Goal: Information Seeking & Learning: Learn about a topic

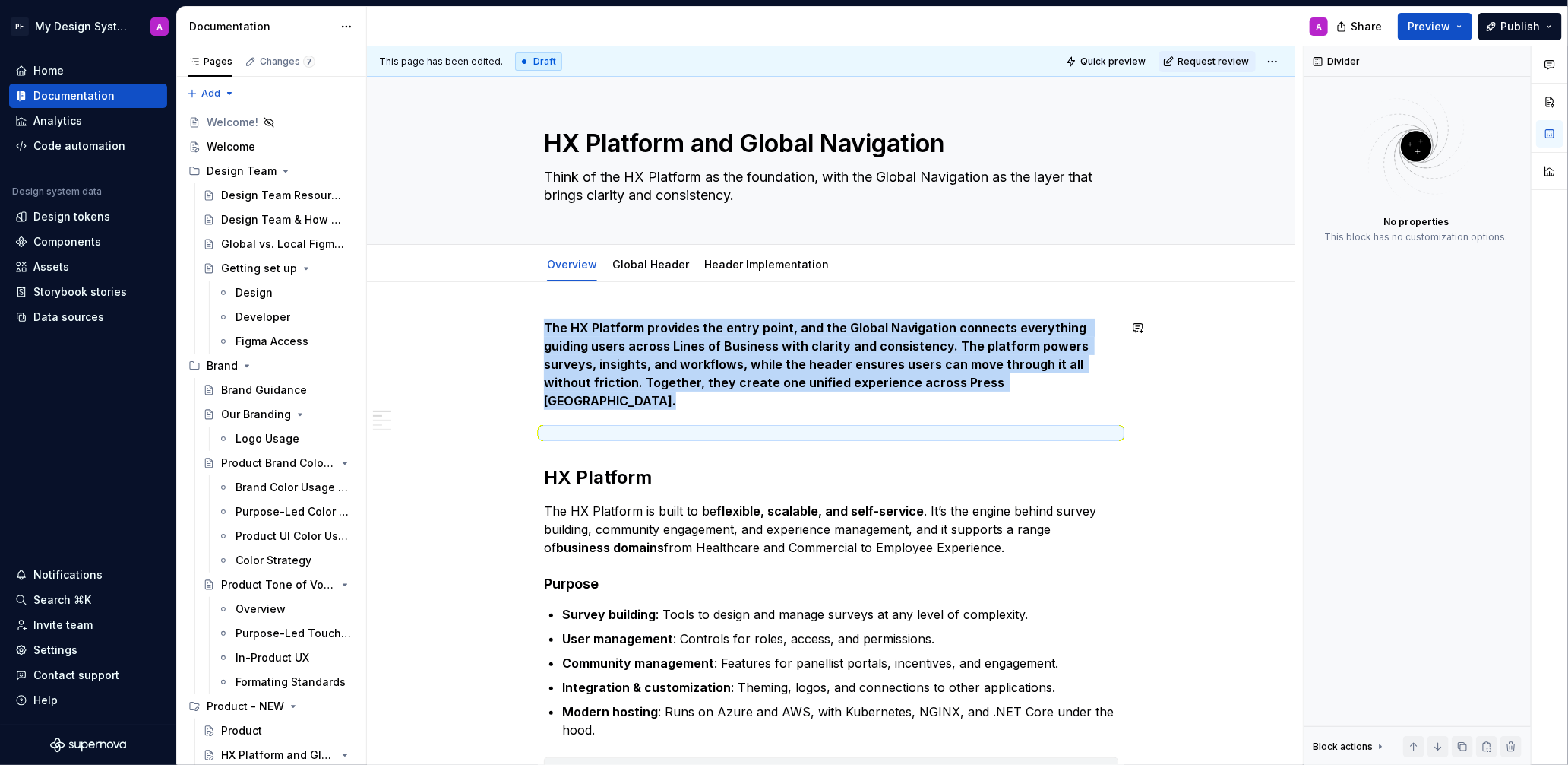
click at [663, 268] on link "Global Header" at bounding box center [650, 264] width 77 height 13
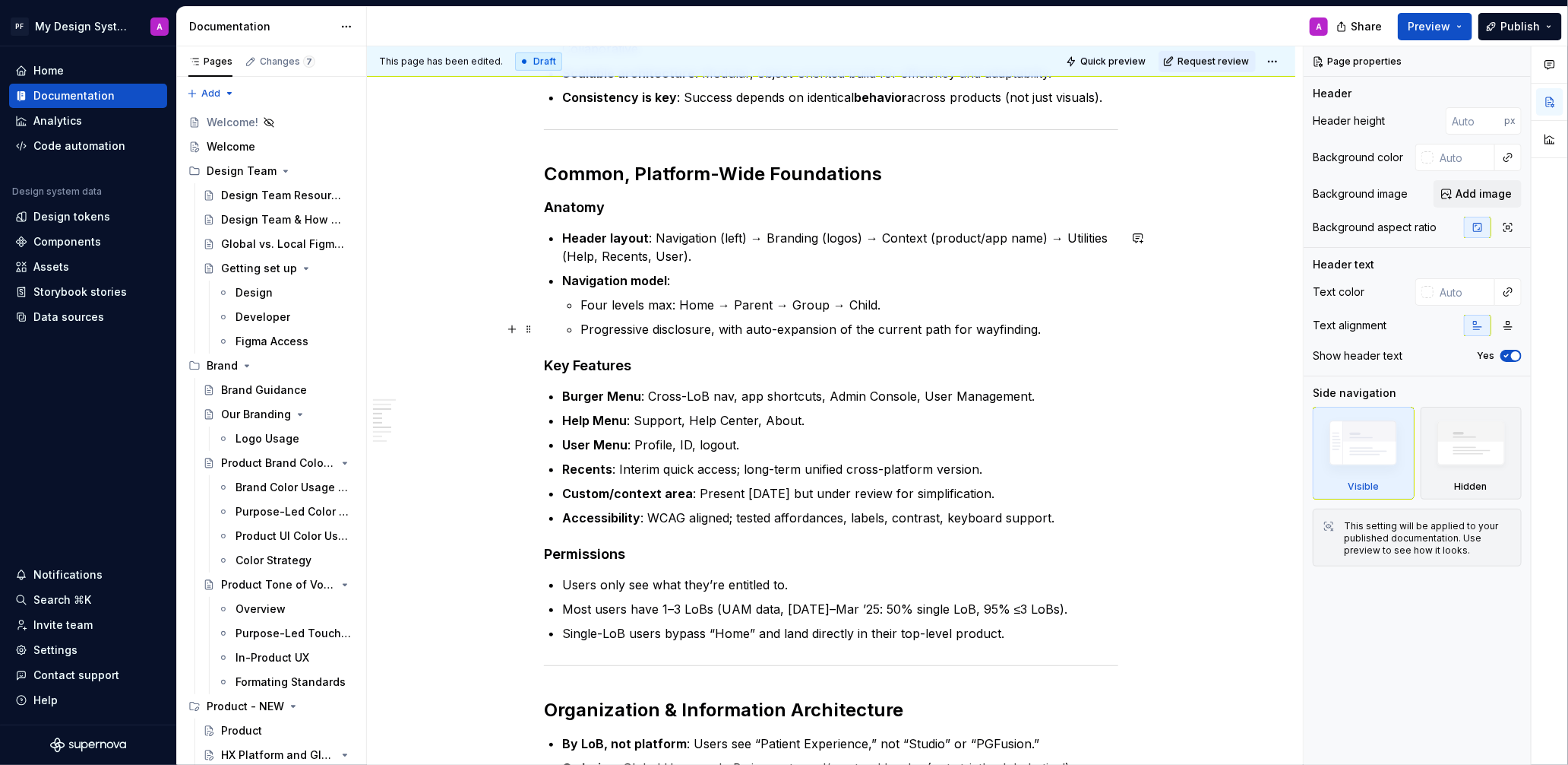
scroll to position [579, 0]
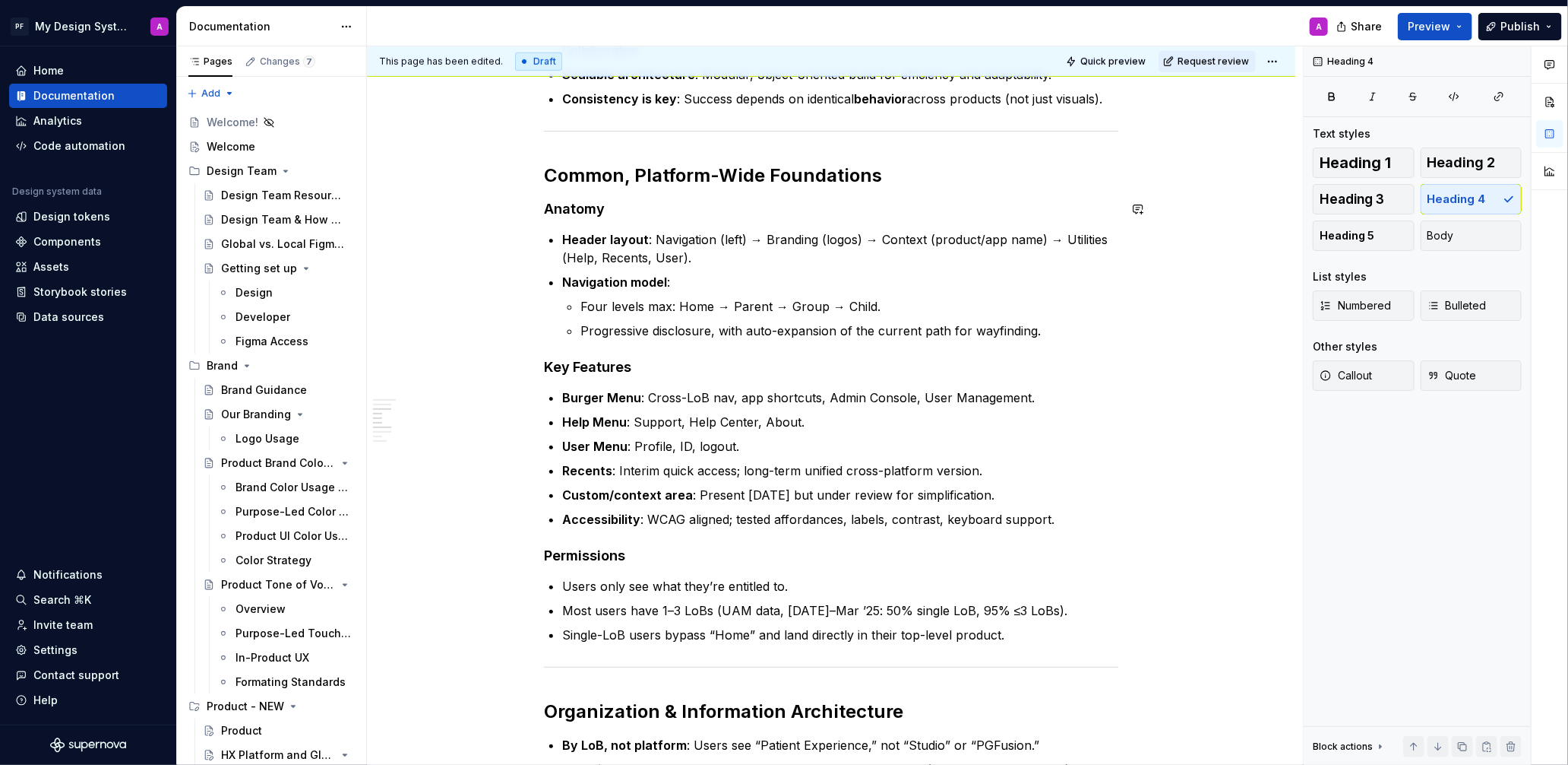
click at [614, 197] on div "Global Navigation / Application Header The Global Header establishes a consiste…" at bounding box center [831, 525] width 574 height 1572
click at [618, 209] on h4 "Anatomy" at bounding box center [831, 209] width 574 height 19
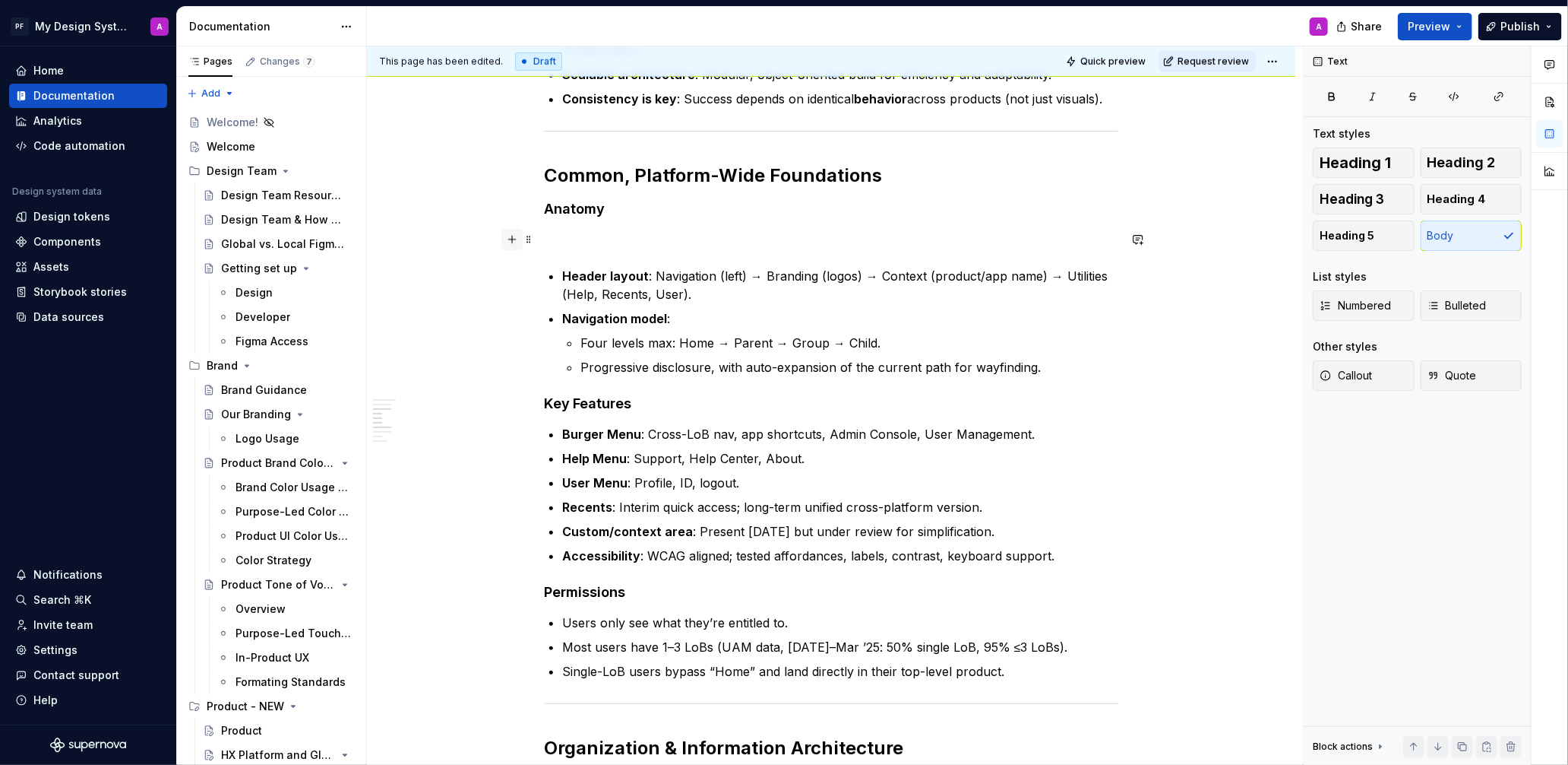
click at [518, 236] on button "button" at bounding box center [512, 239] width 21 height 21
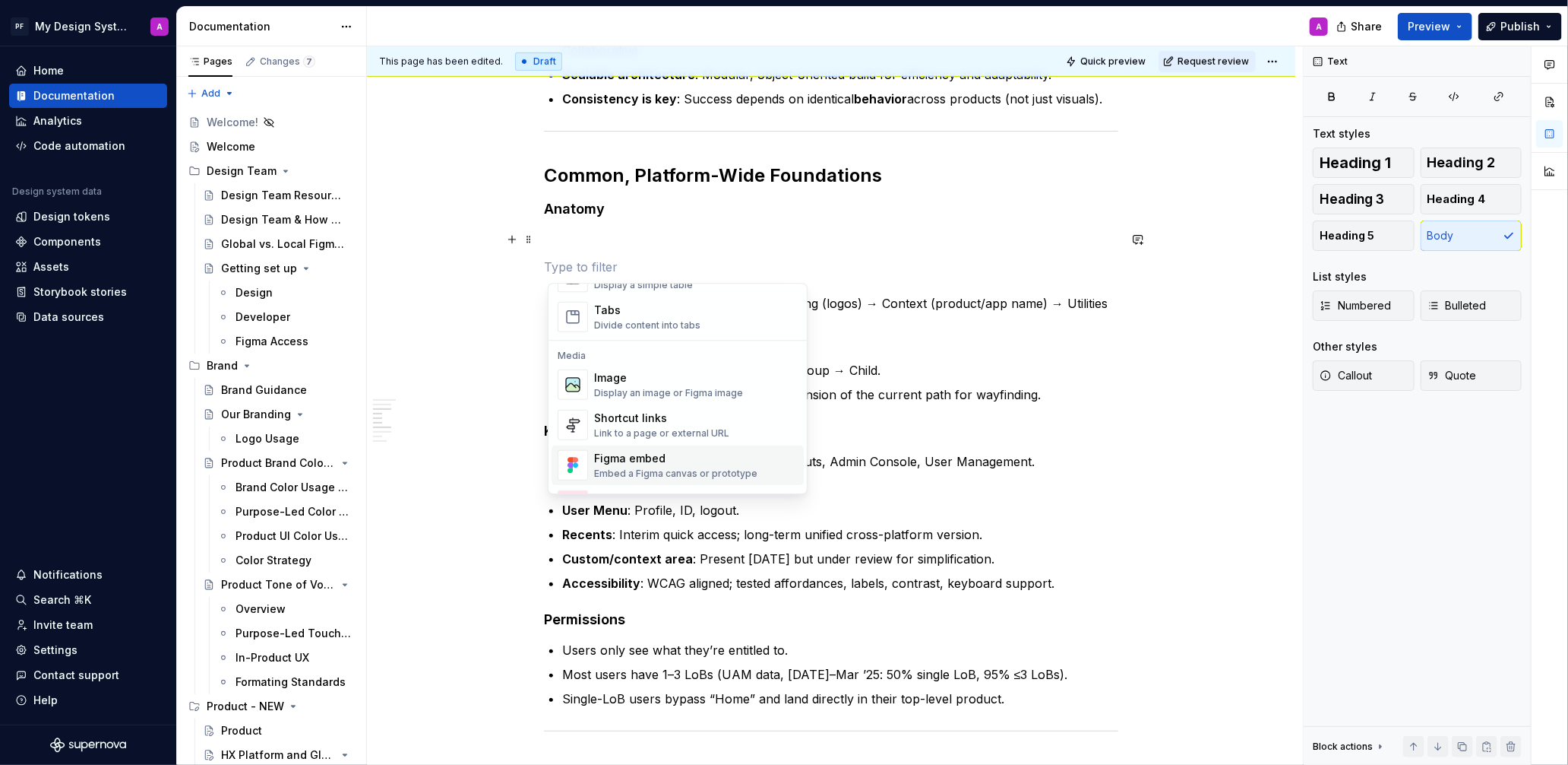
scroll to position [588, 0]
click at [635, 385] on div "Image" at bounding box center [668, 379] width 149 height 15
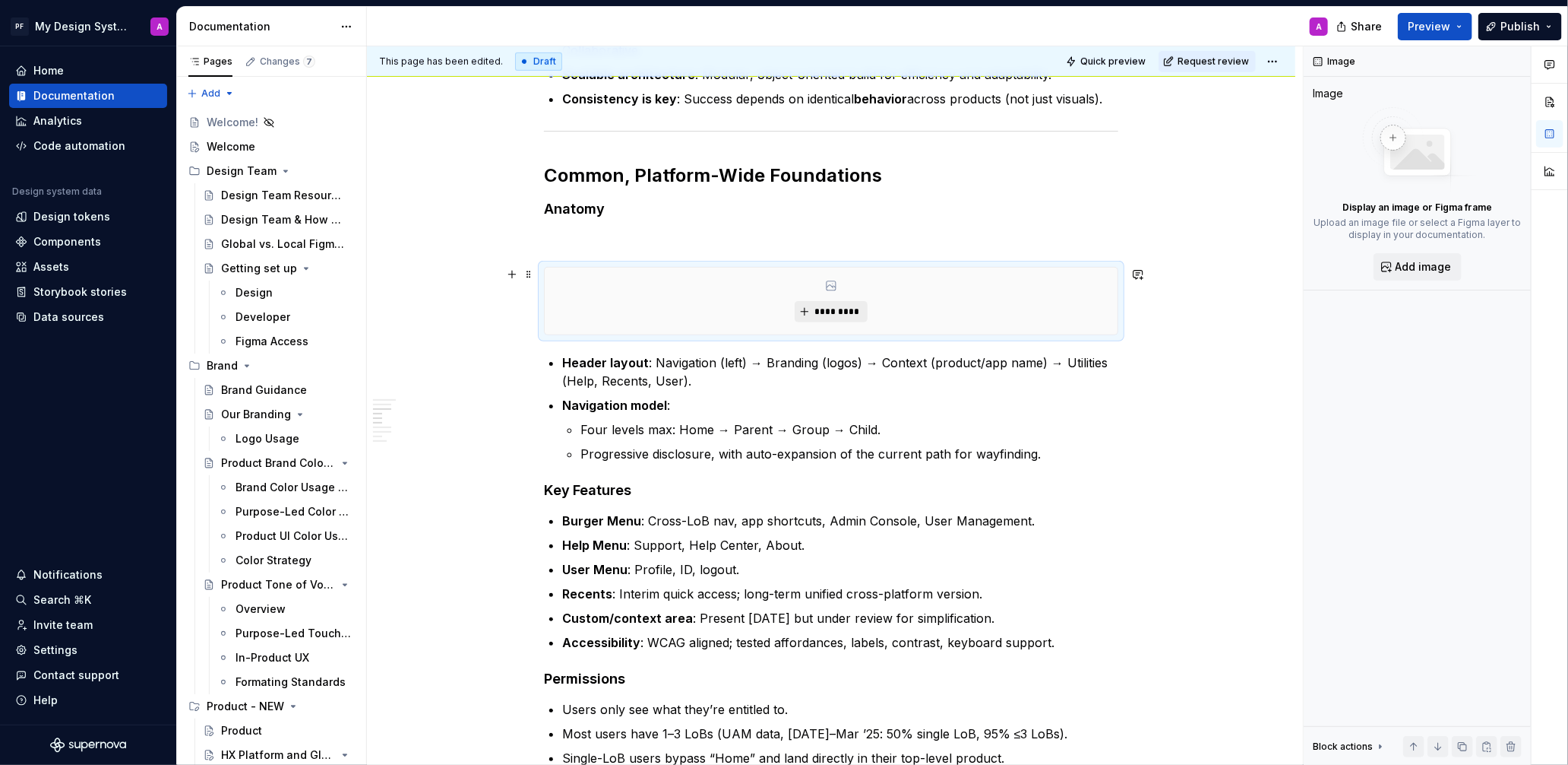
click at [819, 304] on button "*********" at bounding box center [831, 312] width 73 height 21
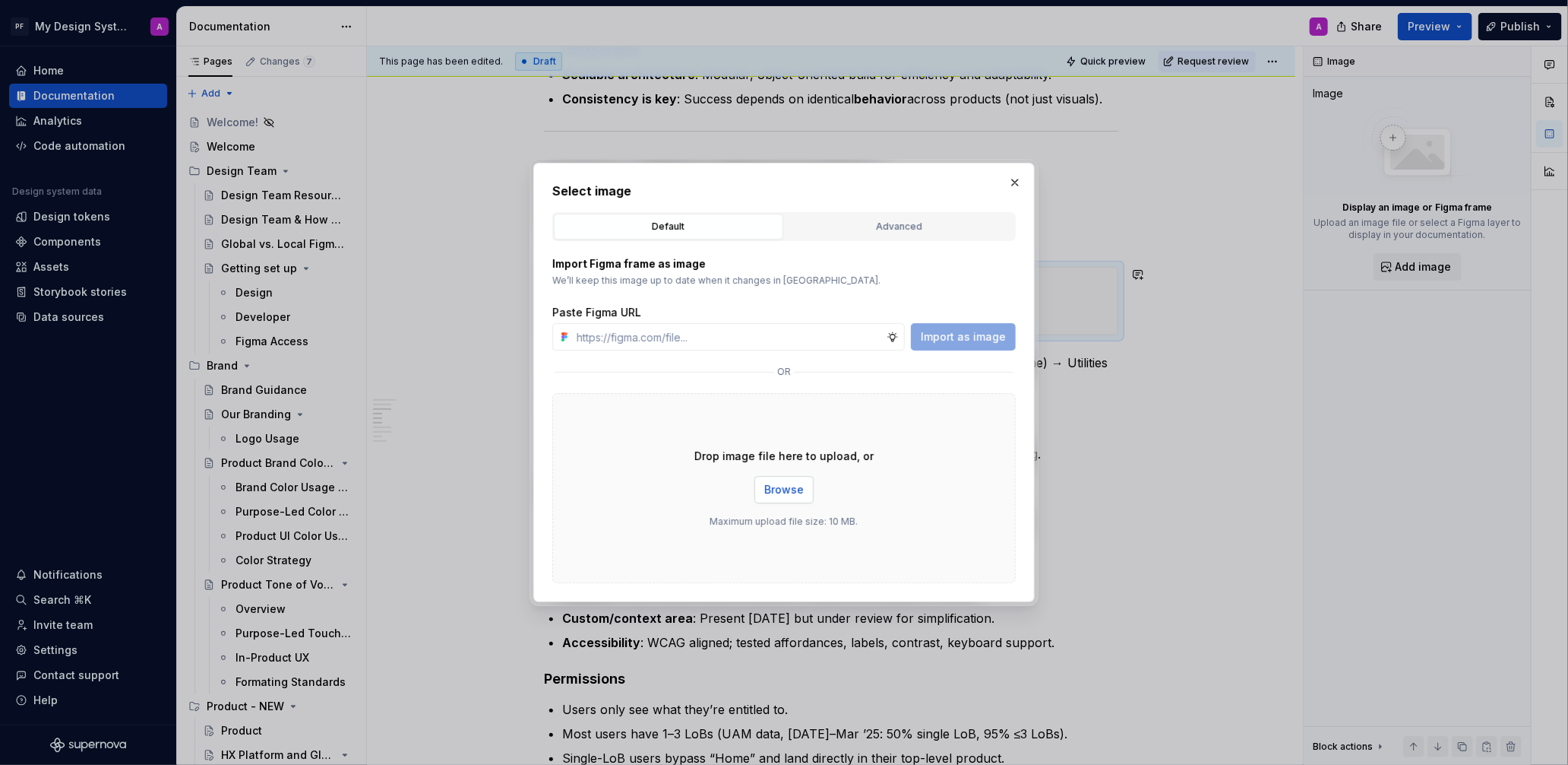
click at [787, 491] on span "Browse" at bounding box center [784, 489] width 40 height 15
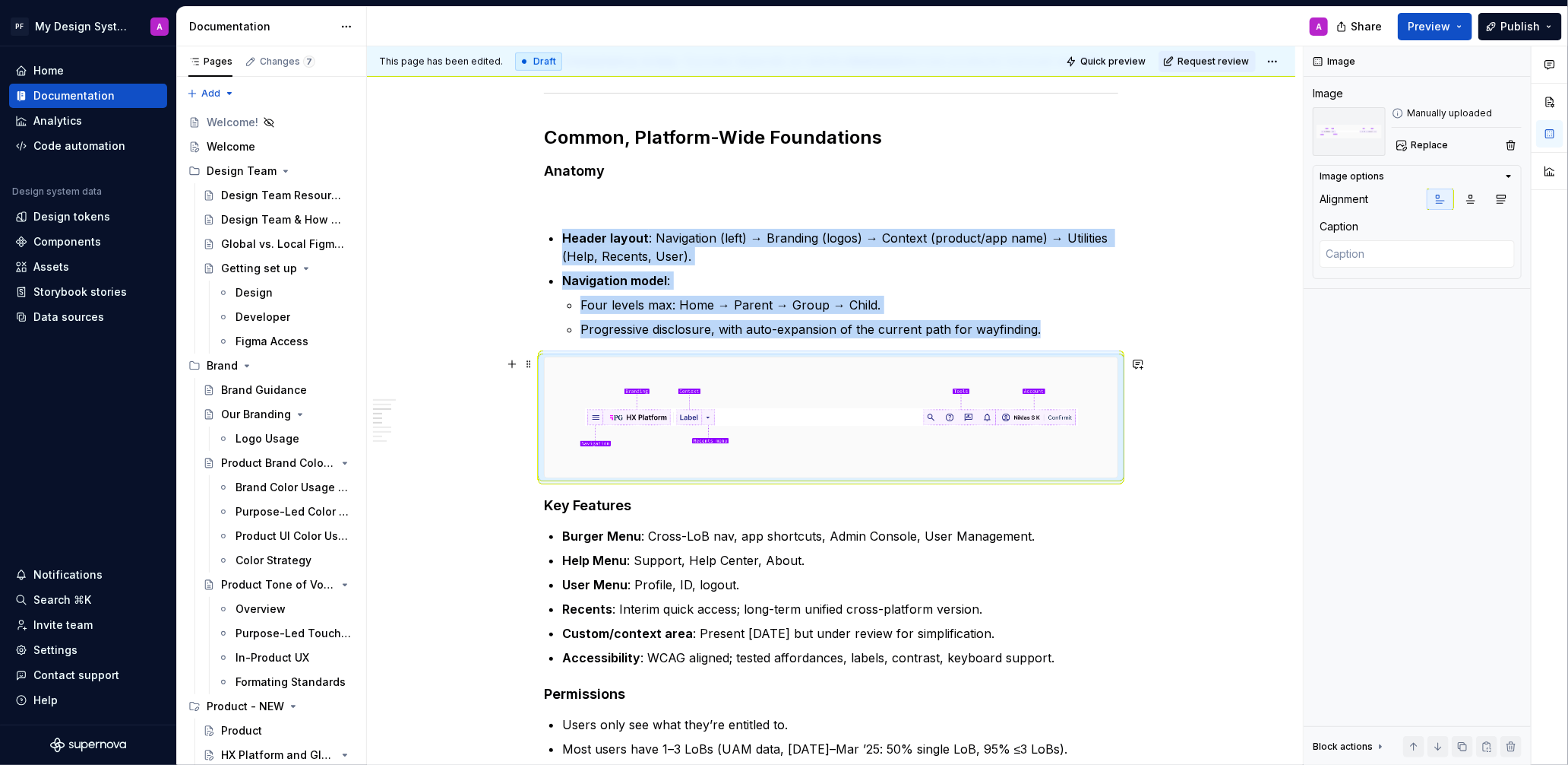
scroll to position [556, 0]
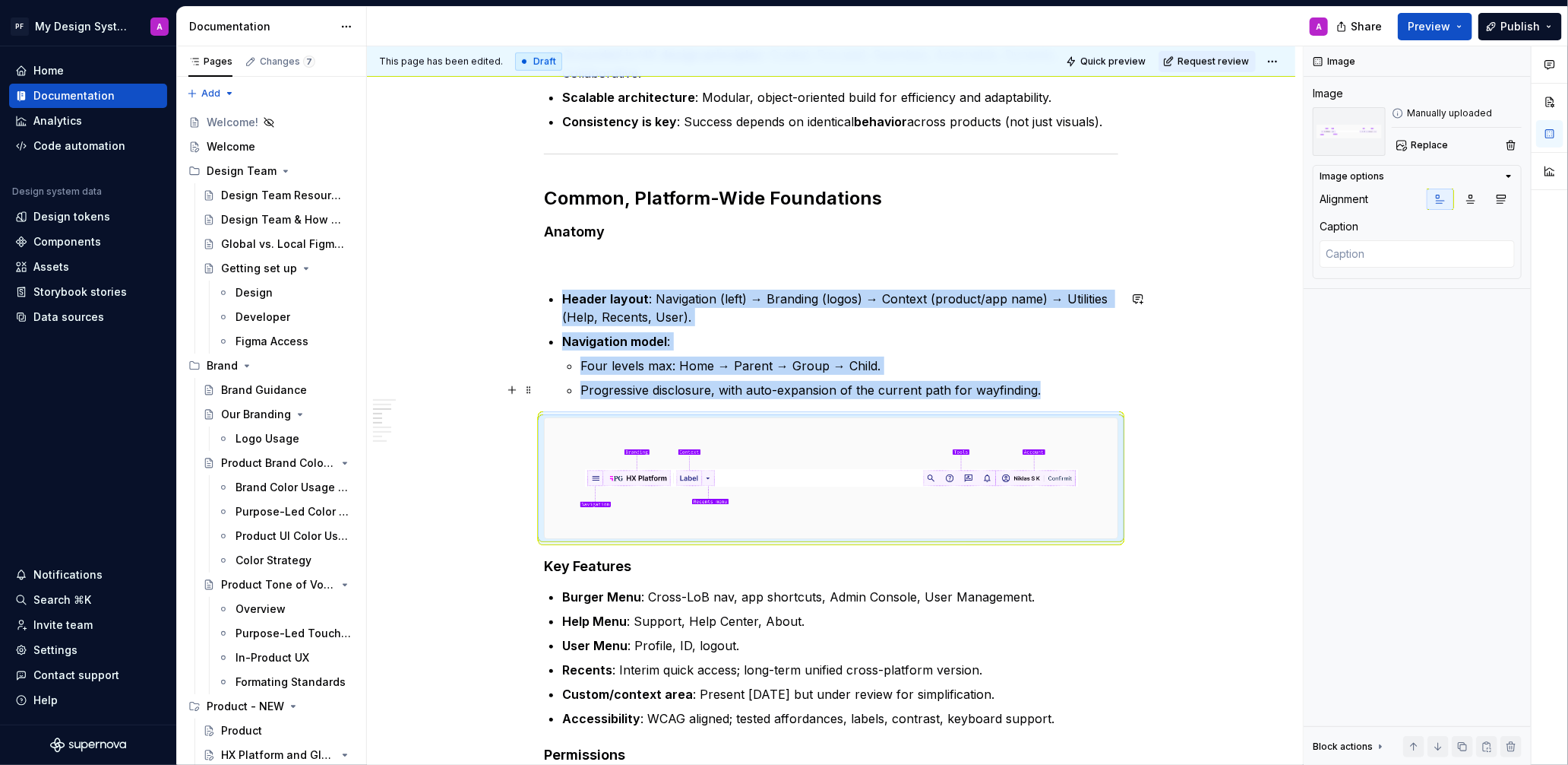
click at [1193, 378] on div "Global Navigation / Application Header The Global Header establishes a consiste…" at bounding box center [831, 742] width 928 height 2033
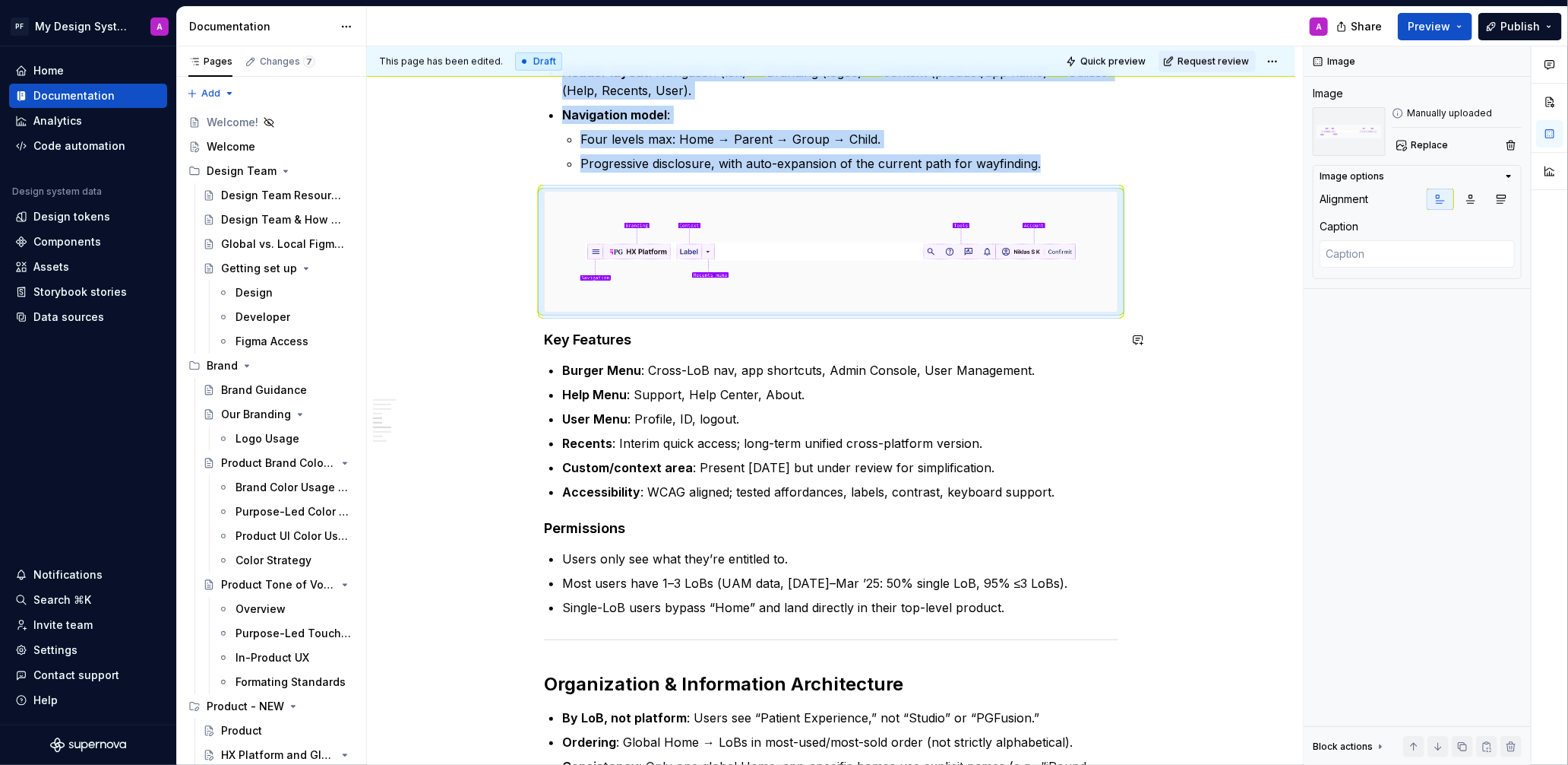
scroll to position [788, 0]
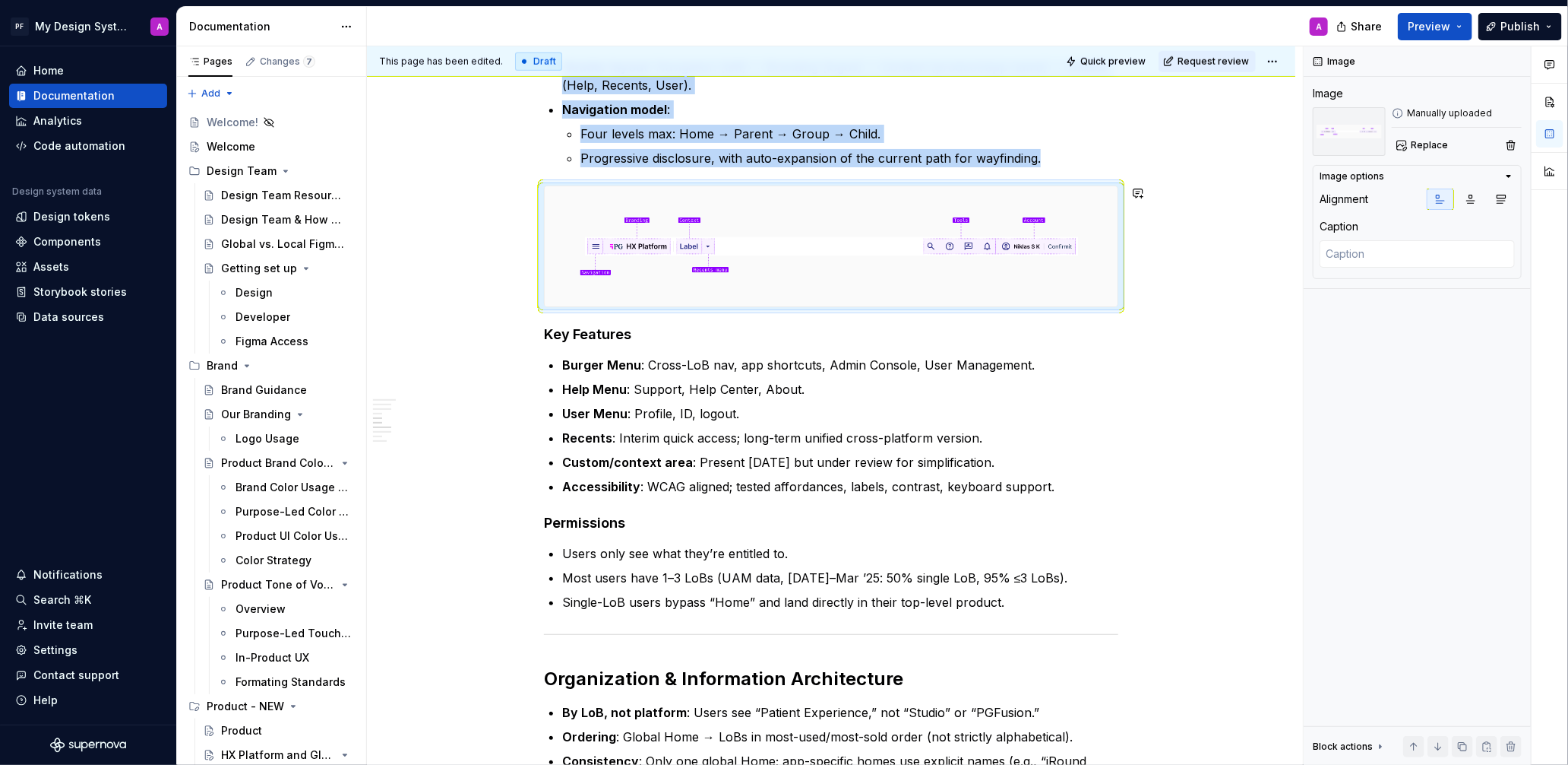
click at [1215, 324] on div "Global Navigation / Application Header The Global Header establishes a consiste…" at bounding box center [831, 510] width 928 height 2033
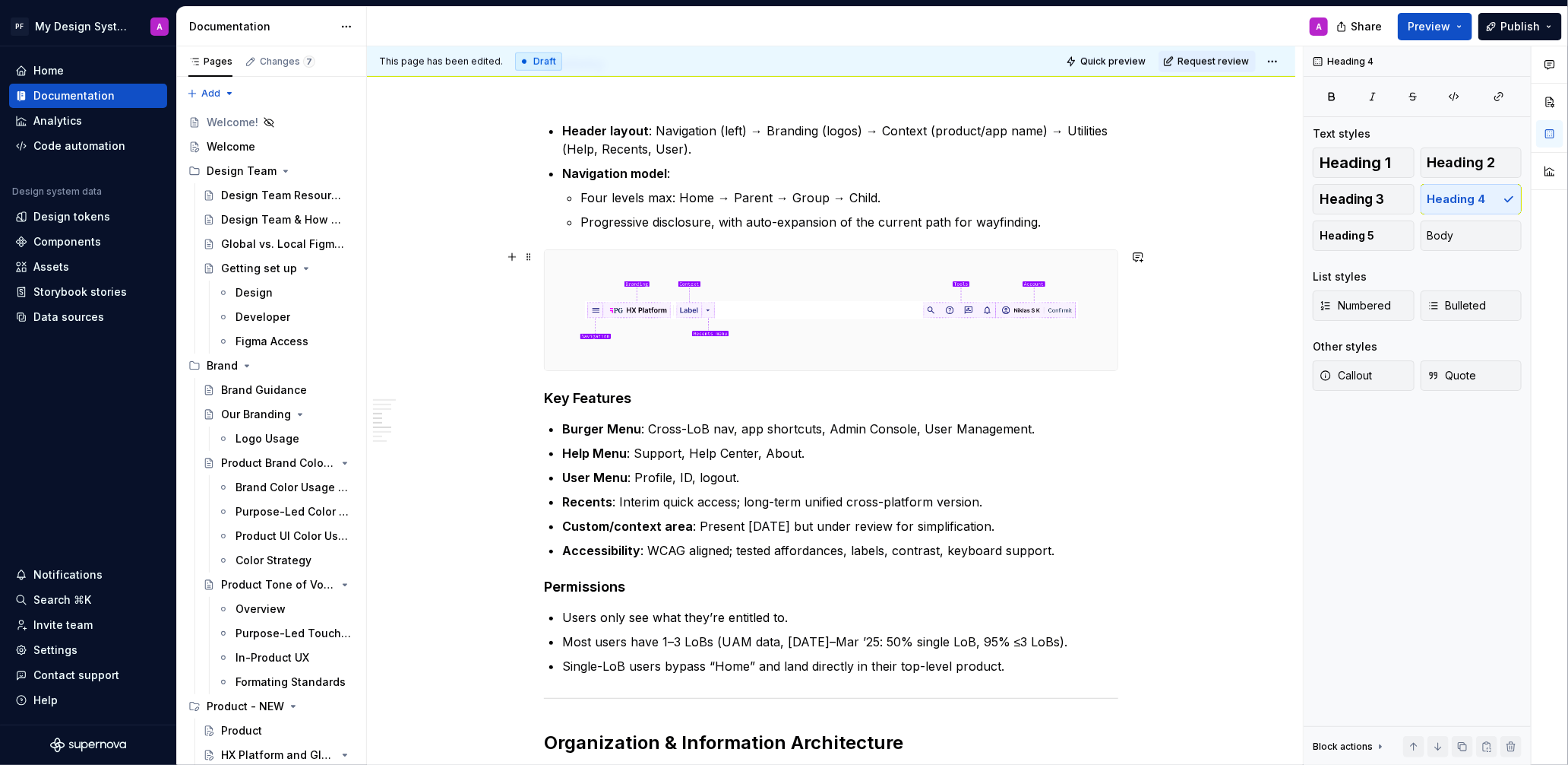
scroll to position [727, 0]
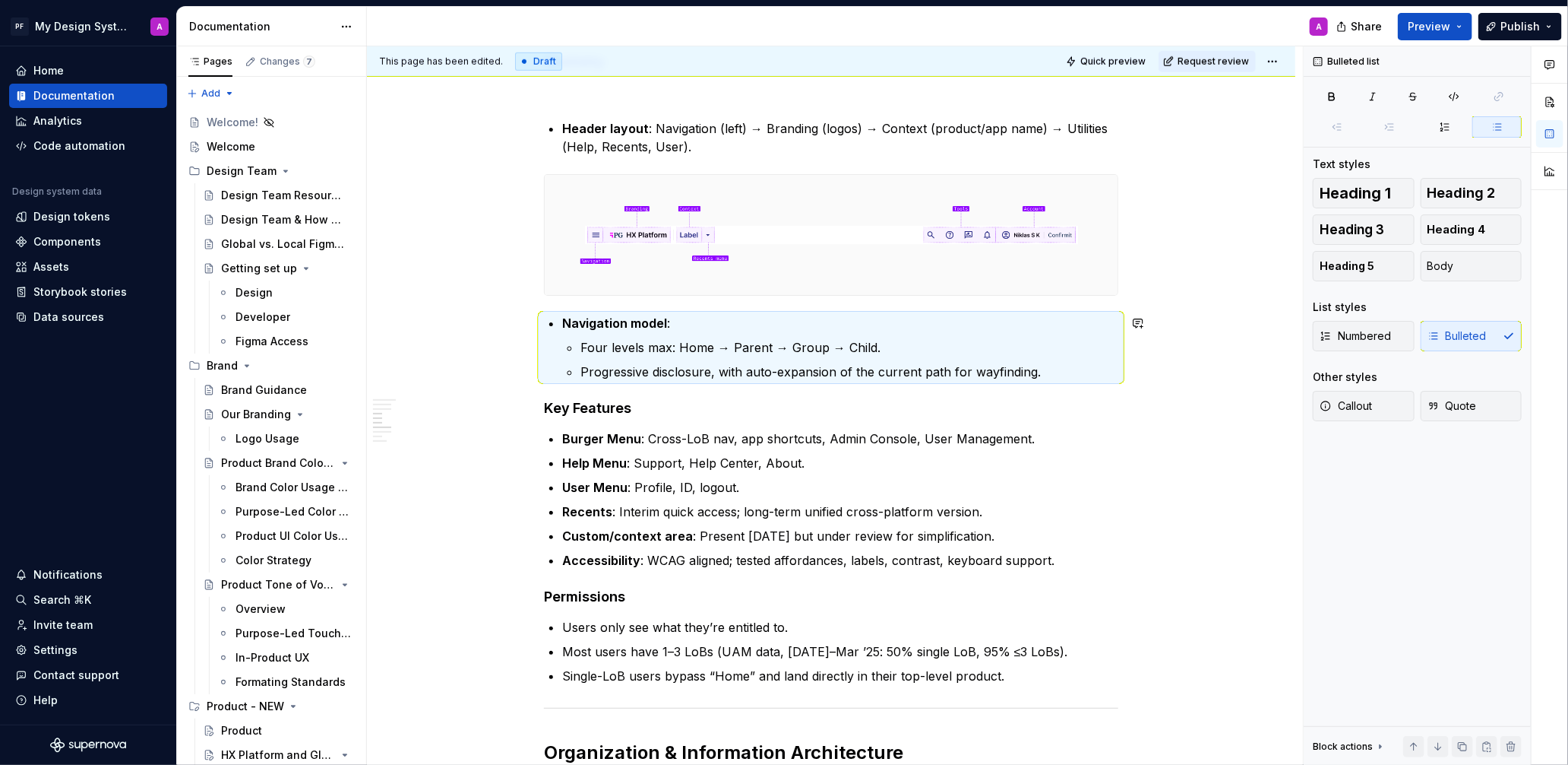
click at [1226, 395] on div "Global Navigation / Application Header The Global Header establishes a consiste…" at bounding box center [831, 577] width 928 height 2044
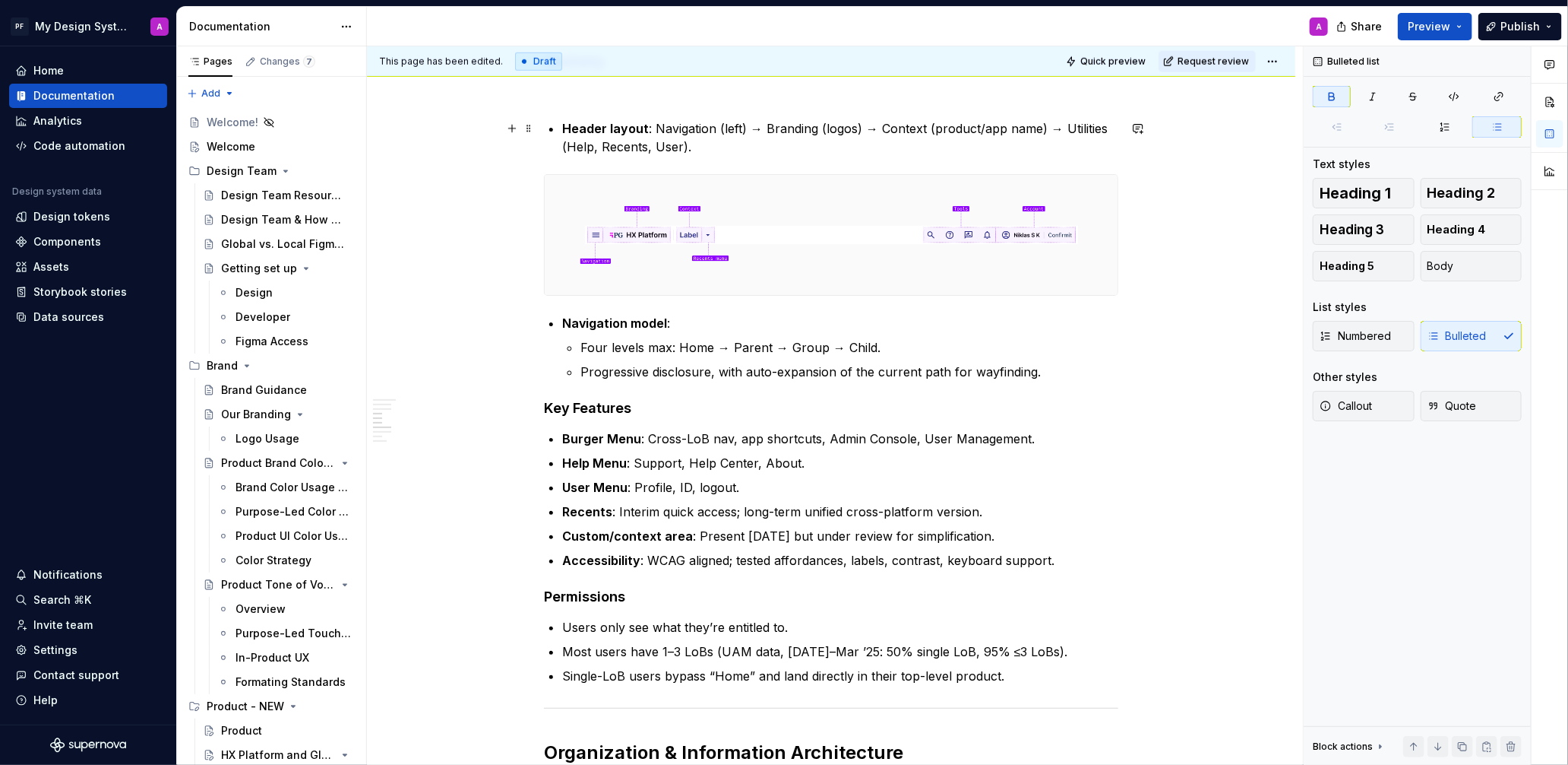
click at [565, 126] on strong "Header layout" at bounding box center [605, 128] width 87 height 15
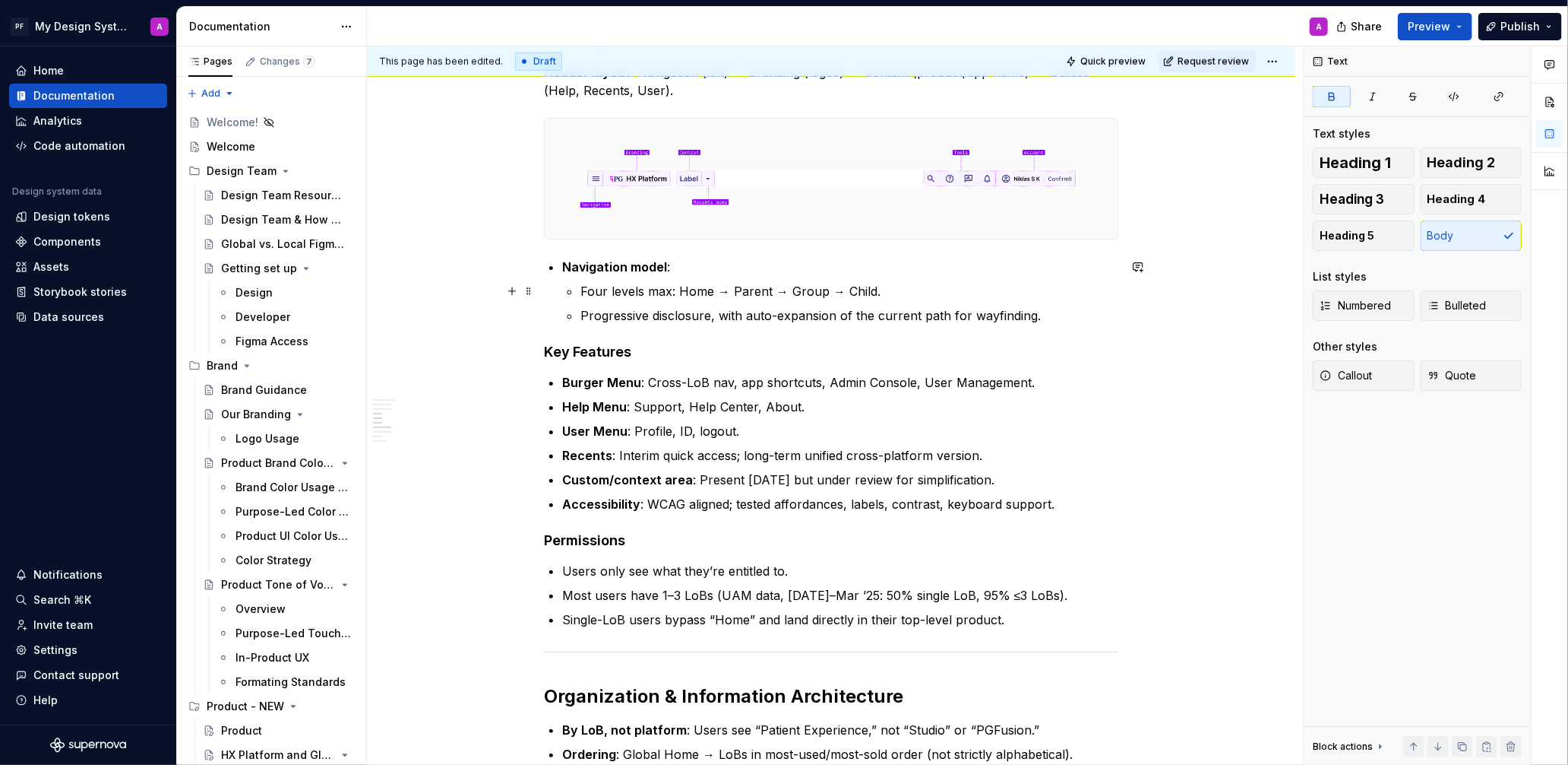
scroll to position [748, 0]
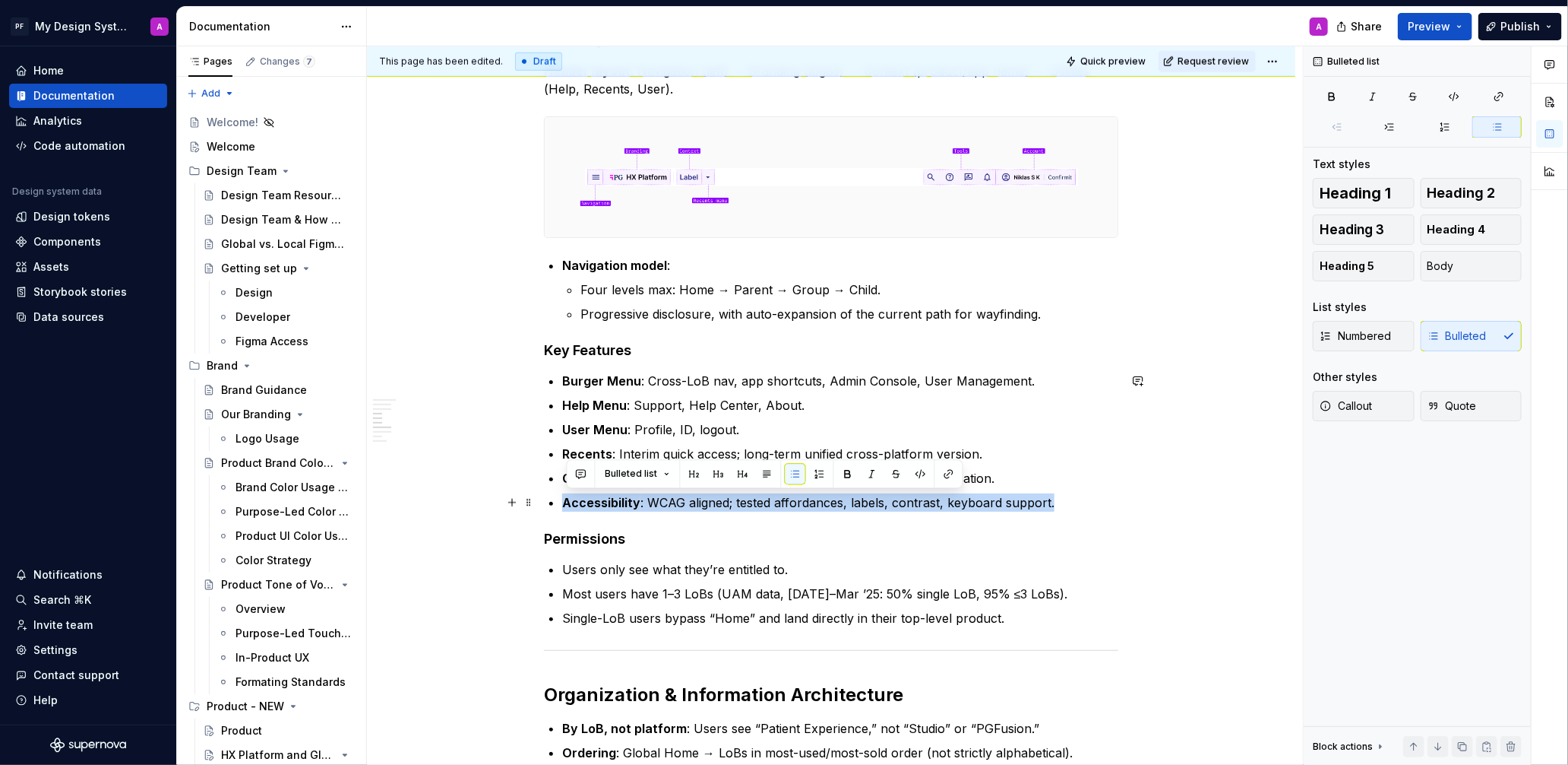
drag, startPoint x: 1071, startPoint y: 502, endPoint x: 561, endPoint y: 501, distance: 510.0
click at [561, 501] on div "Global Navigation / Application Header The Global Header establishes a consiste…" at bounding box center [831, 432] width 574 height 1724
click at [897, 468] on button "button" at bounding box center [896, 474] width 21 height 21
click at [1210, 474] on div "Global Navigation / Application Header The Global Header establishes a consiste…" at bounding box center [831, 538] width 928 height 2008
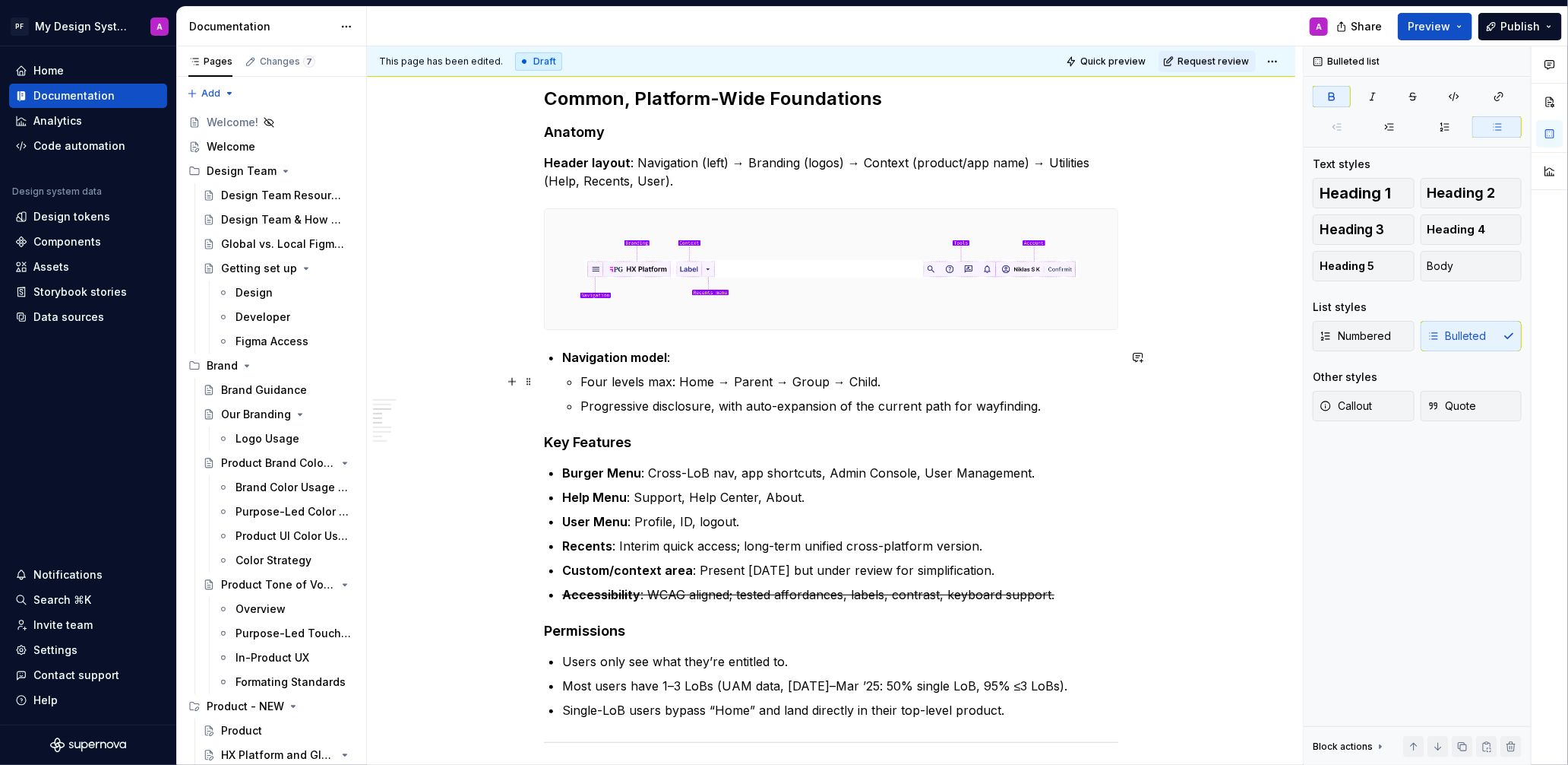
scroll to position [659, 0]
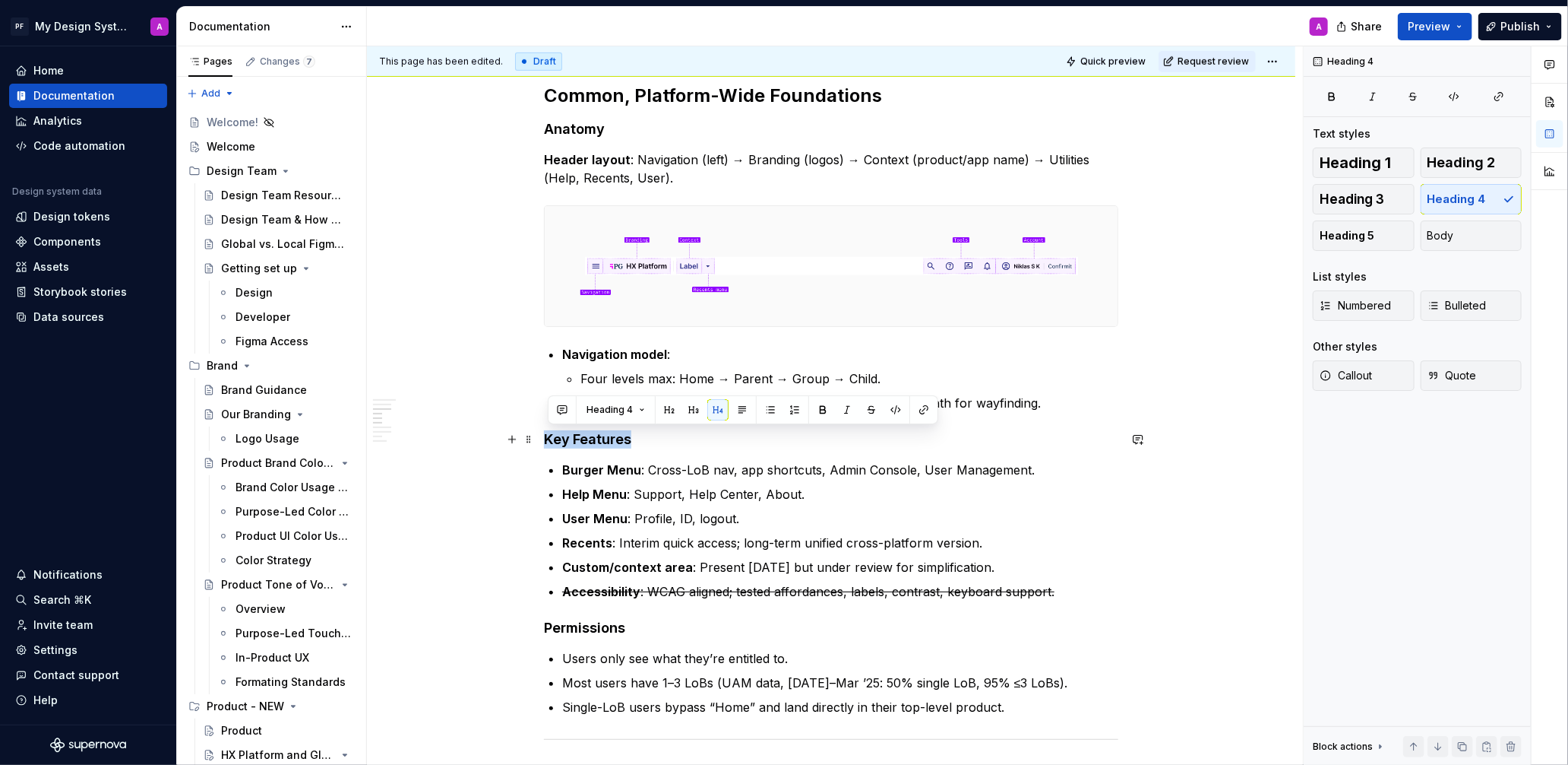
drag, startPoint x: 643, startPoint y: 437, endPoint x: 546, endPoint y: 437, distance: 97.0
click at [546, 437] on div "Global Navigation / Application Header The Global Header establishes a consiste…" at bounding box center [831, 627] width 928 height 2008
copy h4 "Key Features"
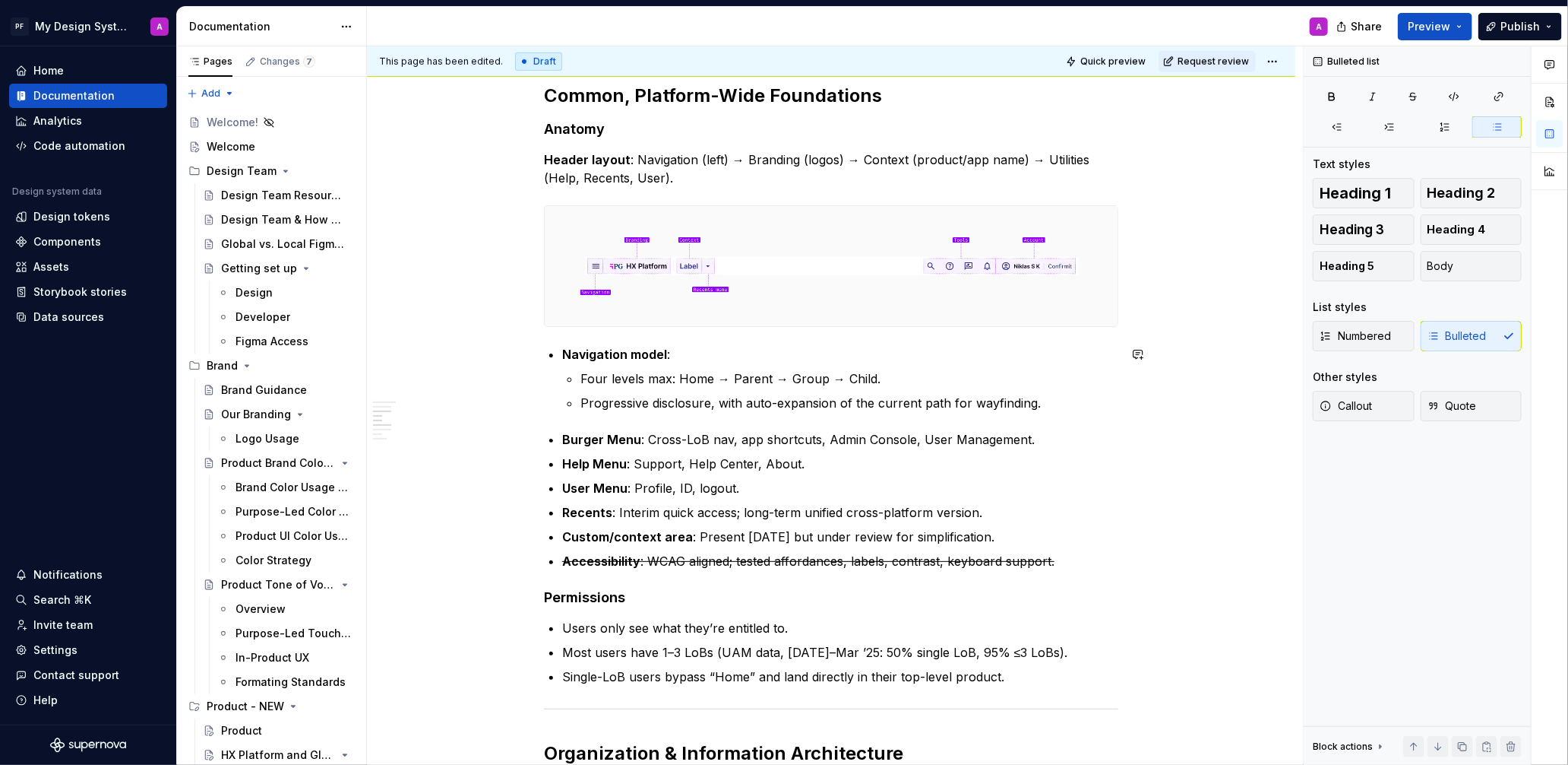
click at [672, 336] on div "Global Navigation / Application Header The Global Header establishes a consiste…" at bounding box center [831, 506] width 574 height 1694
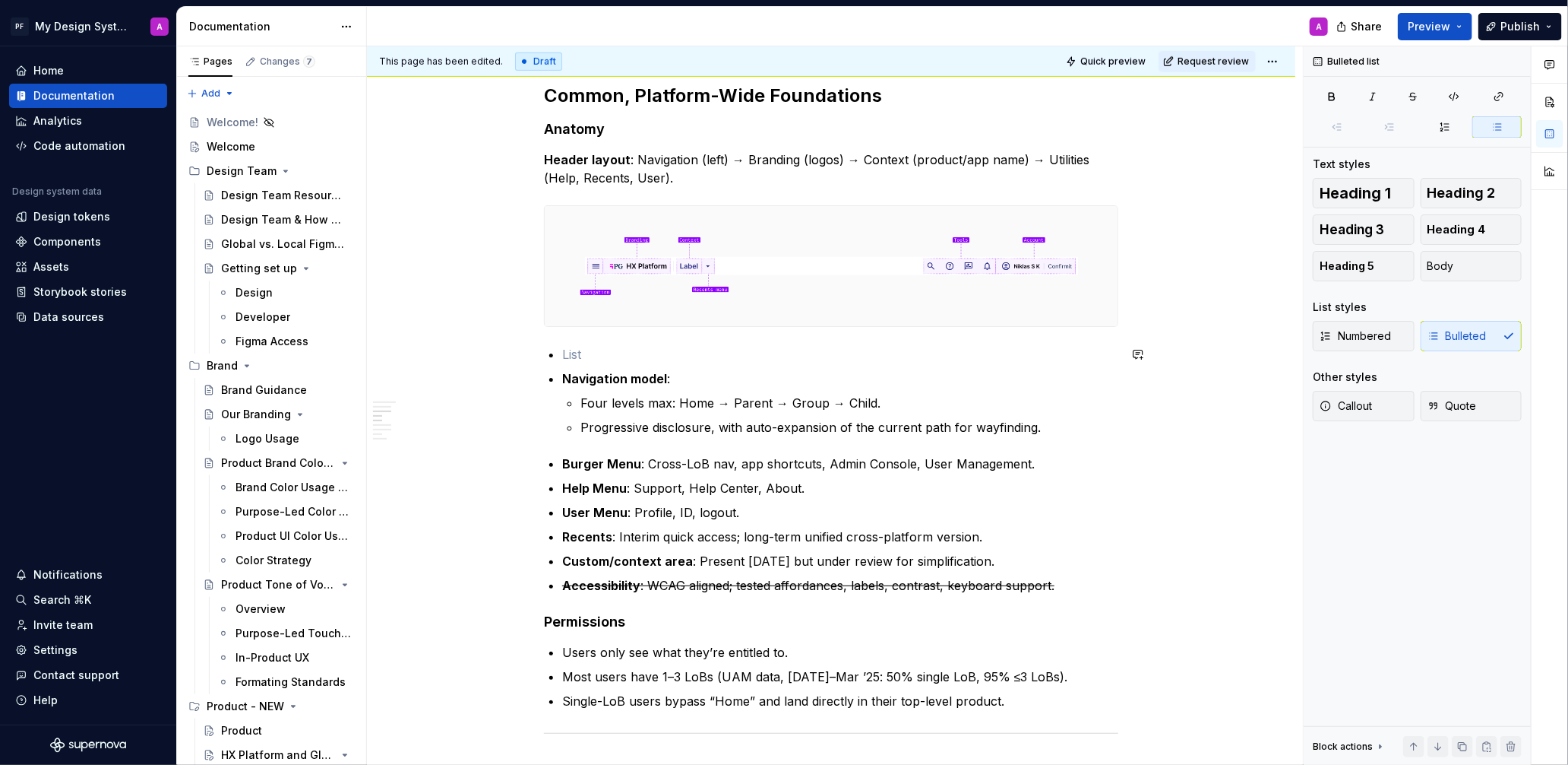
type textarea "*"
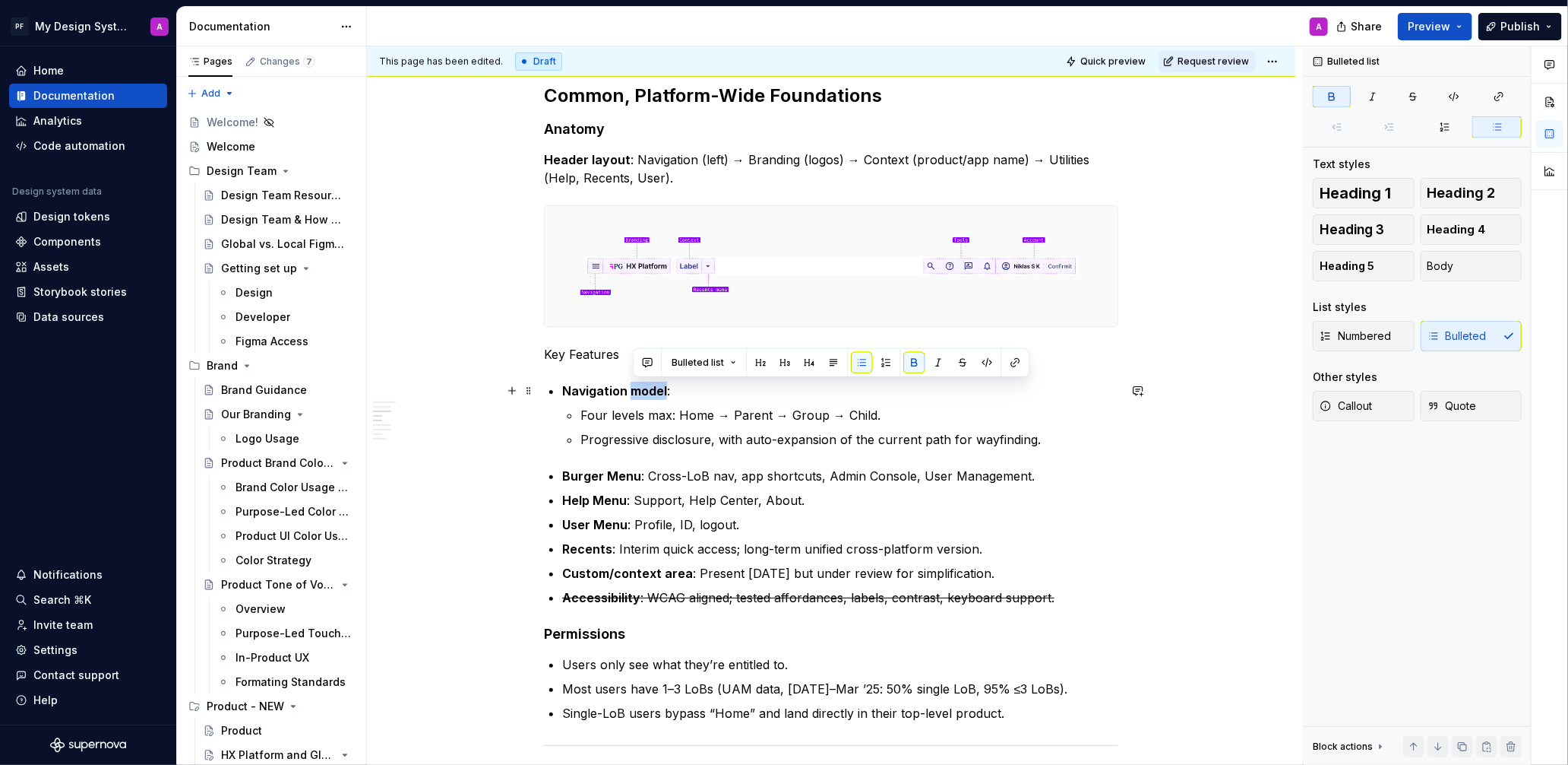
drag, startPoint x: 669, startPoint y: 390, endPoint x: 638, endPoint y: 393, distance: 31.1
click at [638, 393] on p "Navigation model :" at bounding box center [840, 390] width 556 height 19
click at [751, 395] on p "Navigation model :" at bounding box center [840, 390] width 556 height 19
click at [566, 475] on strong "Burger Menu" at bounding box center [601, 475] width 79 height 15
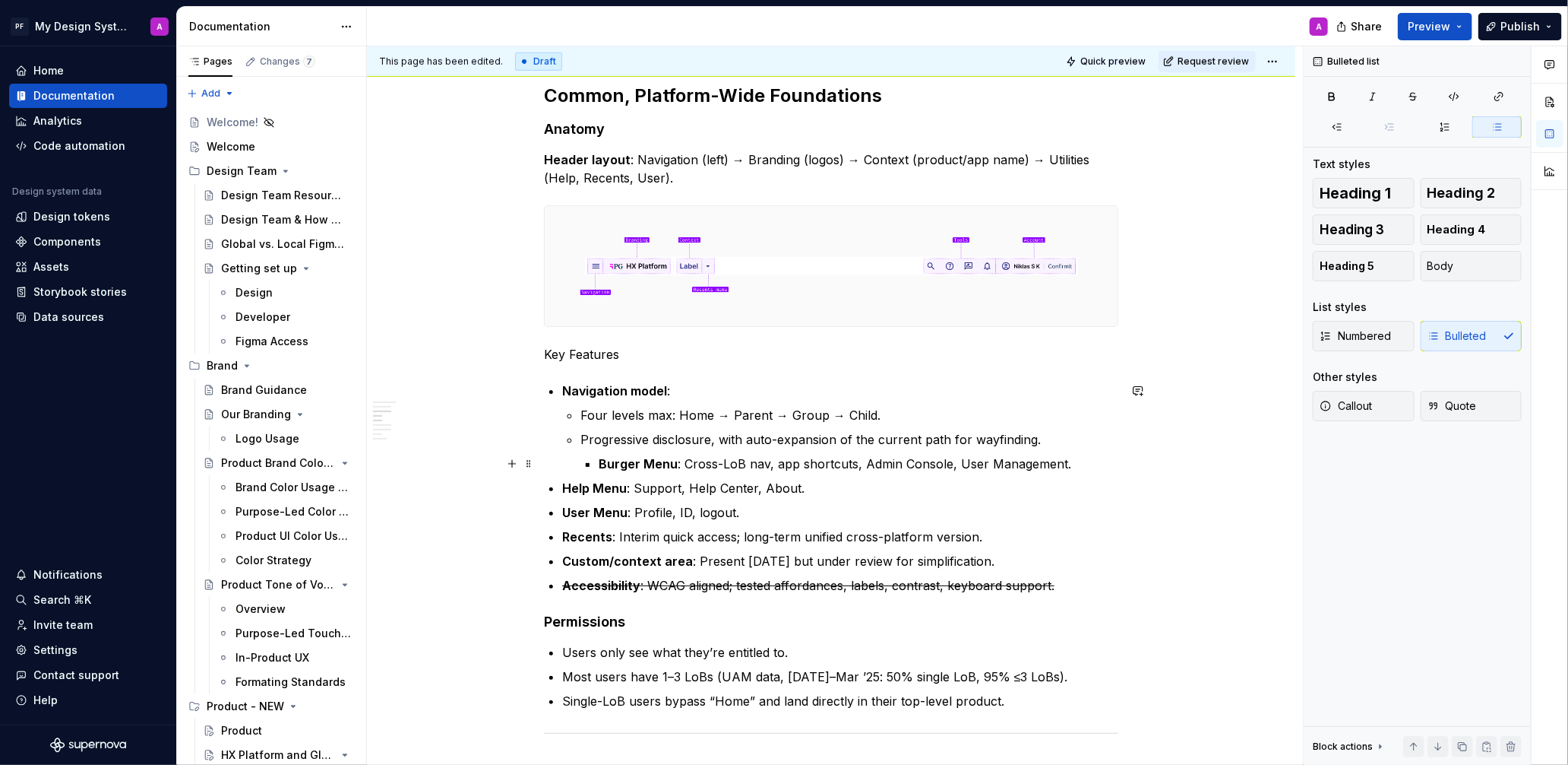
click at [685, 462] on p "Burger Menu : Cross-LoB nav, app shortcuts, Admin Console, User Management." at bounding box center [858, 463] width 519 height 19
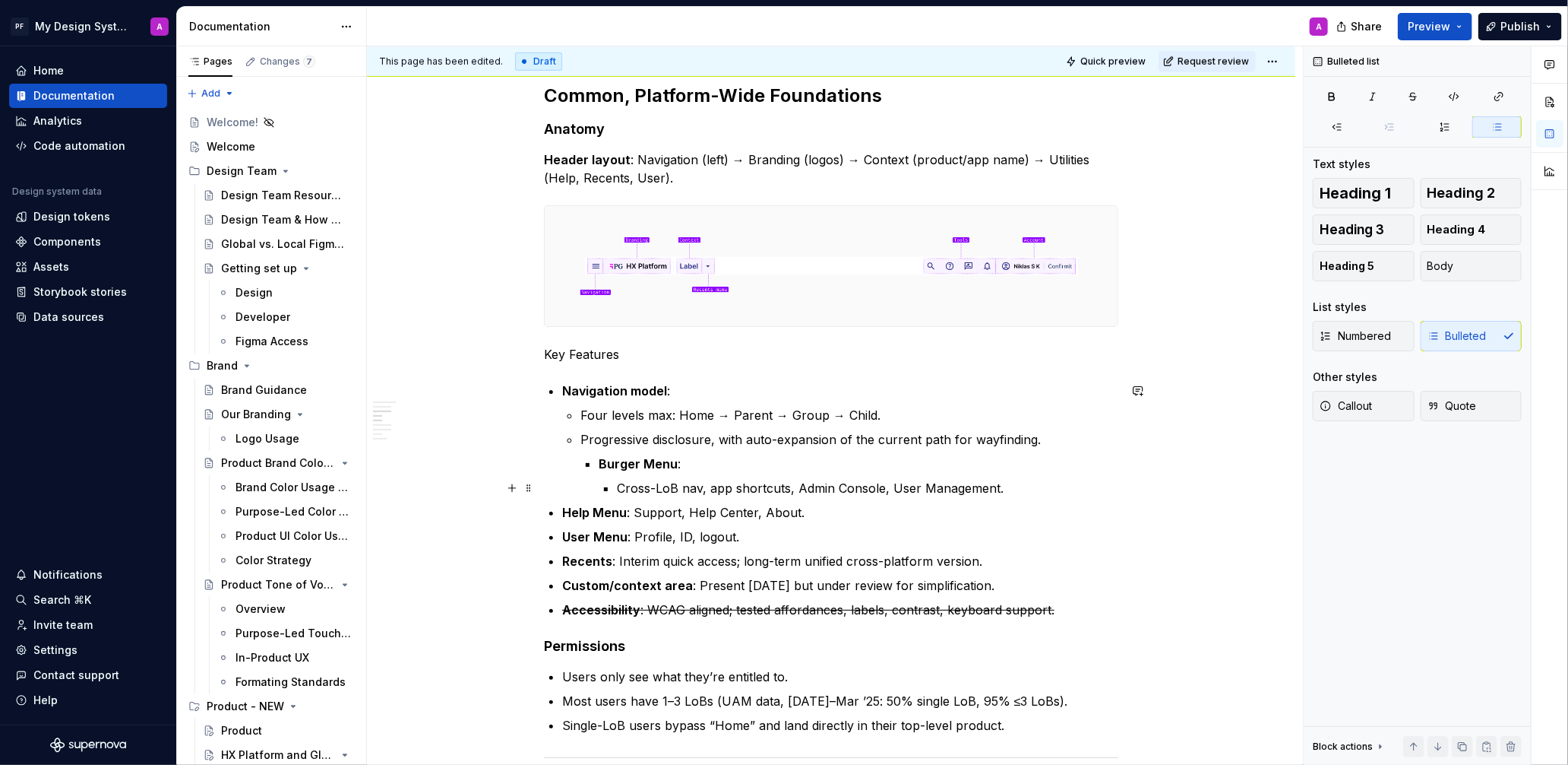
click at [713, 490] on p "Cross-LoB nav, app shortcuts, Admin Console, User Management." at bounding box center [867, 488] width 502 height 19
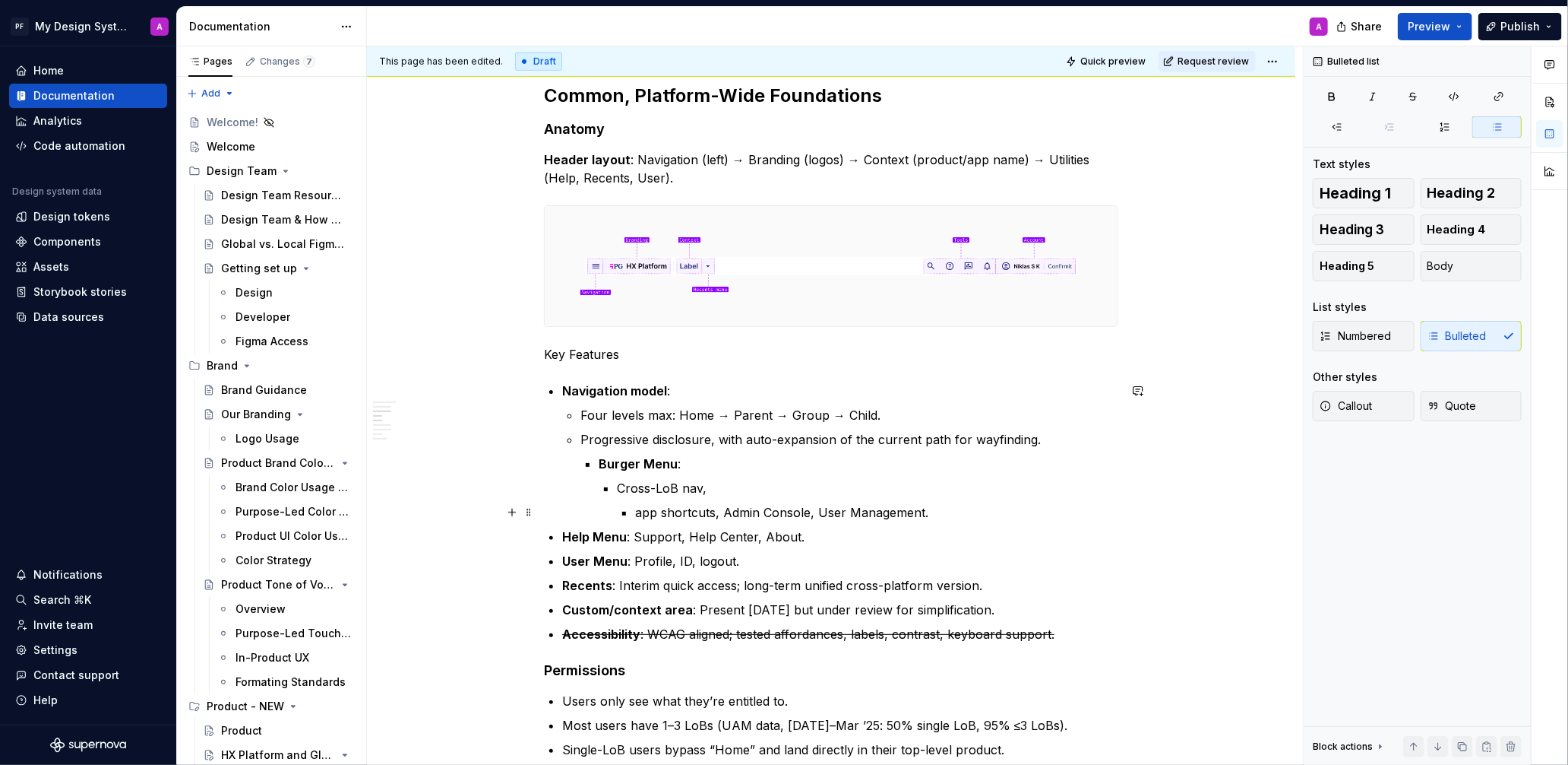
click at [726, 507] on p "app shortcuts, Admin Console, User Management." at bounding box center [877, 512] width 483 height 19
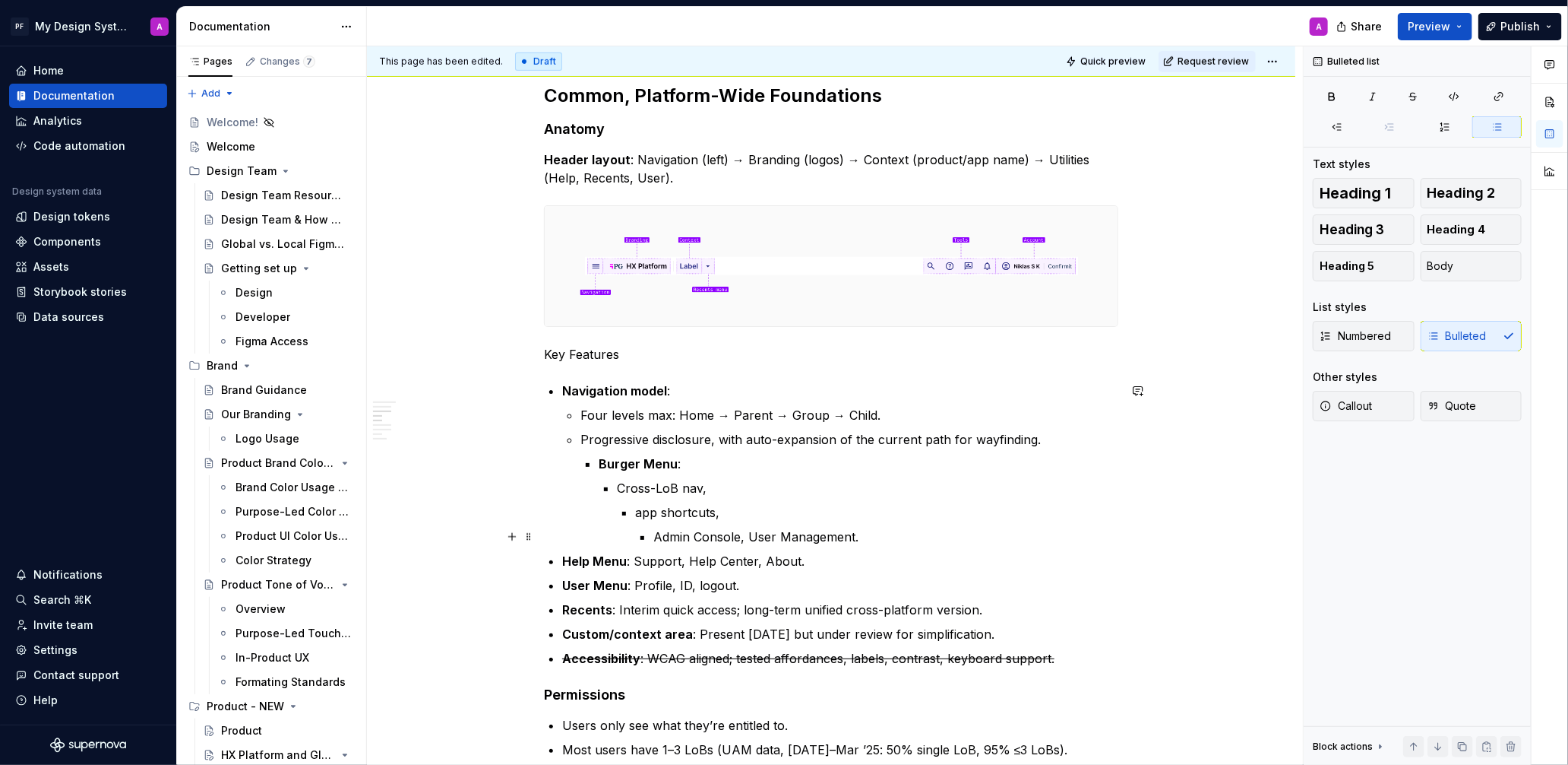
click at [751, 536] on p "Admin Console, User Management." at bounding box center [885, 537] width 465 height 19
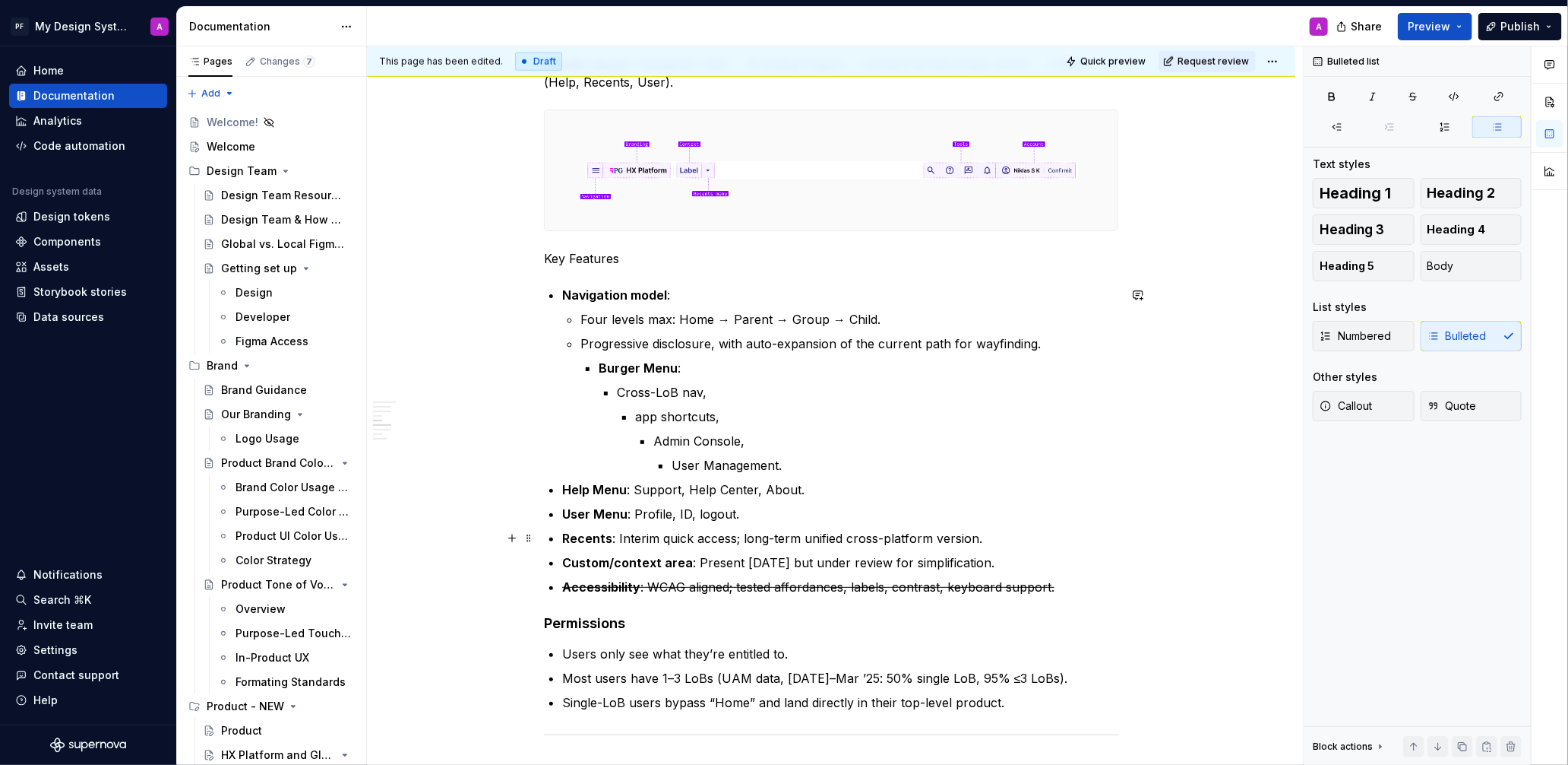
scroll to position [753, 0]
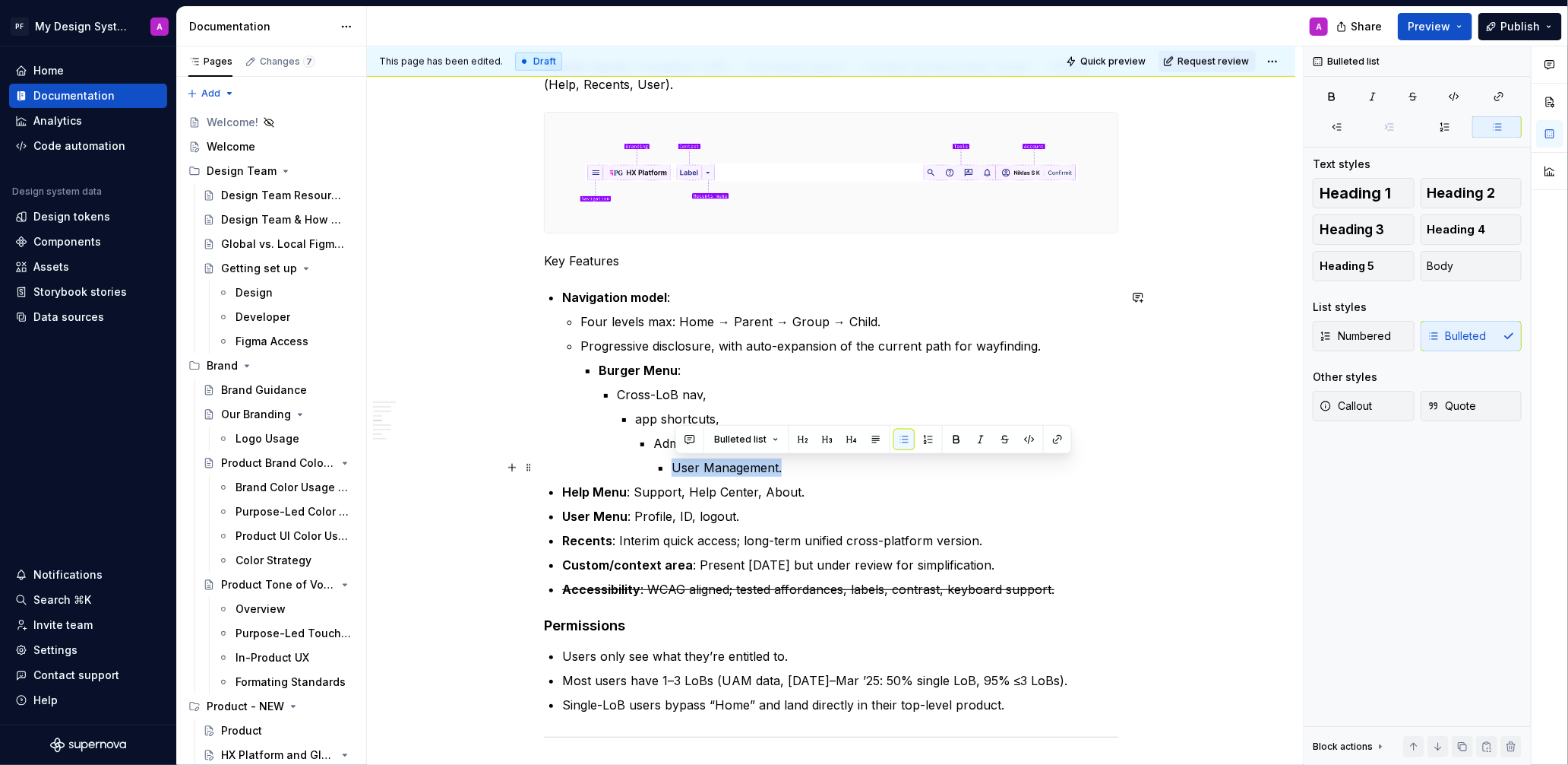
drag, startPoint x: 790, startPoint y: 470, endPoint x: 660, endPoint y: 466, distance: 130.1
click at [672, 466] on li "User Management." at bounding box center [895, 468] width 447 height 19
copy p "User Management."
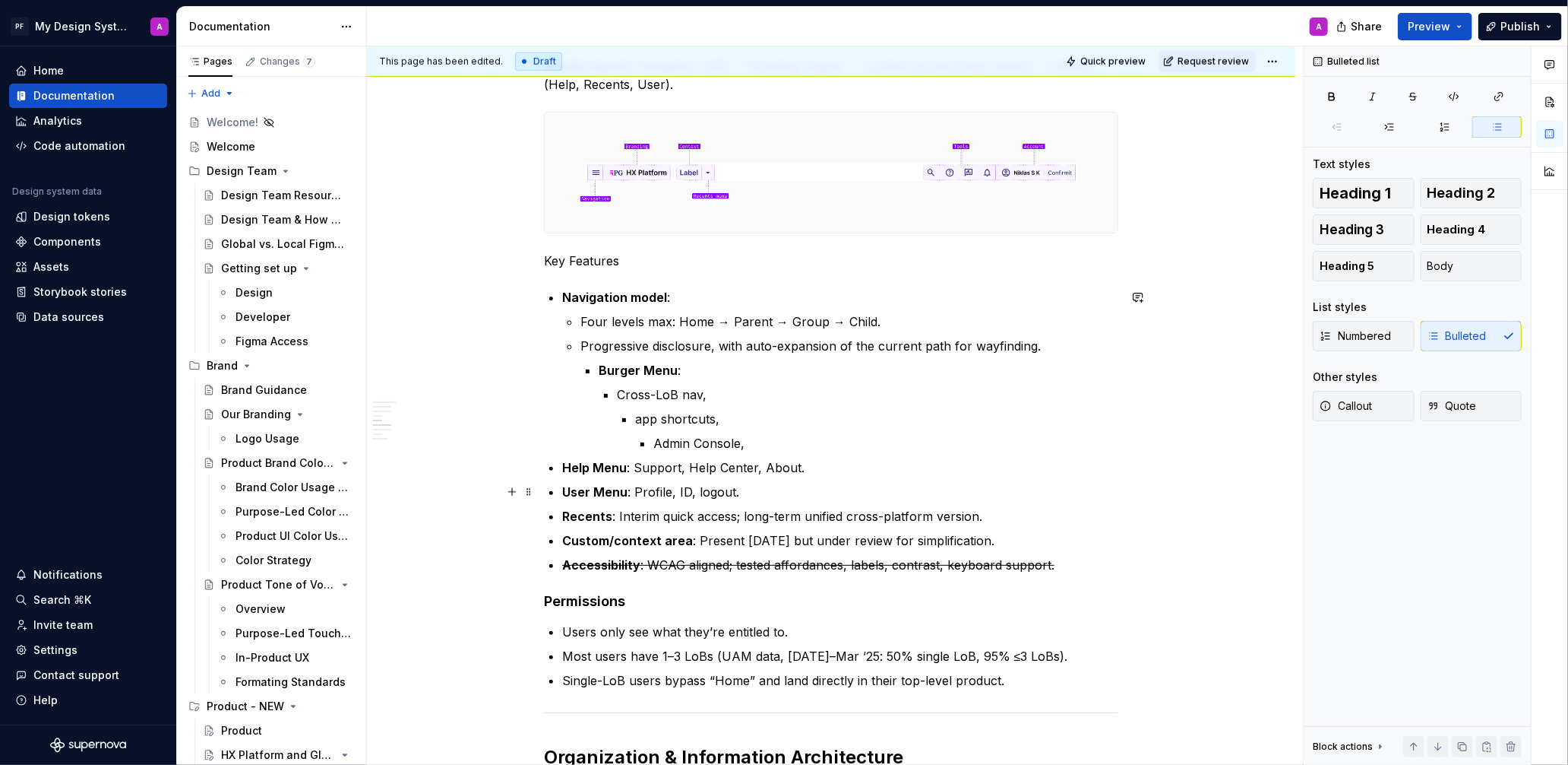
drag, startPoint x: 751, startPoint y: 491, endPoint x: 958, endPoint y: 495, distance: 207.0
click at [765, 491] on p "User Menu : Profile, ID, logout." at bounding box center [840, 491] width 556 height 19
paste div
click at [739, 494] on p "User Menu : Profile, ID, logout.User Management." at bounding box center [840, 491] width 556 height 19
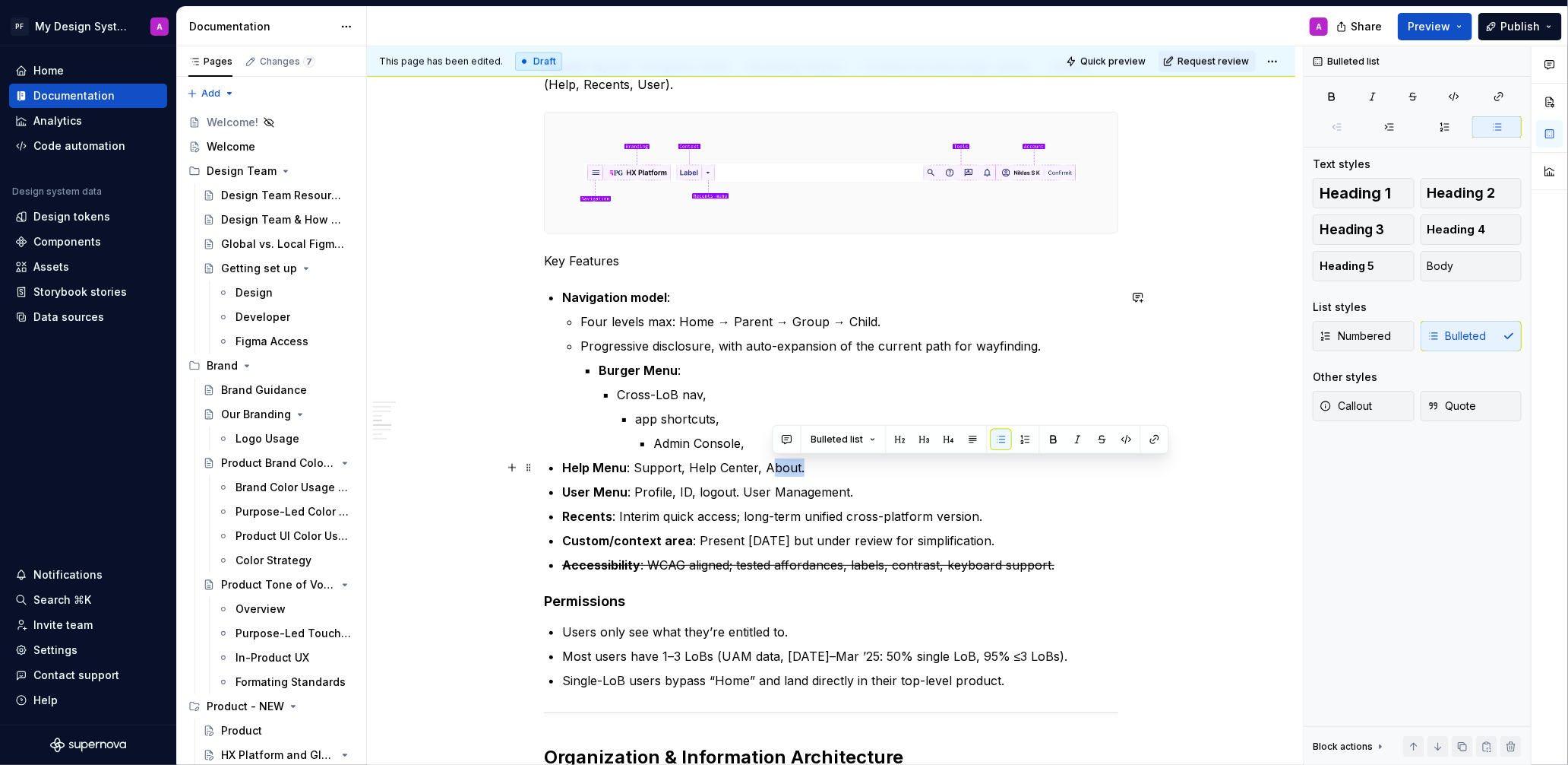
drag, startPoint x: 814, startPoint y: 463, endPoint x: 774, endPoint y: 466, distance: 40.1
click at [774, 466] on p "Help Menu : Support, Help Center, About." at bounding box center [840, 468] width 556 height 19
drag, startPoint x: 594, startPoint y: 466, endPoint x: 574, endPoint y: 468, distance: 20.1
click at [574, 468] on strong "Help Menu" at bounding box center [594, 467] width 65 height 15
drag, startPoint x: 655, startPoint y: 468, endPoint x: 615, endPoint y: 470, distance: 40.0
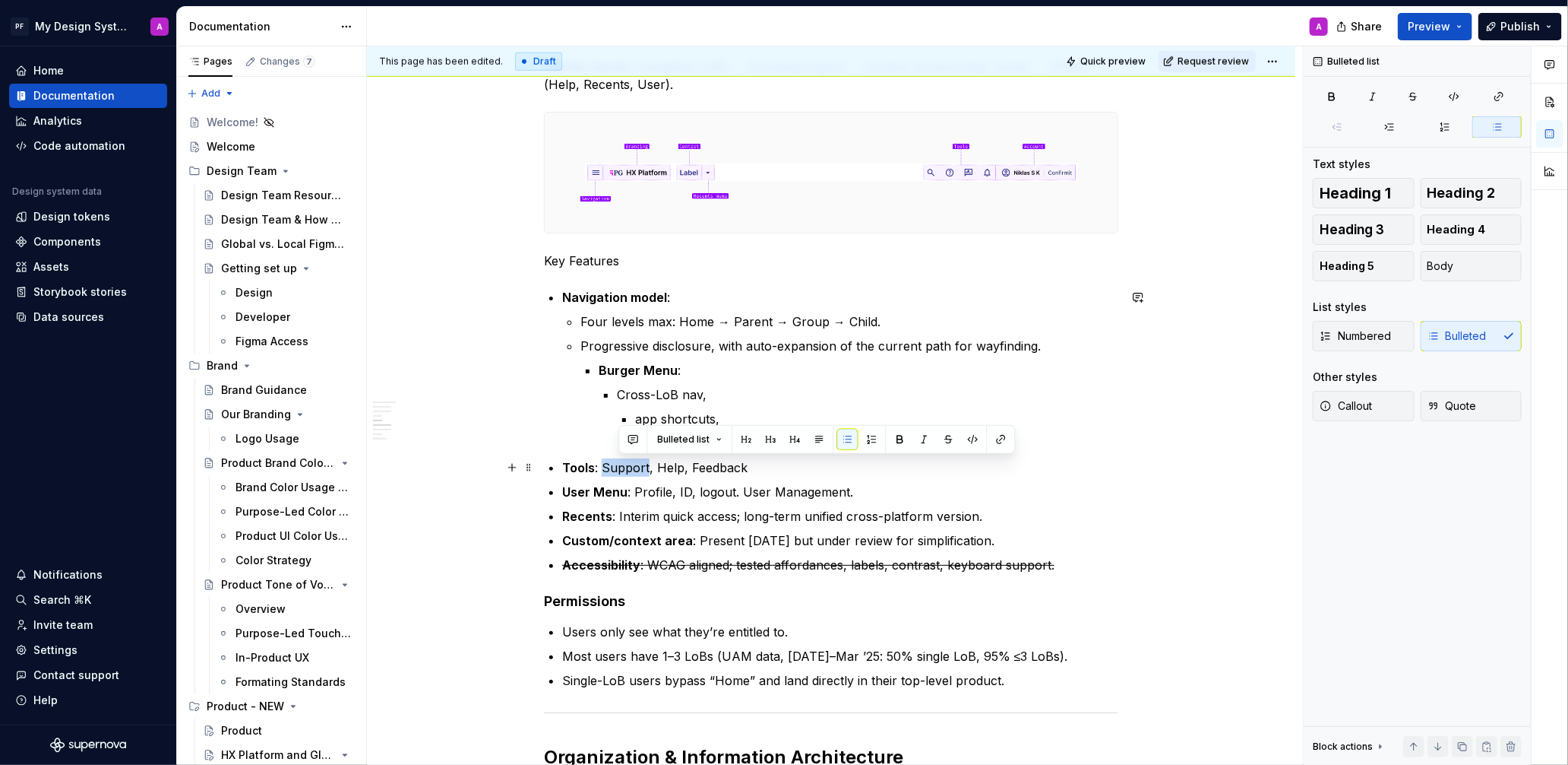
click at [615, 470] on p "Tools : Support, Help, Feedback" at bounding box center [840, 468] width 556 height 19
click at [765, 465] on p "Tools : Search, Help, Feedback" at bounding box center [840, 468] width 556 height 19
click at [941, 471] on p "Tools : Search, Help, Feedback, notifications" at bounding box center [840, 468] width 556 height 19
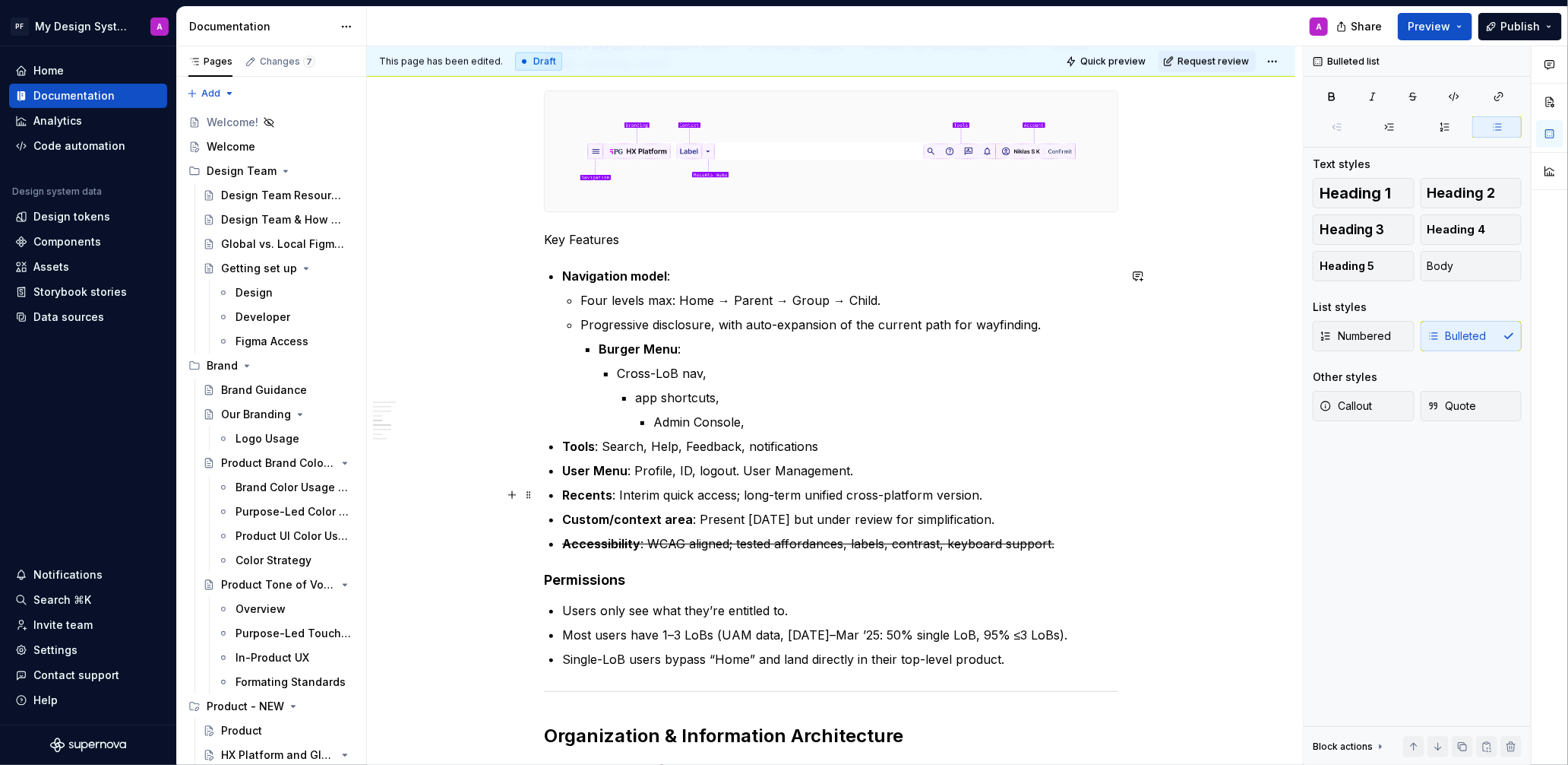
scroll to position [782, 0]
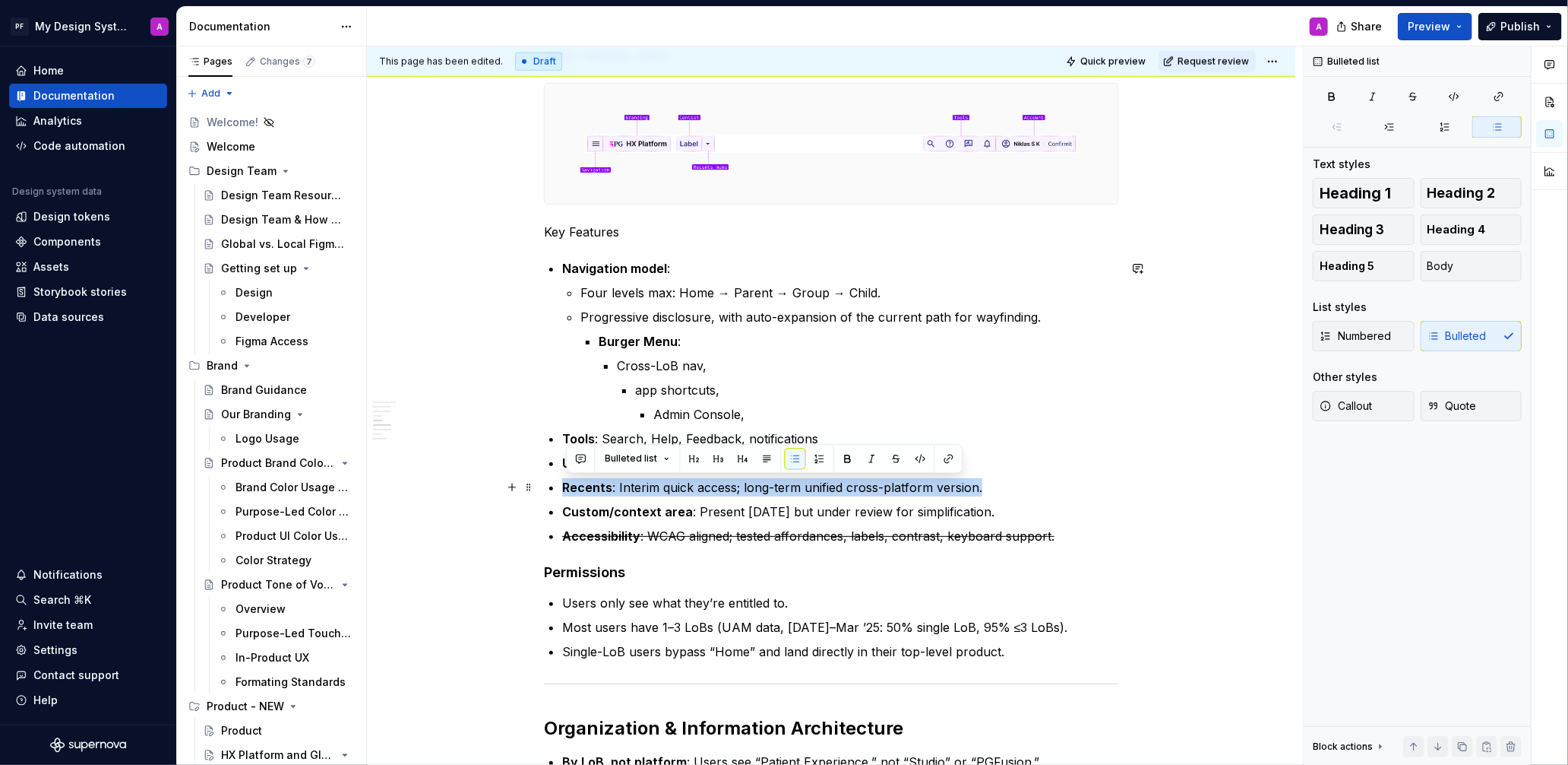
drag, startPoint x: 987, startPoint y: 489, endPoint x: 567, endPoint y: 489, distance: 420.0
click at [567, 489] on p "Recents : Interim quick access; long-term unified cross-platform version." at bounding box center [840, 487] width 556 height 19
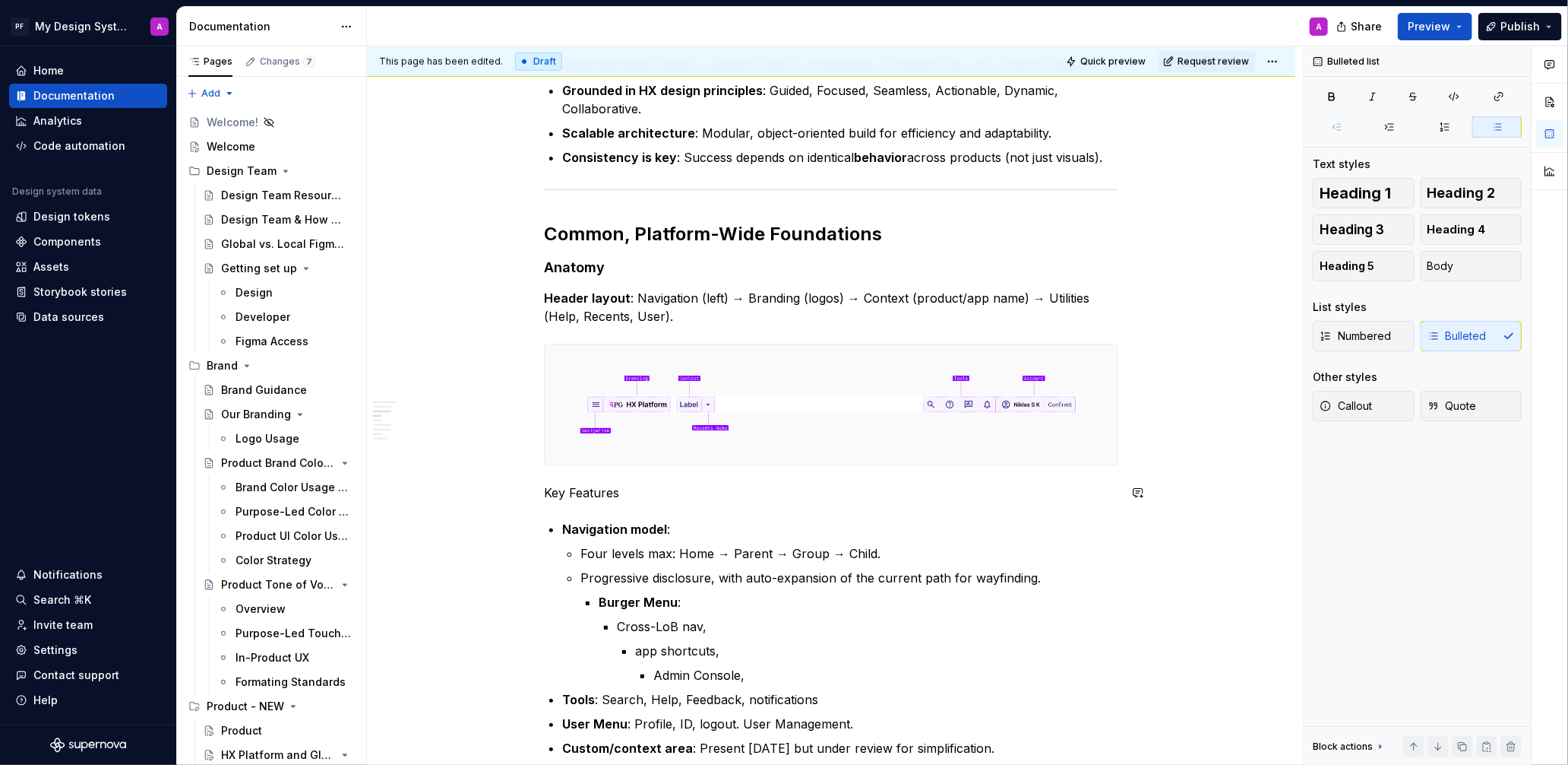
scroll to position [512, 0]
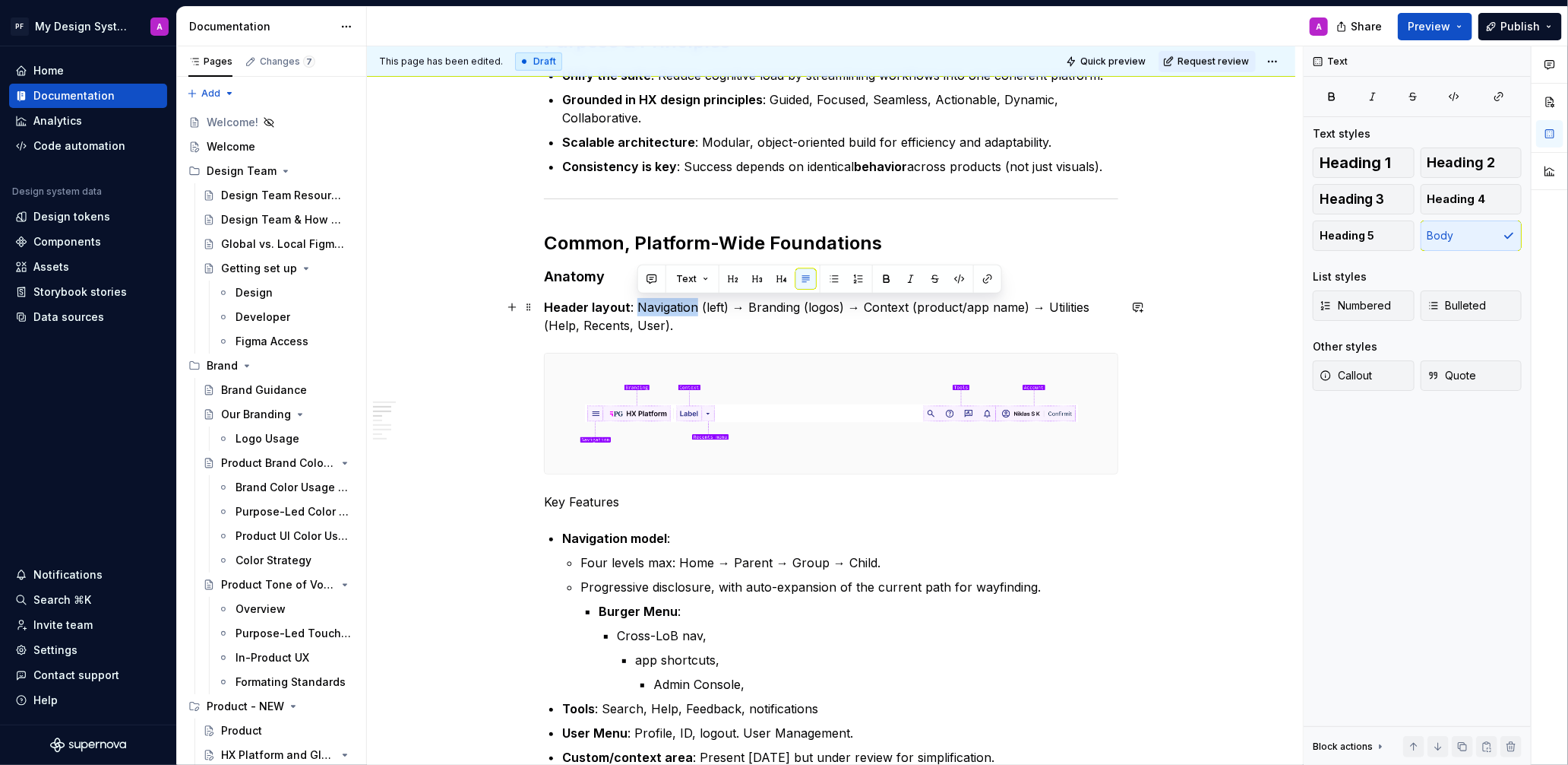
drag, startPoint x: 636, startPoint y: 303, endPoint x: 700, endPoint y: 299, distance: 64.1
click at [697, 301] on p "Header layout : Navigation (left) → Branding (logos) → Context (product/app nam…" at bounding box center [831, 316] width 574 height 36
click at [883, 279] on button "button" at bounding box center [887, 279] width 21 height 21
drag, startPoint x: 750, startPoint y: 302, endPoint x: 849, endPoint y: 290, distance: 99.7
click at [803, 301] on p "Header layout : Navigation (left) → Branding (logos) → Context (product/app nam…" at bounding box center [831, 316] width 574 height 36
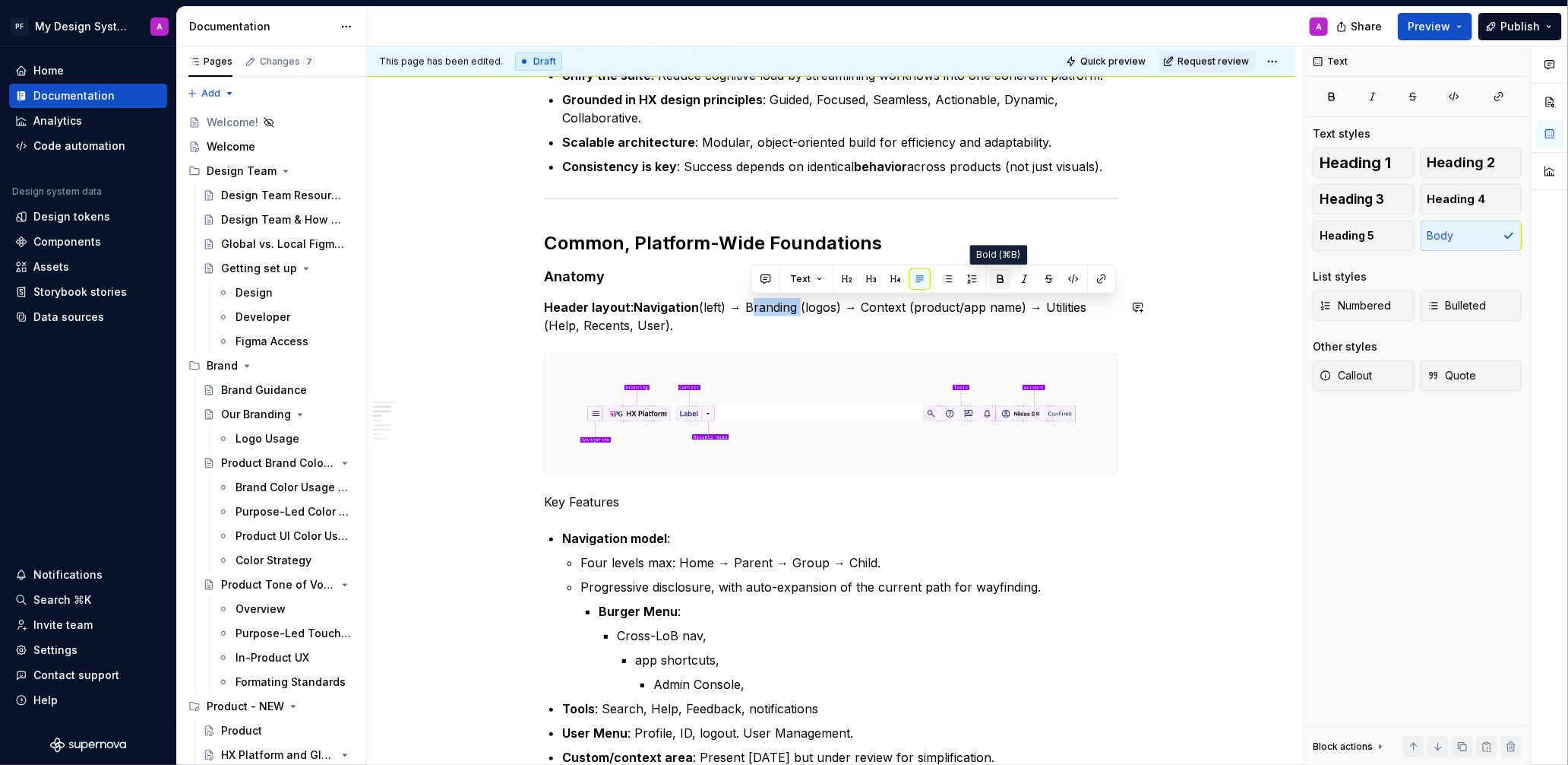
click at [994, 276] on button "button" at bounding box center [1001, 279] width 21 height 21
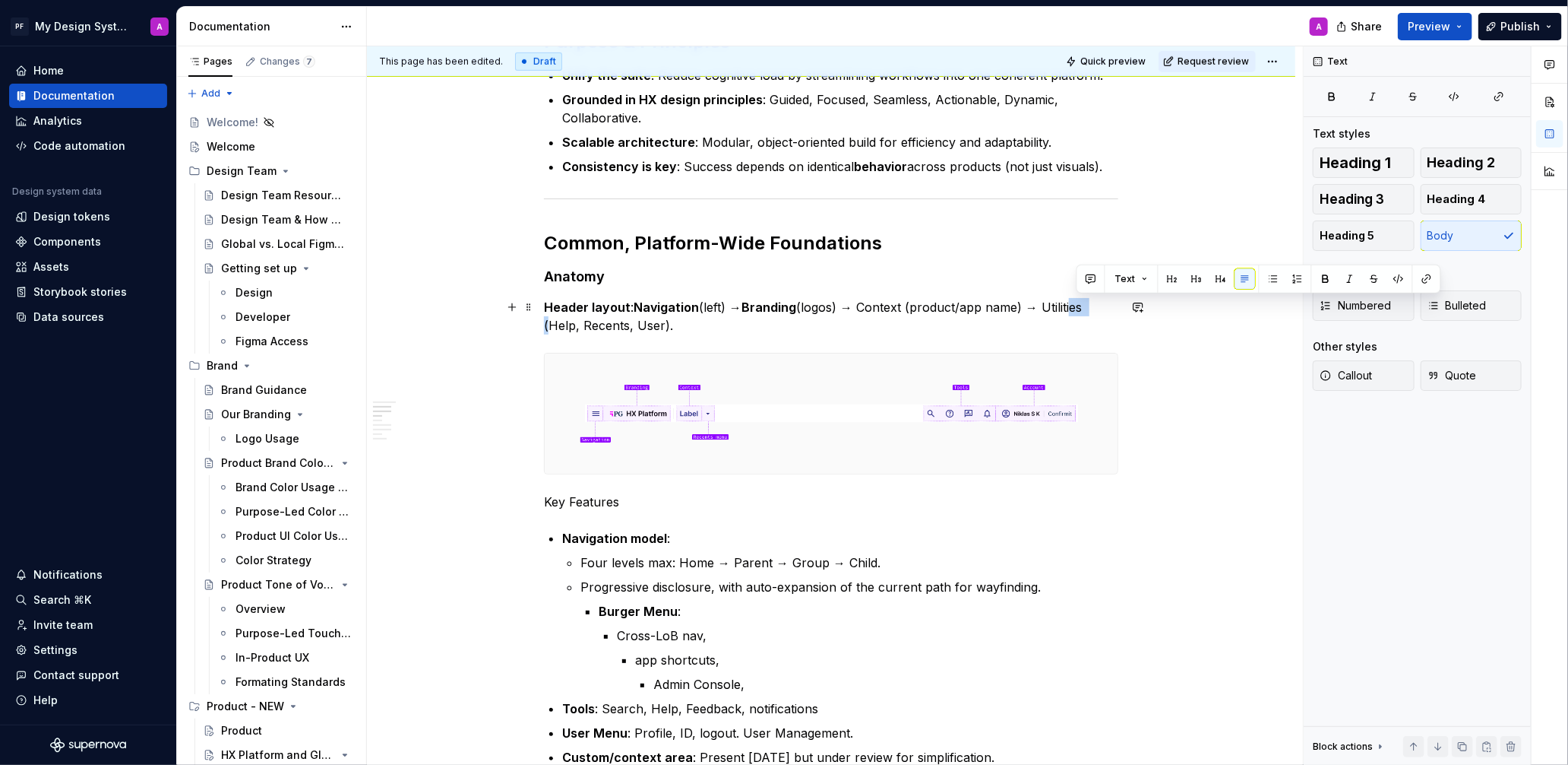
drag, startPoint x: 1095, startPoint y: 307, endPoint x: 1076, endPoint y: 307, distance: 19.0
click at [1076, 307] on p "Header layout : Navigation (left) → Branding (logos) → Context (product/app nam…" at bounding box center [831, 316] width 574 height 36
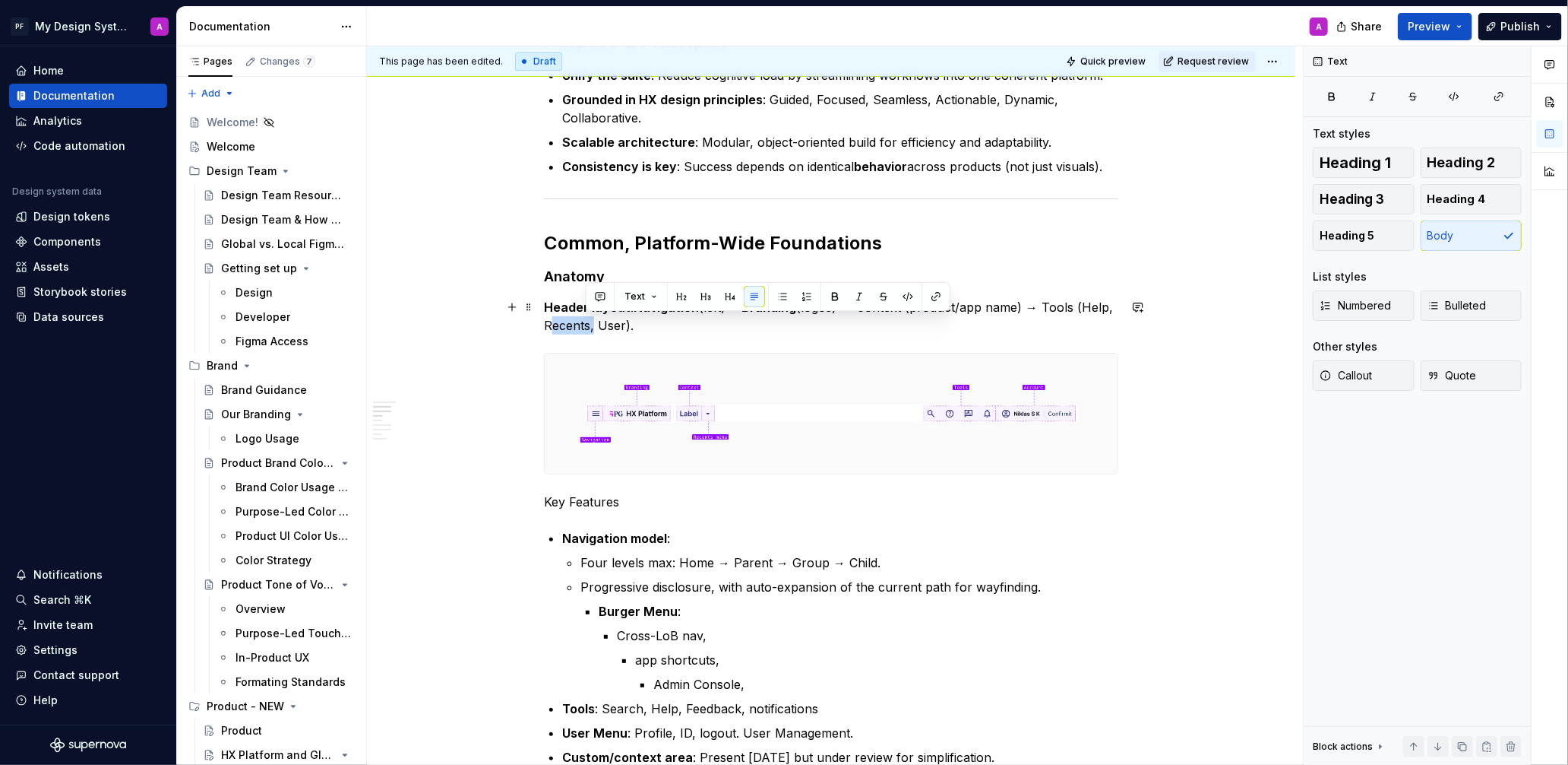
drag, startPoint x: 586, startPoint y: 327, endPoint x: 630, endPoint y: 324, distance: 44.1
click at [630, 324] on p "Header layout : Navigation (left) → Branding (logos) → Context (product/app nam…" at bounding box center [831, 316] width 574 height 36
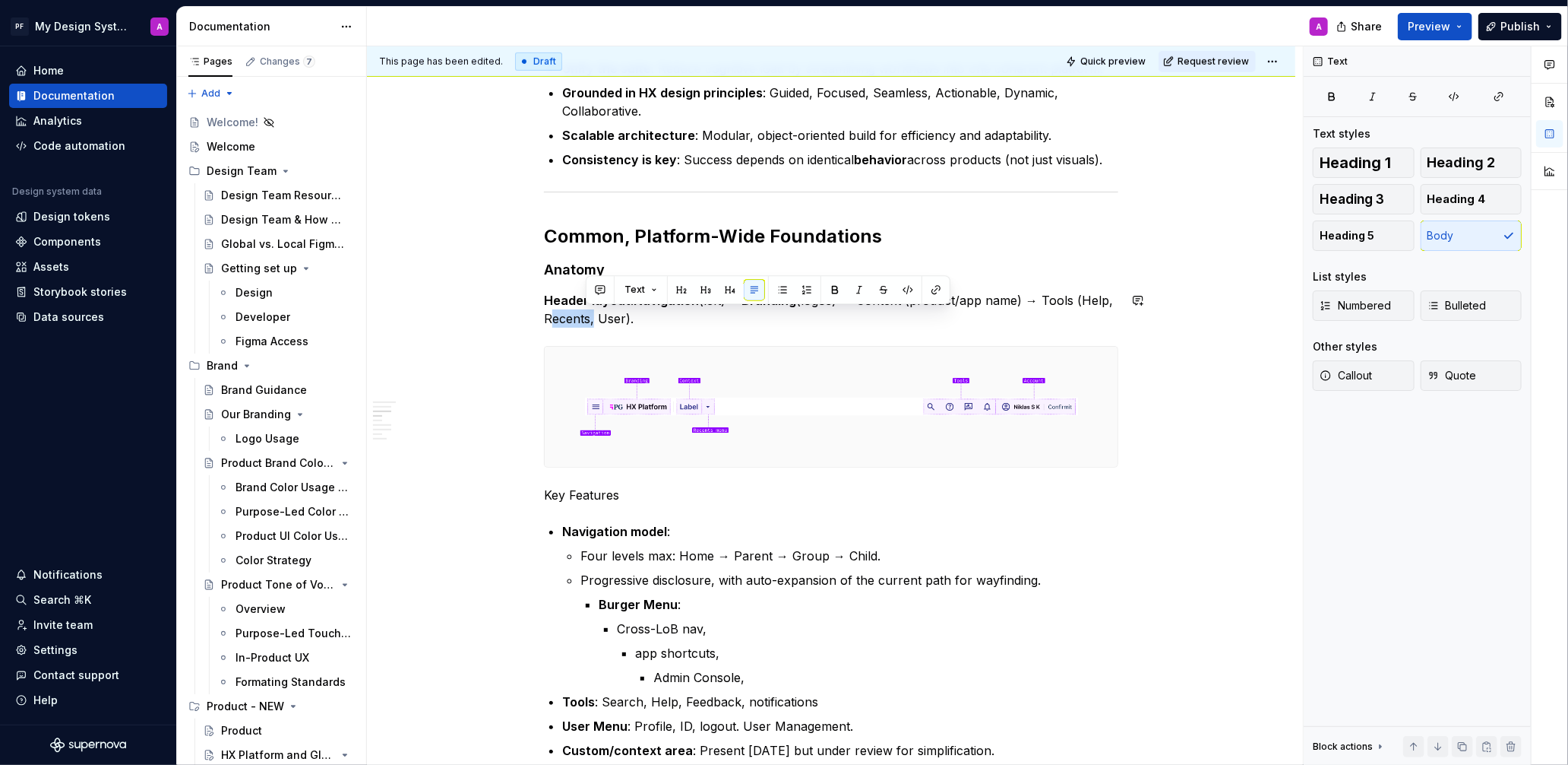
copy p "Recents"
click at [647, 321] on p "Header layout : Navigation (left) → Branding (logos) → Context (product/app nam…" at bounding box center [831, 309] width 574 height 36
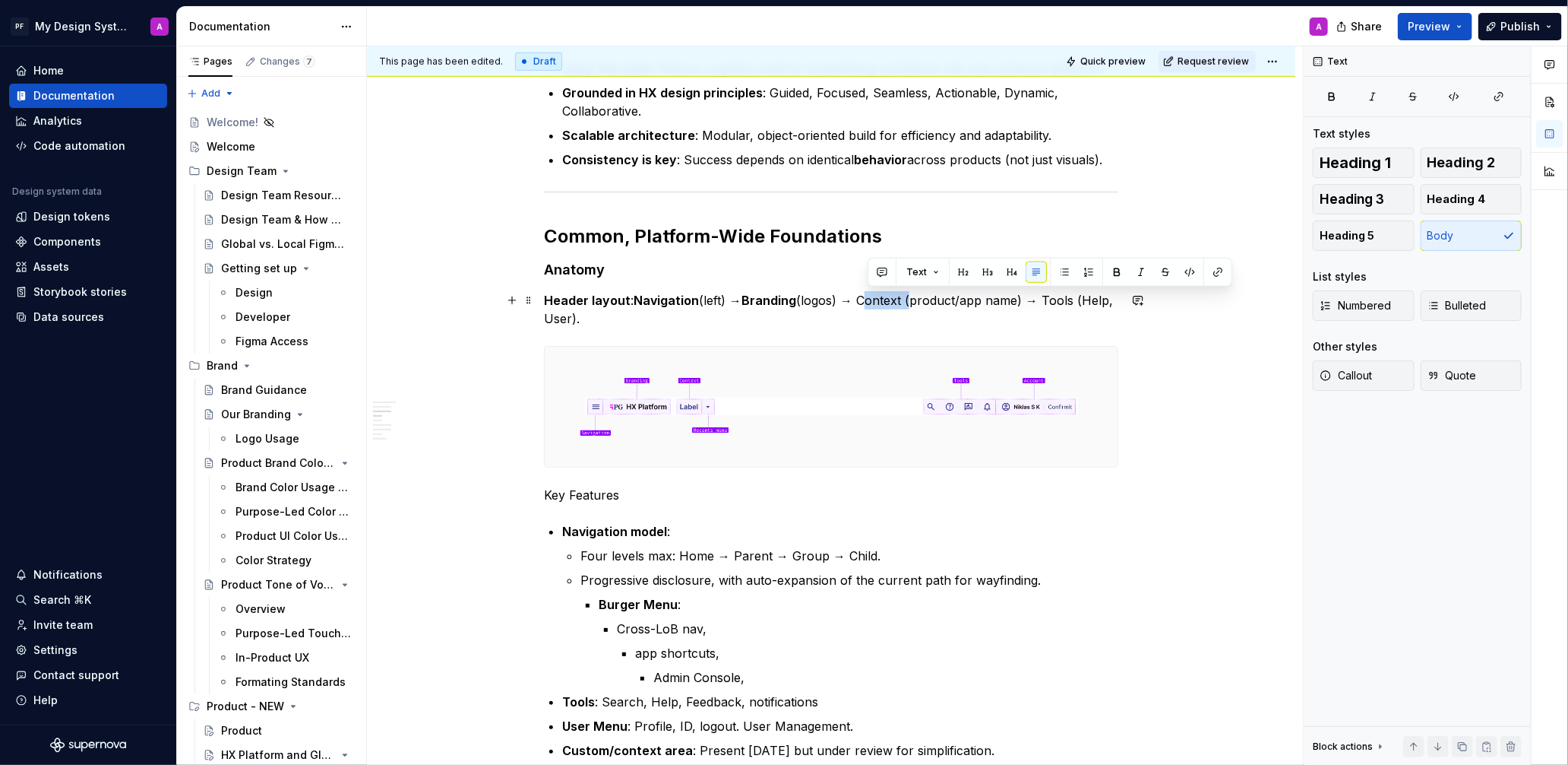
drag, startPoint x: 915, startPoint y: 300, endPoint x: 867, endPoint y: 303, distance: 48.1
click at [867, 303] on p "Header layout : Navigation (left) → Branding (logos) → Context (product/app nam…" at bounding box center [831, 309] width 574 height 36
click at [1111, 276] on button "button" at bounding box center [1117, 272] width 21 height 21
click at [713, 320] on p "Header layout : Navigation (left) → Branding (logos) → Context (product/app nam…" at bounding box center [831, 309] width 574 height 36
drag, startPoint x: 1063, startPoint y: 301, endPoint x: 1090, endPoint y: 301, distance: 27.0
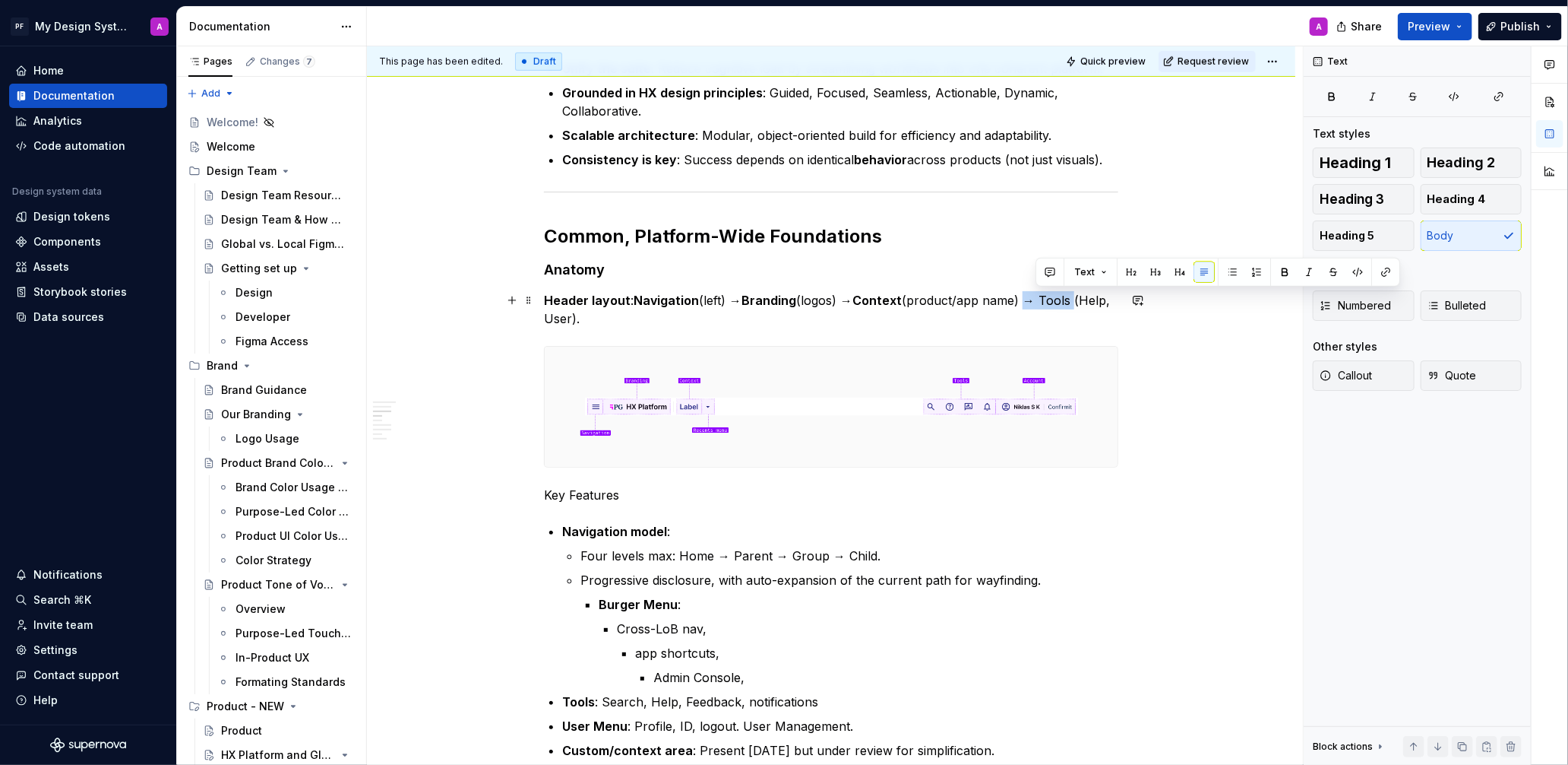
click at [1090, 301] on p "Header layout : Navigation (left) → Branding (logos) → Context (product/app nam…" at bounding box center [831, 309] width 574 height 36
copy p "→ Tools"
click at [666, 320] on p "Header layout : Navigation (left) → Branding (logos) → Context (product/app nam…" at bounding box center [831, 309] width 574 height 36
click at [641, 298] on strong "Navigation" at bounding box center [666, 300] width 65 height 15
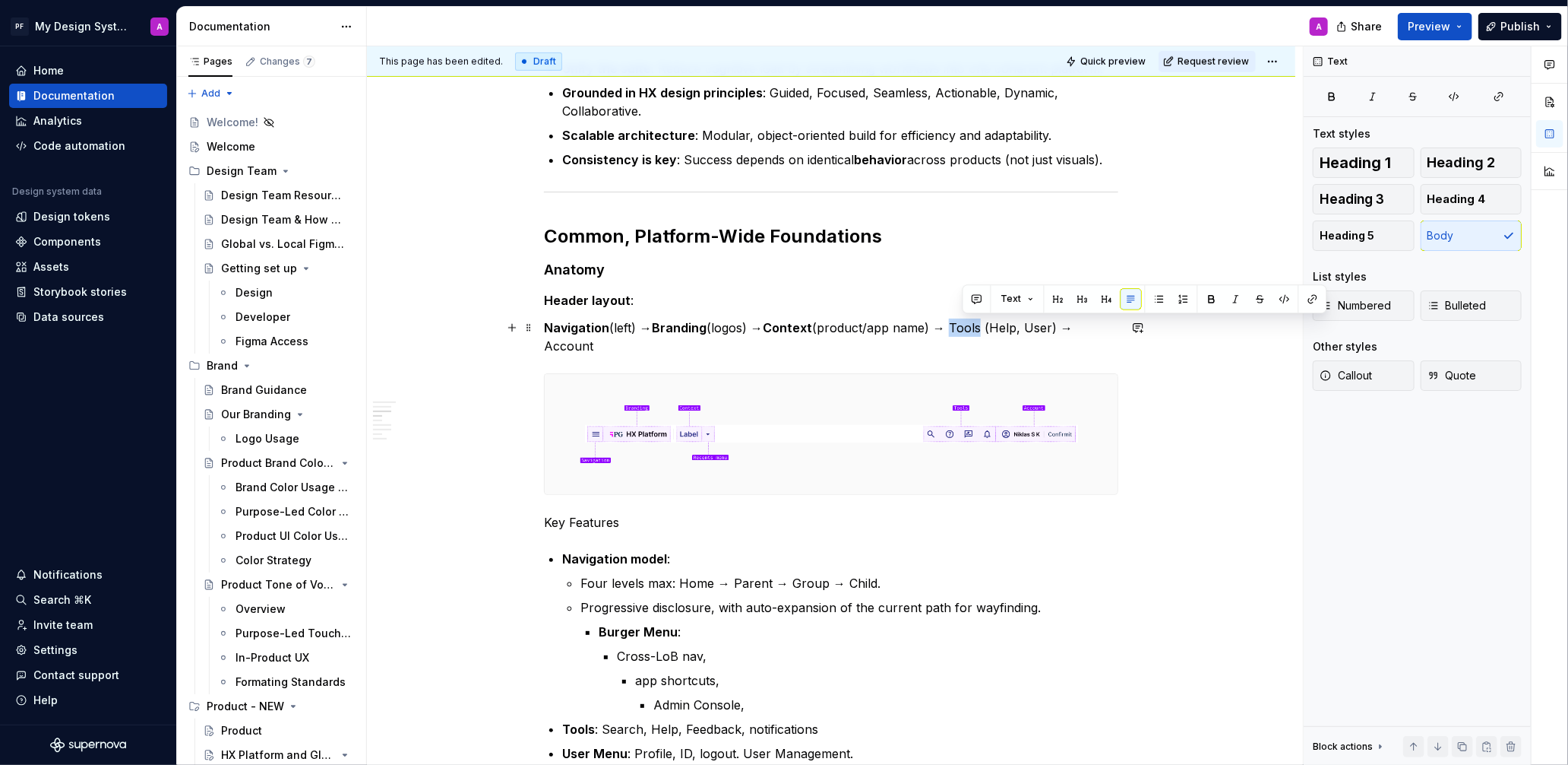
drag, startPoint x: 992, startPoint y: 328, endPoint x: 1005, endPoint y: 317, distance: 17.0
click at [964, 326] on p "Navigation (left) → Branding (logos) → Context (product/app name) → Tools (Help…" at bounding box center [831, 336] width 574 height 36
click at [1203, 293] on button "button" at bounding box center [1211, 298] width 21 height 21
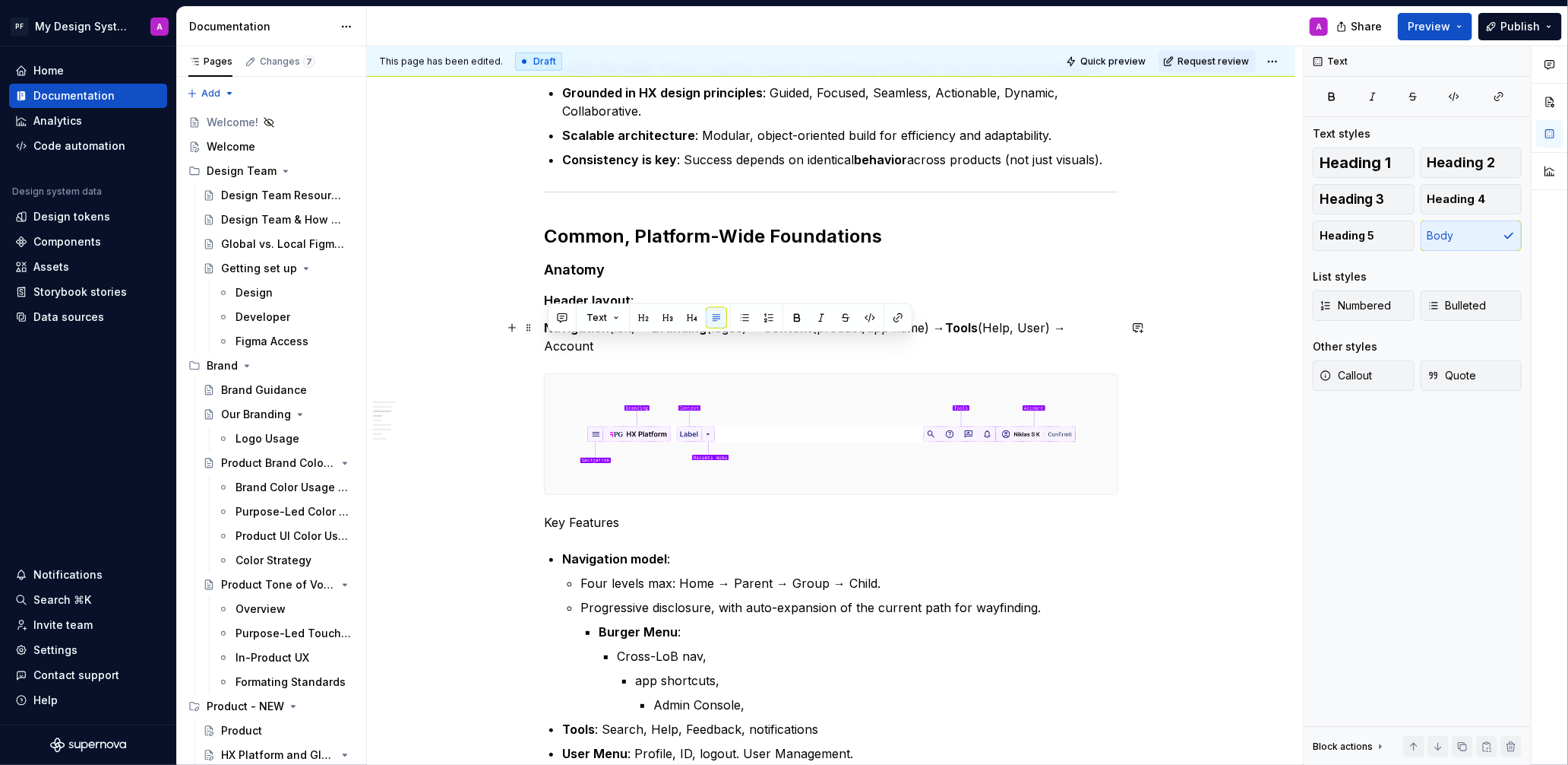
drag, startPoint x: 602, startPoint y: 344, endPoint x: 551, endPoint y: 345, distance: 51.0
click at [551, 345] on p "Navigation (left) → Branding (logos) → Context (product/app name) → Tools (Help…" at bounding box center [831, 336] width 574 height 36
click at [796, 318] on button "button" at bounding box center [797, 318] width 21 height 21
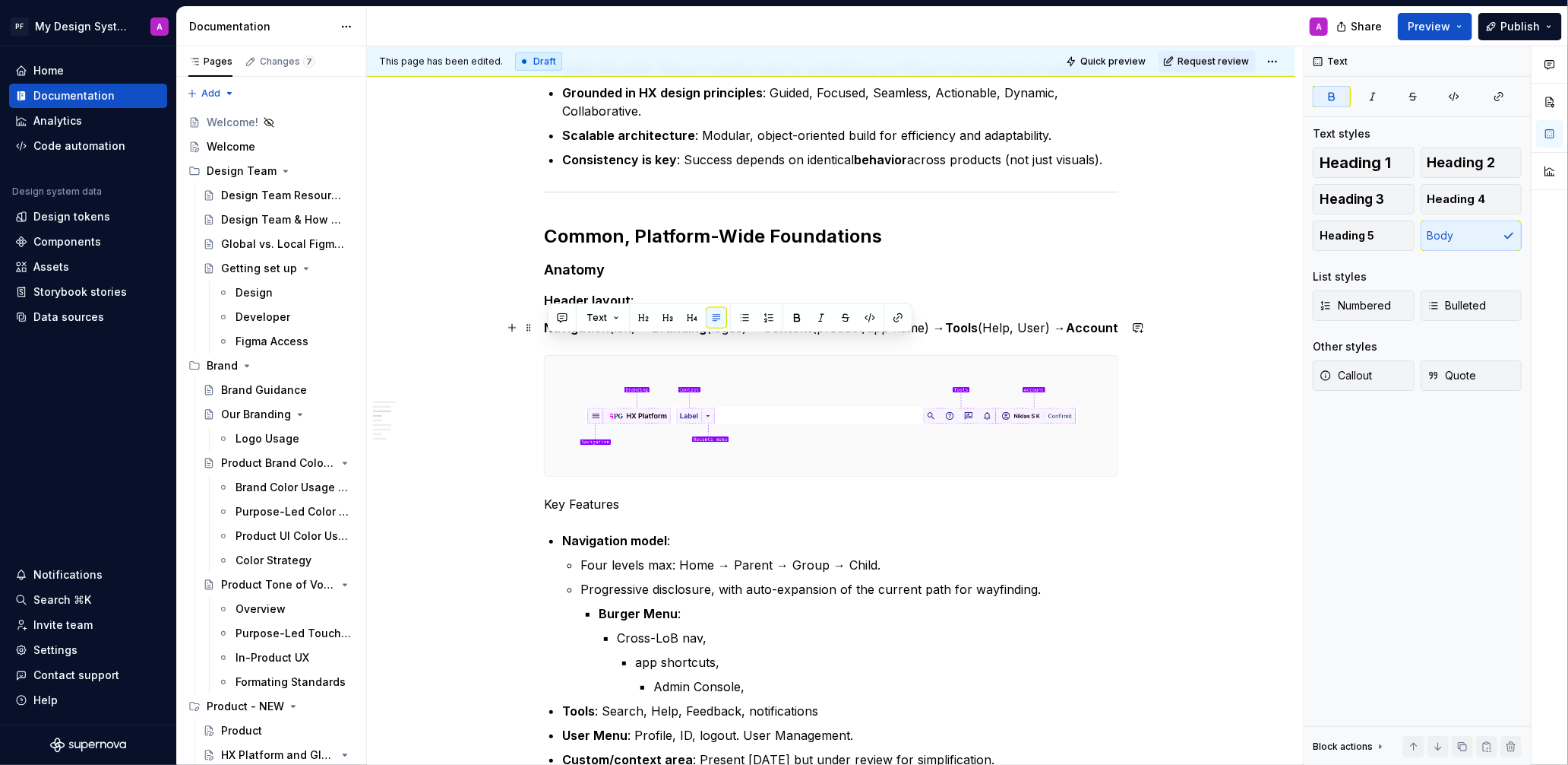
click at [719, 336] on p "Navigation (left) → Branding (logos) → Context (product/app name) → Tools (Help…" at bounding box center [831, 328] width 574 height 19
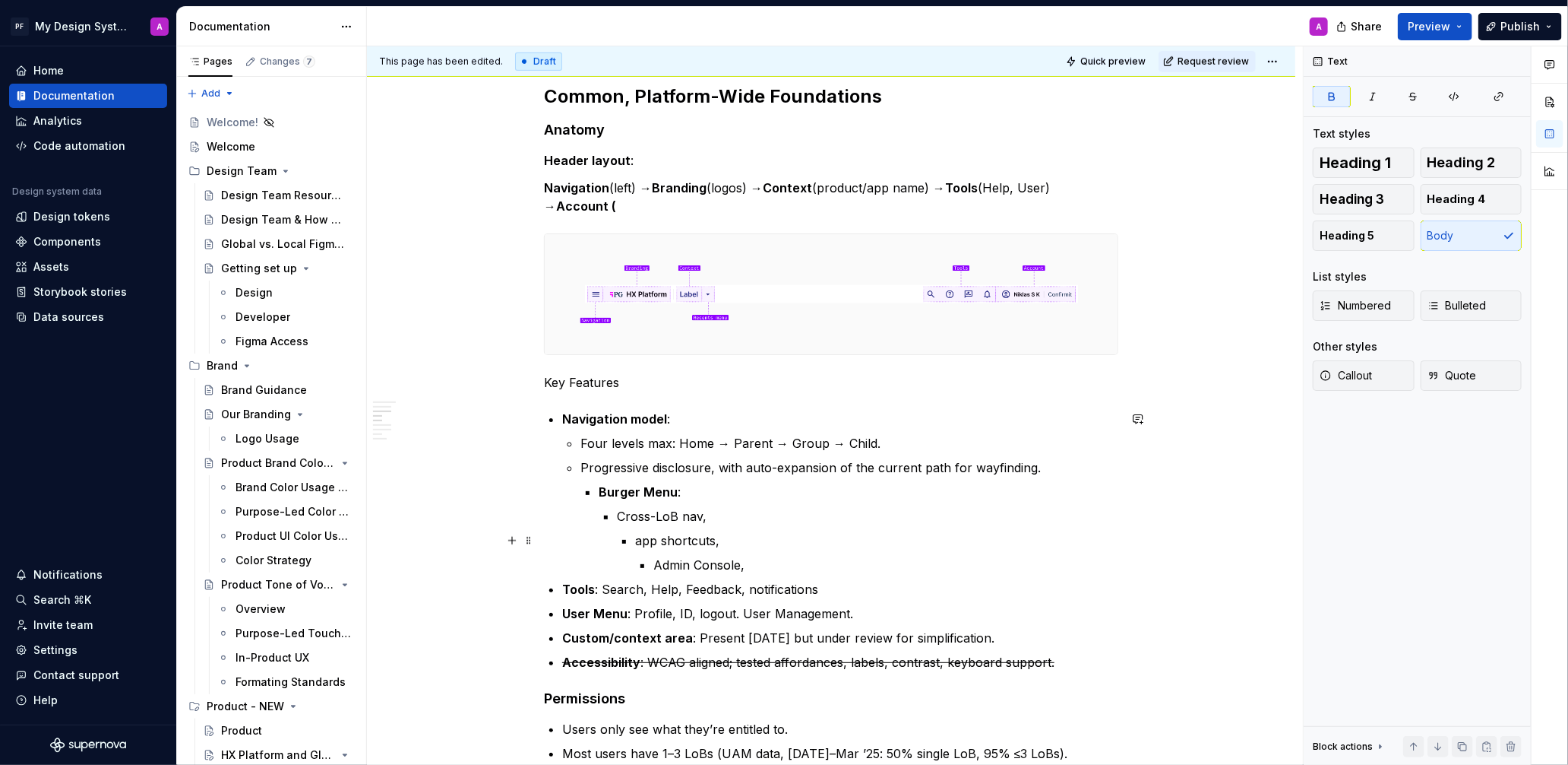
scroll to position [686, 0]
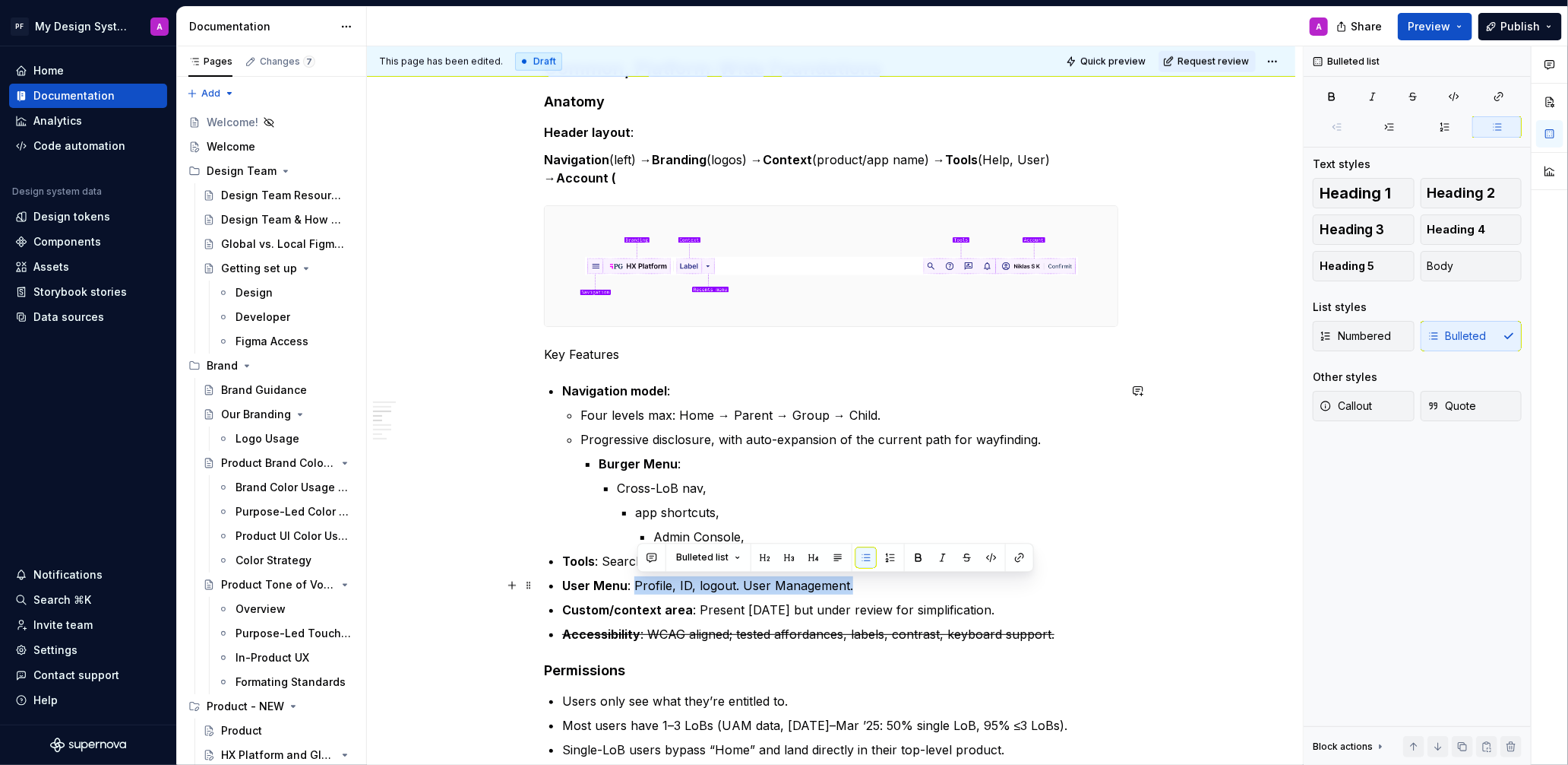
drag, startPoint x: 638, startPoint y: 587, endPoint x: 851, endPoint y: 583, distance: 213.0
click at [851, 583] on p "User Menu : Profile, ID, logout. User Management." at bounding box center [840, 585] width 556 height 19
copy p "Profile, ID, logout. User Management."
click at [613, 179] on p "Navigation (left) → Branding (logos) → Context (product/app name) → Tools (Help…" at bounding box center [831, 168] width 574 height 36
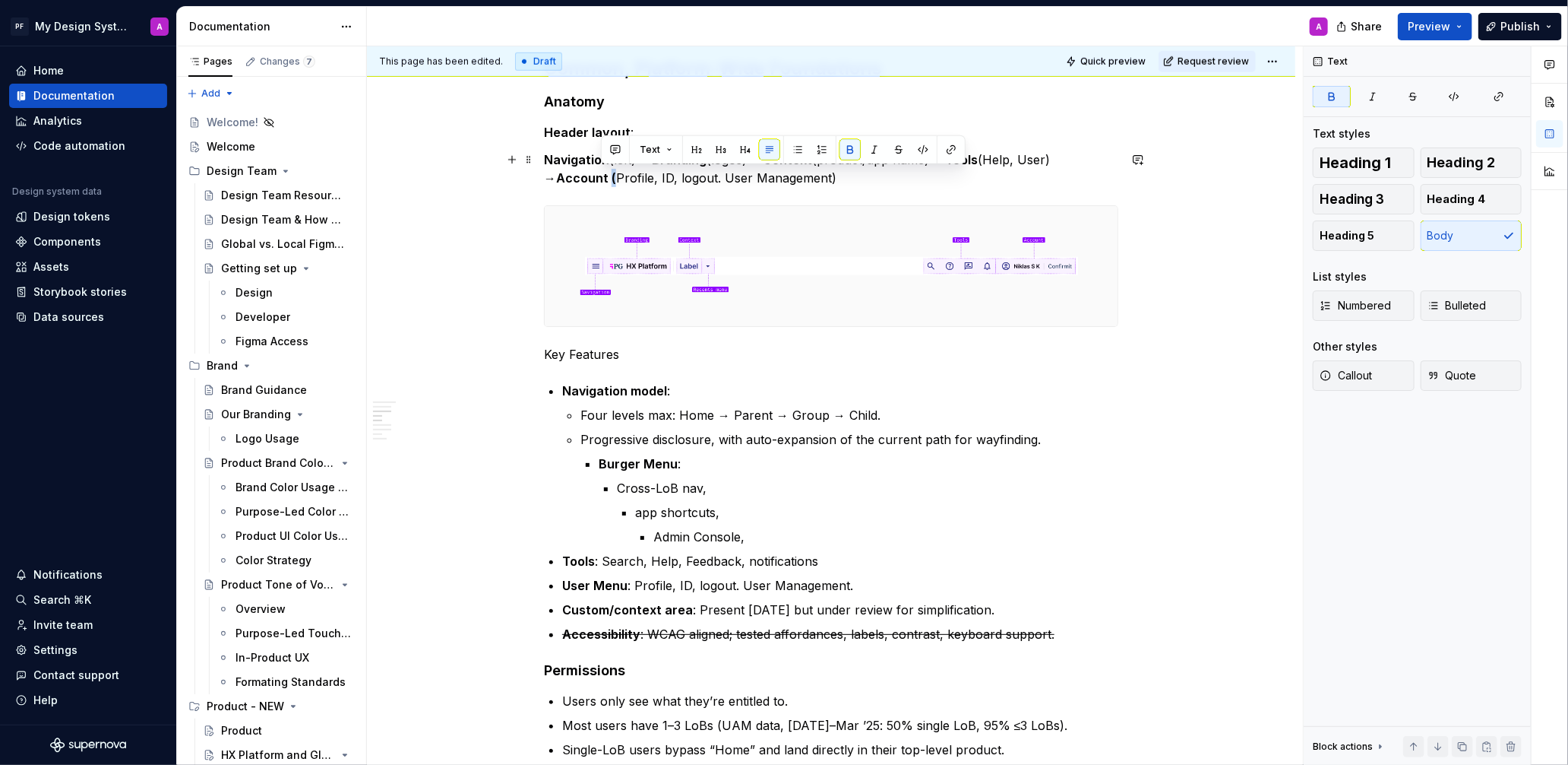
click at [601, 178] on p "Navigation (left) → Branding (logos) → Context (product/app name) → Tools (Help…" at bounding box center [831, 168] width 574 height 36
click at [846, 148] on button "button" at bounding box center [850, 150] width 21 height 21
click at [1206, 253] on div "Global Navigation / Application Header The Global Header establishes a consiste…" at bounding box center [831, 634] width 928 height 2078
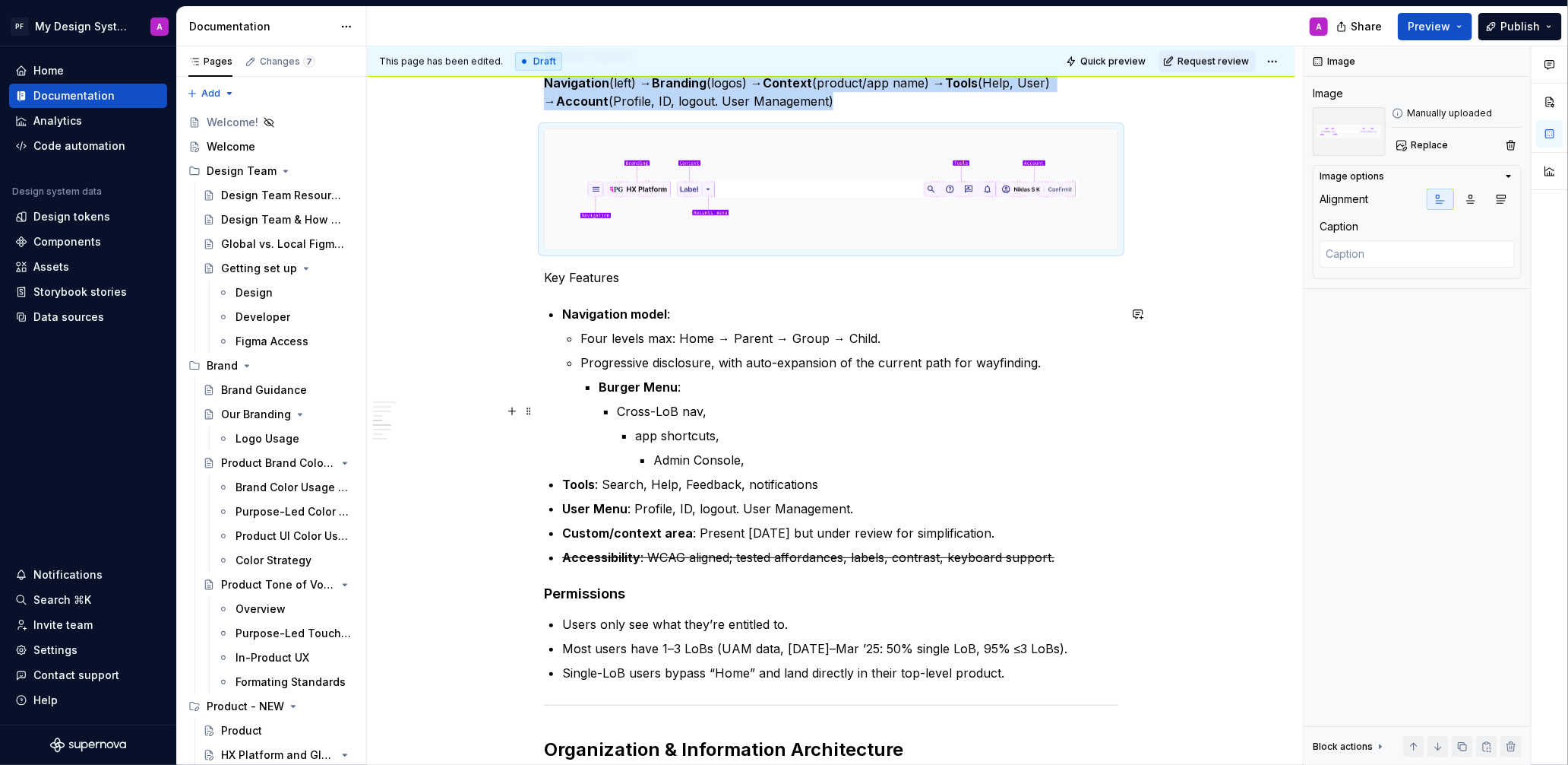
scroll to position [756, 0]
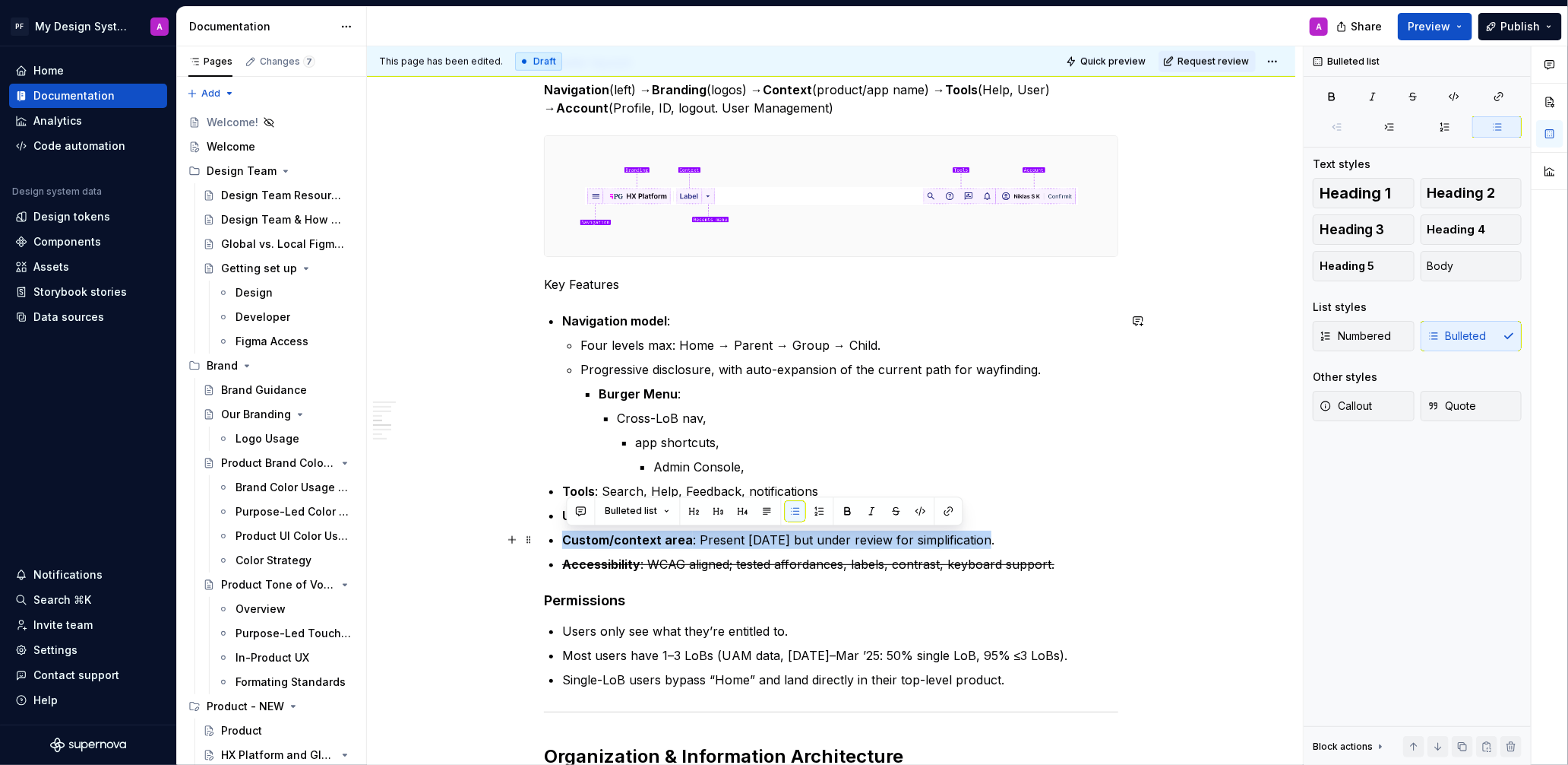
drag, startPoint x: 565, startPoint y: 537, endPoint x: 982, endPoint y: 535, distance: 417.0
click at [982, 535] on div "Global Navigation / Application Header The Global Header establishes a consiste…" at bounding box center [831, 459] width 574 height 1794
copy p "Custom/context area : Present [DATE] but under review for simplification."
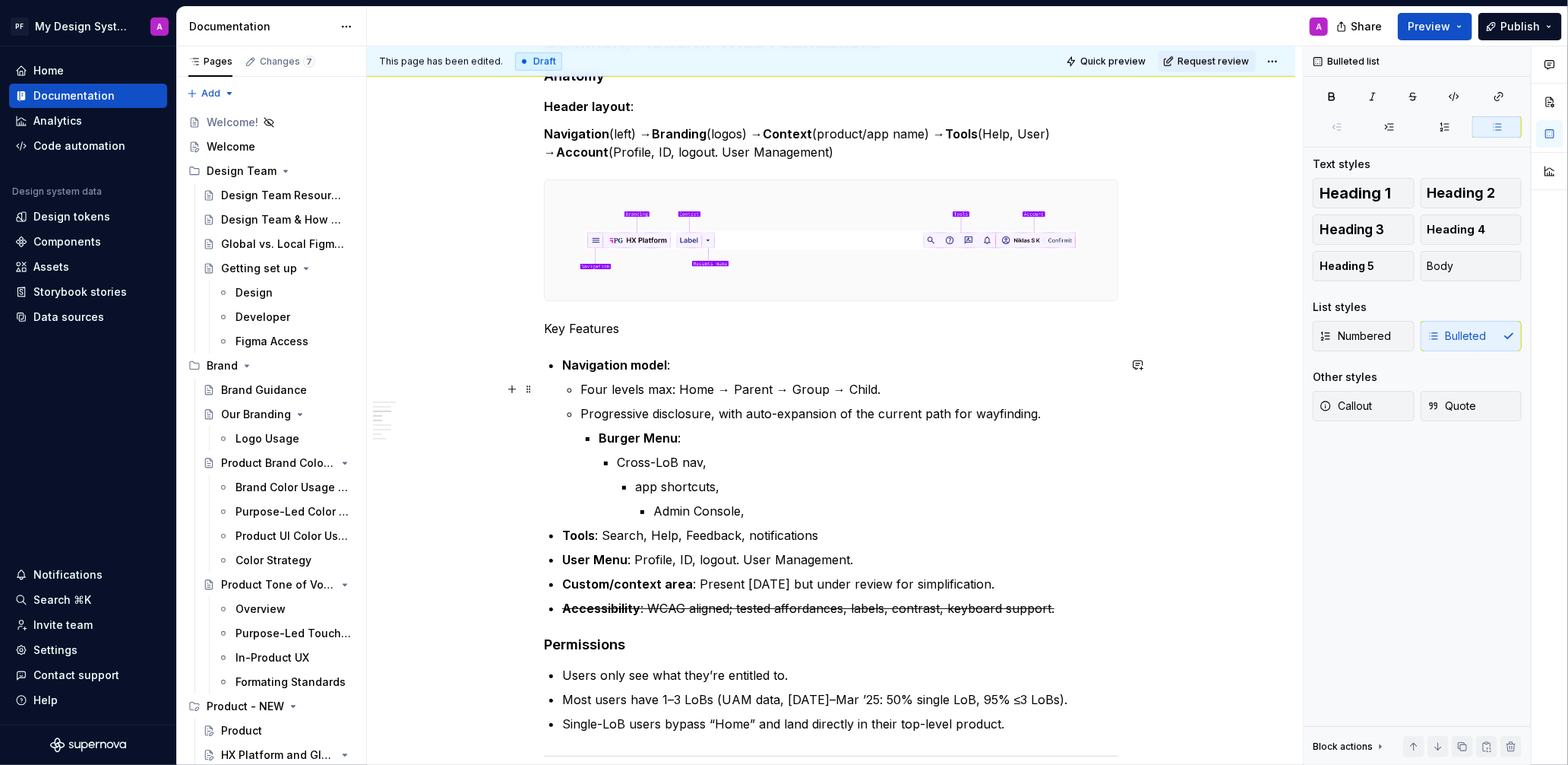
scroll to position [713, 0]
click at [620, 581] on strong "Custom/context area" at bounding box center [627, 583] width 131 height 15
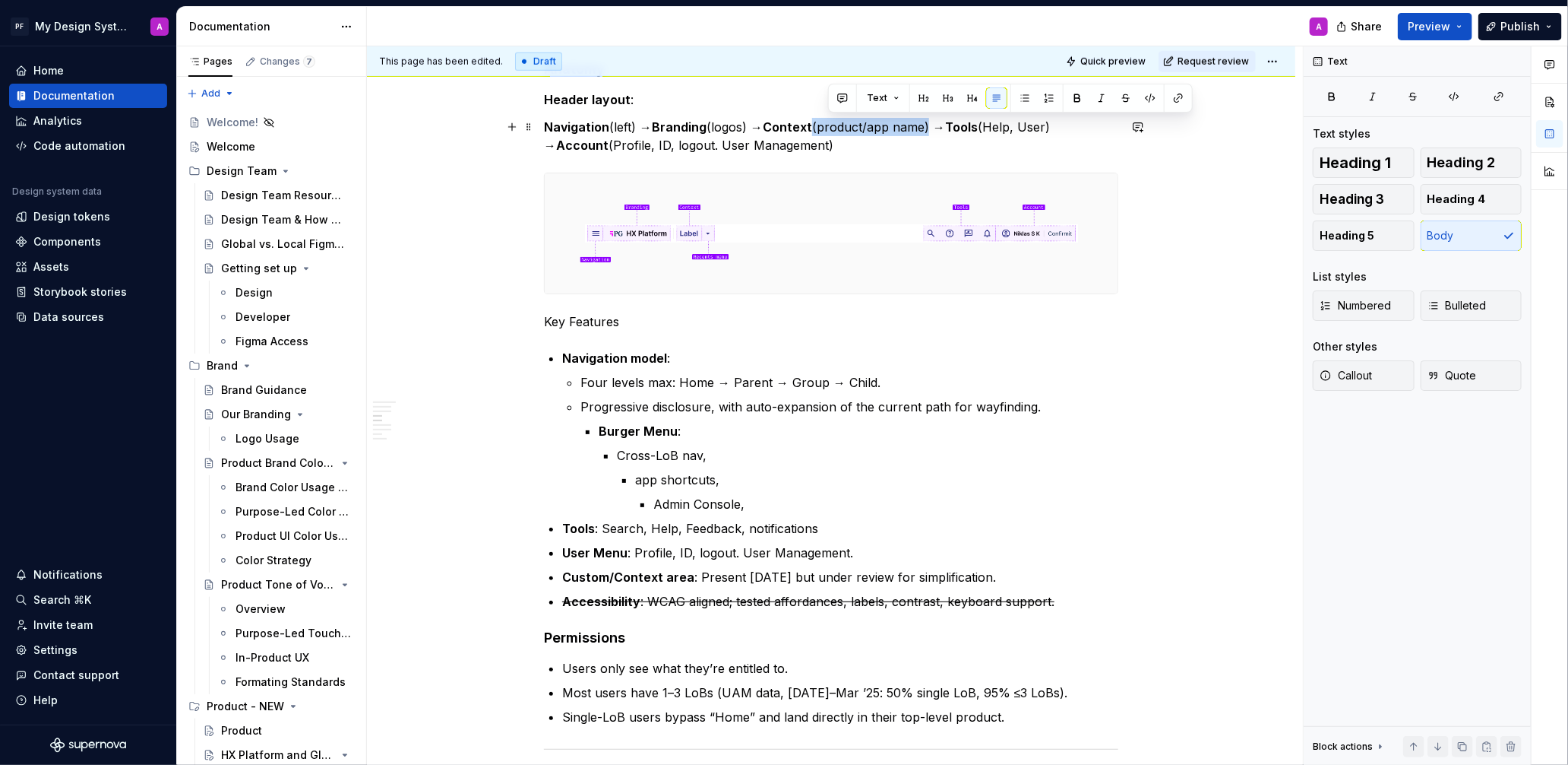
drag, startPoint x: 855, startPoint y: 127, endPoint x: 942, endPoint y: 127, distance: 87.0
click at [942, 127] on p "Navigation (left) → Branding (logos) → Context (product/app name) → Tools (Help…" at bounding box center [831, 135] width 574 height 36
copy p "(product/app name)"
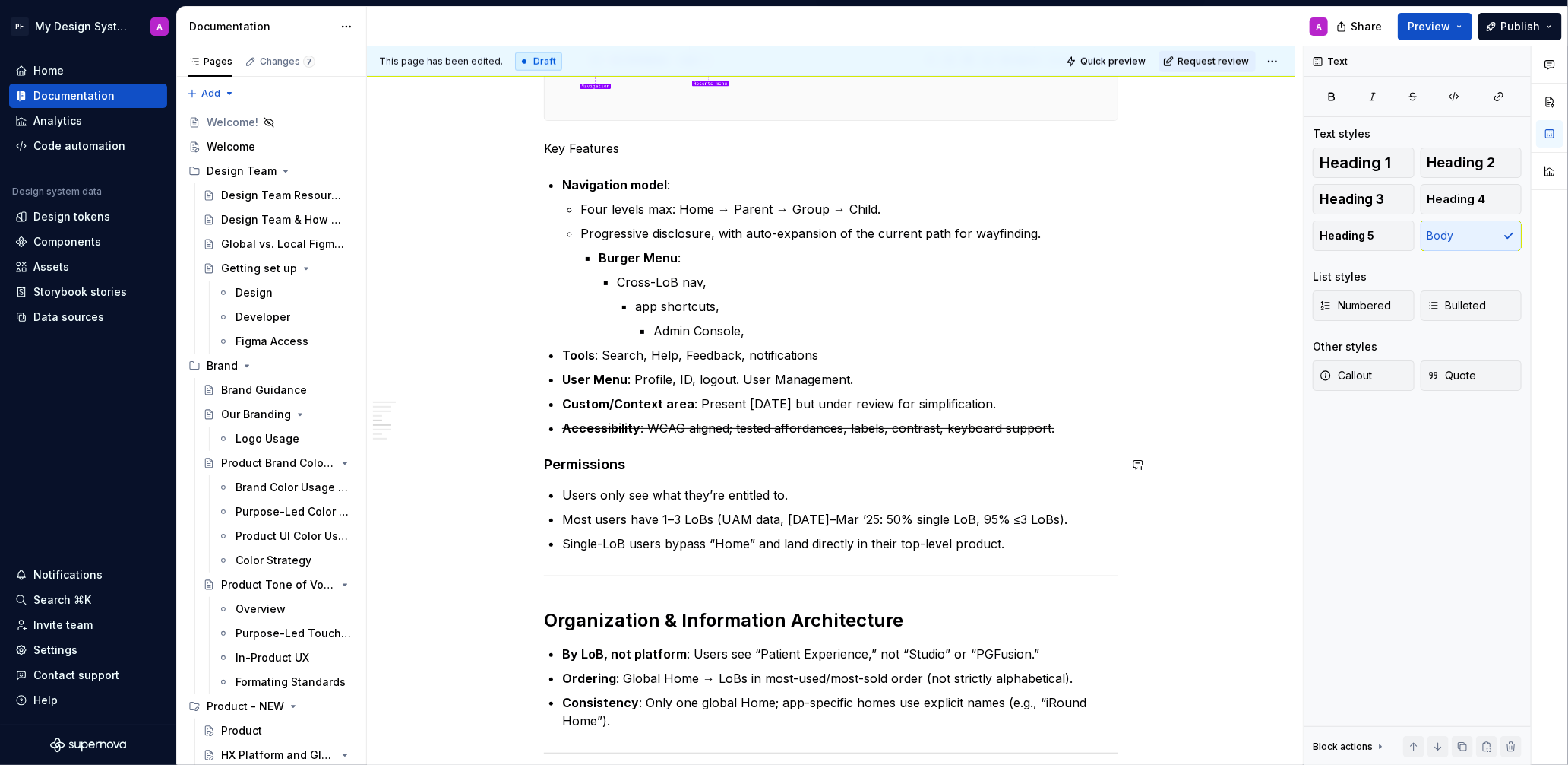
scroll to position [894, 0]
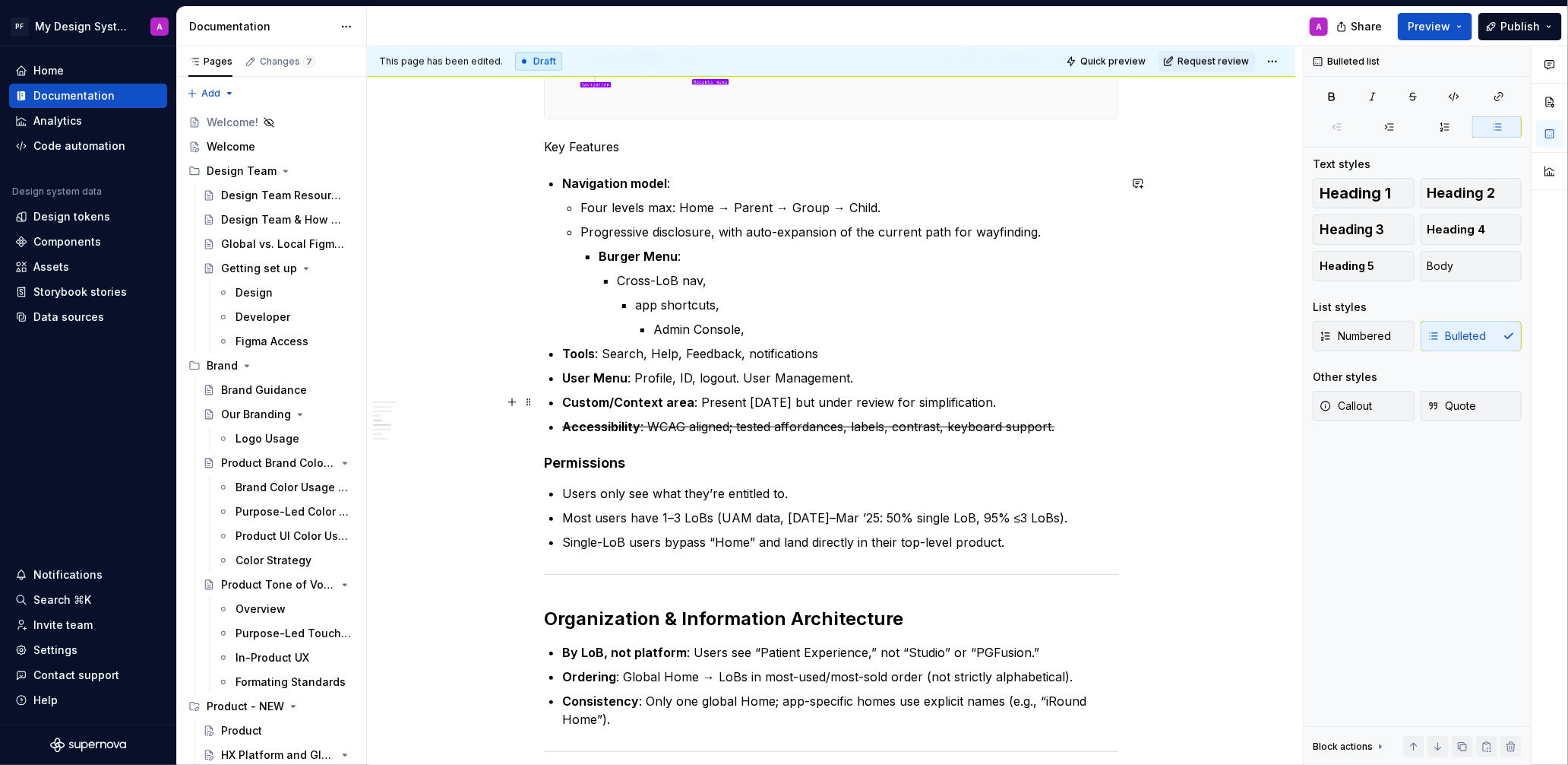
click at [701, 397] on p "Custom/Context area : Present [DATE] but under review for simplification." at bounding box center [840, 402] width 556 height 19
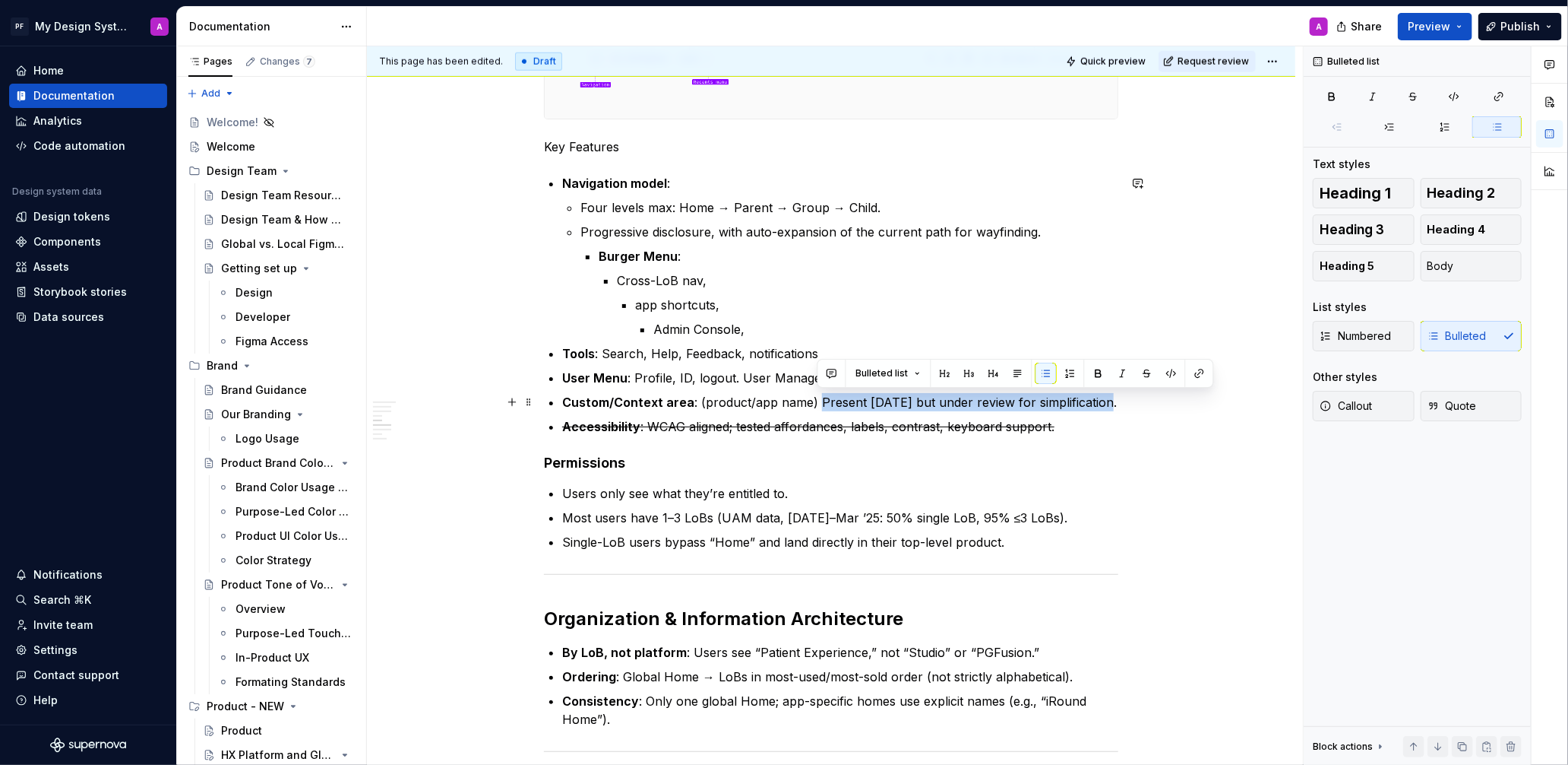
drag, startPoint x: 819, startPoint y: 400, endPoint x: 1103, endPoint y: 400, distance: 284.0
click at [1103, 400] on p "Custom/Context area : (product/app name) Present [DATE] but under review for si…" at bounding box center [840, 402] width 556 height 19
click at [1119, 372] on button "button" at bounding box center [1123, 374] width 21 height 21
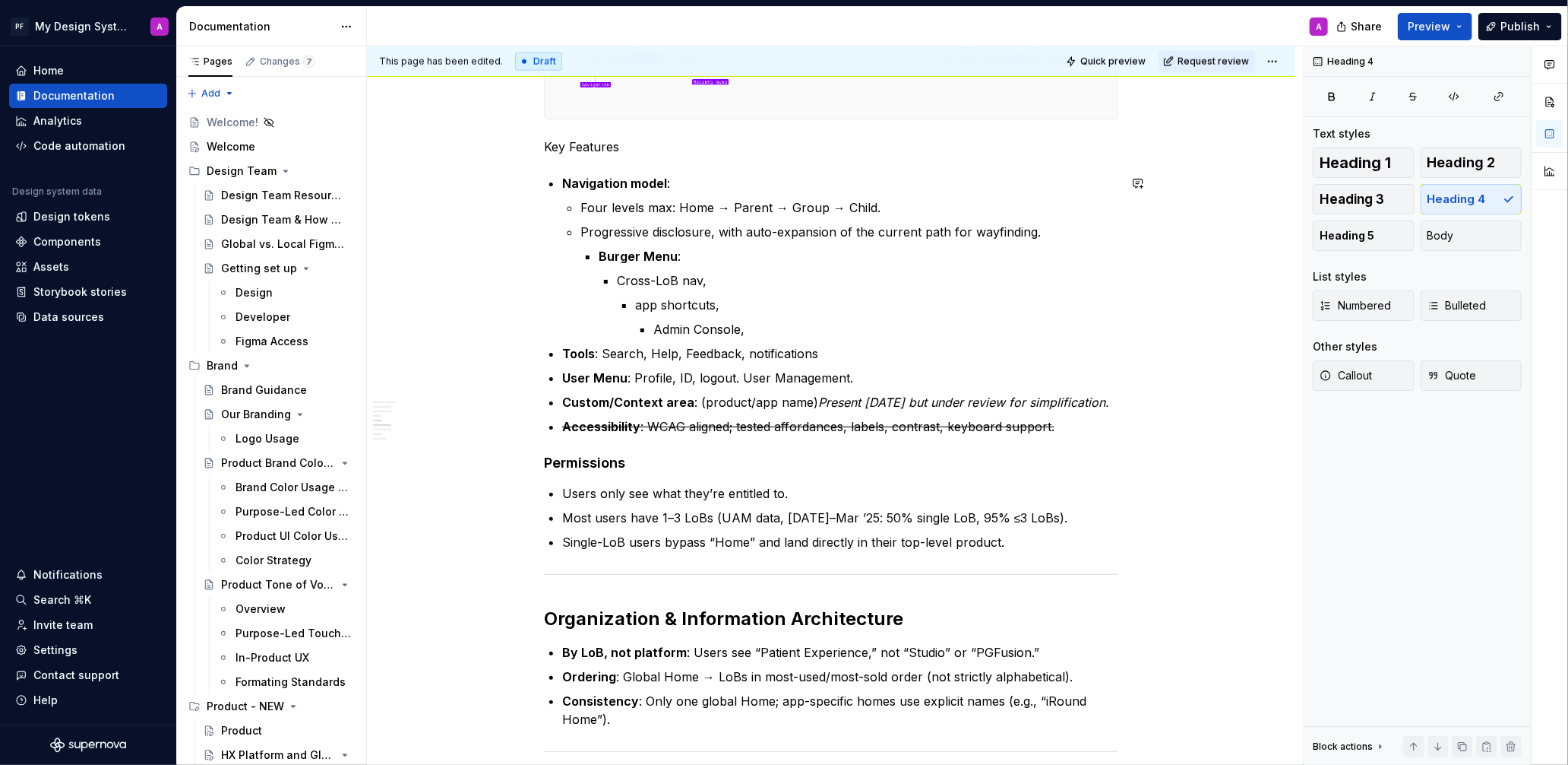
click at [1109, 445] on div "Global Navigation / Application Header The Global Header establishes a consiste…" at bounding box center [831, 321] width 574 height 1794
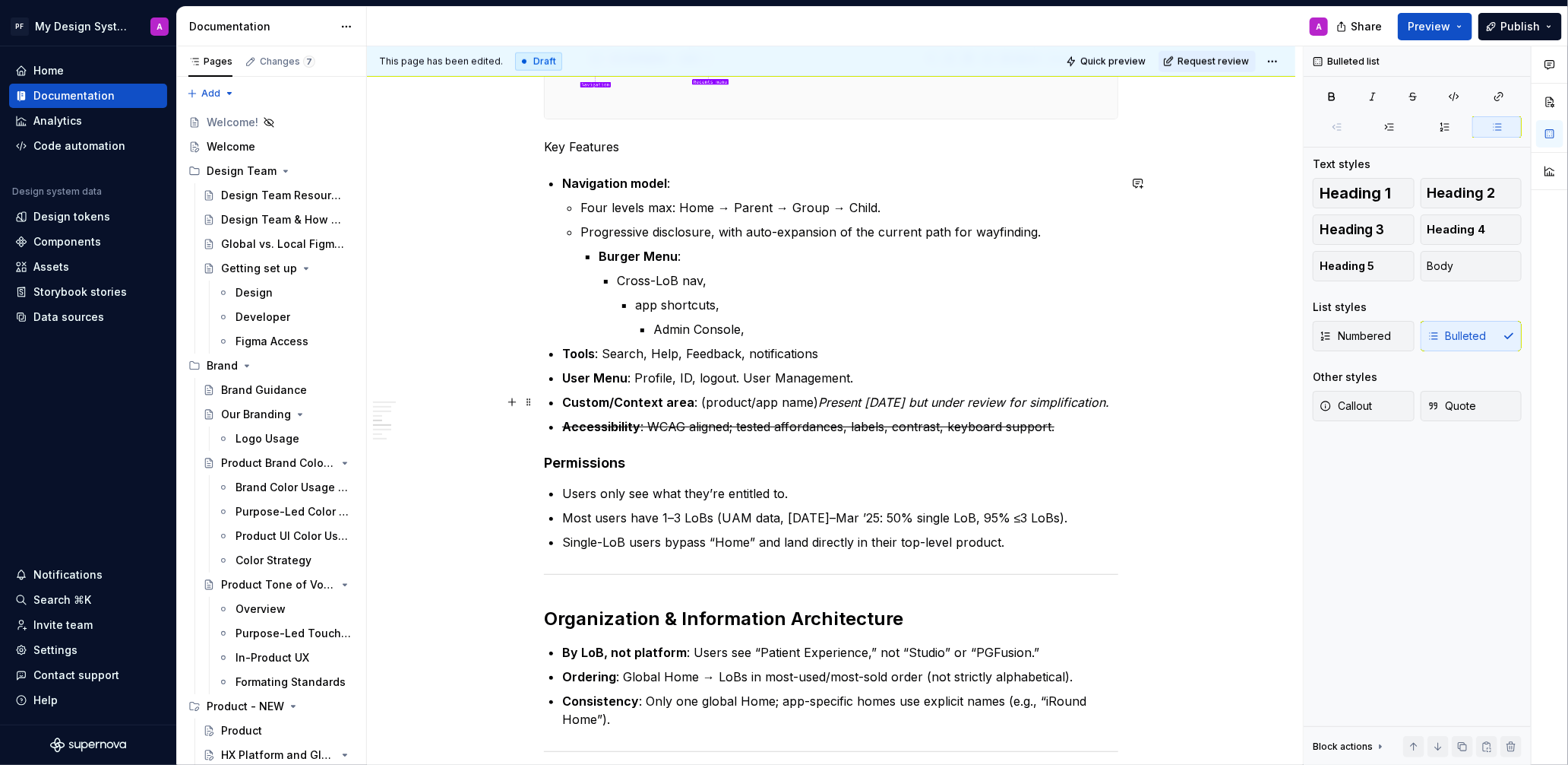
click at [810, 404] on p "Custom/Context area : (product/app name) Present [DATE] but under review for si…" at bounding box center [840, 402] width 556 height 19
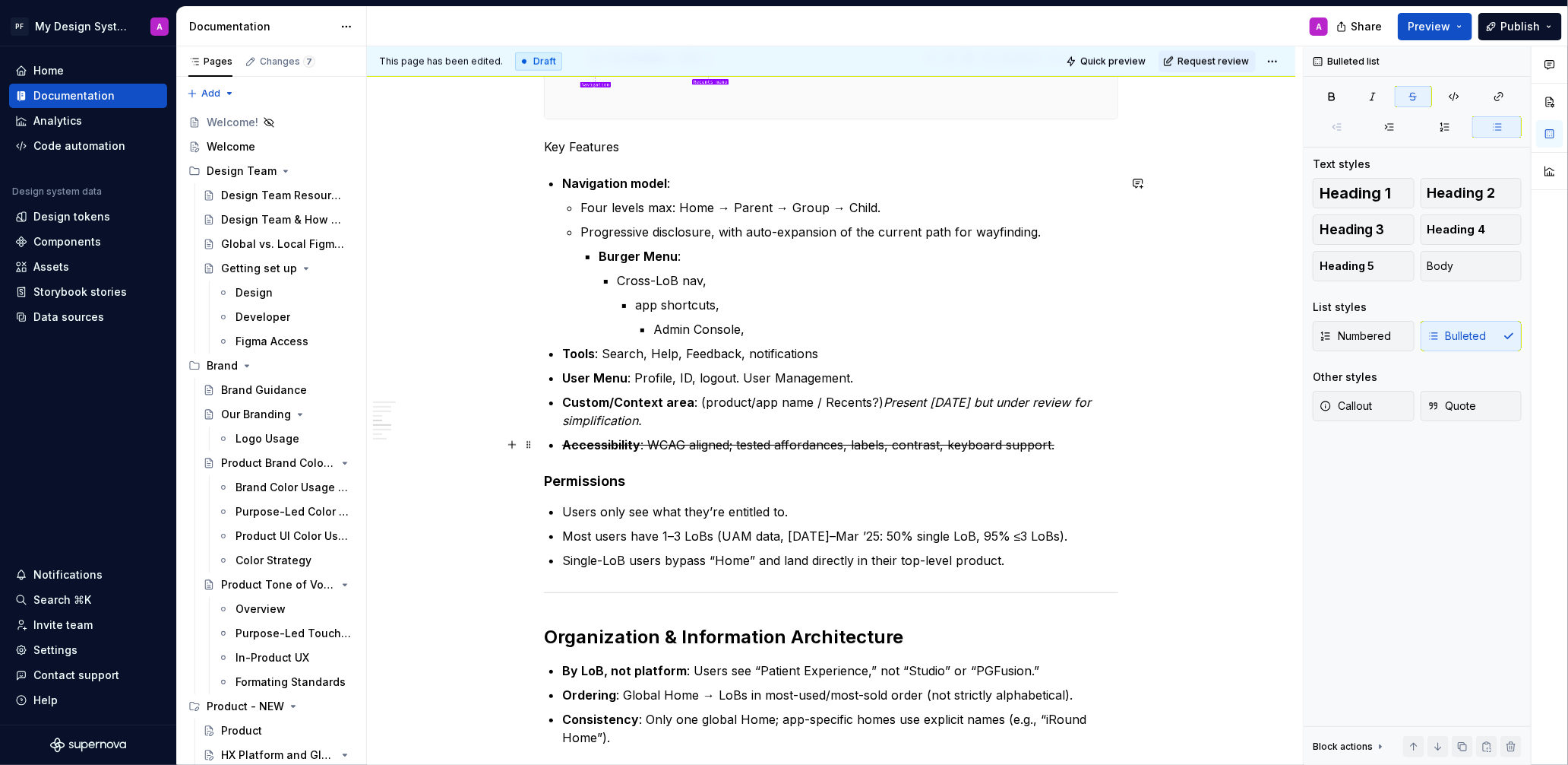
click at [1118, 441] on p "Accessibility : WCAG aligned; tested affordances, labels, contrast, keyboard su…" at bounding box center [840, 444] width 556 height 19
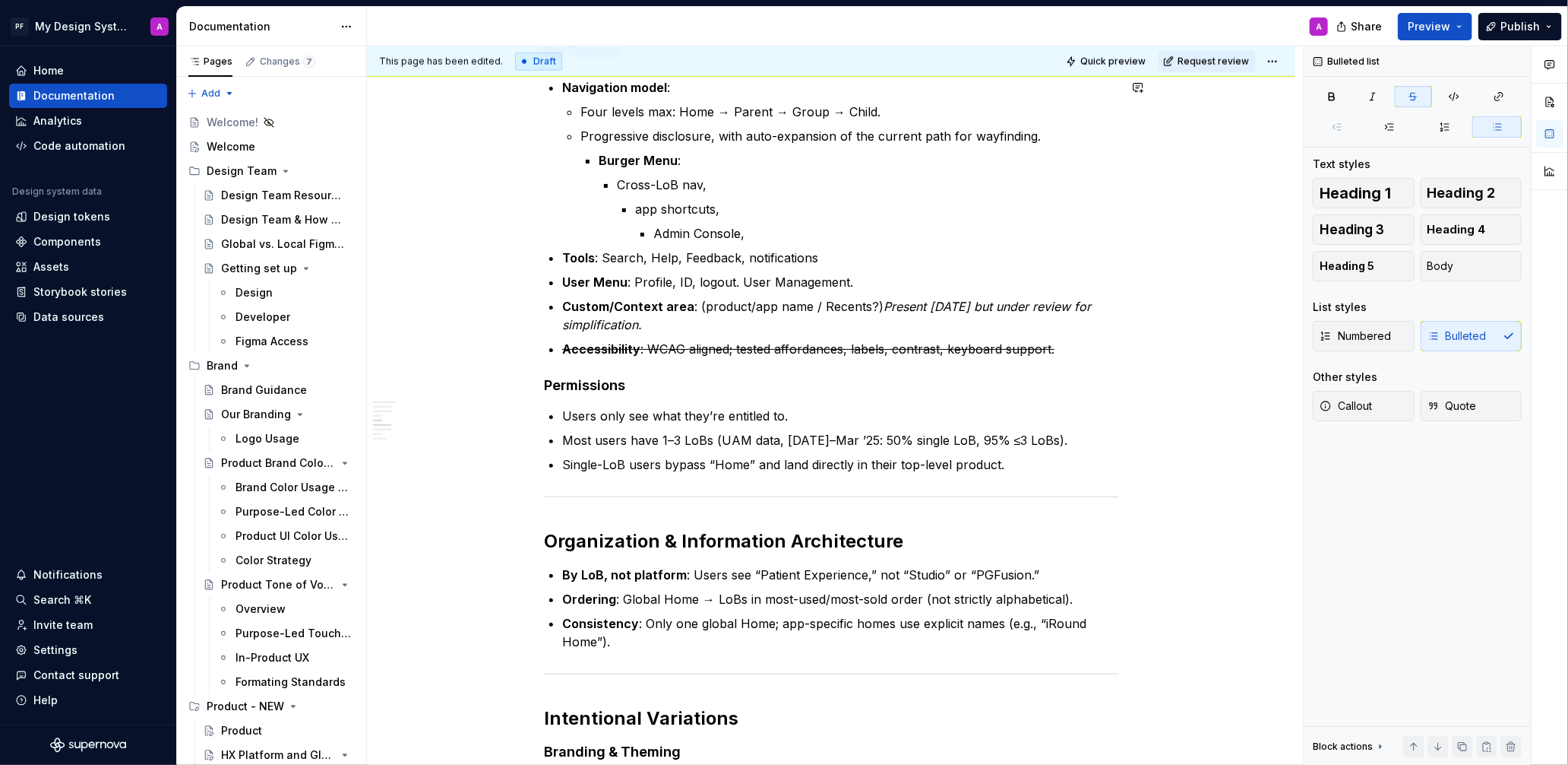
scroll to position [1012, 0]
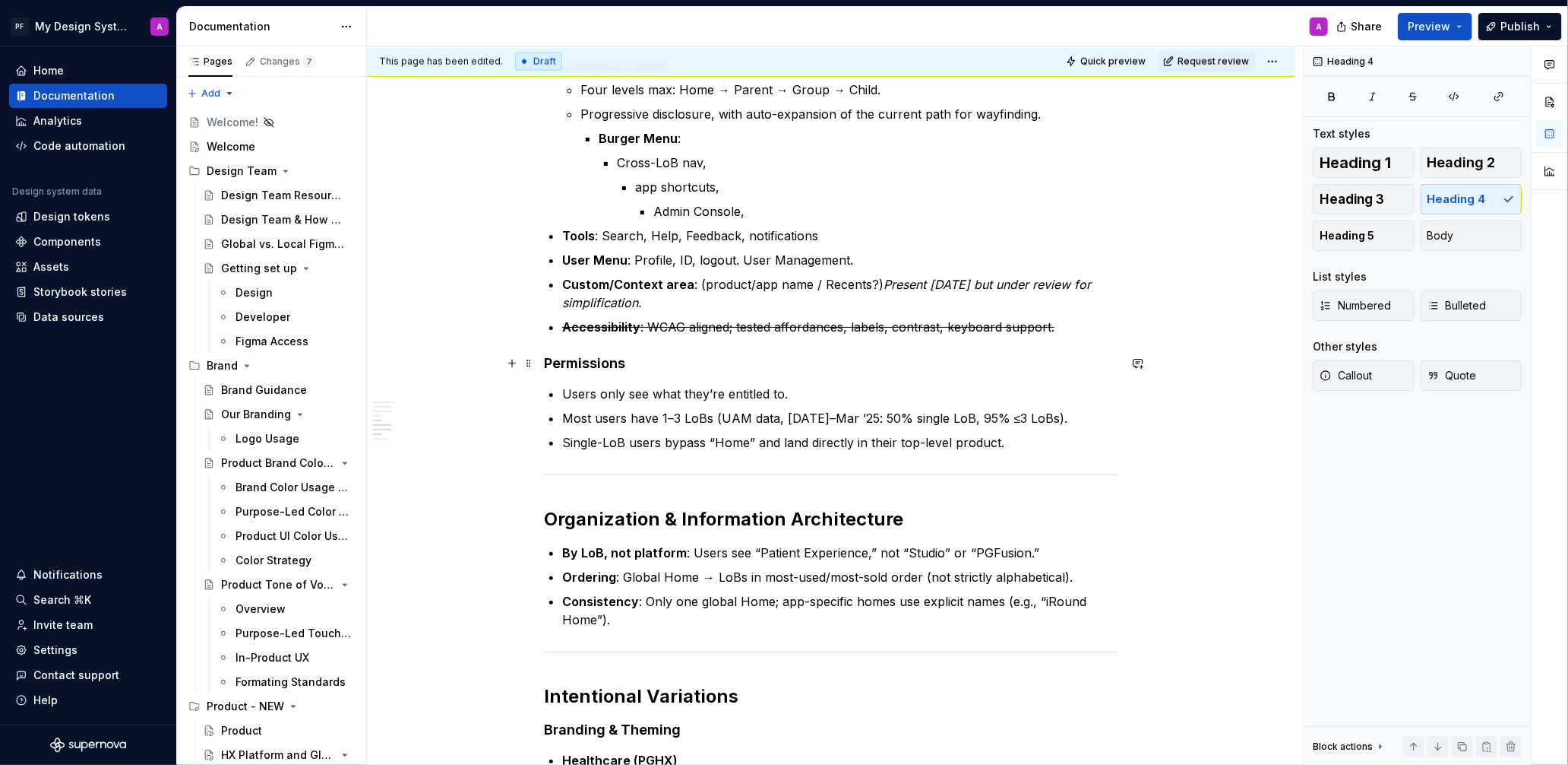
click at [665, 368] on h4 "Permissions" at bounding box center [831, 363] width 574 height 19
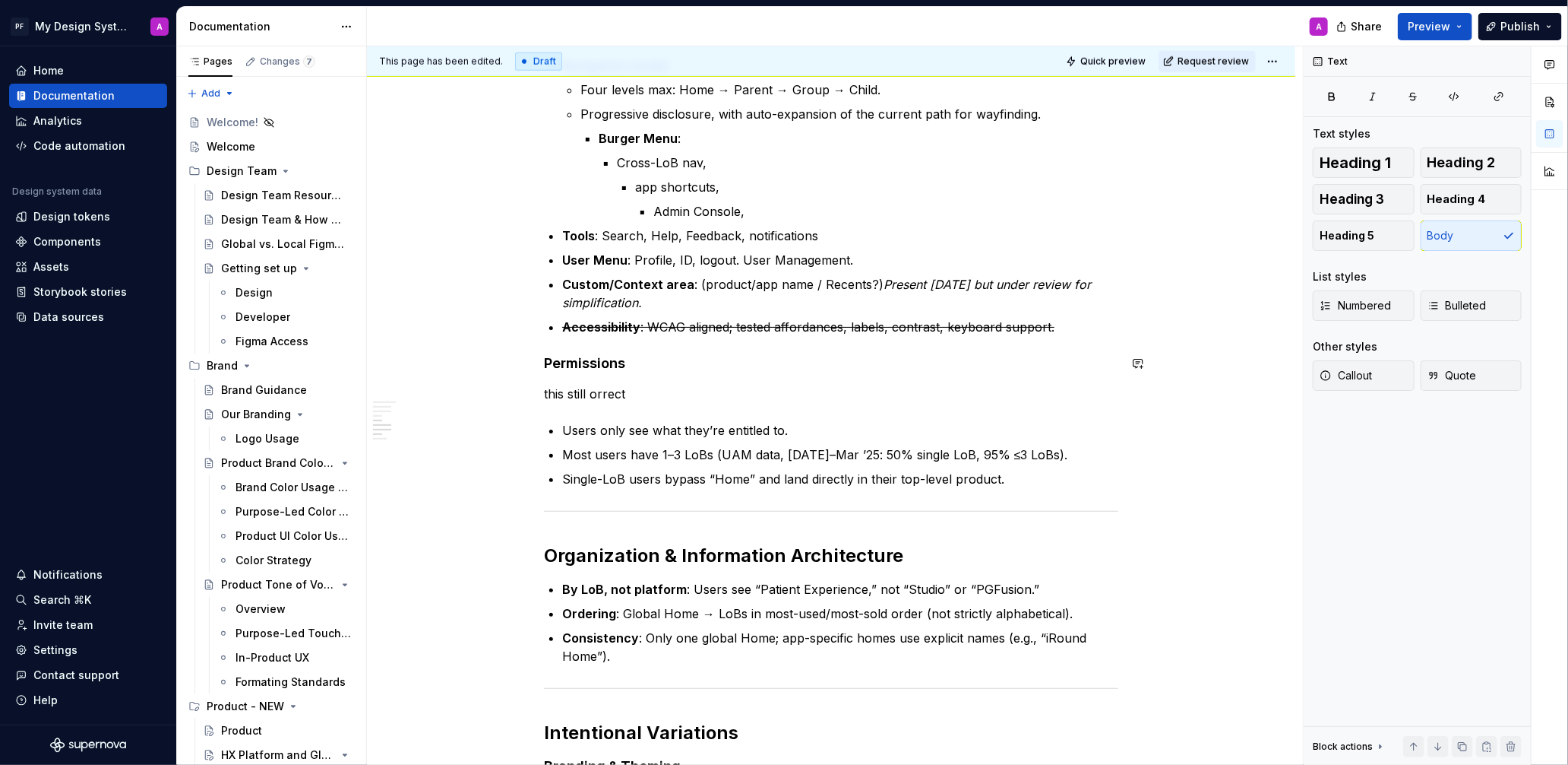
scroll to position [1011, 0]
click at [593, 392] on p "this still orrect" at bounding box center [831, 394] width 574 height 19
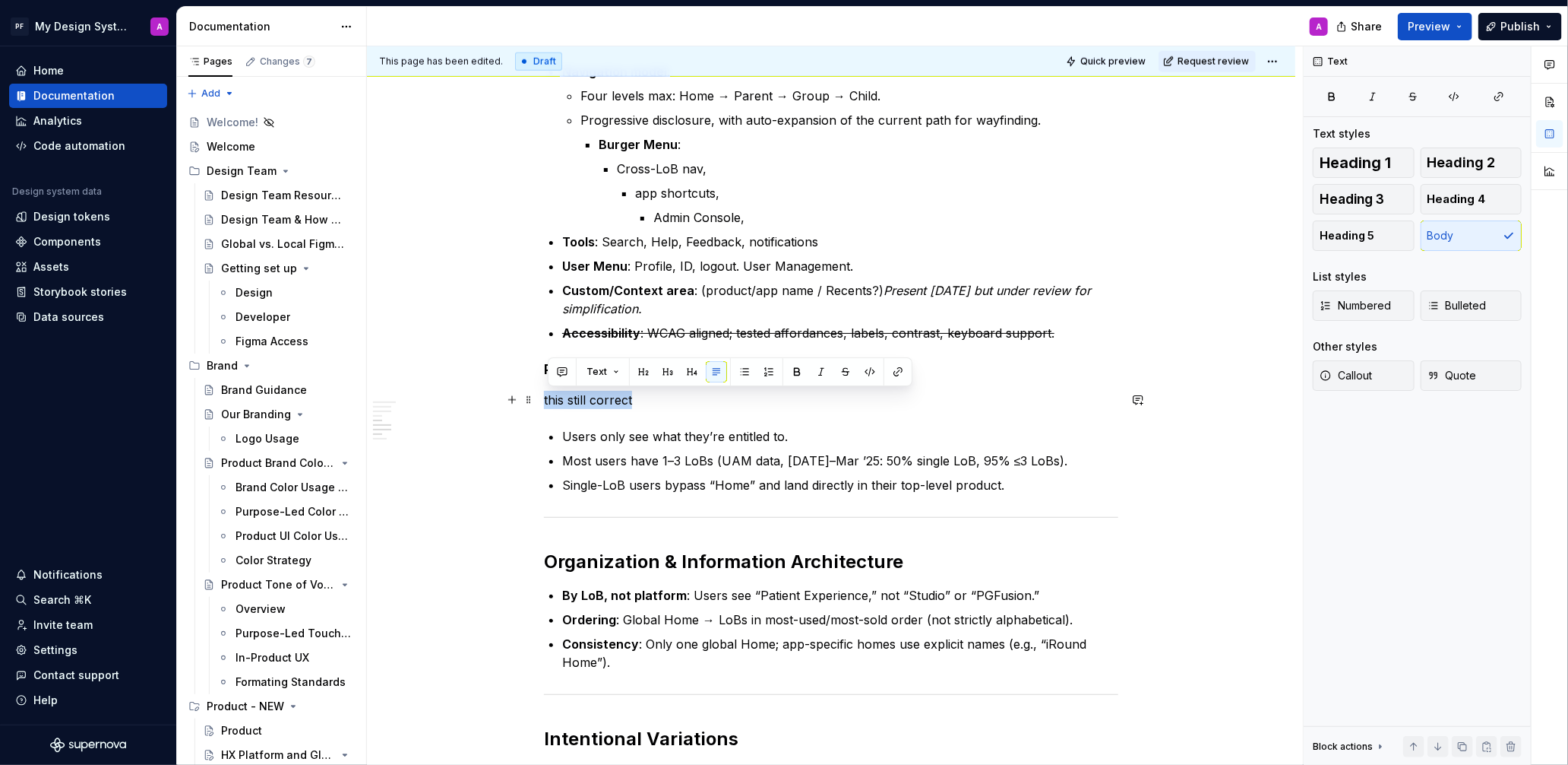
drag, startPoint x: 600, startPoint y: 398, endPoint x: 547, endPoint y: 398, distance: 53.0
click at [547, 398] on p "this still correct" at bounding box center [831, 399] width 574 height 19
click at [1372, 370] on span "Callout" at bounding box center [1345, 375] width 52 height 15
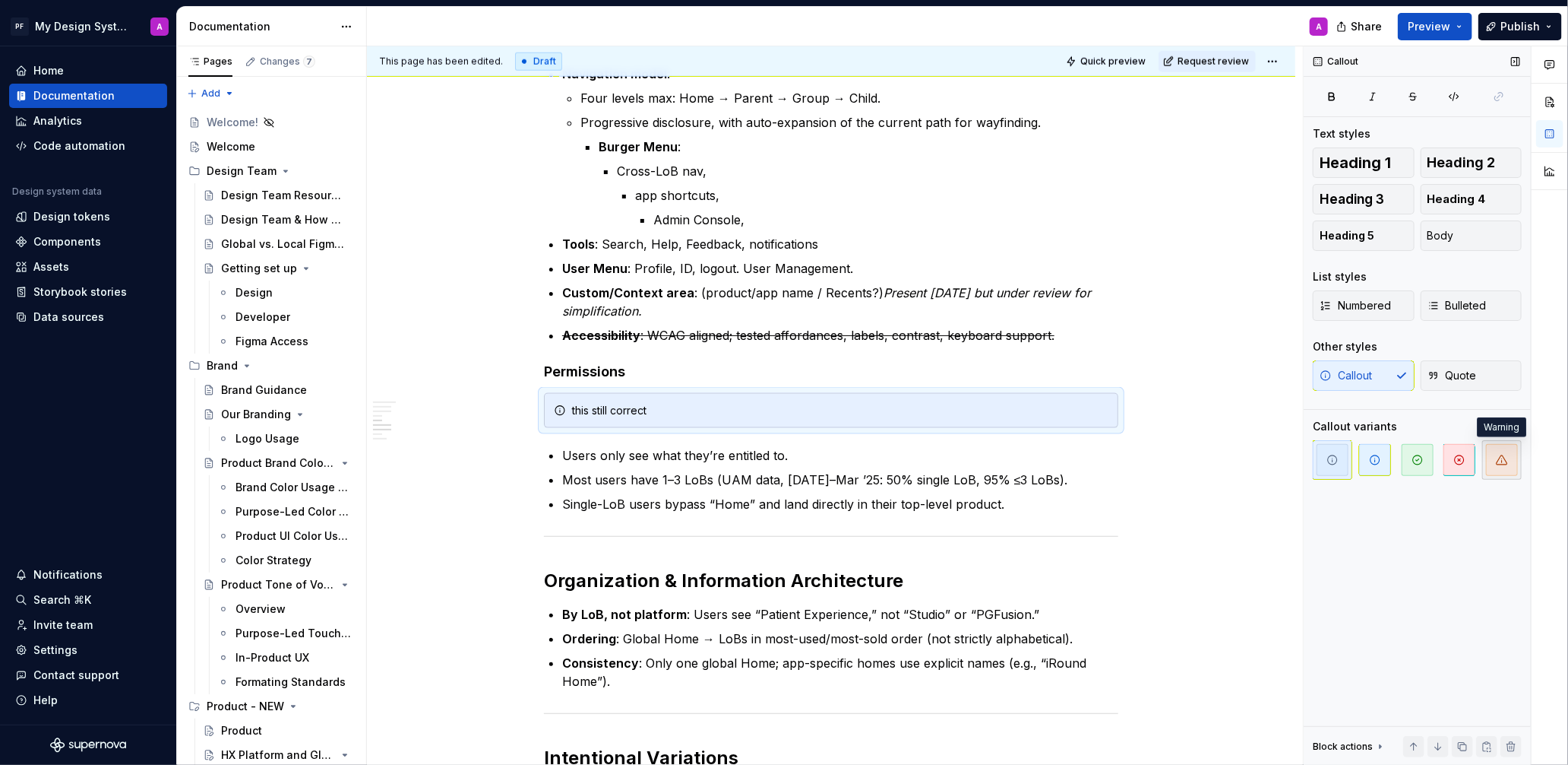
click at [1493, 461] on span "button" at bounding box center [1502, 460] width 32 height 32
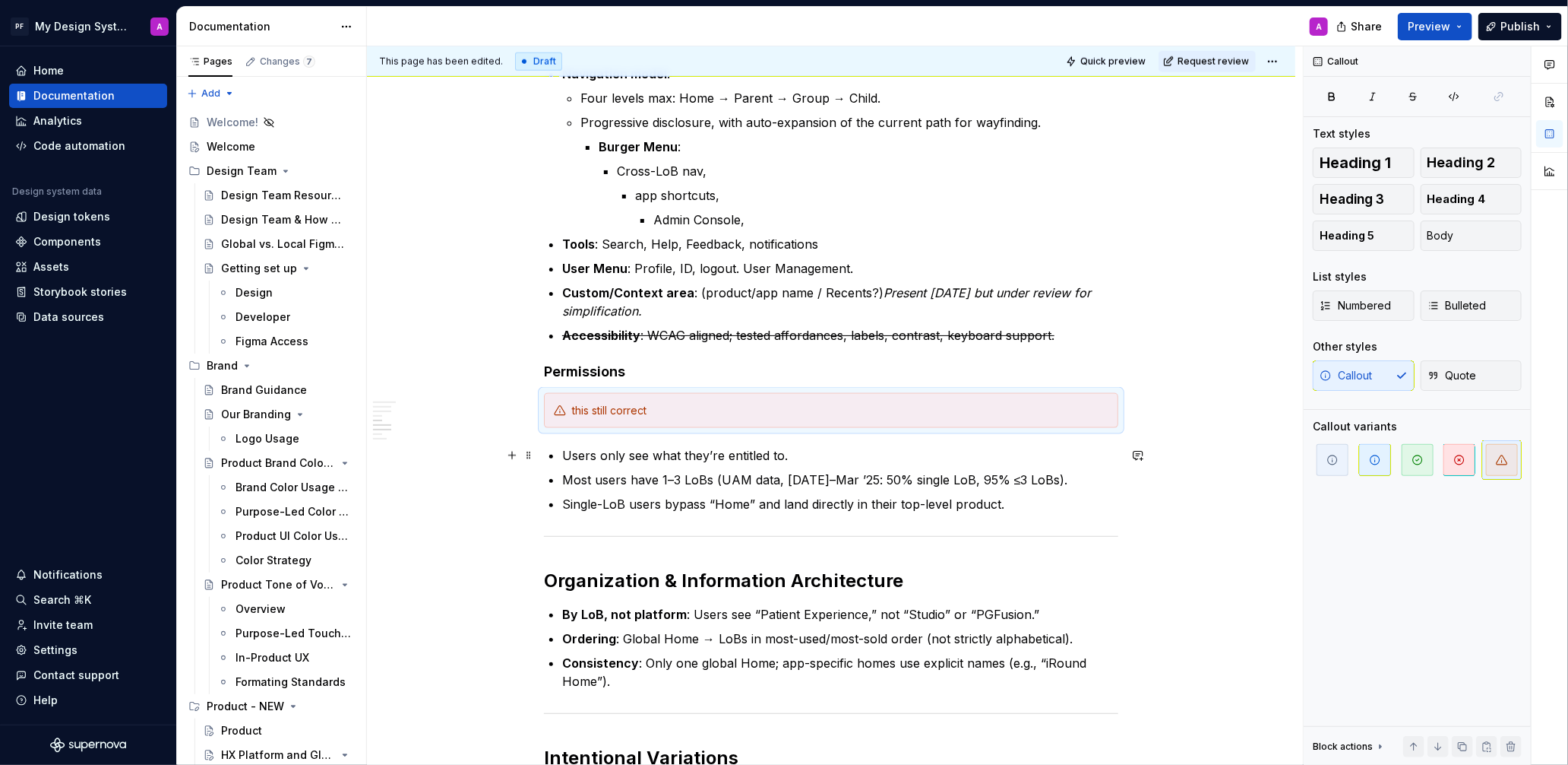
click at [1218, 449] on div "Global Navigation / Application Header The Global Header establishes a consiste…" at bounding box center [831, 353] width 928 height 2150
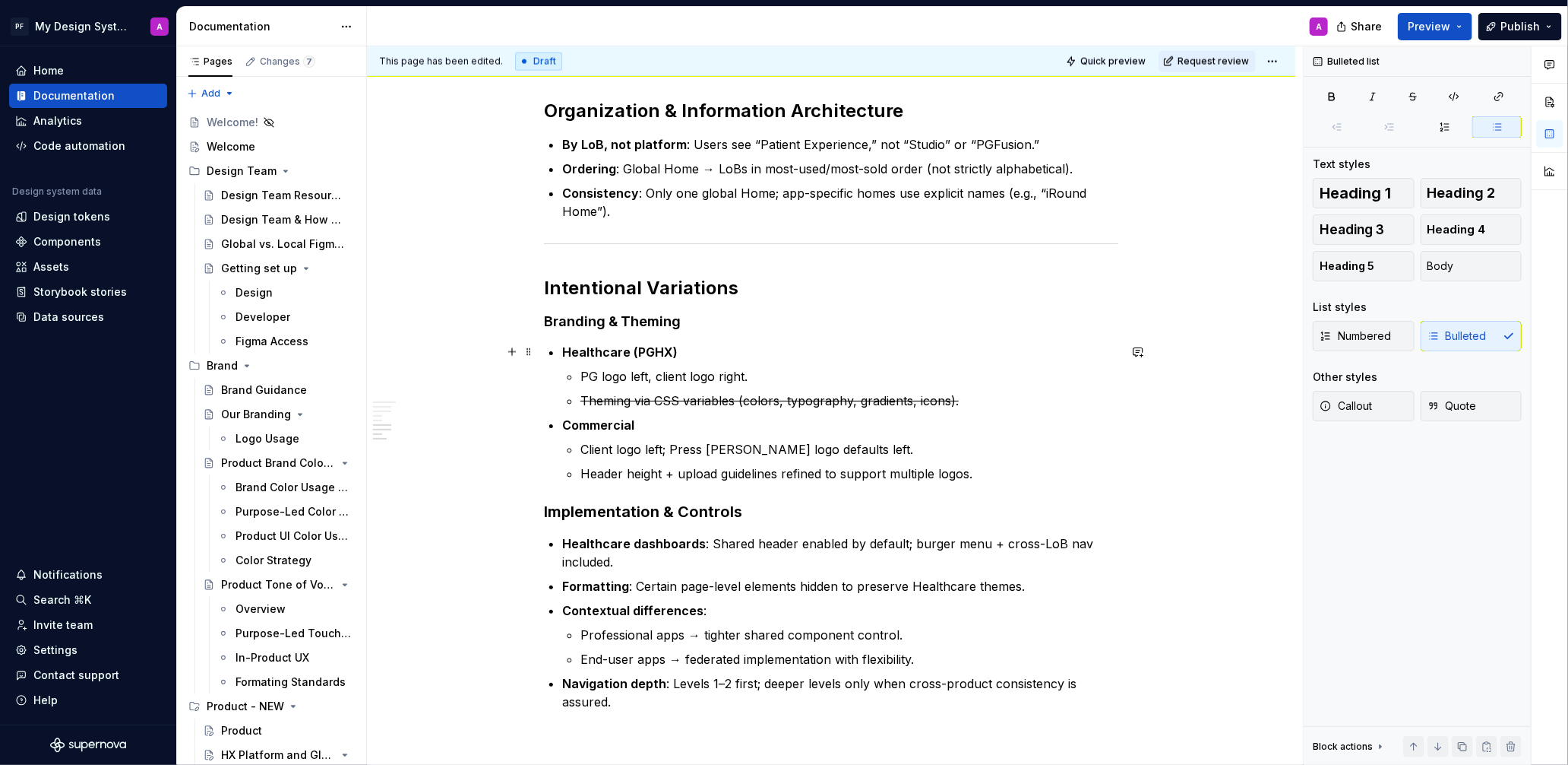
scroll to position [1476, 0]
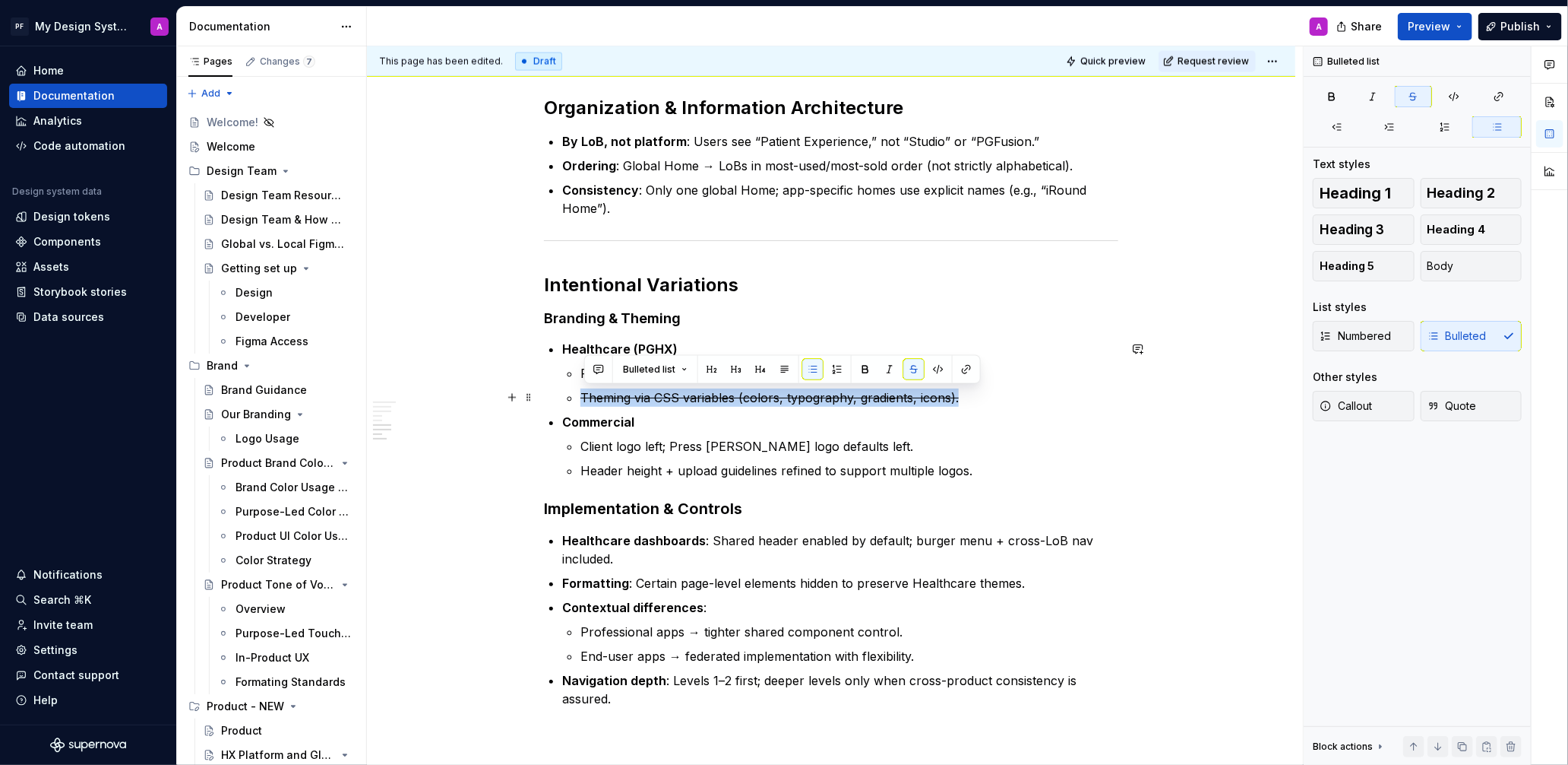
drag, startPoint x: 978, startPoint y: 398, endPoint x: 588, endPoint y: 392, distance: 390.0
click at [588, 392] on p "Theming via CSS variables (colors, typography, gradients, icons)." at bounding box center [849, 398] width 538 height 19
click at [1063, 389] on p "Theming via CSS variables (colors, typography, gradients, icons)." at bounding box center [849, 398] width 538 height 19
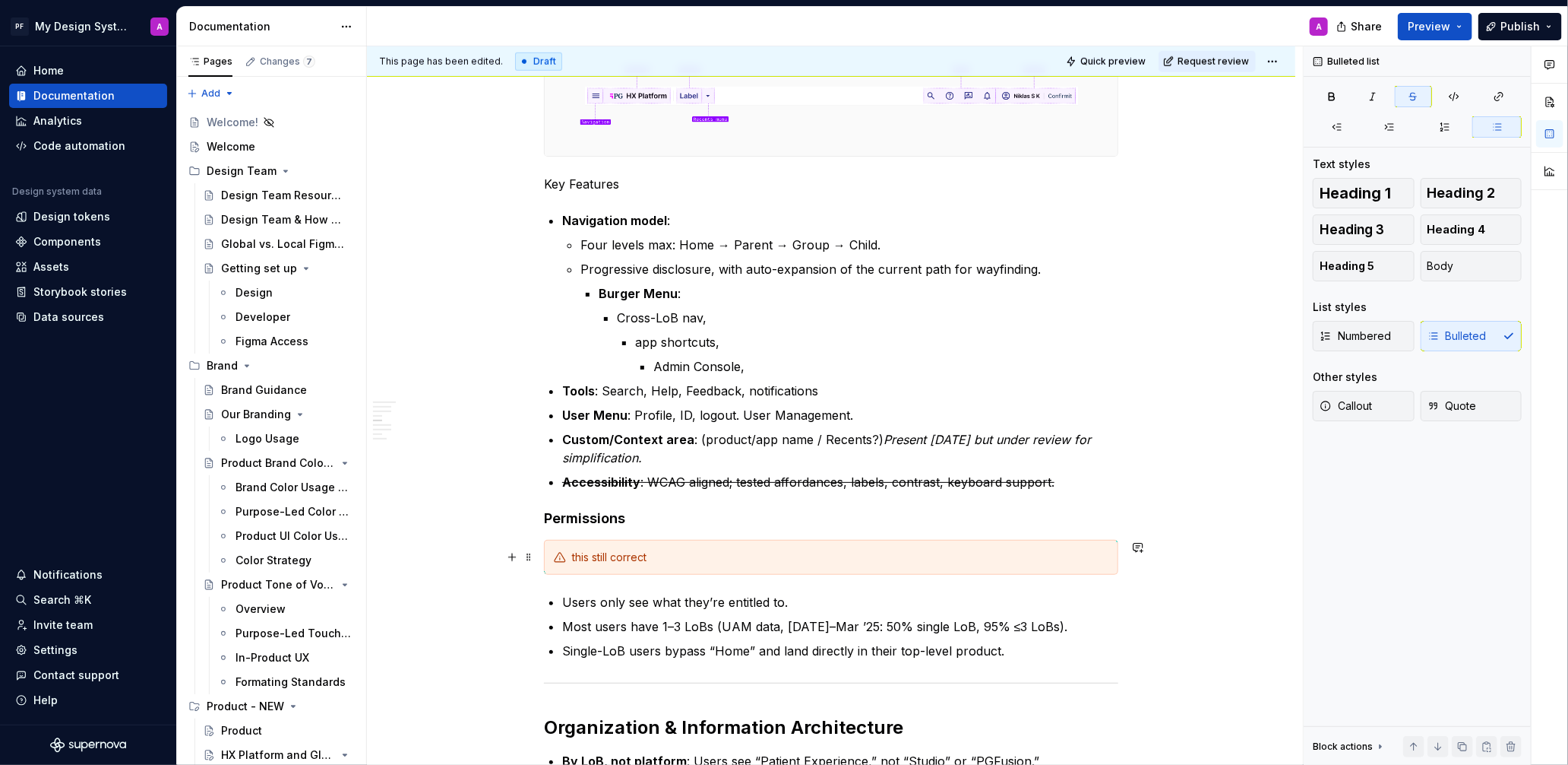
scroll to position [888, 0]
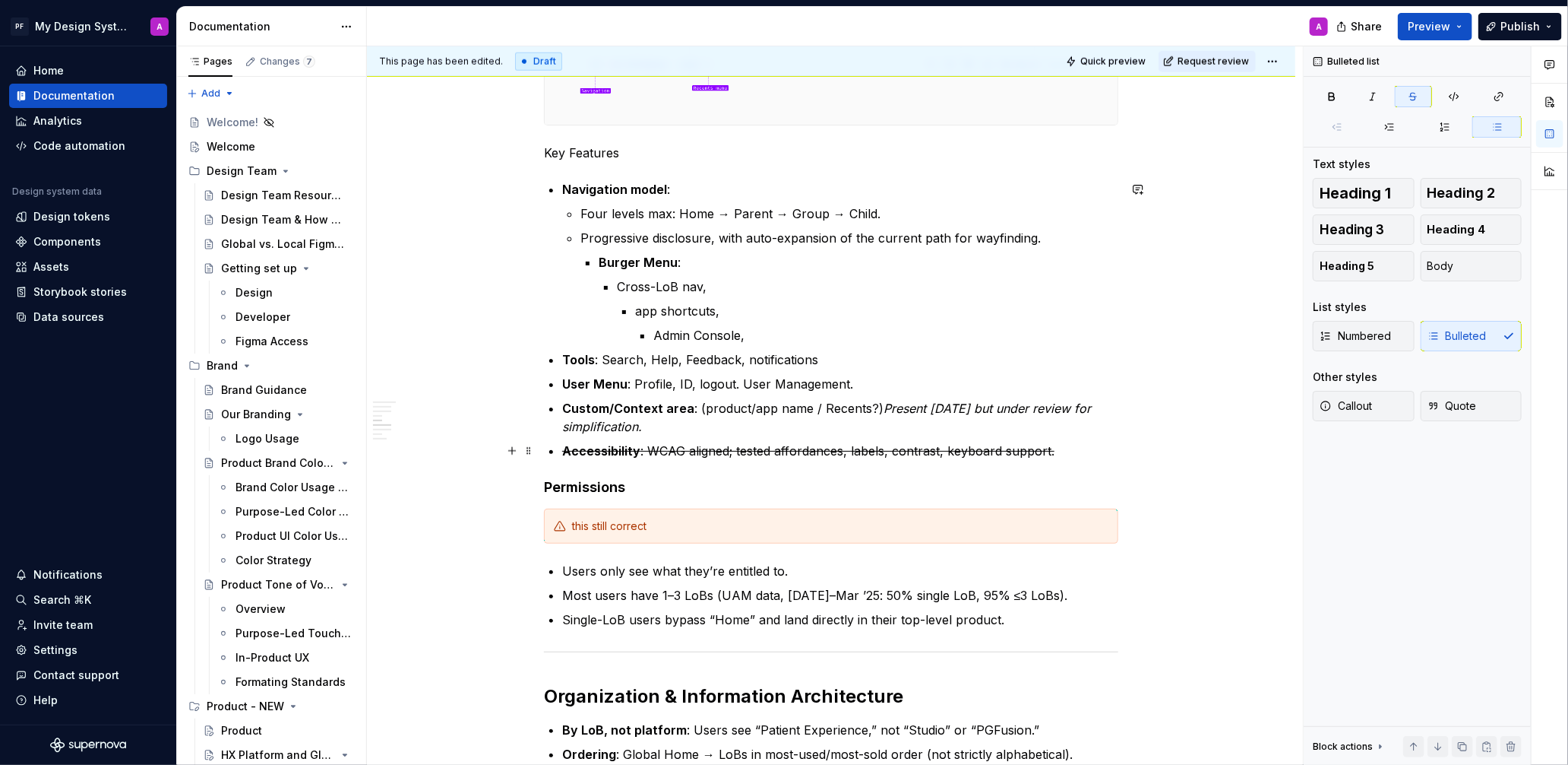
click at [1082, 452] on p "Accessibility : WCAG aligned; tested affordances, labels, contrast, keyboard su…" at bounding box center [840, 451] width 556 height 19
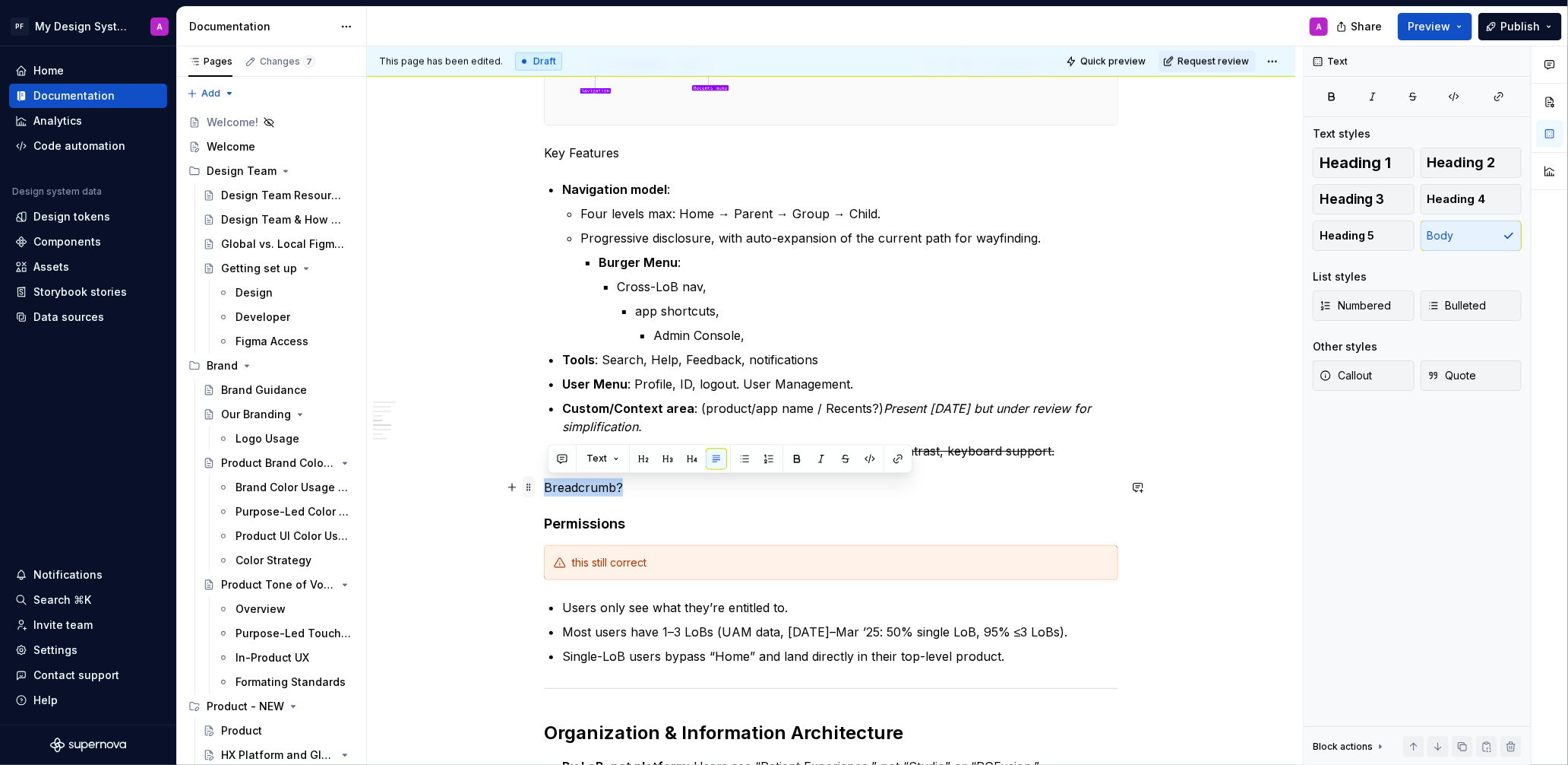
drag, startPoint x: 644, startPoint y: 488, endPoint x: 528, endPoint y: 495, distance: 116.2
click at [550, 491] on p "Breadcrumb?" at bounding box center [831, 487] width 574 height 19
click at [1356, 374] on span "Callout" at bounding box center [1345, 375] width 52 height 15
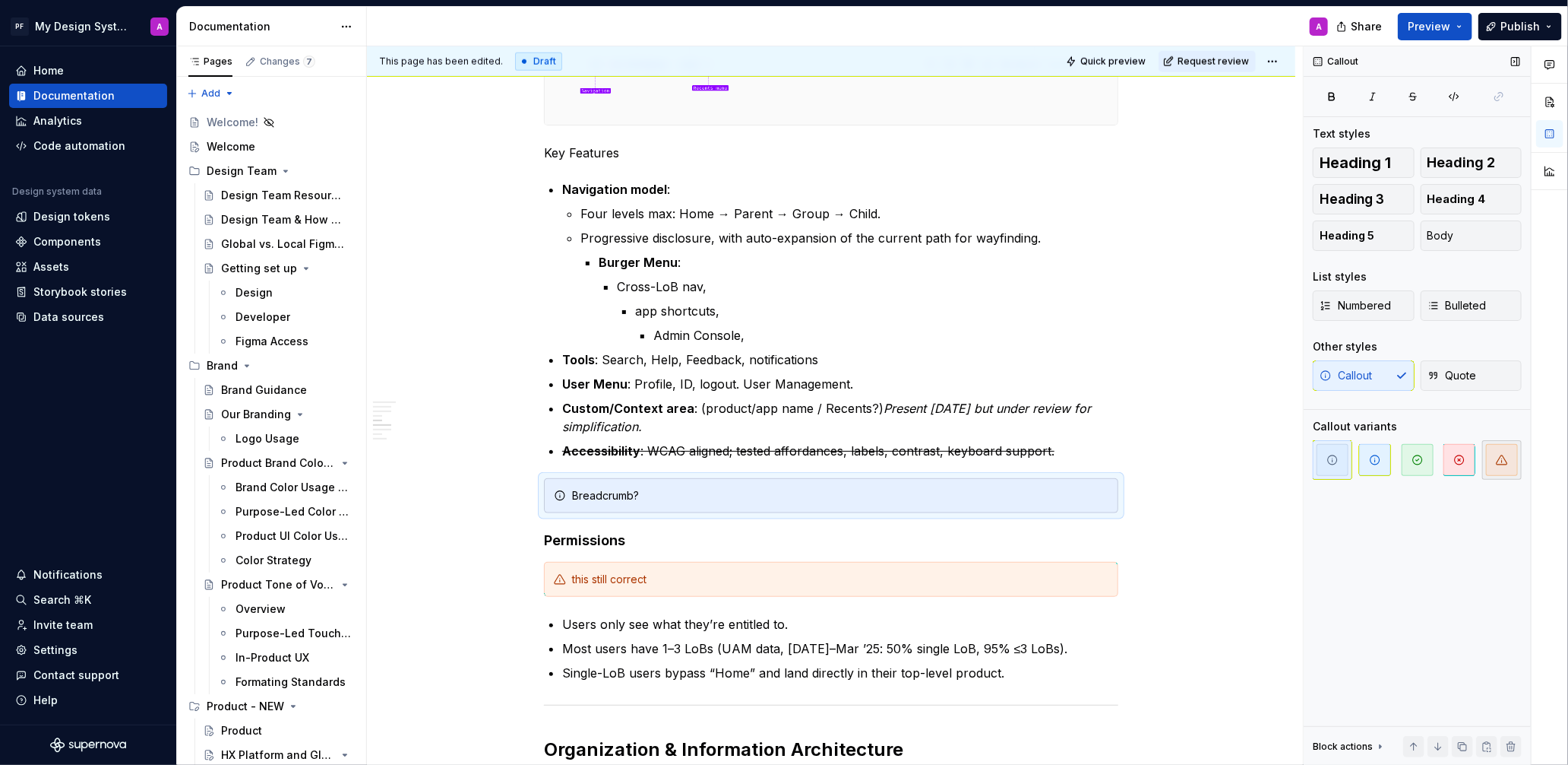
click at [1486, 463] on span "button" at bounding box center [1502, 460] width 32 height 32
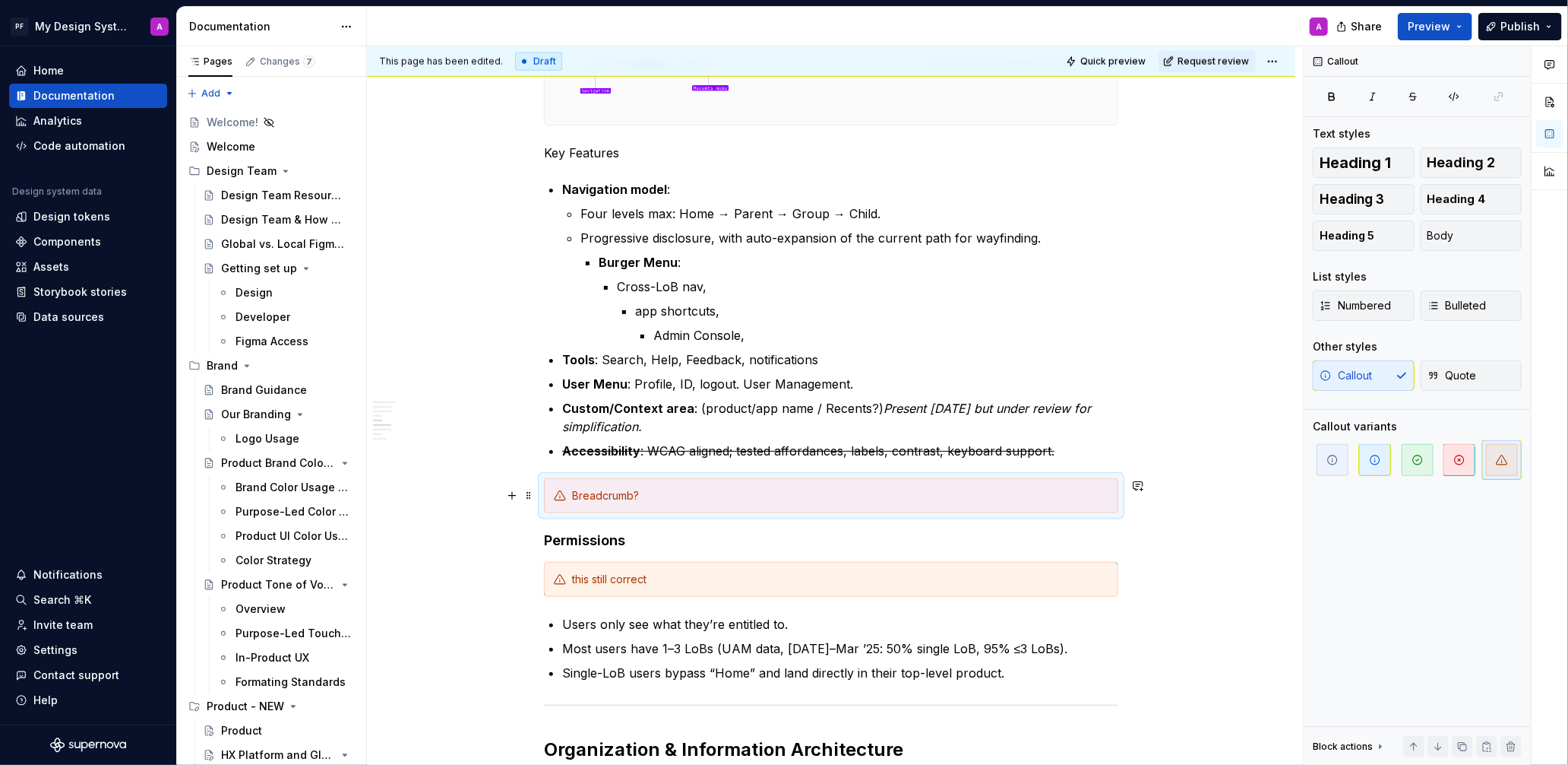
click at [1219, 502] on div "Global Navigation / Application Header The Global Header establishes a consiste…" at bounding box center [831, 496] width 928 height 2203
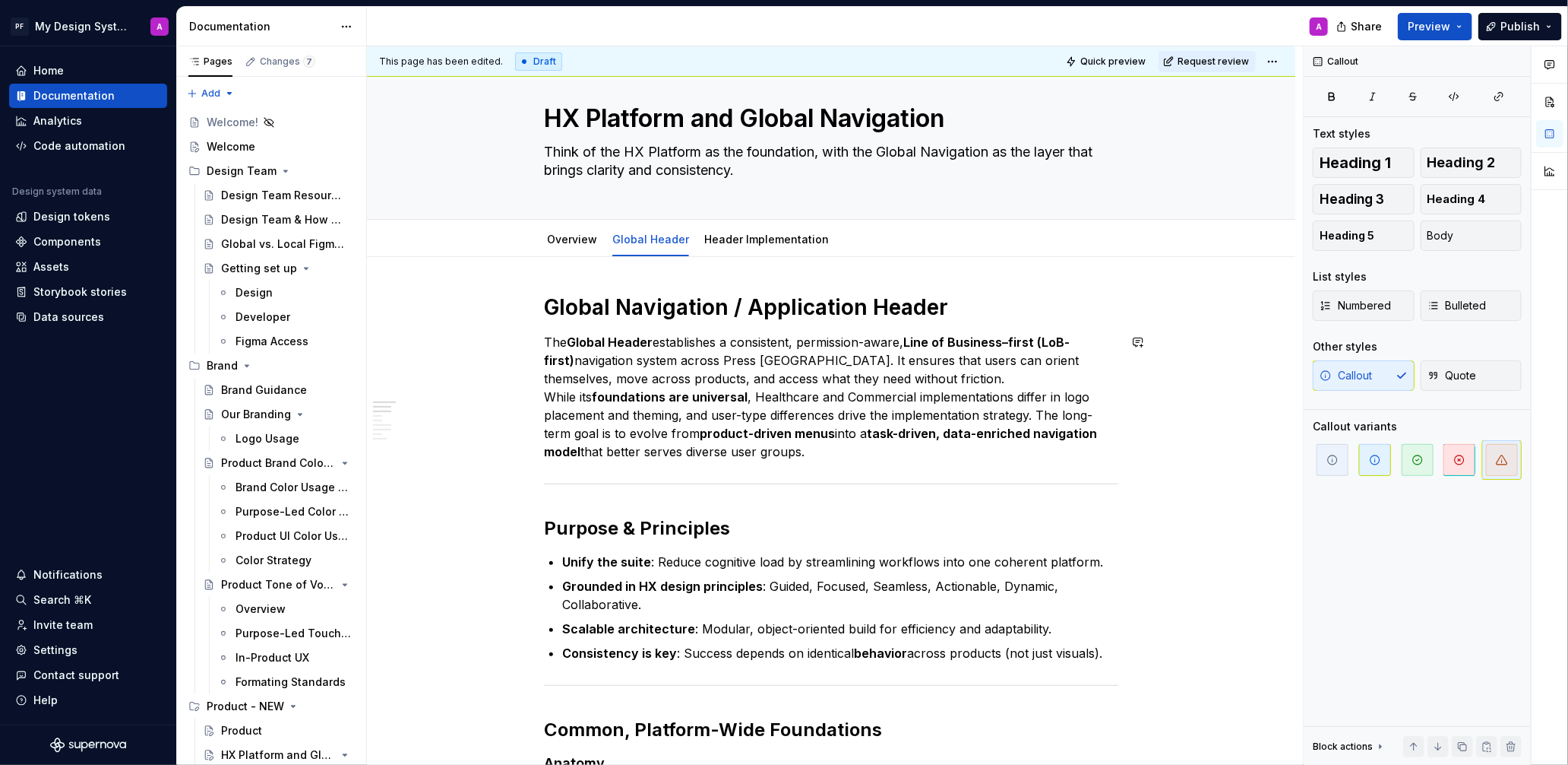
scroll to position [0, 0]
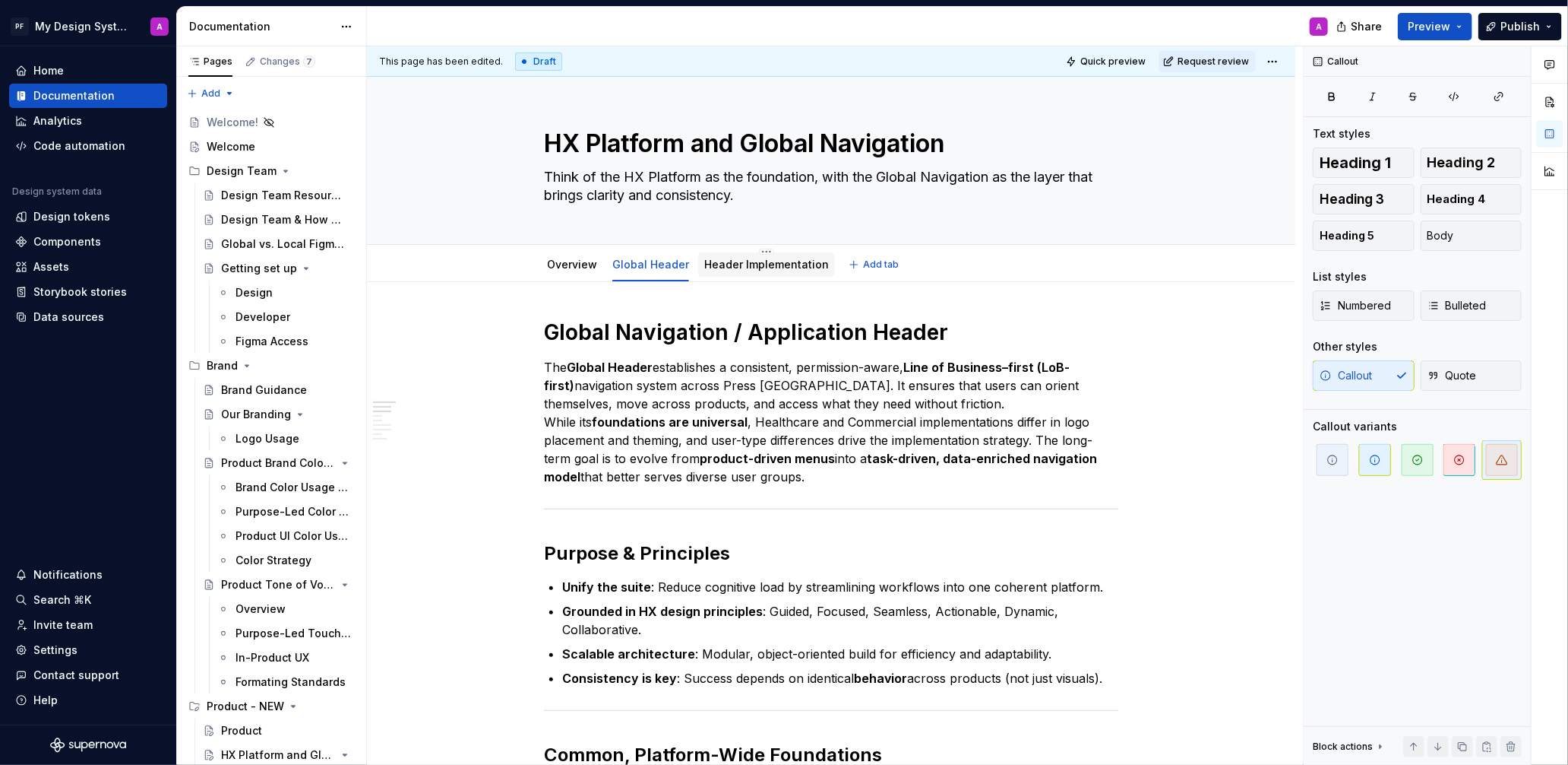
click at [808, 268] on link "Header Implementation" at bounding box center [766, 264] width 125 height 13
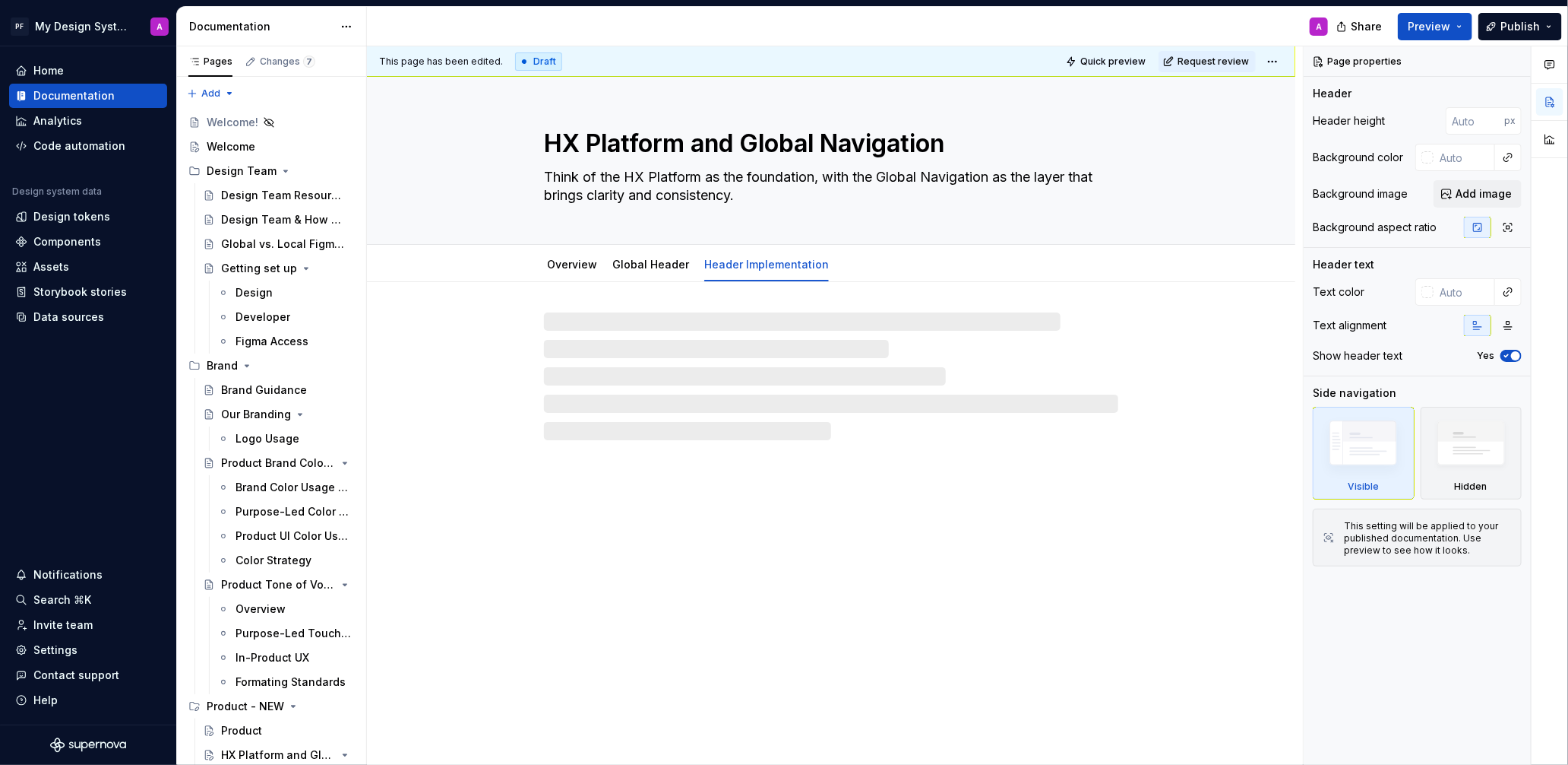
type textarea "*"
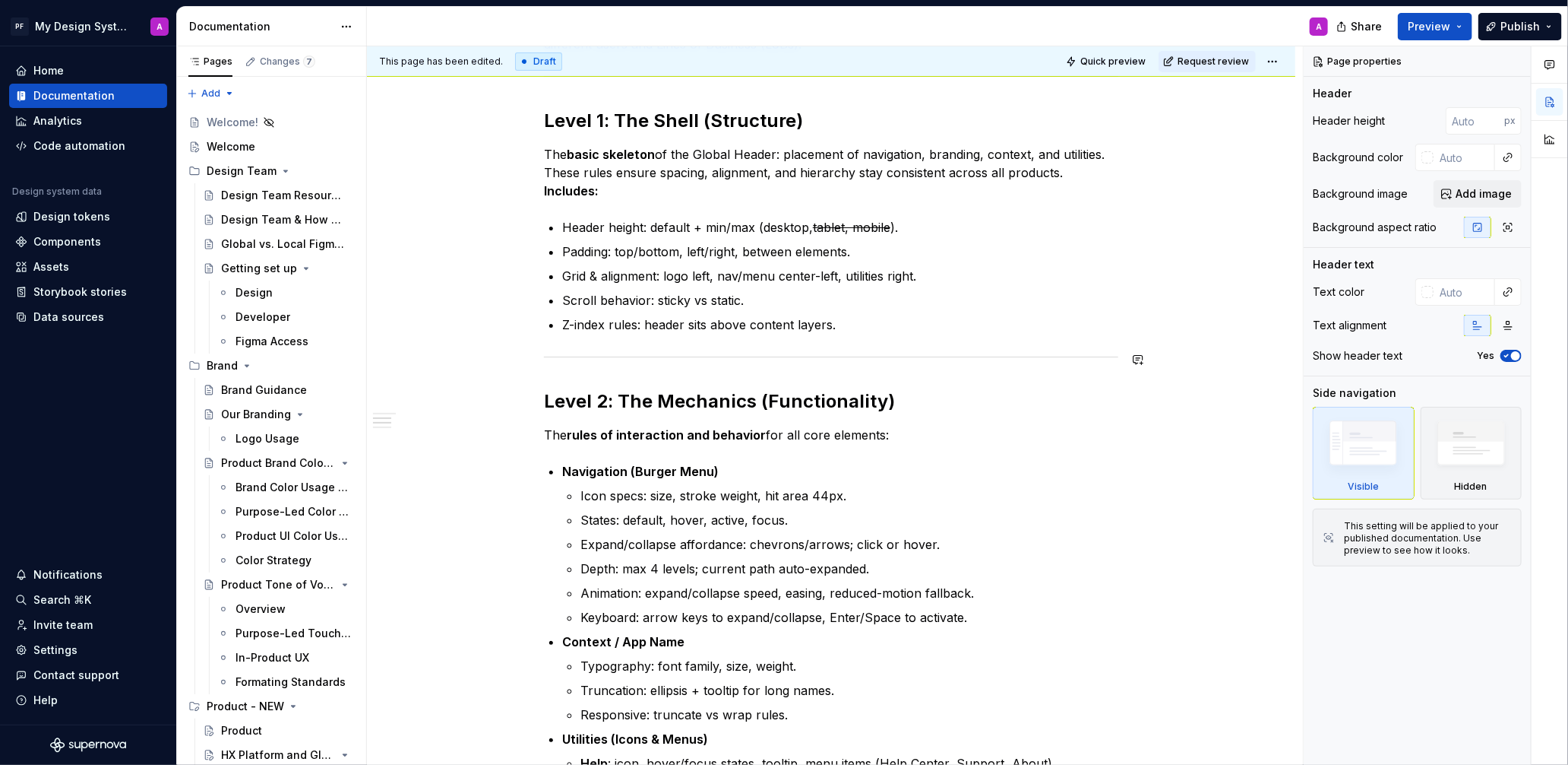
scroll to position [347, 0]
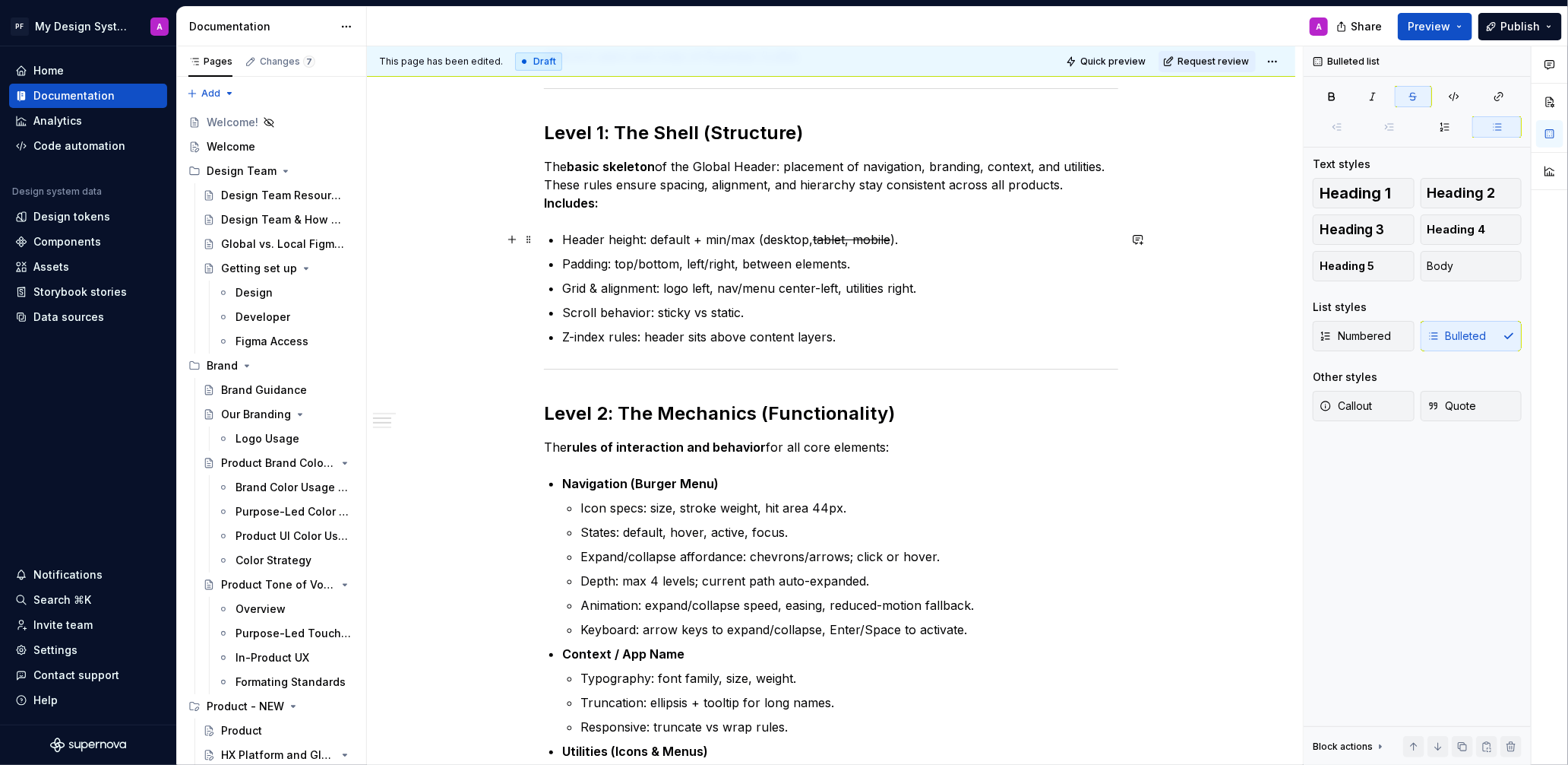
click at [876, 242] on s "tablet, mobile" at bounding box center [852, 239] width 78 height 15
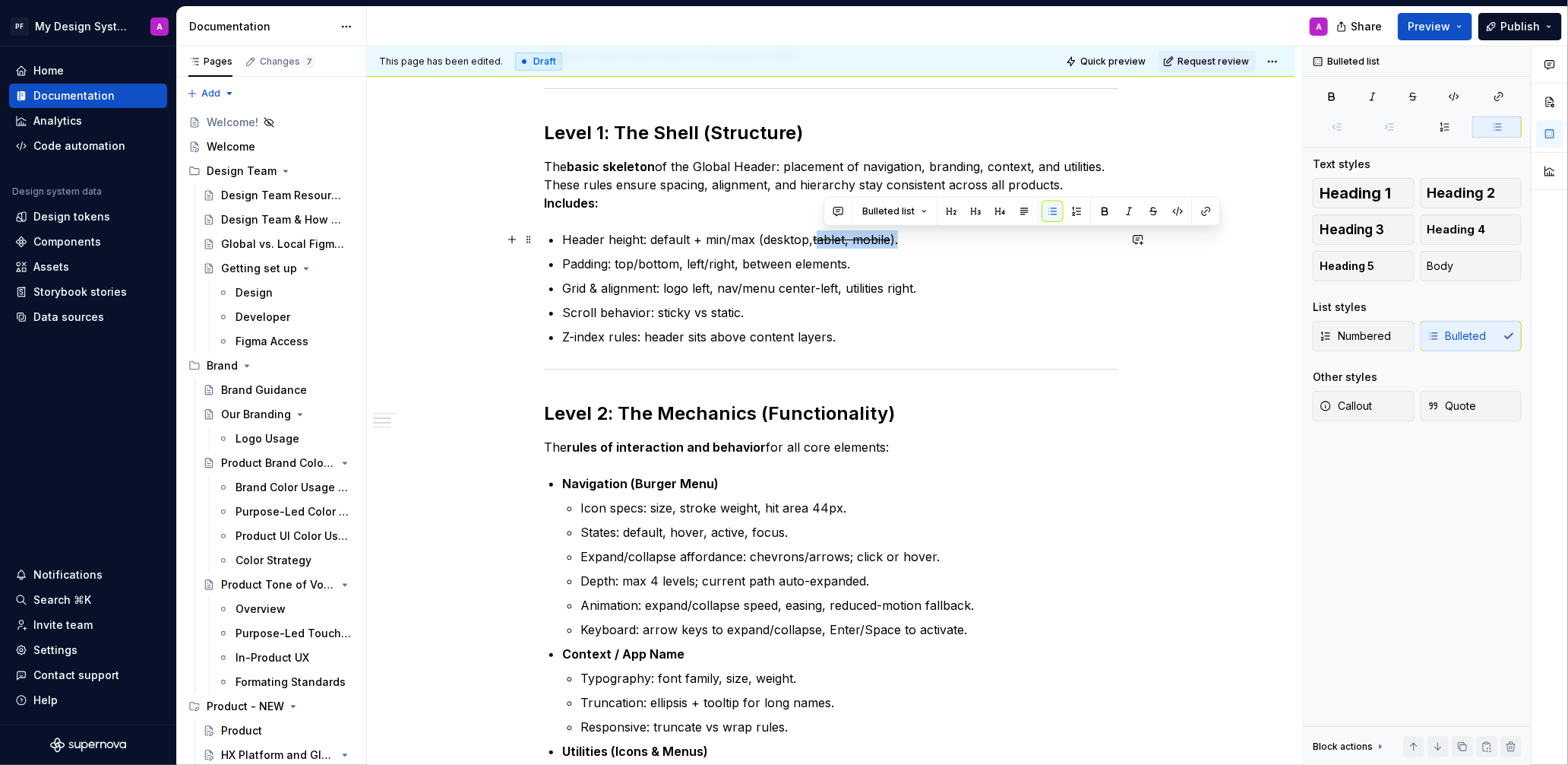
drag, startPoint x: 904, startPoint y: 236, endPoint x: 825, endPoint y: 239, distance: 79.1
click at [825, 239] on p "Header height: default + min/max (desktop, tablet, mobile )." at bounding box center [840, 239] width 556 height 19
click at [868, 242] on s "tablet, mobile" at bounding box center [852, 239] width 78 height 15
drag, startPoint x: 895, startPoint y: 240, endPoint x: 819, endPoint y: 239, distance: 76.0
click at [819, 239] on s "tablet, mobile" at bounding box center [852, 239] width 78 height 15
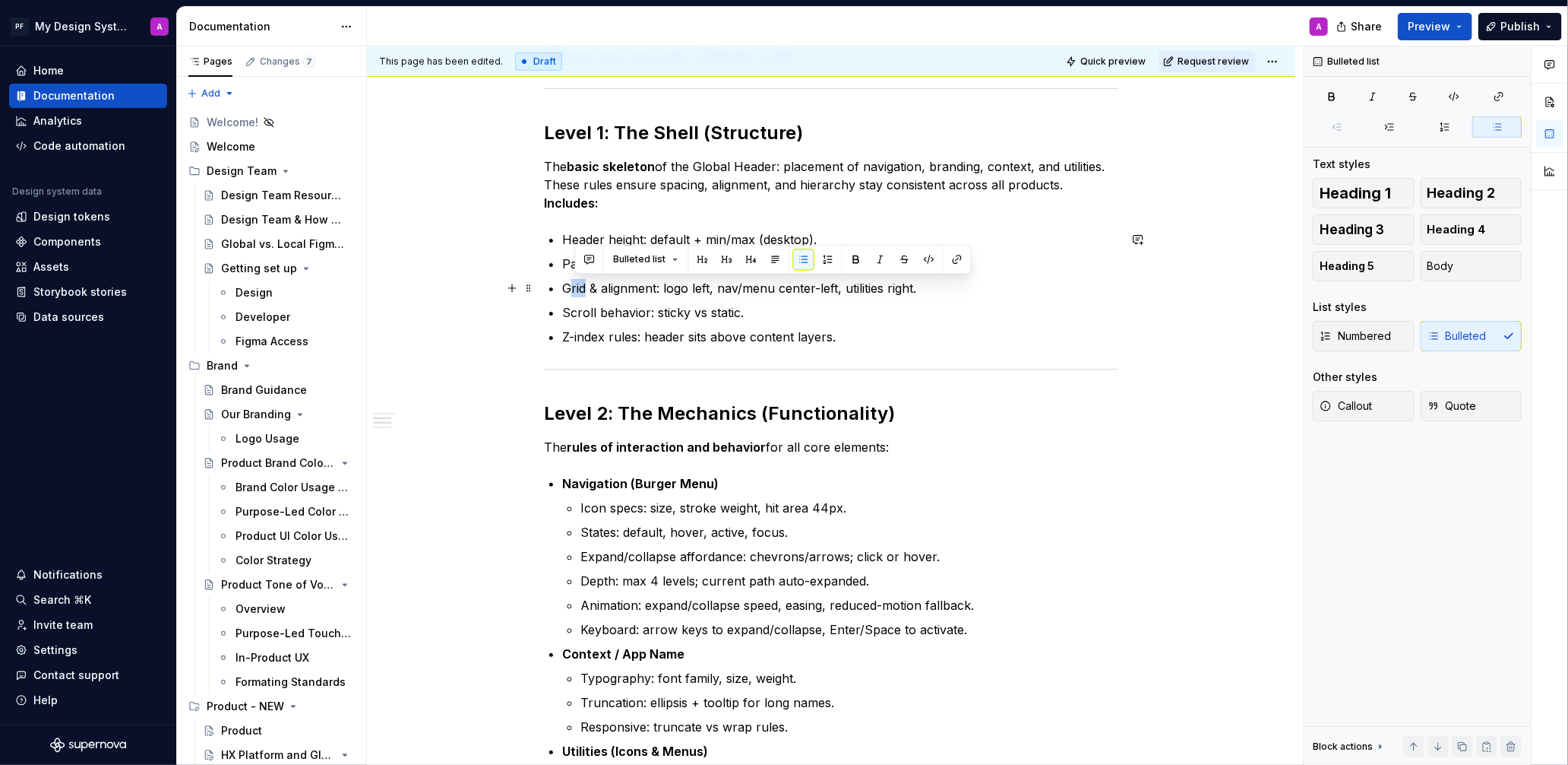
click at [574, 287] on p "Grid & alignment: logo left, nav/menu center-left, utilities right." at bounding box center [840, 288] width 556 height 19
click at [593, 286] on p "Grid & alignment: logo left, nav/menu center-left, utilities right." at bounding box center [840, 288] width 556 height 19
drag, startPoint x: 603, startPoint y: 287, endPoint x: 571, endPoint y: 288, distance: 32.0
click at [571, 288] on p "Grid & alignment: logo left, nav/menu center-left, utilities right." at bounding box center [840, 288] width 556 height 19
click at [605, 286] on p "Grid & alignment: logo left, nav/menu center-left, utilities right." at bounding box center [840, 288] width 556 height 19
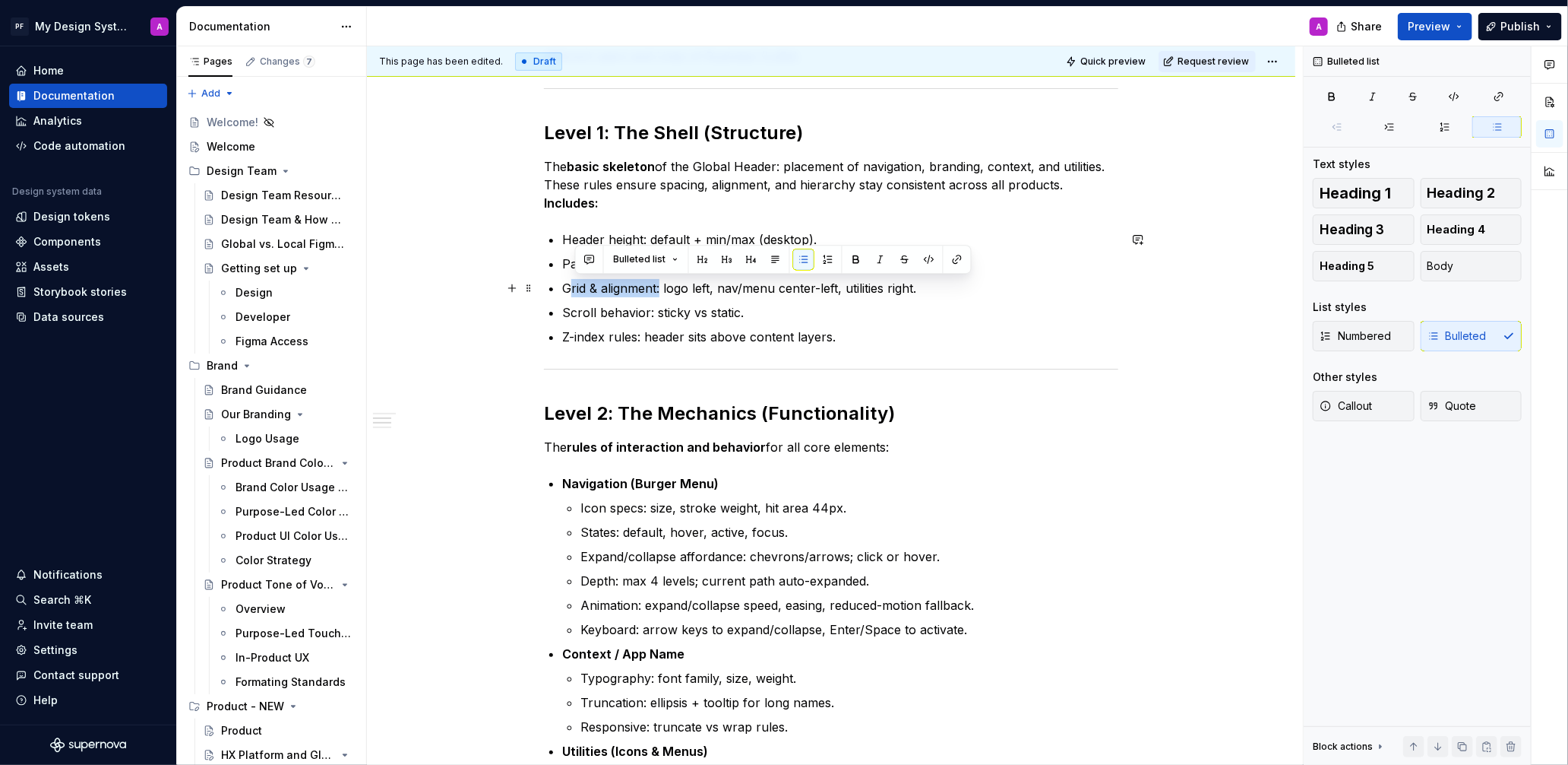
drag, startPoint x: 654, startPoint y: 288, endPoint x: 631, endPoint y: 287, distance: 23.0
click at [576, 290] on p "Grid & alignment: logo left, nav/menu center-left, utilities right." at bounding box center [840, 288] width 556 height 19
drag, startPoint x: 631, startPoint y: 287, endPoint x: 665, endPoint y: 287, distance: 34.0
click at [632, 287] on p "Grid & alignment: logo left, nav/menu center-left, utilities right." at bounding box center [840, 288] width 556 height 19
drag, startPoint x: 660, startPoint y: 288, endPoint x: 566, endPoint y: 289, distance: 94.0
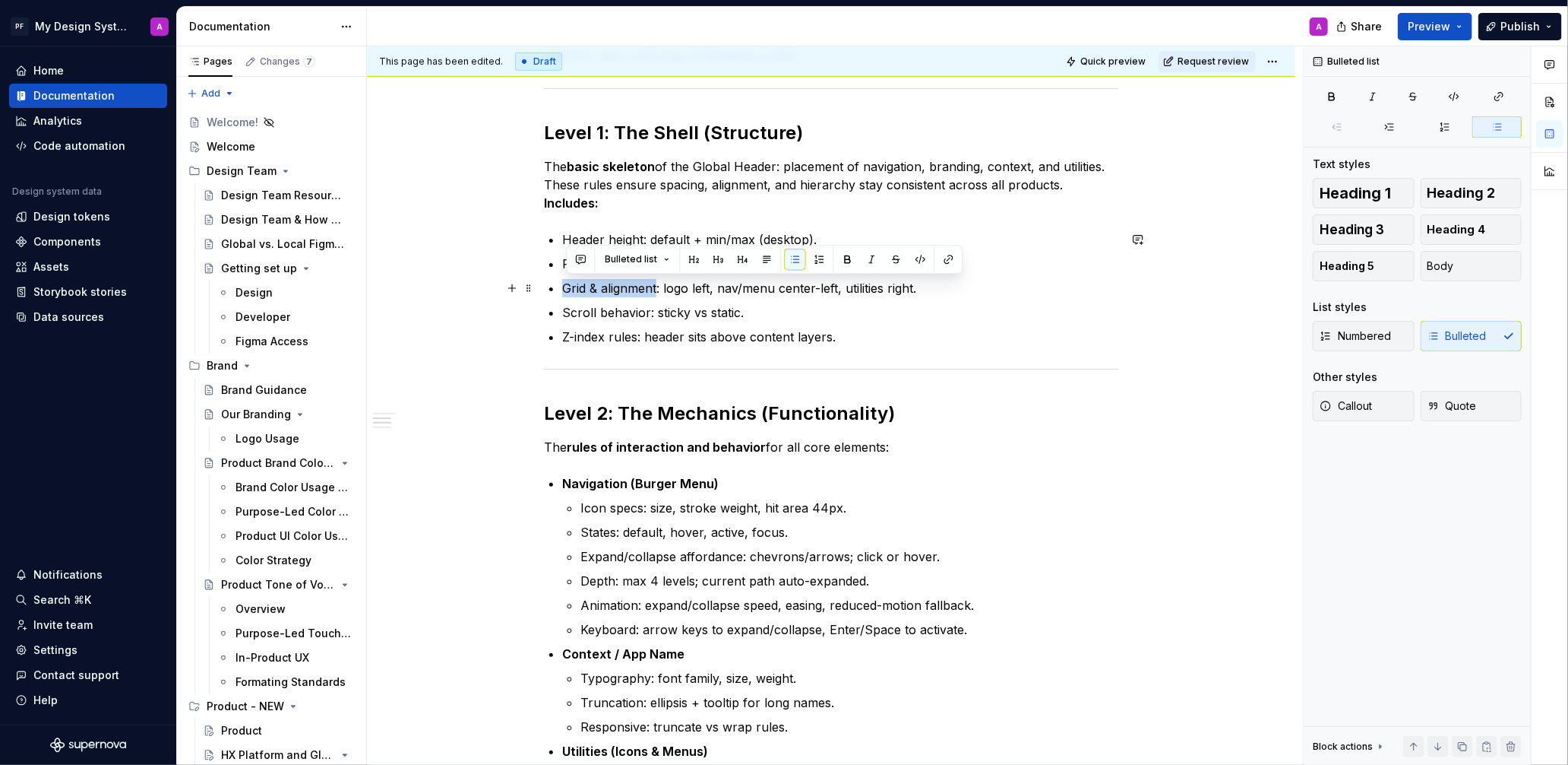
click at [566, 289] on p "Grid & alignment: logo left, nav/menu center-left, utilities right." at bounding box center [840, 288] width 556 height 19
drag, startPoint x: 894, startPoint y: 260, endPoint x: 861, endPoint y: 262, distance: 33.1
click at [892, 260] on button "button" at bounding box center [896, 259] width 21 height 21
click at [663, 283] on p "Grid & alignment : logo left, nav/menu center-left, utilities right." at bounding box center [840, 288] width 556 height 19
drag, startPoint x: 698, startPoint y: 288, endPoint x: 662, endPoint y: 290, distance: 36.1
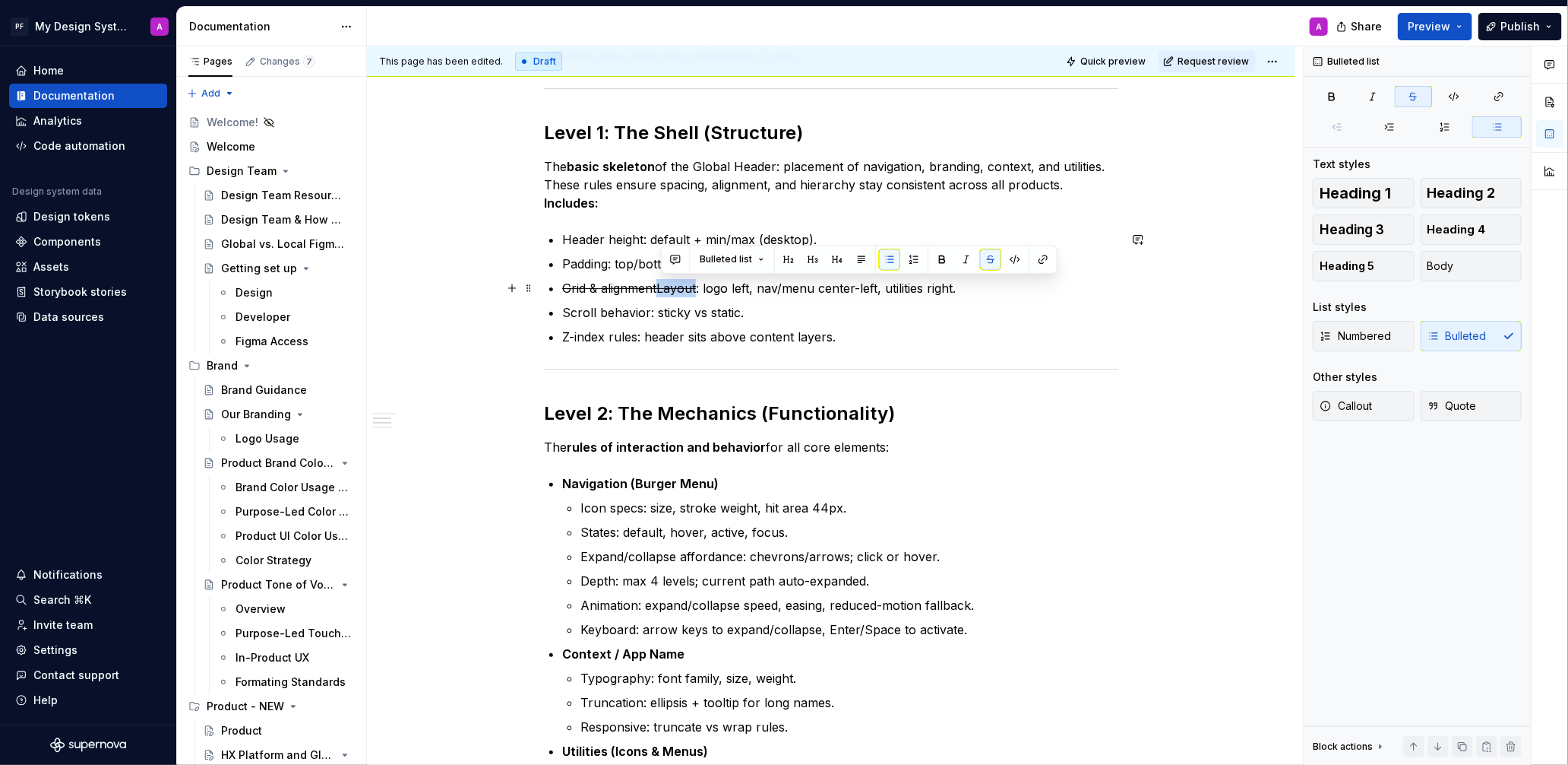
click at [662, 290] on s "Grid & alignmentLayout" at bounding box center [628, 288] width 134 height 15
drag, startPoint x: 985, startPoint y: 259, endPoint x: 738, endPoint y: 273, distance: 247.4
click at [973, 259] on div "Bulleted list" at bounding box center [859, 259] width 389 height 21
click at [985, 256] on button "button" at bounding box center [990, 259] width 21 height 21
click at [660, 290] on p "Grid & alignment Layout: logo left, nav/menu center-left, utilities right." at bounding box center [840, 288] width 556 height 19
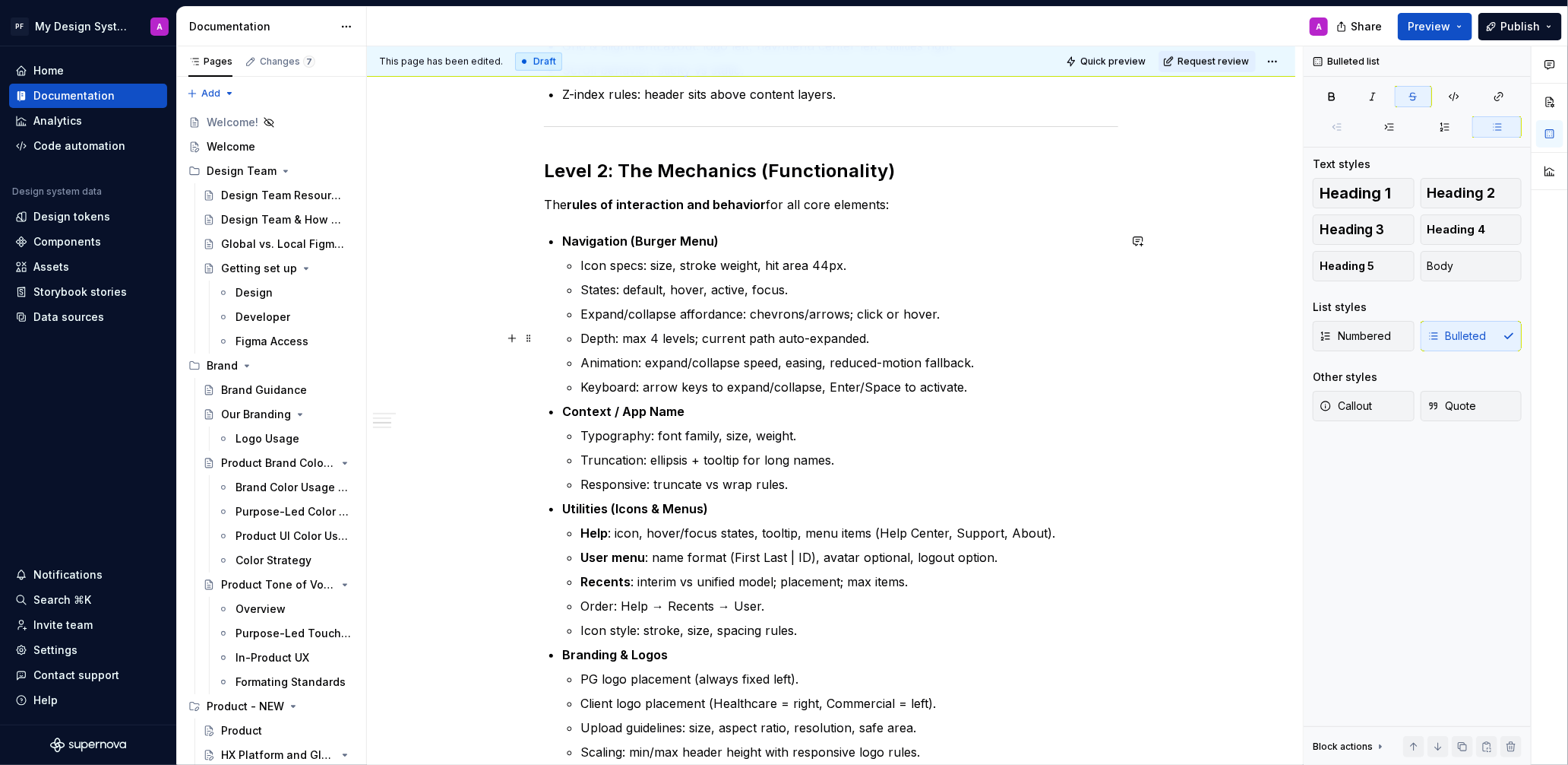
scroll to position [604, 0]
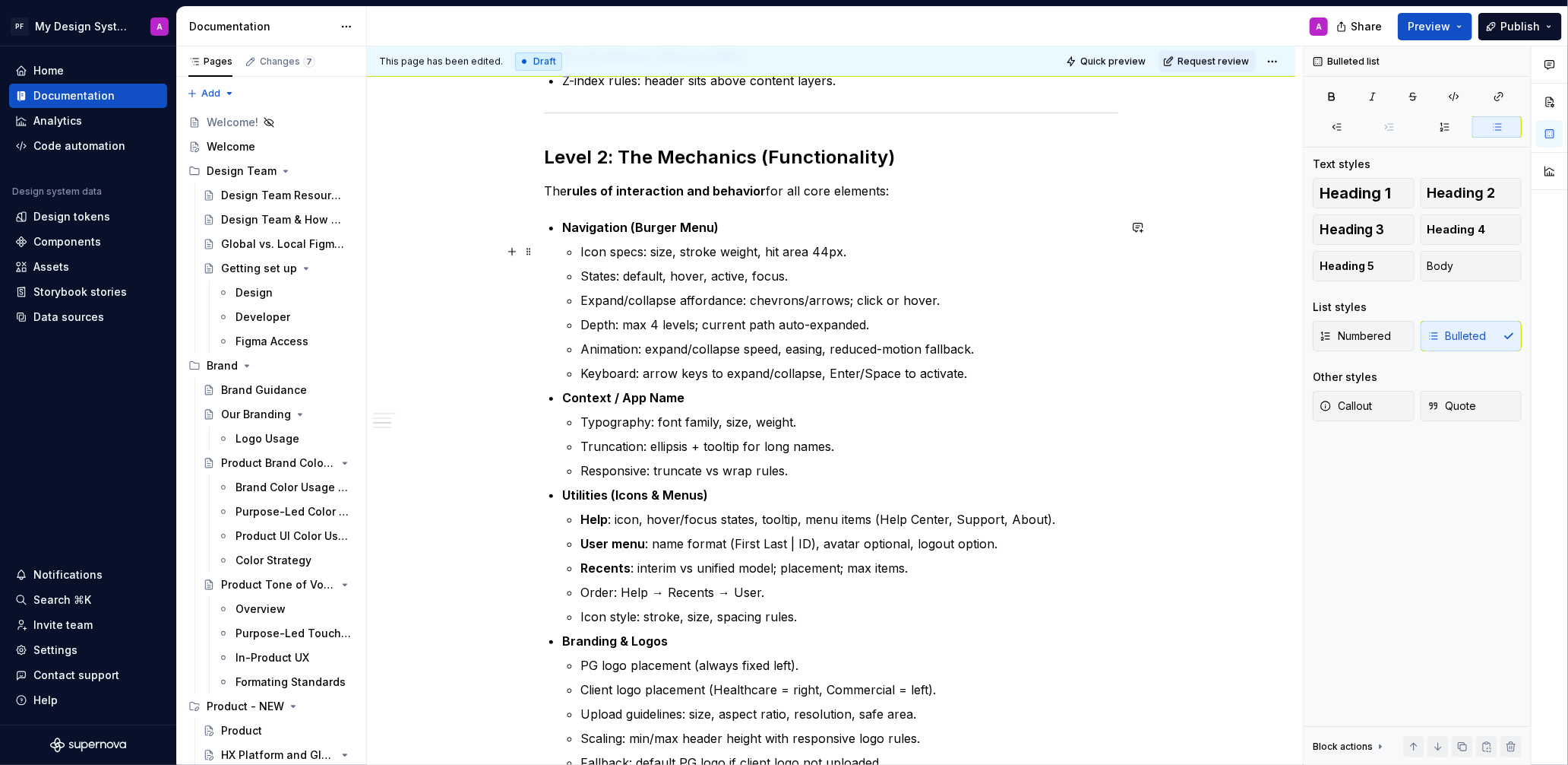
click at [850, 250] on p "Icon specs: size, stroke weight, hit area 44px." at bounding box center [849, 251] width 538 height 19
click at [847, 270] on p "States: default, hover, active, focus." at bounding box center [849, 275] width 538 height 19
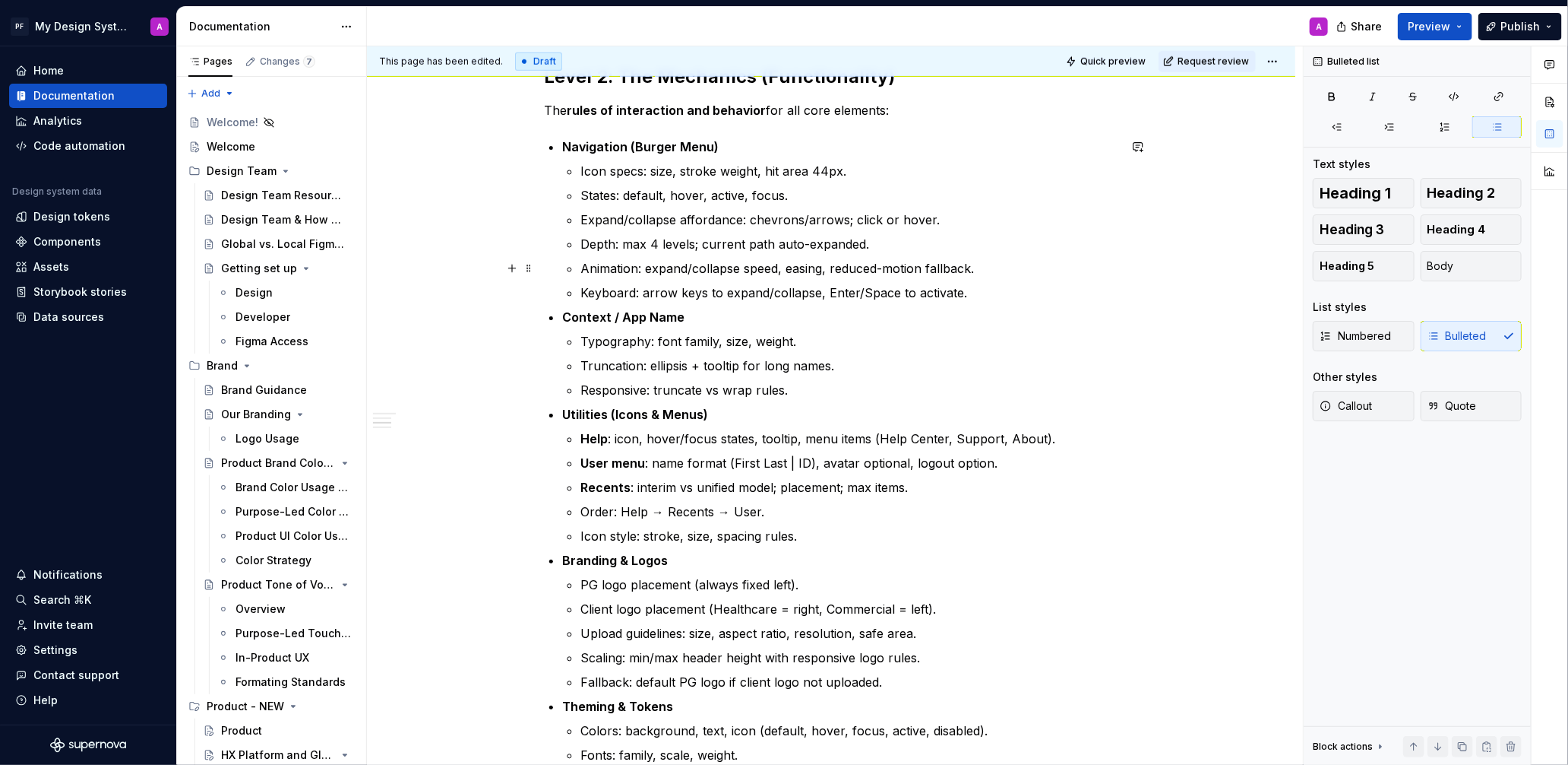
scroll to position [682, 0]
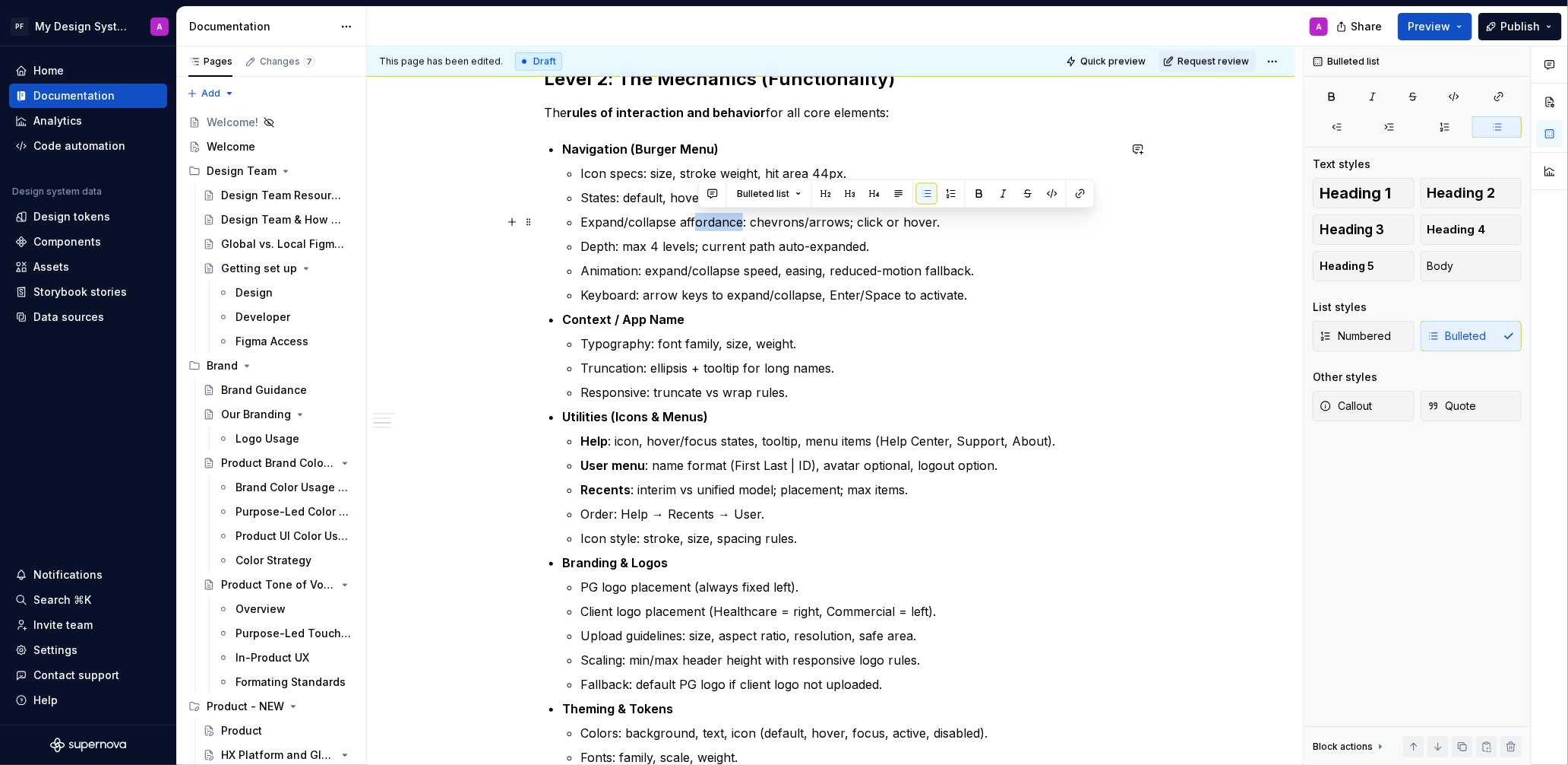
drag, startPoint x: 744, startPoint y: 221, endPoint x: 695, endPoint y: 220, distance: 49.0
click at [696, 222] on p "Expand/collapse affordance: chevrons/arrows; click or hover." at bounding box center [849, 221] width 538 height 19
click at [780, 237] on p "Depth: max 4 levels; current path auto-expanded." at bounding box center [849, 246] width 538 height 19
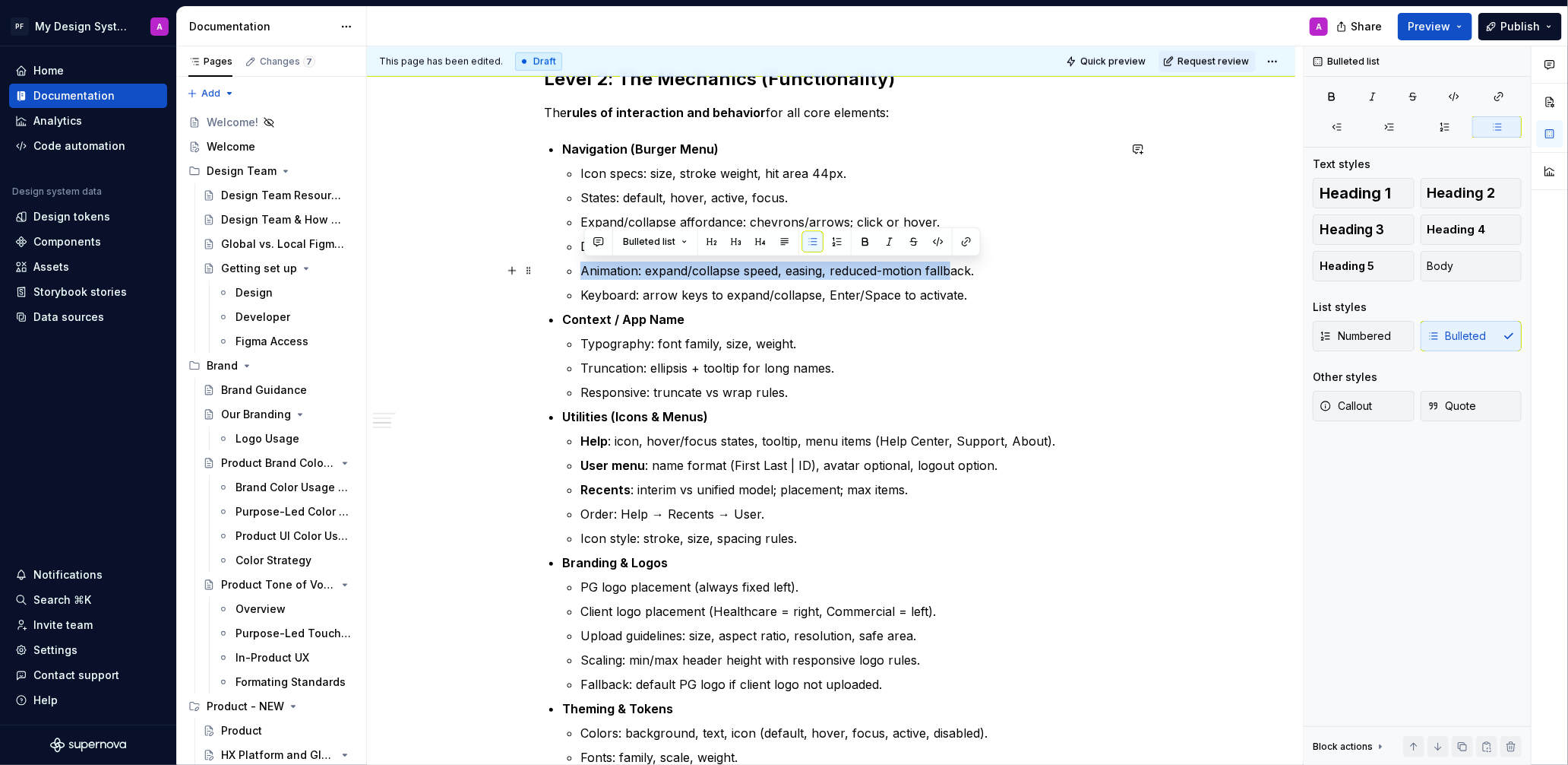
drag, startPoint x: 583, startPoint y: 268, endPoint x: 963, endPoint y: 283, distance: 380.3
click at [958, 274] on p "Animation: expand/collapse speed, easing, reduced-motion fallback." at bounding box center [849, 270] width 538 height 19
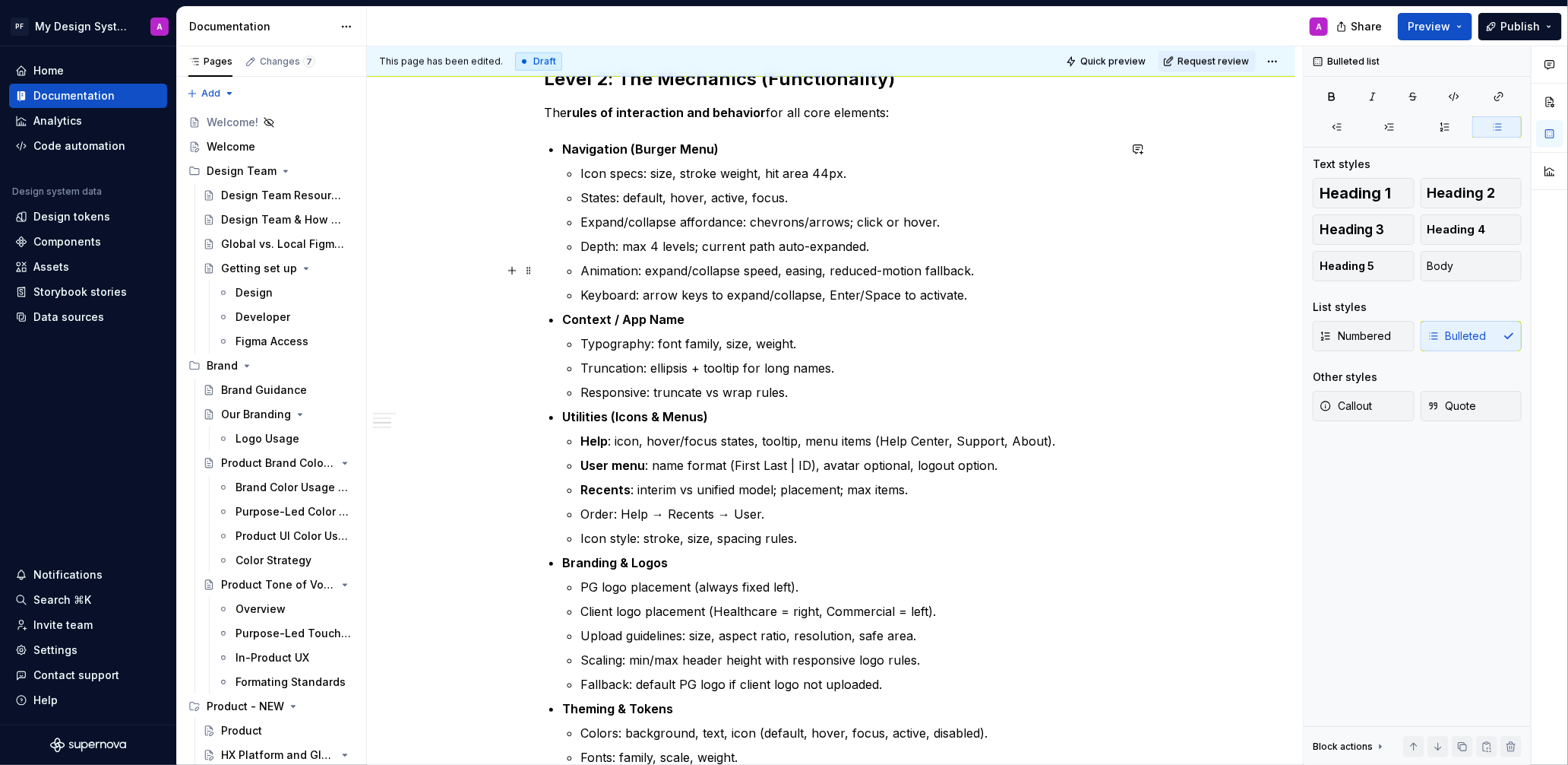
drag, startPoint x: 991, startPoint y: 277, endPoint x: 981, endPoint y: 275, distance: 10.2
click at [990, 277] on p "Animation: expand/collapse speed, easing, reduced-motion fallback." at bounding box center [849, 270] width 538 height 19
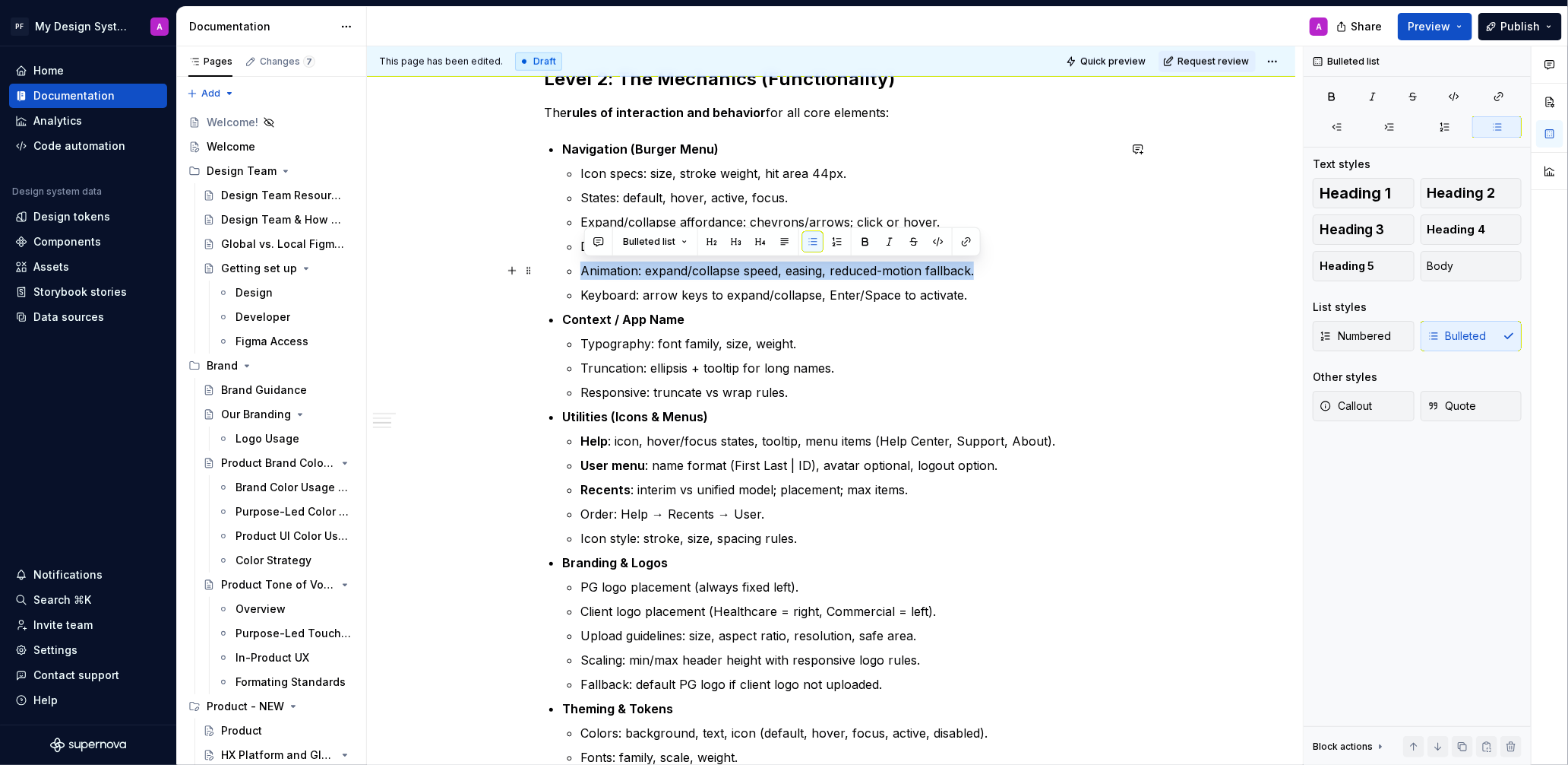
drag, startPoint x: 977, startPoint y: 269, endPoint x: 582, endPoint y: 269, distance: 395.0
click at [582, 269] on li "Navigation (Burger Menu) Icon specs: size, stroke weight, hit area 44px. States…" at bounding box center [840, 221] width 556 height 164
click at [914, 243] on button "button" at bounding box center [914, 242] width 21 height 21
click at [1018, 266] on p "Animation: expand/collapse speed, easing, reduced-motion fallback." at bounding box center [849, 270] width 538 height 19
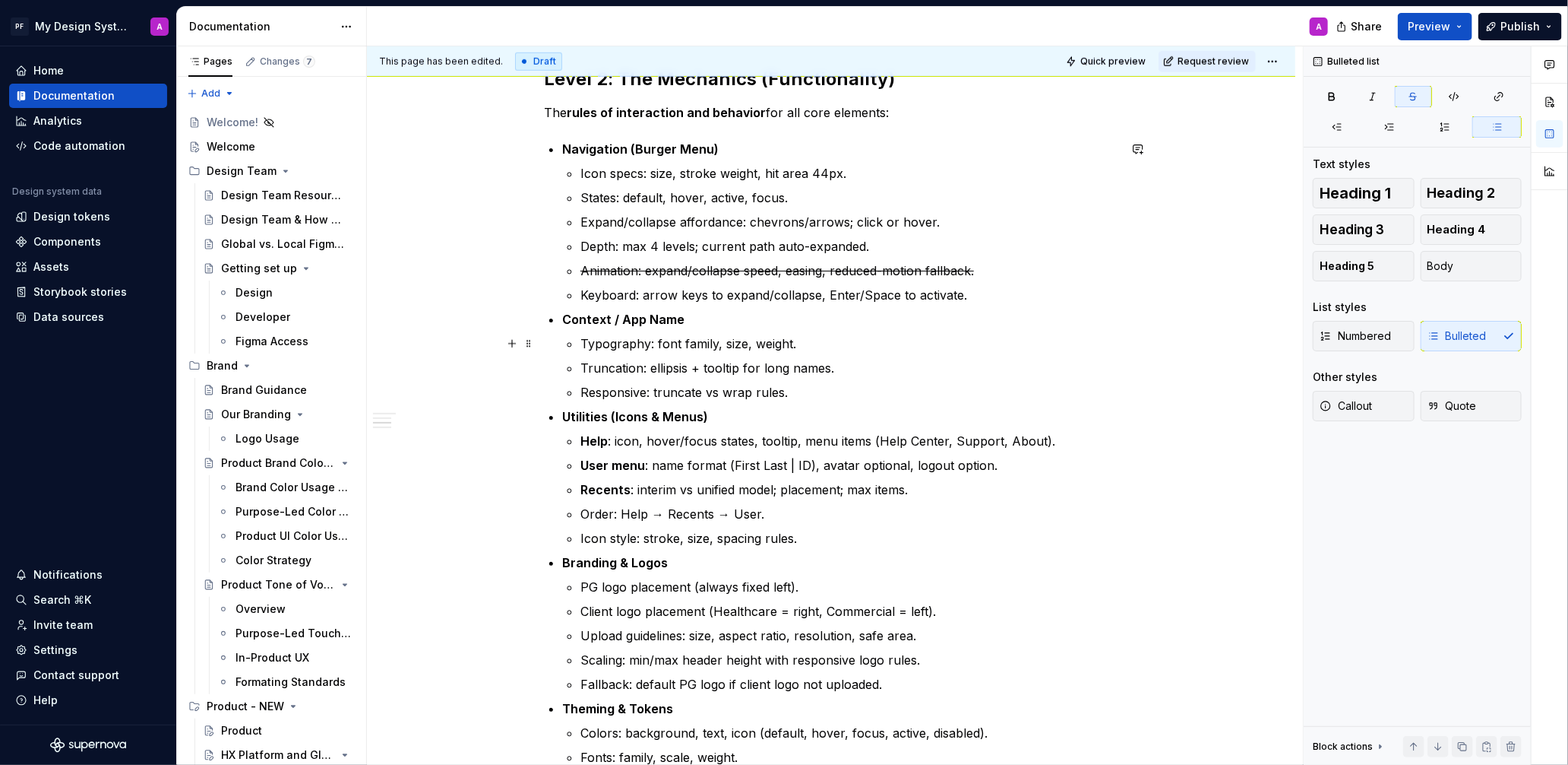
click at [1016, 313] on p "Context / App Name" at bounding box center [840, 319] width 556 height 19
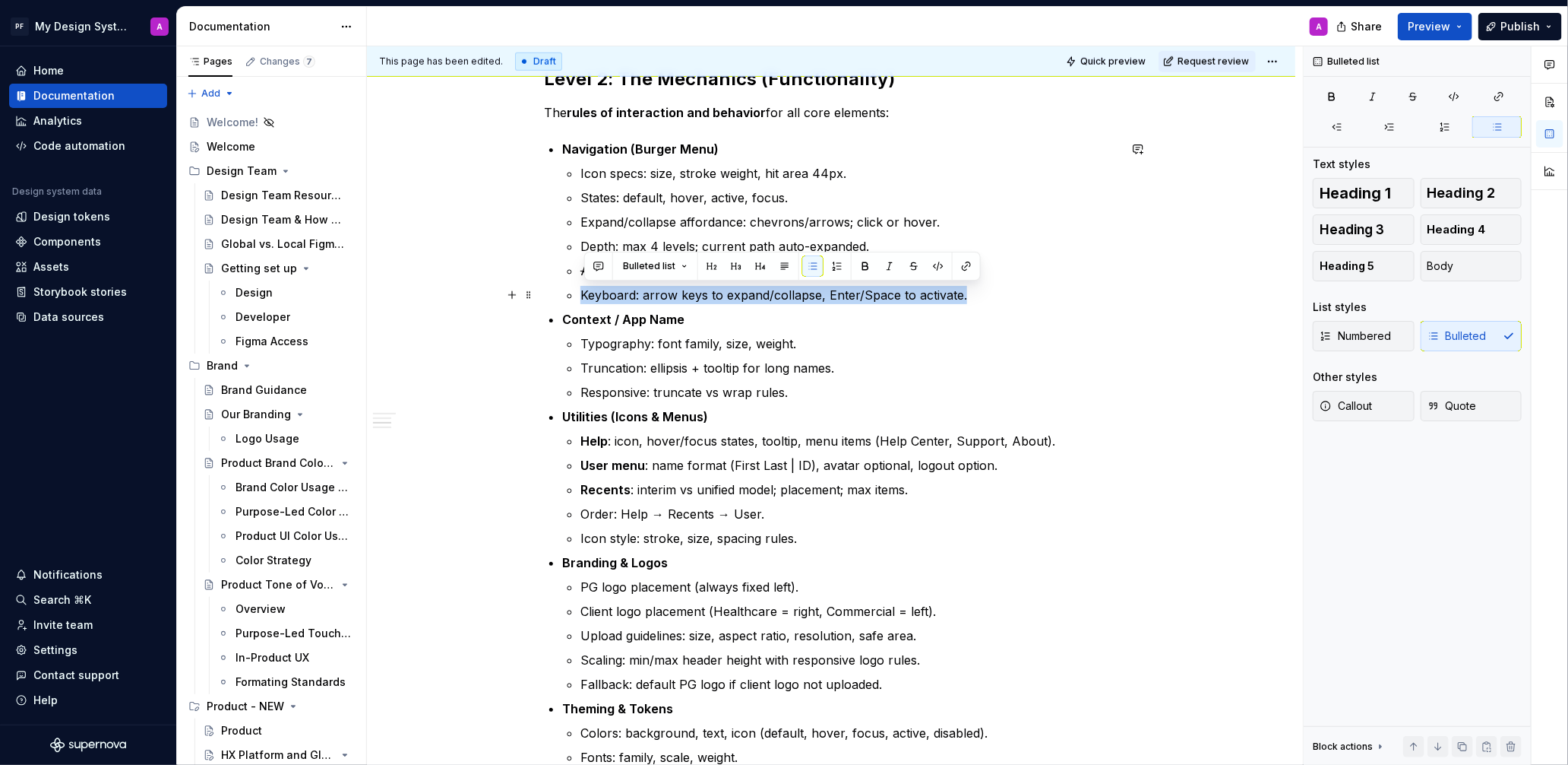
drag, startPoint x: 583, startPoint y: 296, endPoint x: 980, endPoint y: 288, distance: 397.1
click at [980, 288] on p "Keyboard: arrow keys to expand/collapse, Enter/Space to activate." at bounding box center [849, 295] width 538 height 19
click at [910, 262] on button "button" at bounding box center [914, 266] width 21 height 21
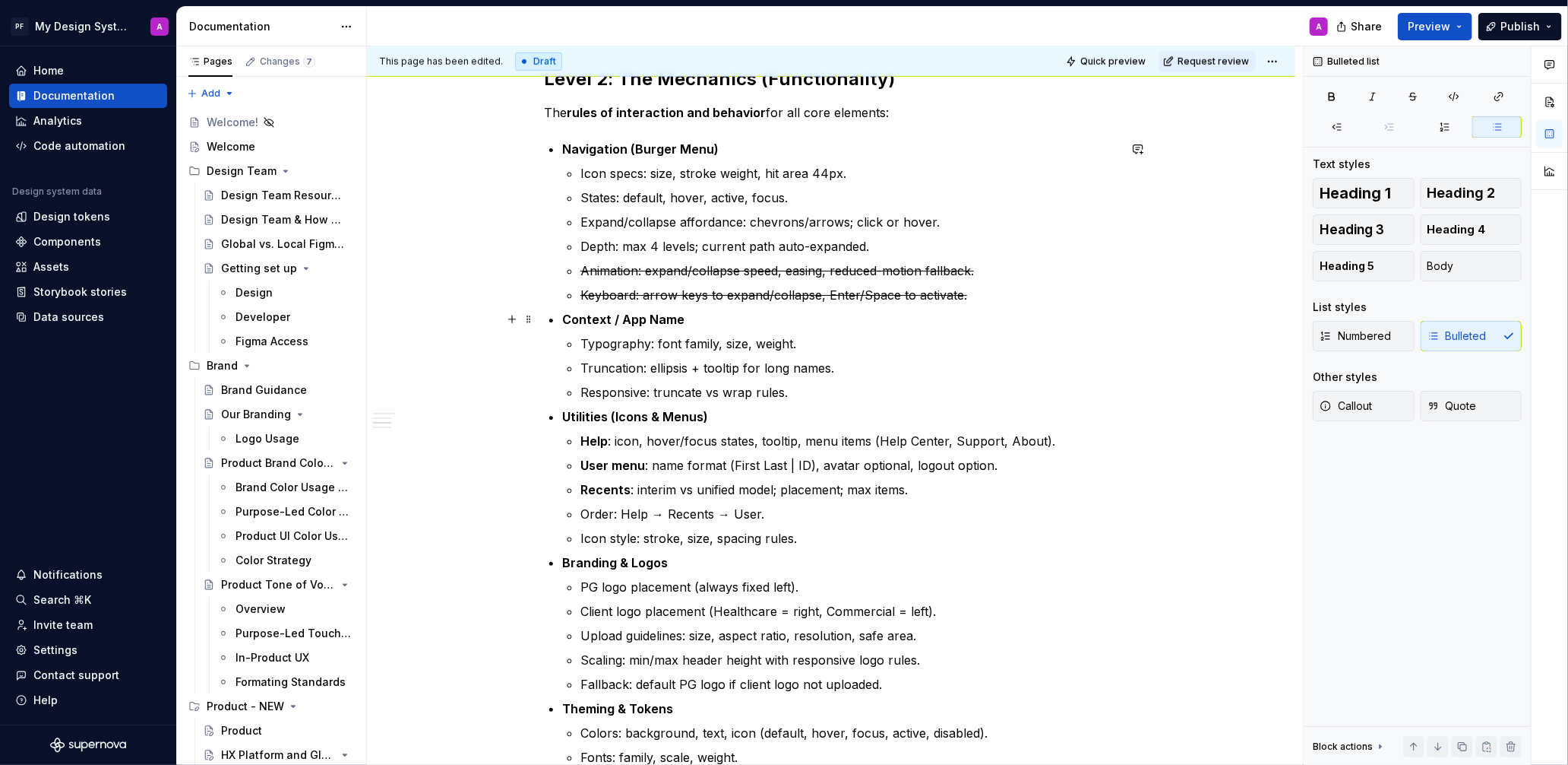
click at [1041, 330] on li "Context / App Name Typography: font family, size, weight. Truncation: ellipsis …" at bounding box center [840, 355] width 556 height 91
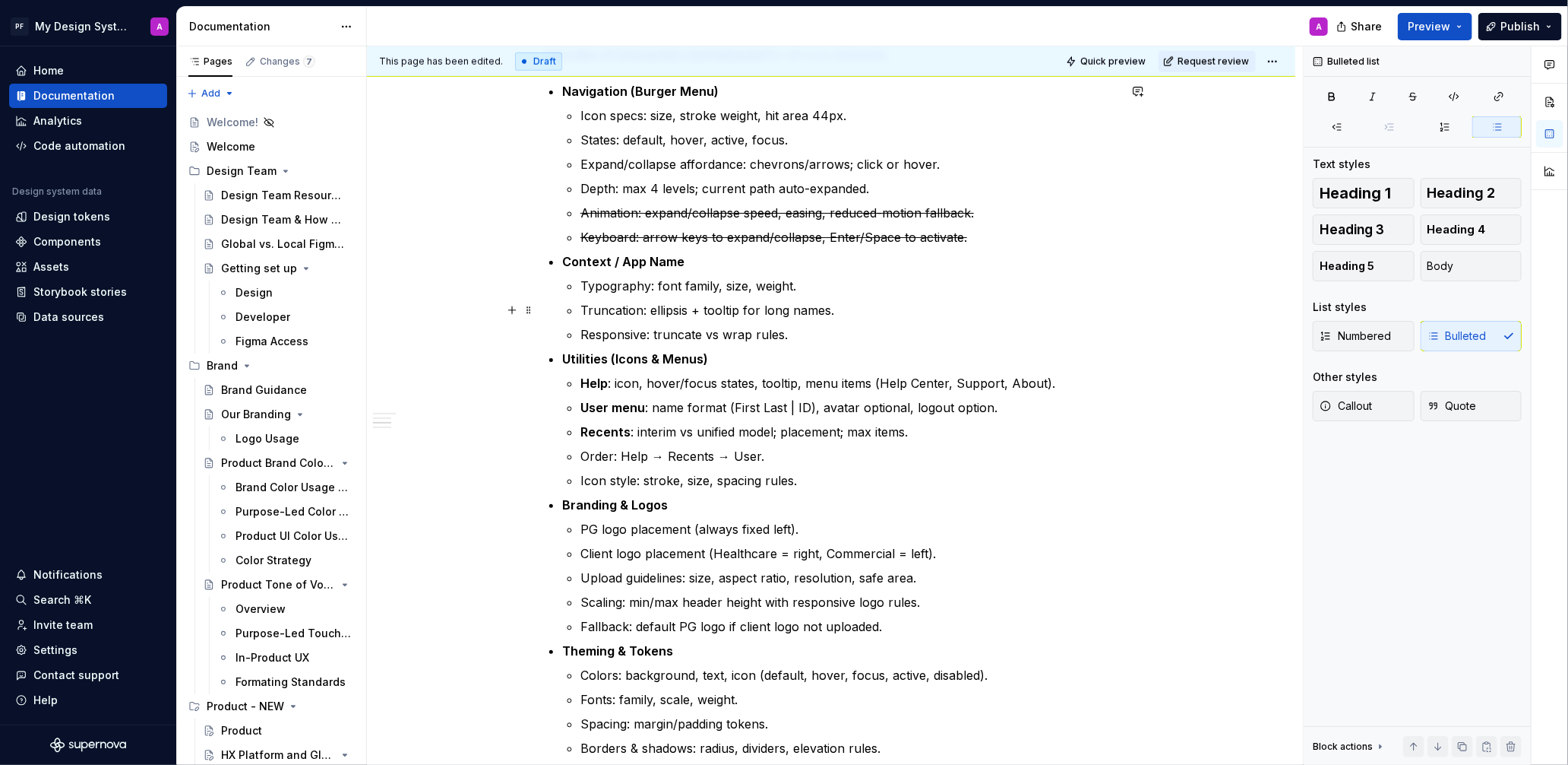
scroll to position [745, 0]
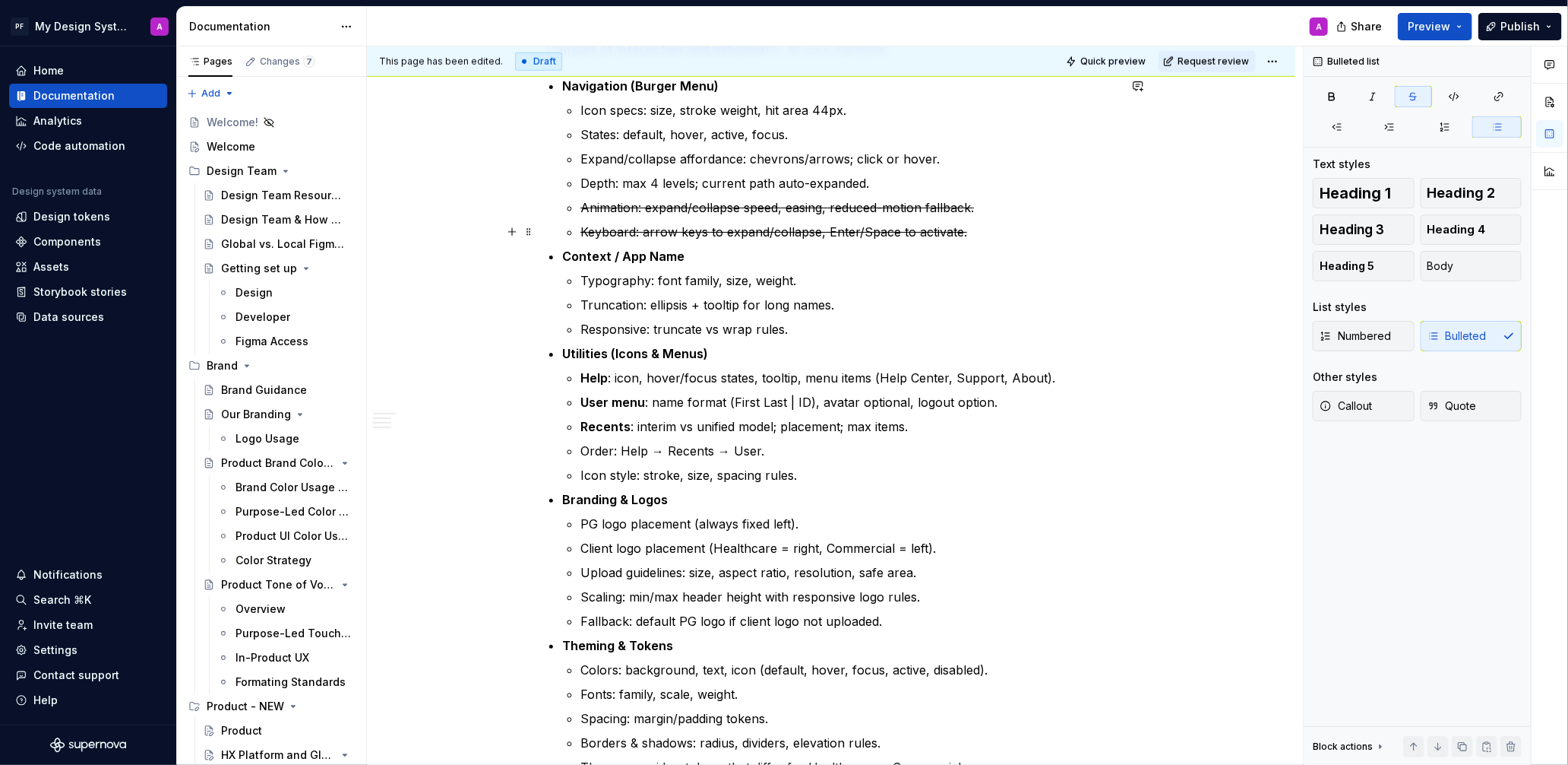
click at [1011, 231] on p "Keyboard: arrow keys to expand/collapse, Enter/Space to activate." at bounding box center [849, 232] width 538 height 19
drag, startPoint x: 986, startPoint y: 233, endPoint x: 964, endPoint y: 235, distance: 22.1
click at [964, 235] on p "Keyboard: arrow keys to expand/collapse, Enter/Space to activate." at bounding box center [849, 232] width 538 height 19
click at [1288, 207] on button "button" at bounding box center [1295, 204] width 21 height 21
click at [1034, 266] on li "Context / App Name Typography: font family, size, weight. Truncation: ellipsis …" at bounding box center [840, 292] width 556 height 91
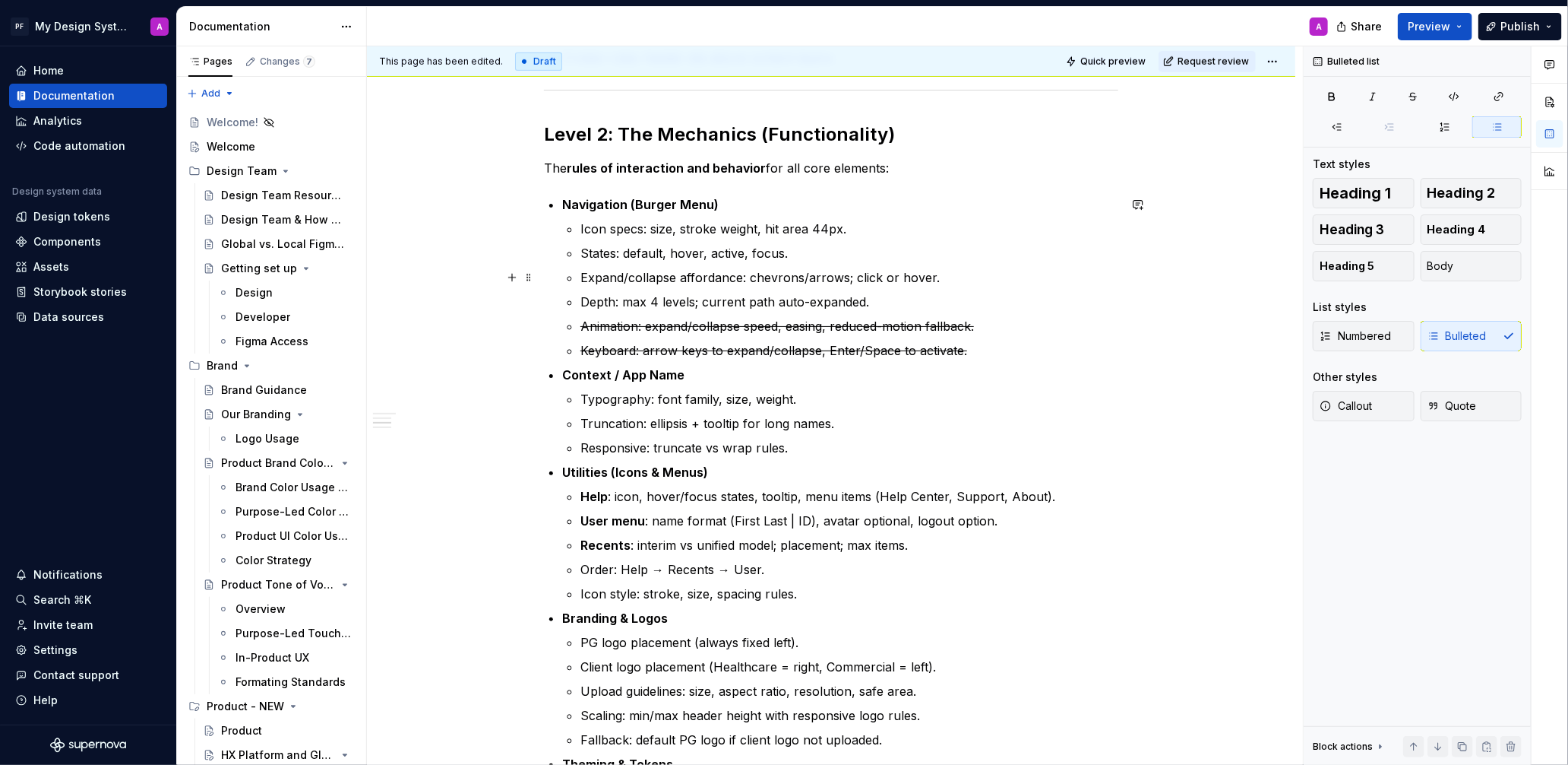
scroll to position [625, 0]
click at [795, 449] on p "Responsive: truncate vs wrap rules." at bounding box center [849, 449] width 538 height 19
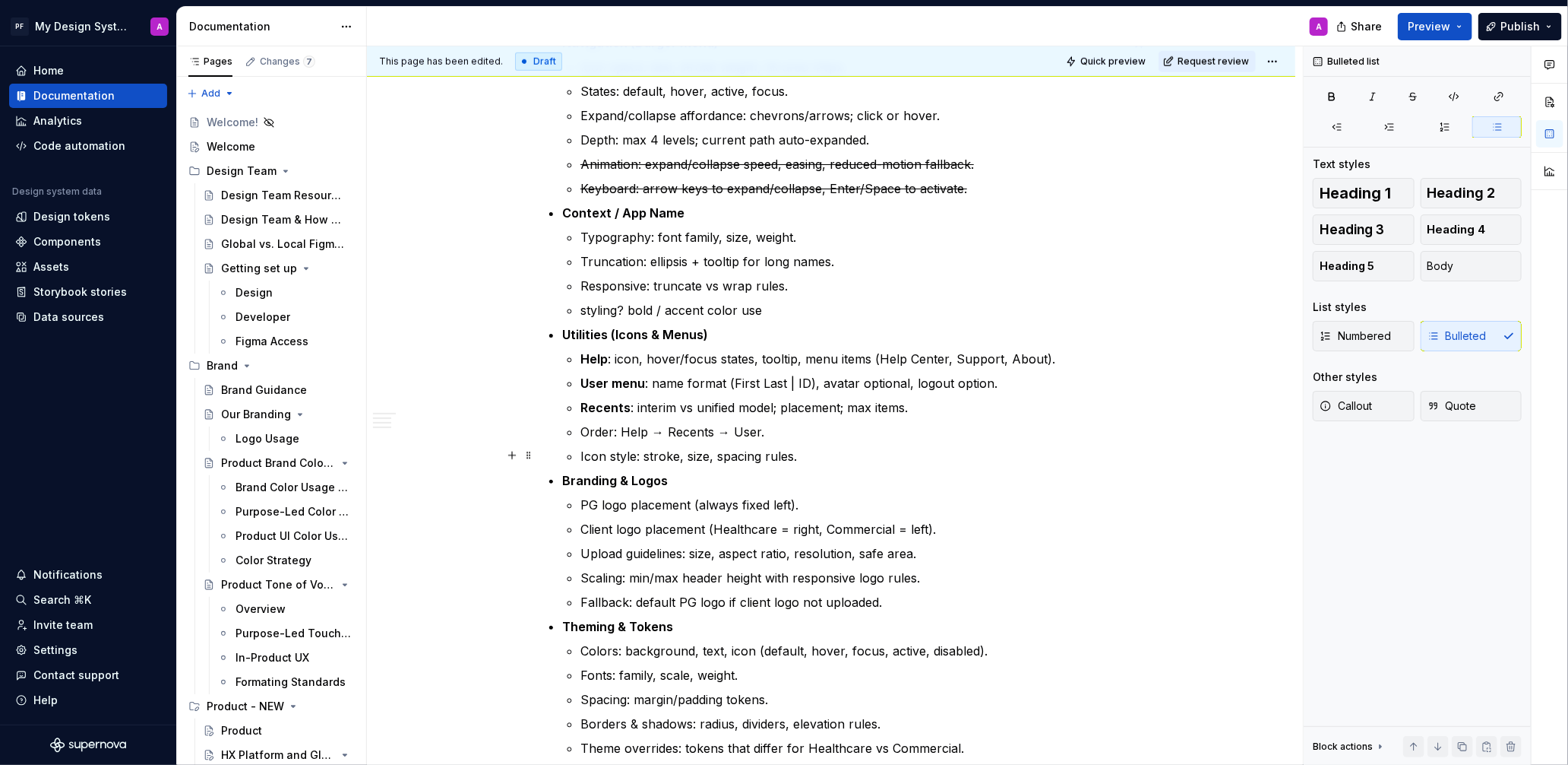
scroll to position [821, 0]
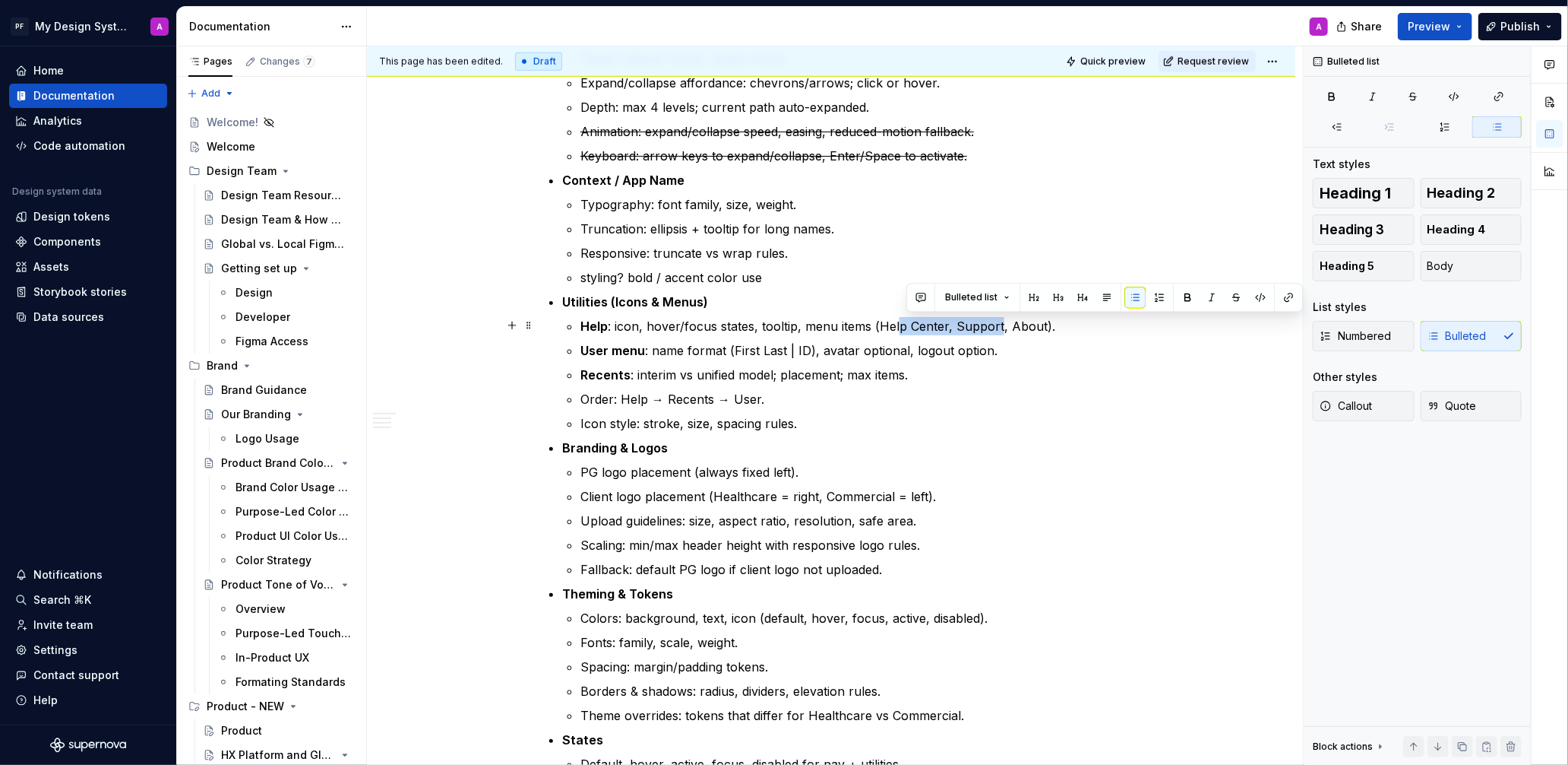
drag, startPoint x: 1002, startPoint y: 326, endPoint x: 901, endPoint y: 328, distance: 101.0
click at [901, 328] on p "Help : icon, hover/focus states, tooltip, menu items (Help Center, Support, Abo…" at bounding box center [849, 326] width 538 height 19
click at [611, 328] on p "Help : icon, hover/focus states, tooltip, menu items (feedback, help)." at bounding box center [849, 326] width 538 height 19
drag, startPoint x: 969, startPoint y: 325, endPoint x: 1026, endPoint y: 324, distance: 57.0
click at [969, 325] on p "Tools : icon, hover/focus states, tooltip, menu items (feedback, help)." at bounding box center [849, 326] width 538 height 19
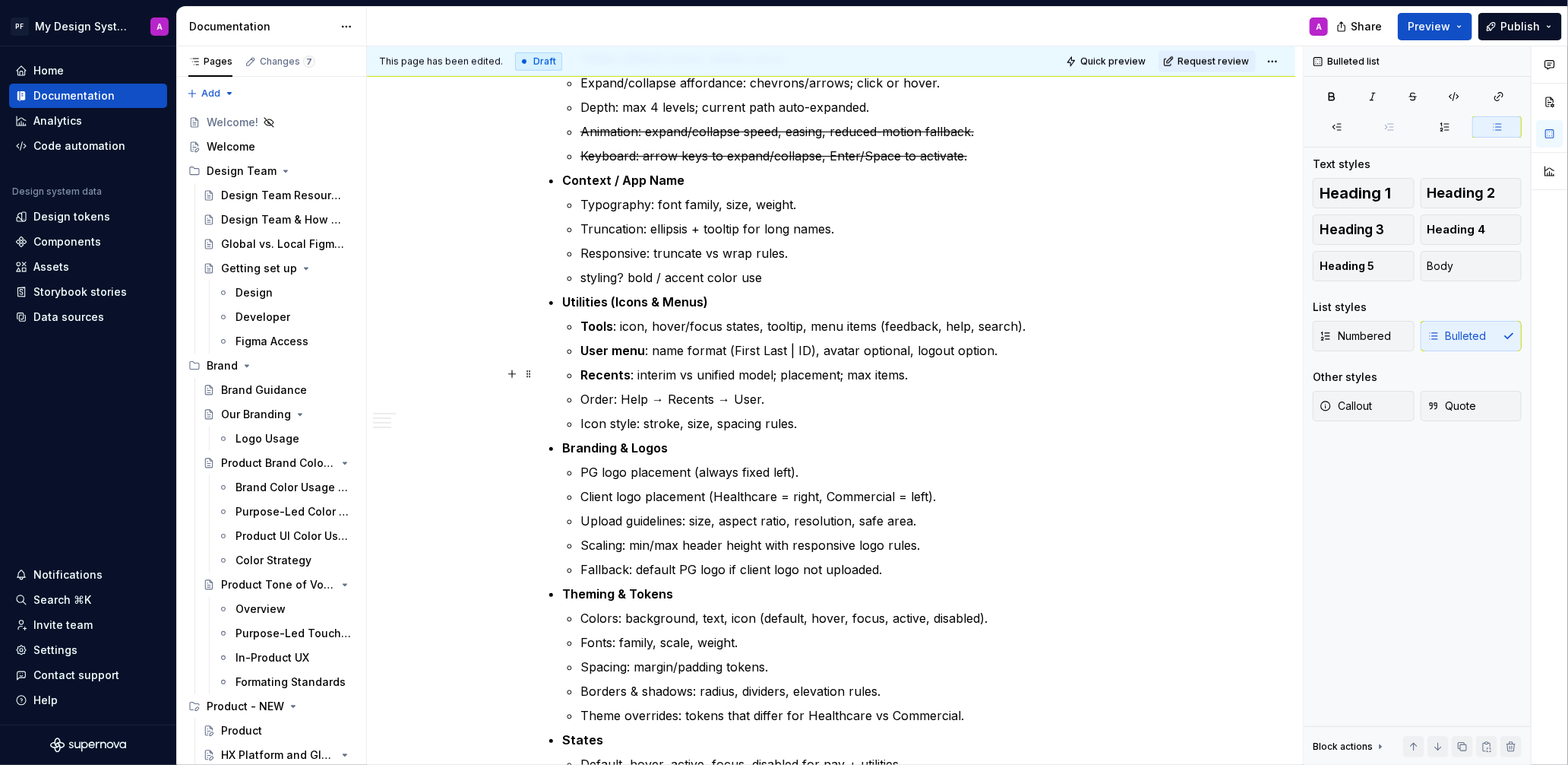
click at [1088, 366] on p "Recents : interim vs unified model; placement; max items." at bounding box center [849, 375] width 538 height 19
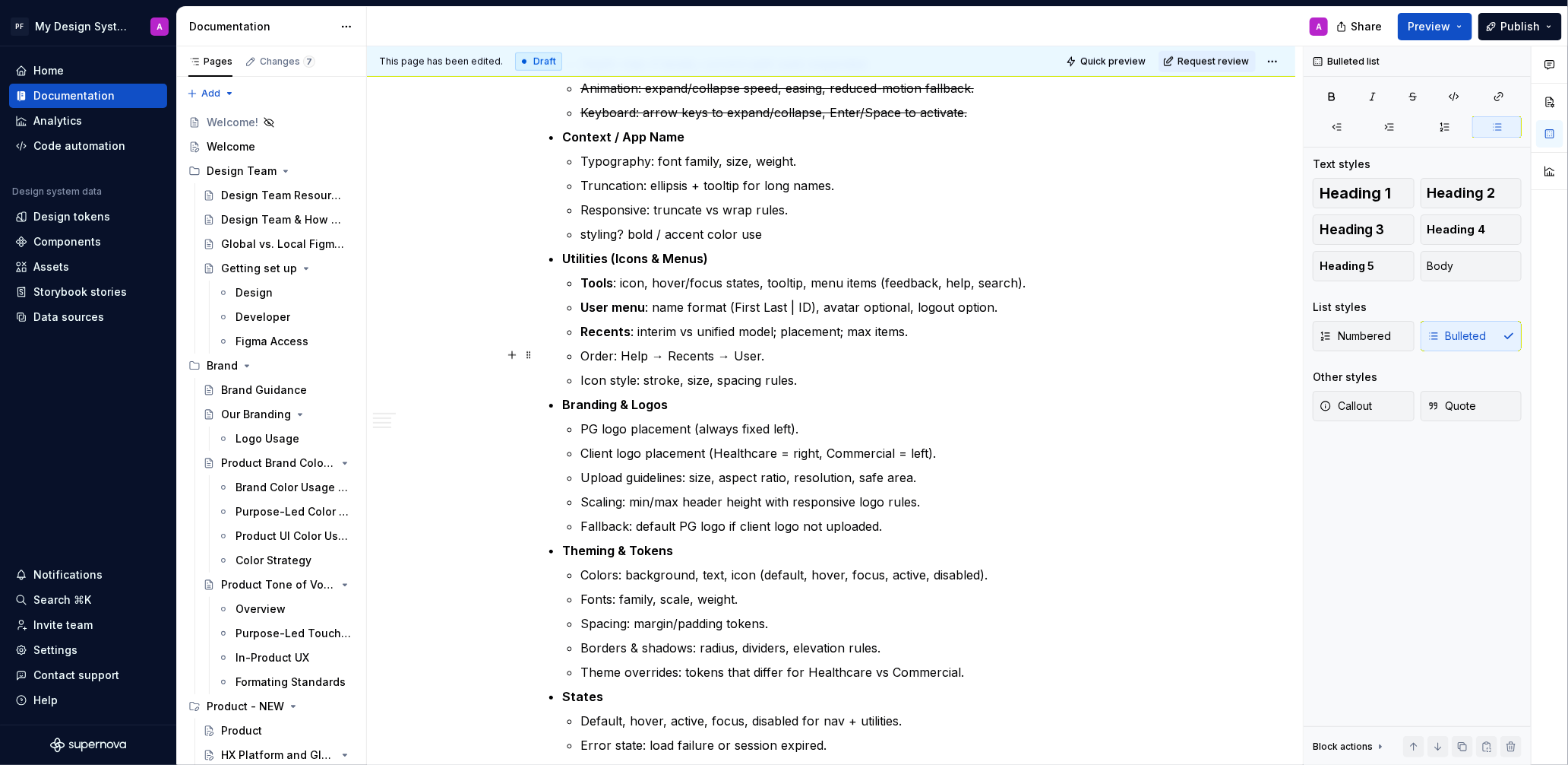
scroll to position [859, 0]
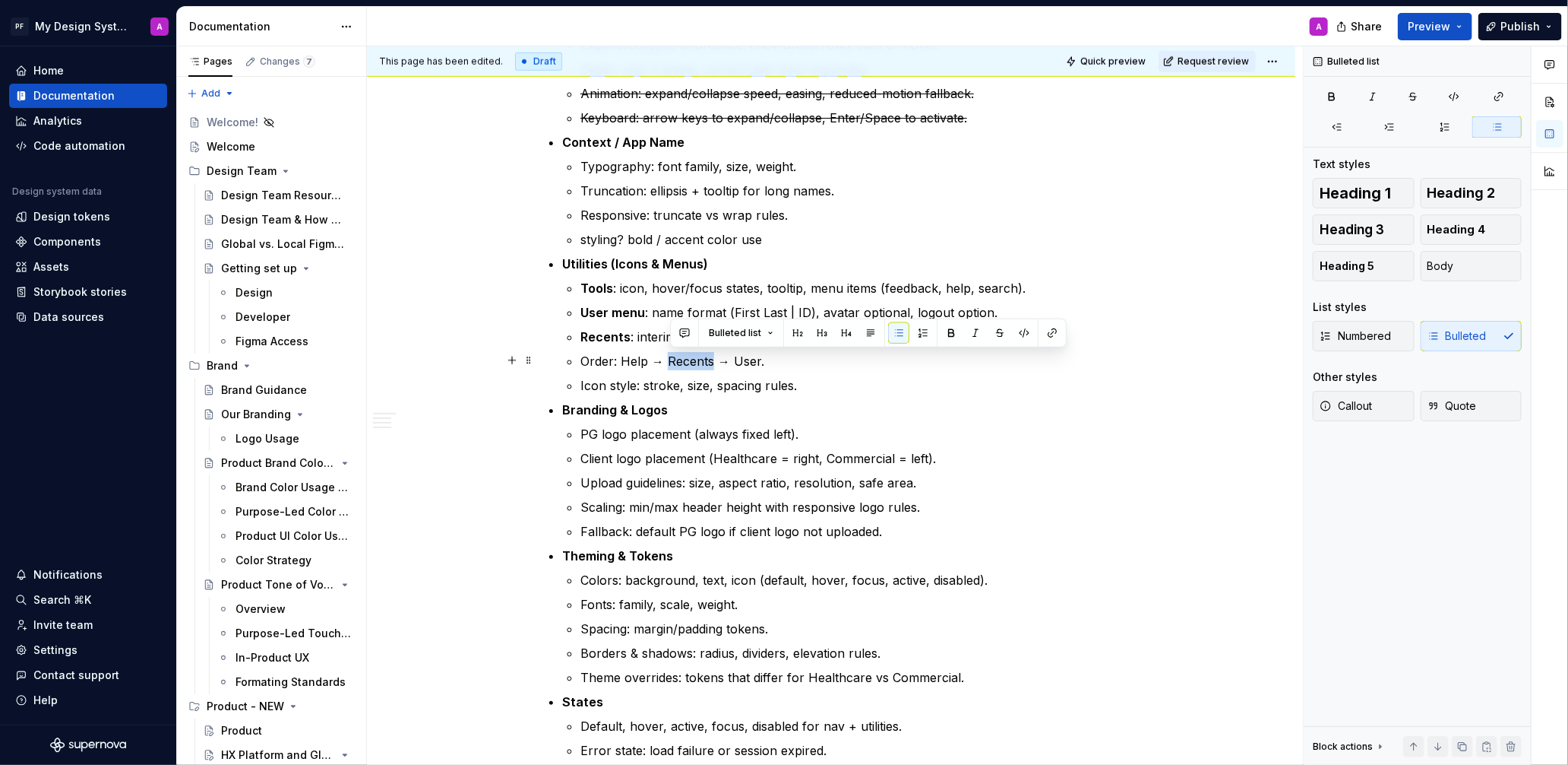
drag, startPoint x: 669, startPoint y: 360, endPoint x: 715, endPoint y: 358, distance: 46.0
click at [715, 358] on p "Order: Help → Recents → User." at bounding box center [849, 360] width 538 height 19
click at [804, 361] on p "Order: Help → Recents → User." at bounding box center [849, 360] width 538 height 19
drag, startPoint x: 773, startPoint y: 361, endPoint x: 666, endPoint y: 362, distance: 107.0
click at [666, 362] on p "Order: Help → Recents → User." at bounding box center [849, 360] width 538 height 19
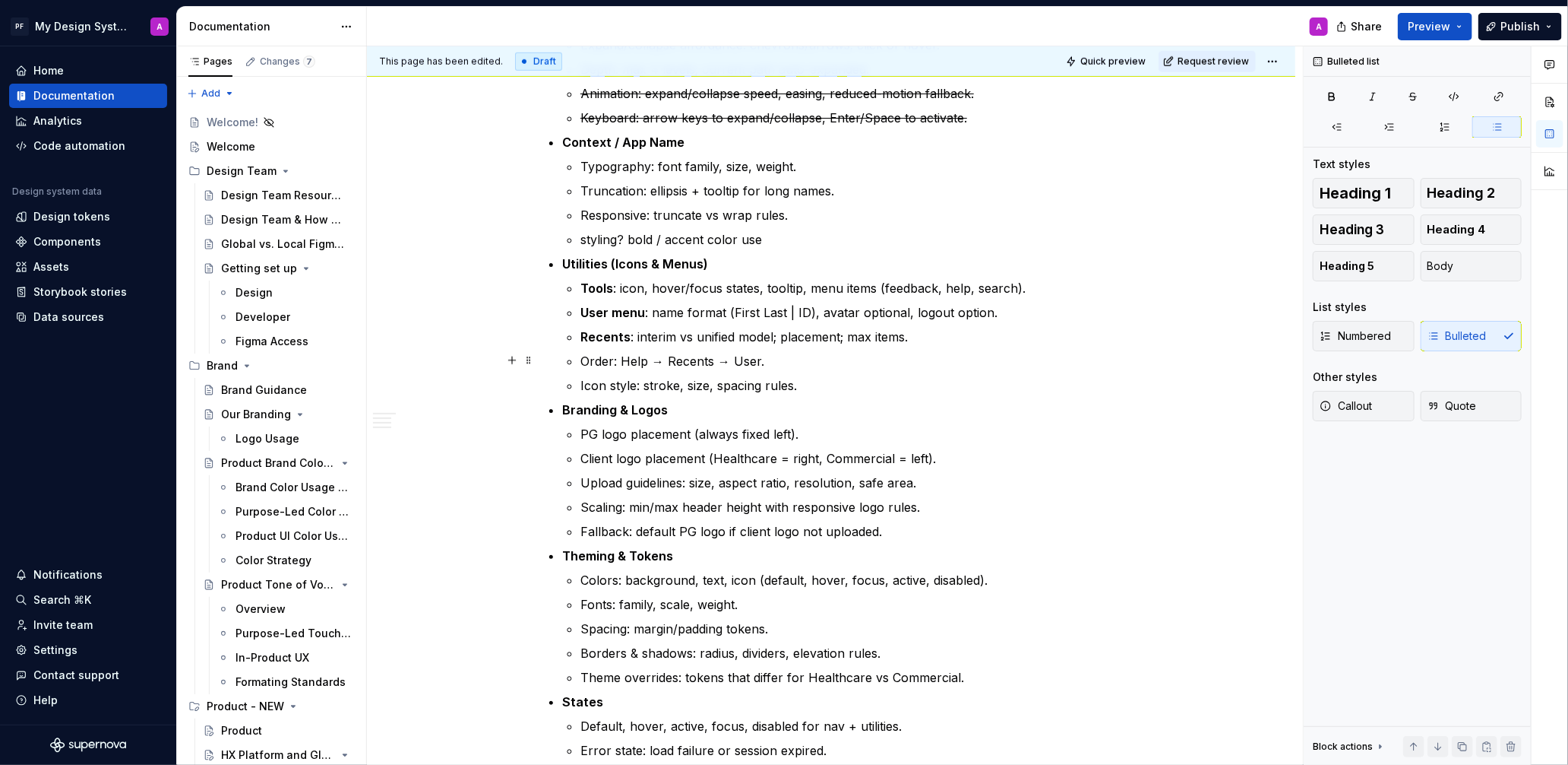
click at [649, 360] on p "Order: Help → Recents → User." at bounding box center [849, 360] width 538 height 19
click at [726, 358] on p "Order: Search → Recents → User." at bounding box center [849, 360] width 538 height 19
click at [788, 359] on p "Order: Search → Feedback → User." at bounding box center [849, 360] width 538 height 19
click at [911, 385] on p "Icon style: stroke, size, spacing rules." at bounding box center [849, 385] width 538 height 19
drag, startPoint x: 615, startPoint y: 361, endPoint x: 587, endPoint y: 360, distance: 28.0
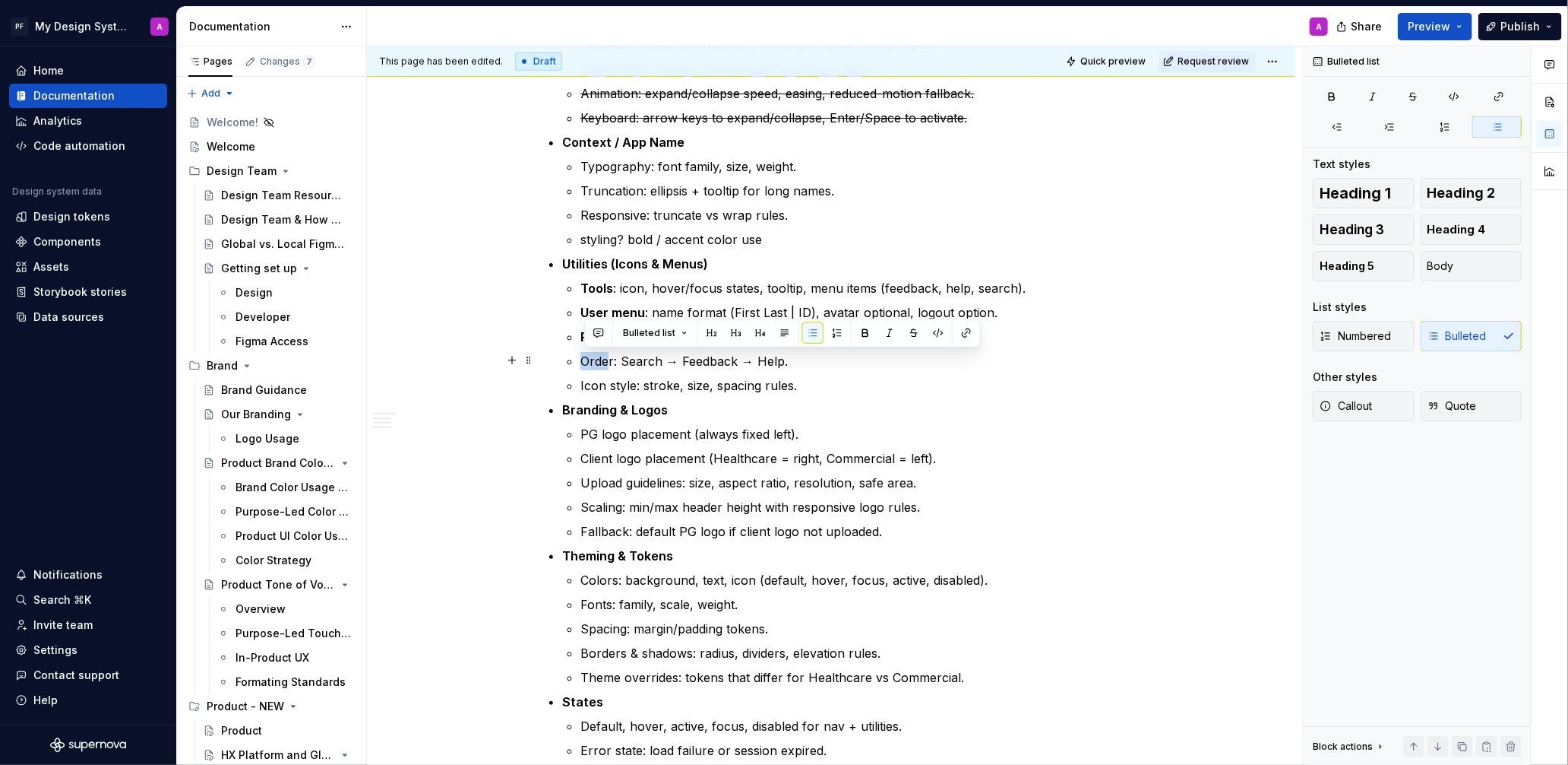
click at [587, 360] on p "Order: Search → Feedback → Help." at bounding box center [849, 360] width 538 height 19
click at [858, 330] on button "button" at bounding box center [865, 333] width 21 height 21
click at [940, 400] on p "Branding & Logos" at bounding box center [840, 409] width 556 height 19
click at [803, 386] on p "Icon style: stroke, size, spacing rules." at bounding box center [849, 385] width 538 height 19
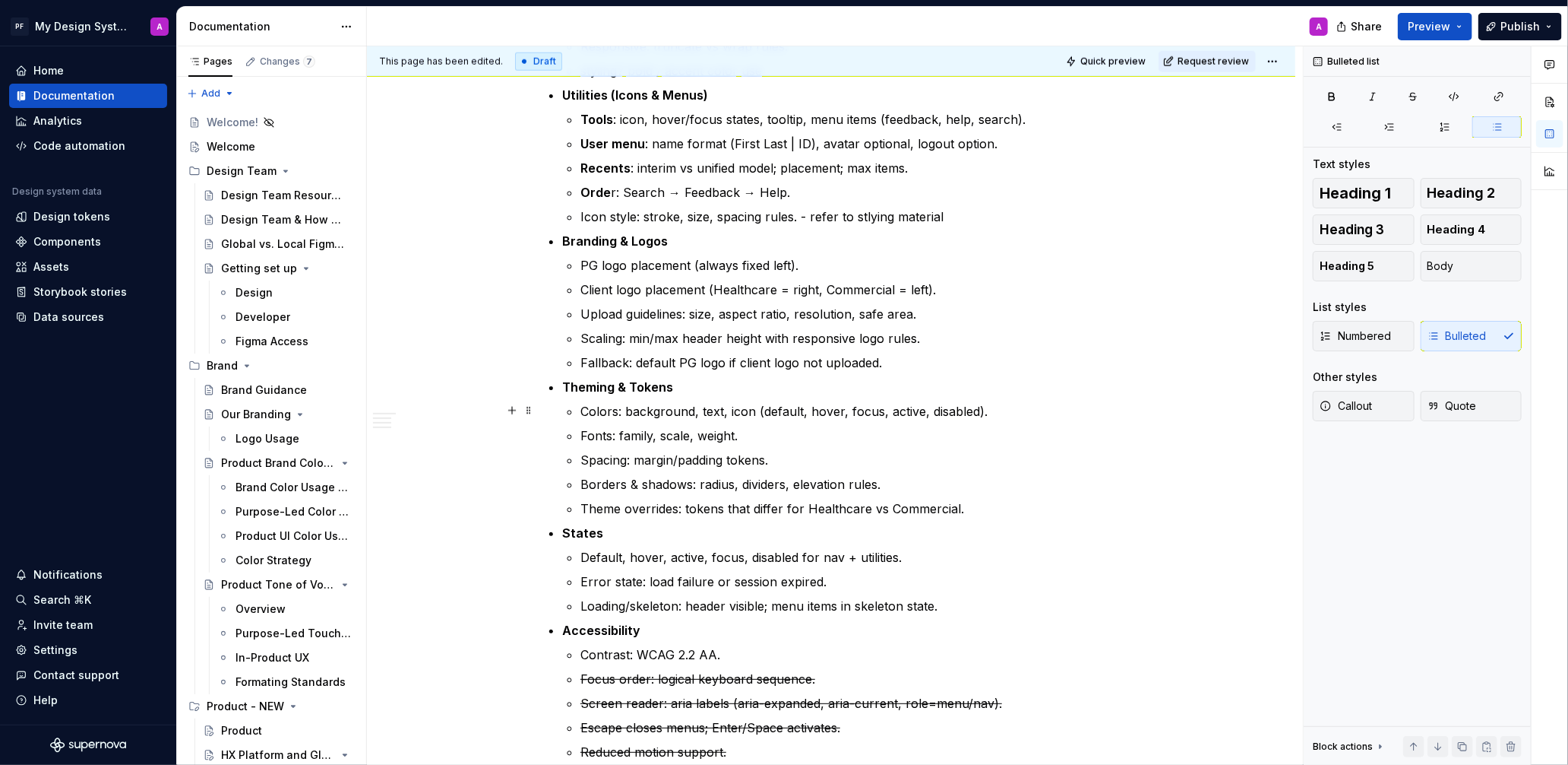
scroll to position [1059, 0]
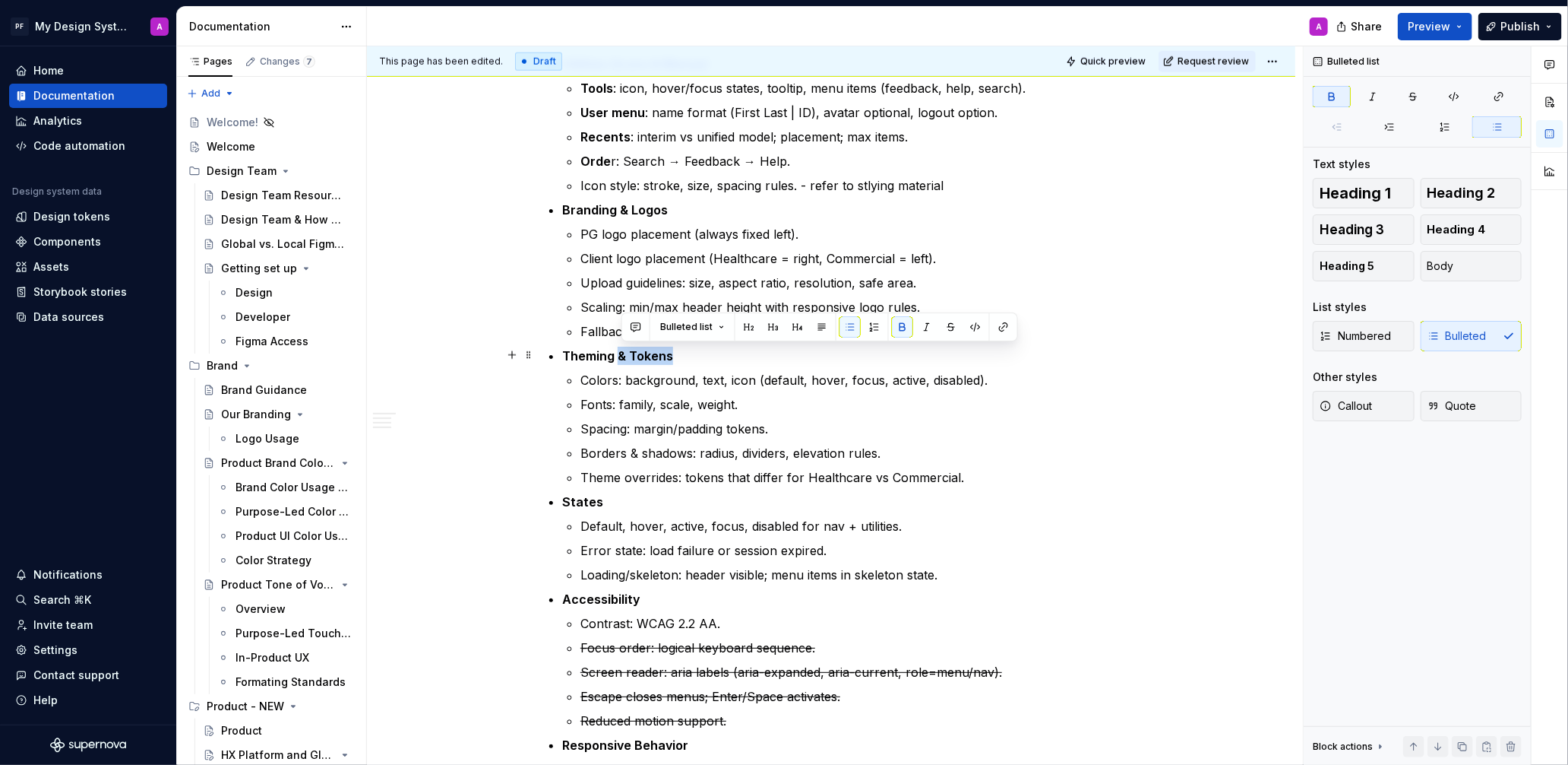
drag, startPoint x: 679, startPoint y: 349, endPoint x: 622, endPoint y: 355, distance: 57.3
click at [622, 355] on p "Theming & Tokens" at bounding box center [840, 355] width 556 height 19
click at [948, 328] on button "button" at bounding box center [951, 327] width 21 height 21
click at [1118, 428] on p "Spacing: margin/padding tokens." at bounding box center [849, 429] width 538 height 19
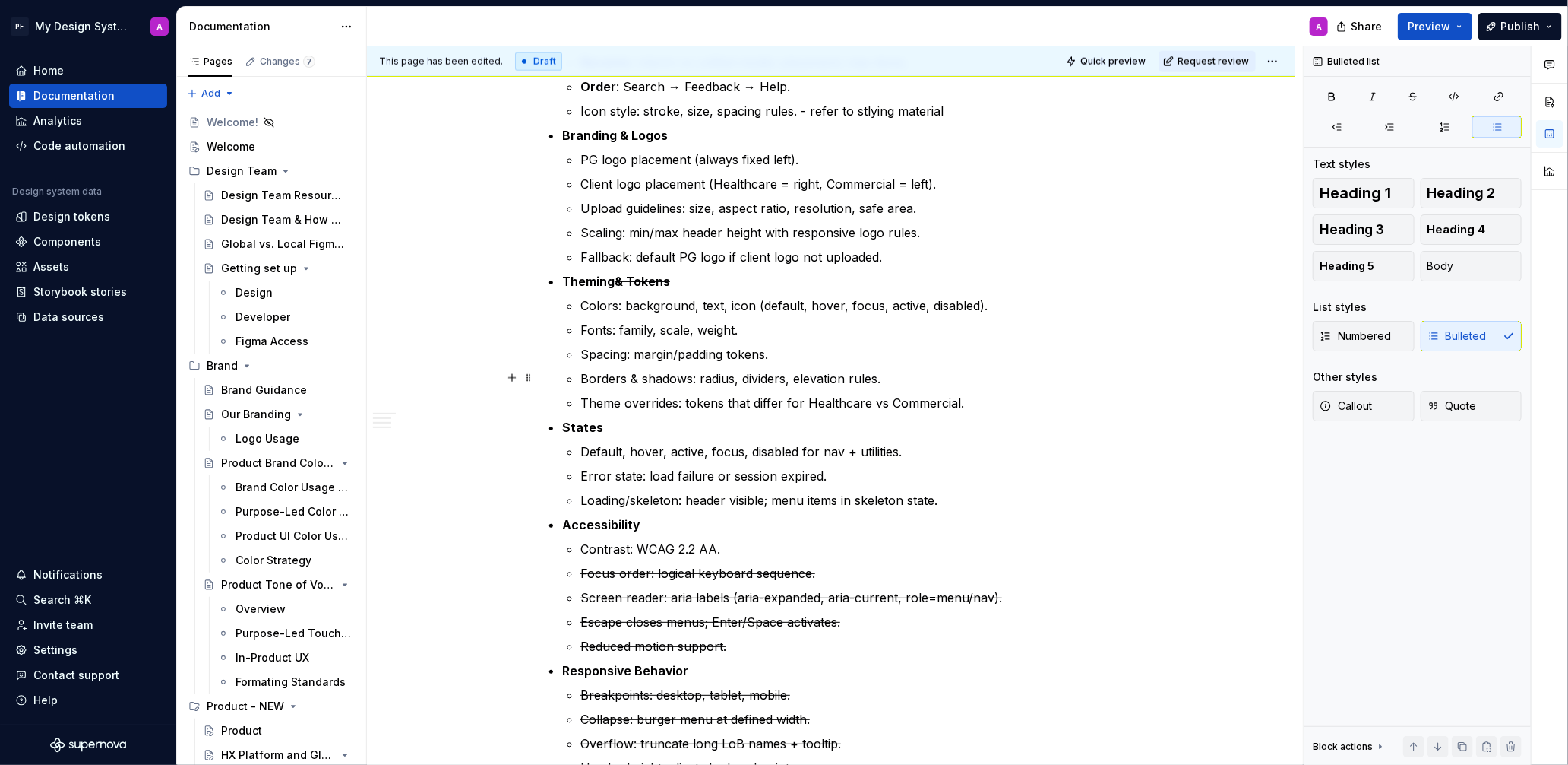
scroll to position [1157, 0]
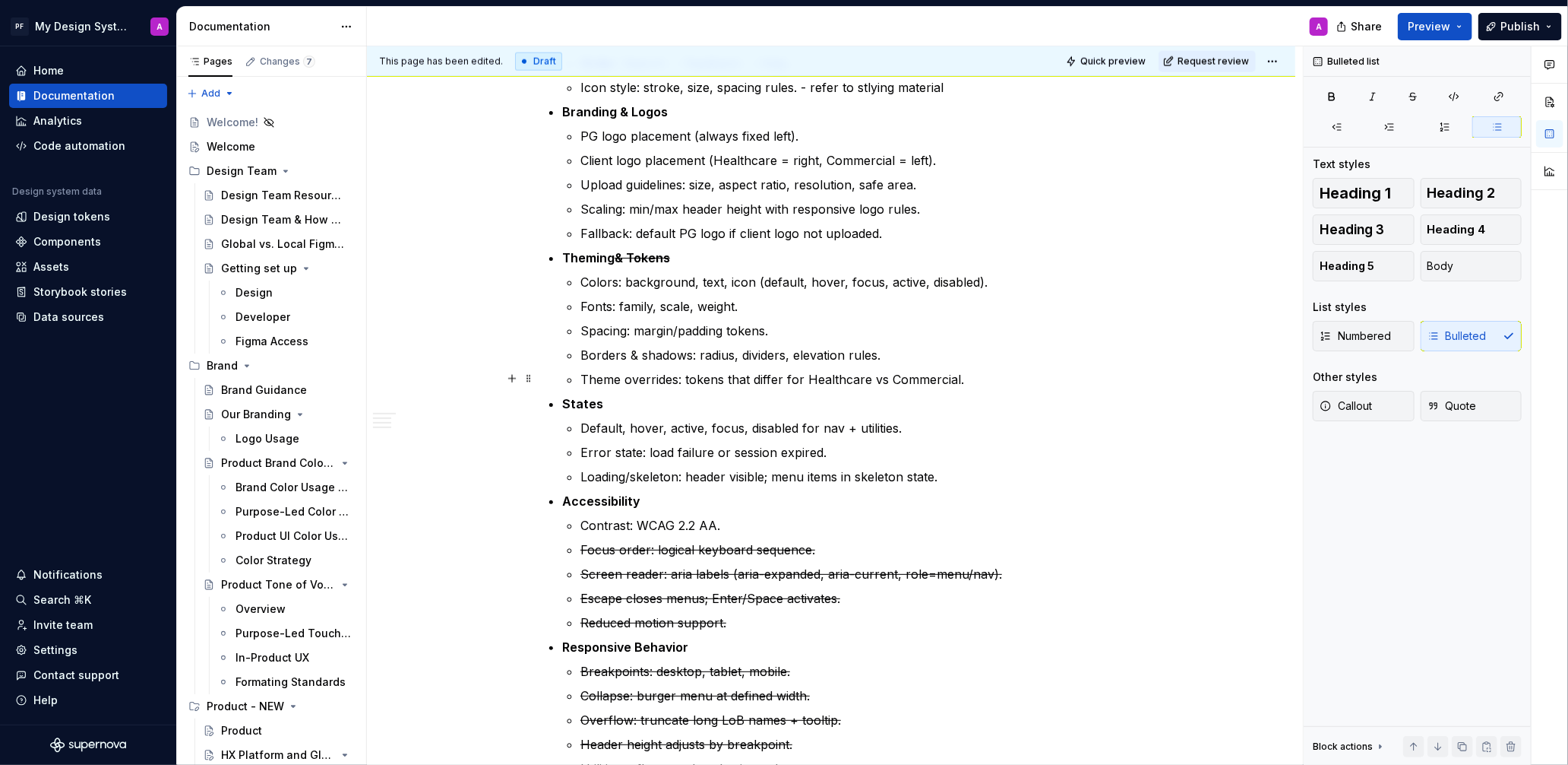
click at [988, 378] on p "Theme overrides: tokens that differ for Healthcare vs Commercial." at bounding box center [849, 379] width 538 height 19
drag, startPoint x: 988, startPoint y: 378, endPoint x: 588, endPoint y: 372, distance: 400.0
click at [588, 372] on p "Theme overrides: tokens that differ for Healthcare vs Commercial." at bounding box center [849, 378] width 538 height 19
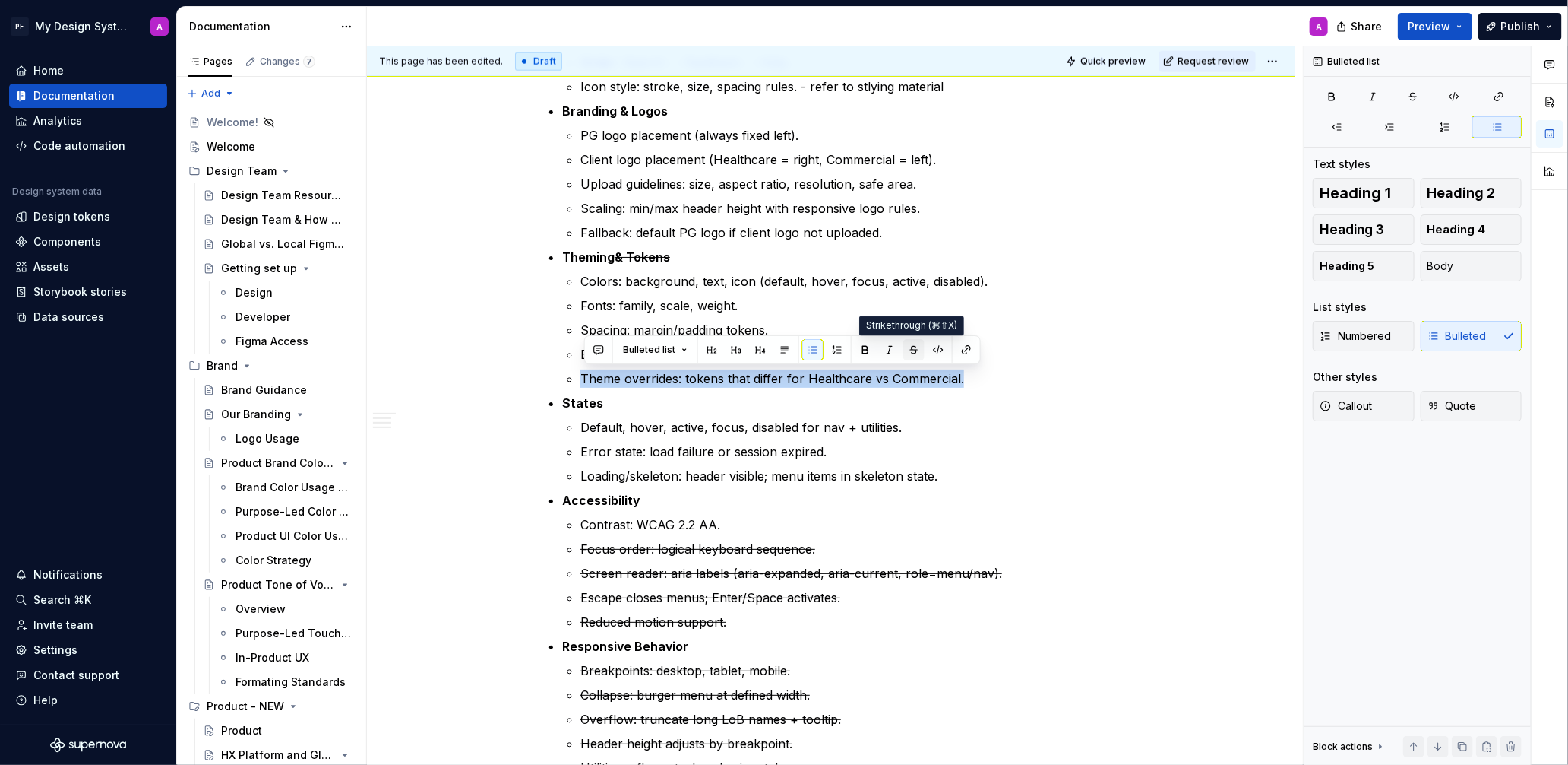
click at [908, 347] on button "button" at bounding box center [914, 350] width 21 height 21
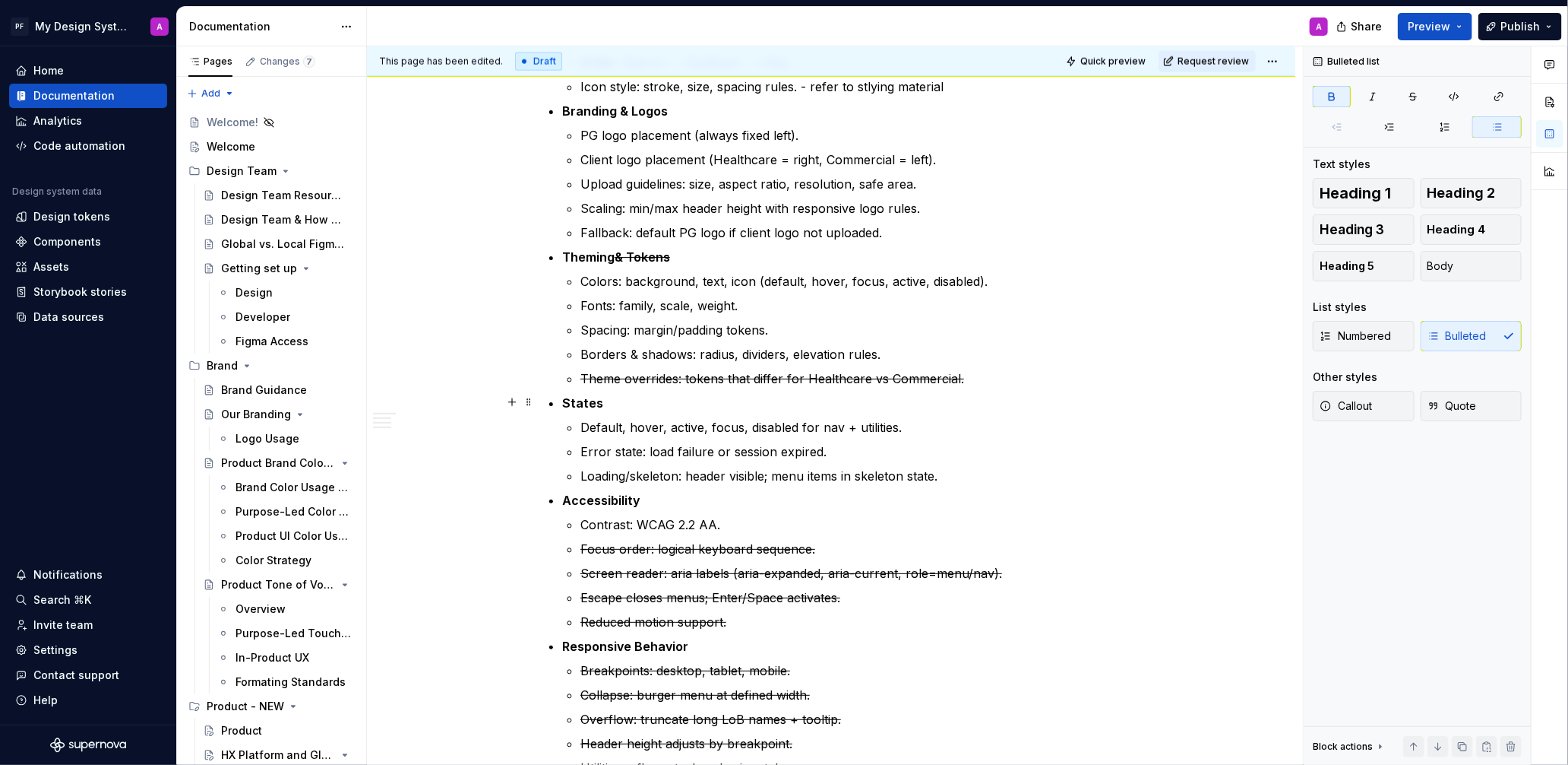
click at [1065, 402] on p "States" at bounding box center [840, 403] width 556 height 19
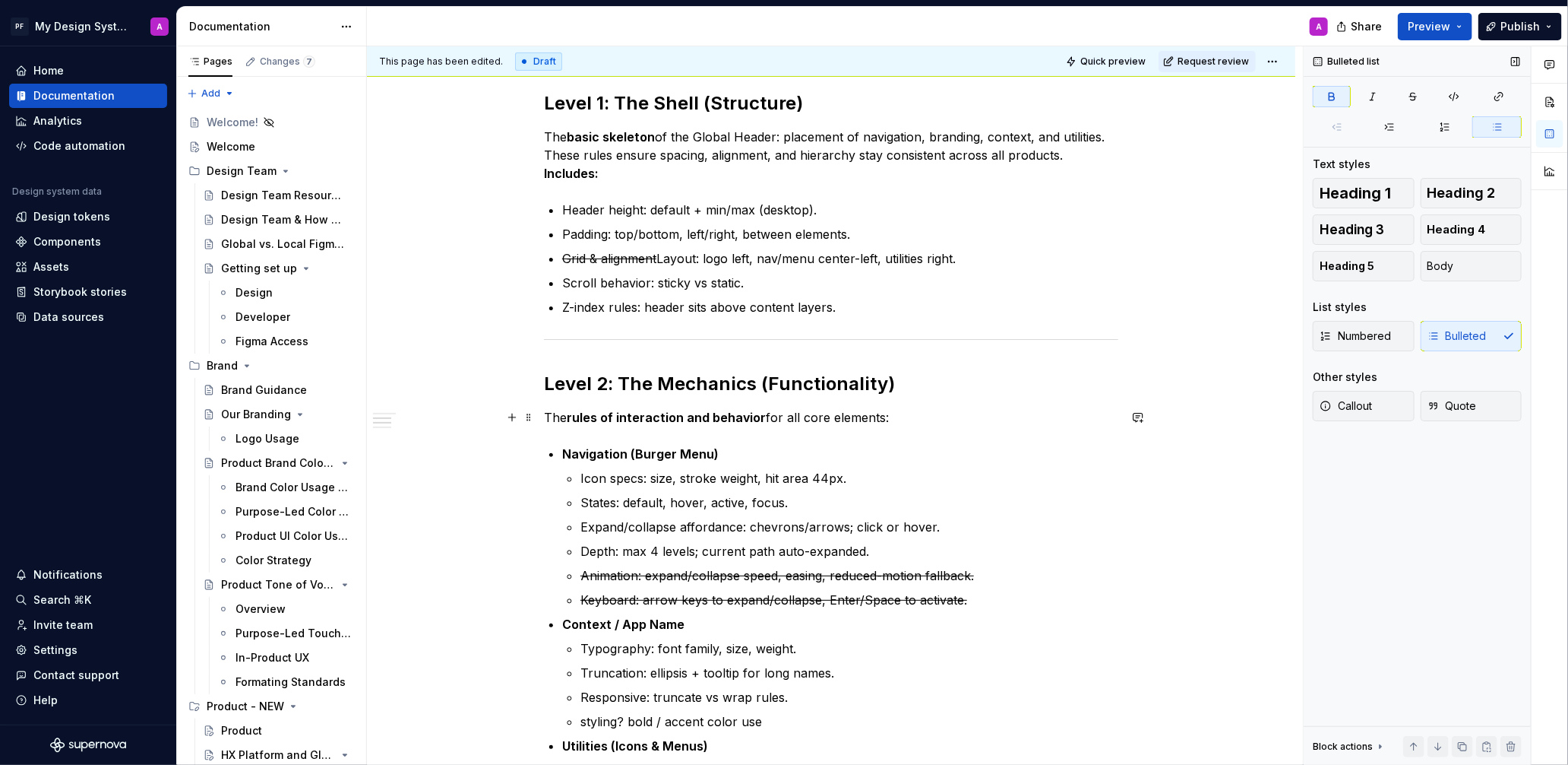
scroll to position [380, 0]
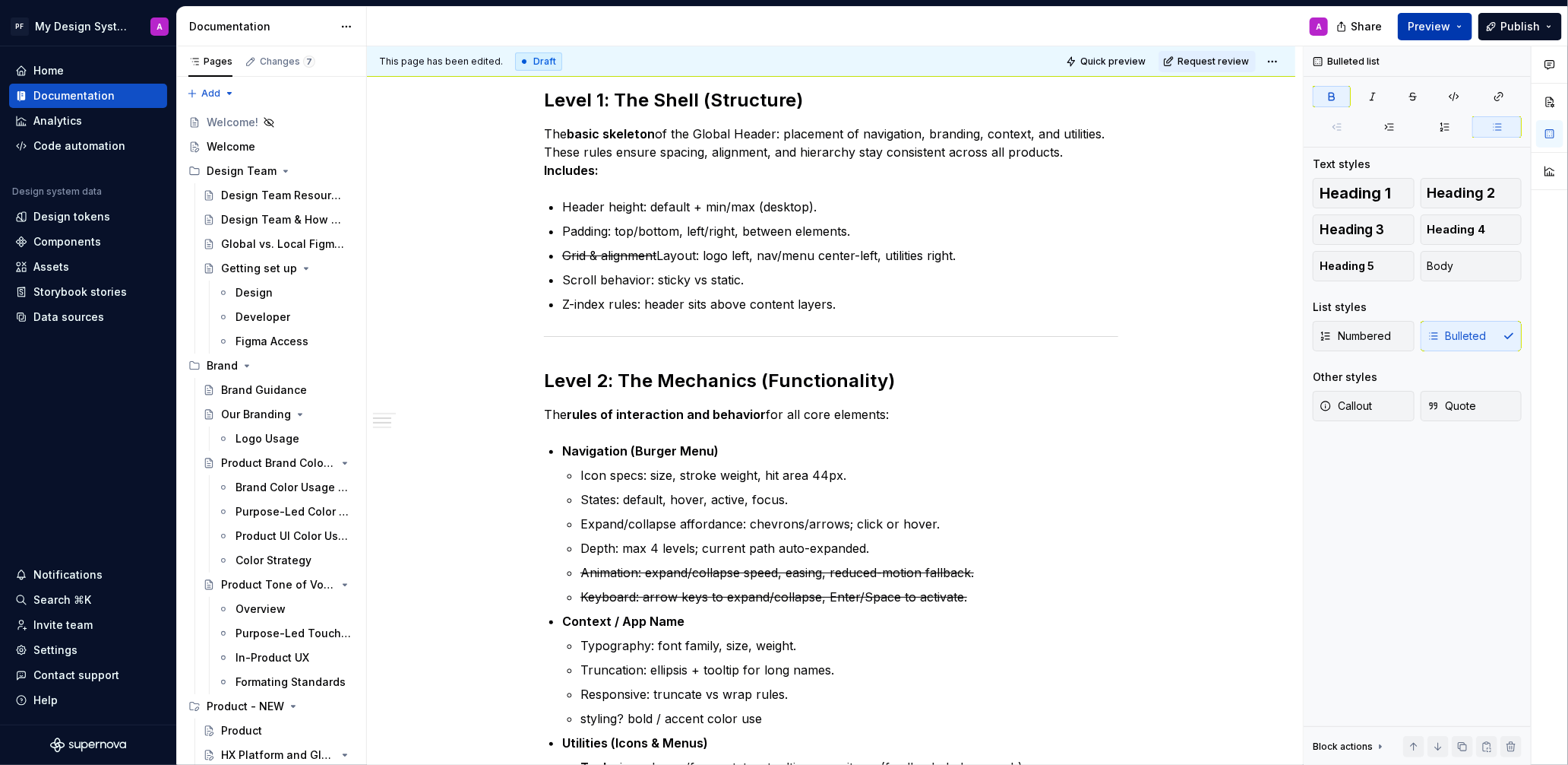
click at [1429, 29] on span "Preview" at bounding box center [1429, 26] width 42 height 15
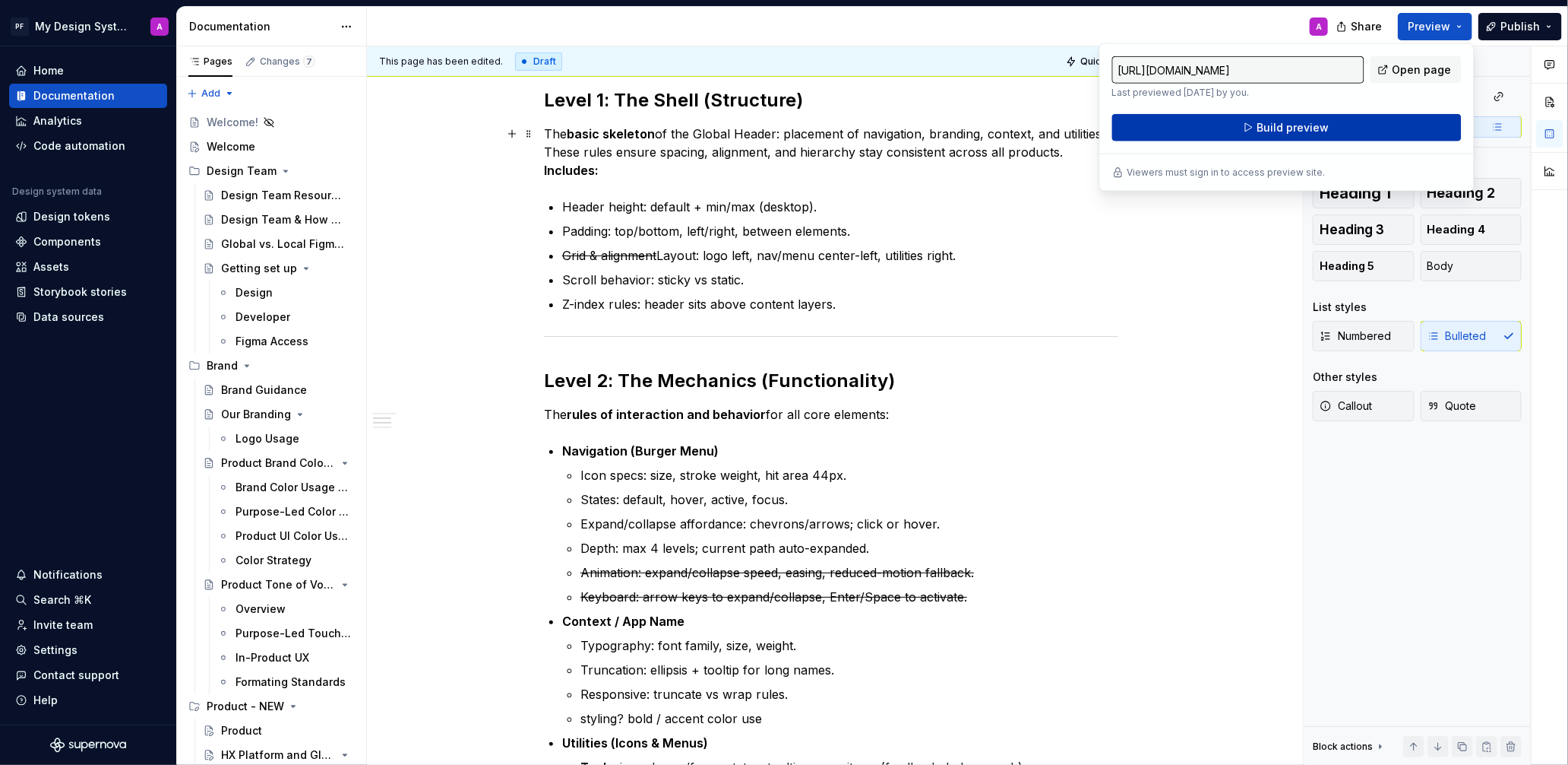
click at [1291, 128] on span "Build preview" at bounding box center [1293, 128] width 73 height 15
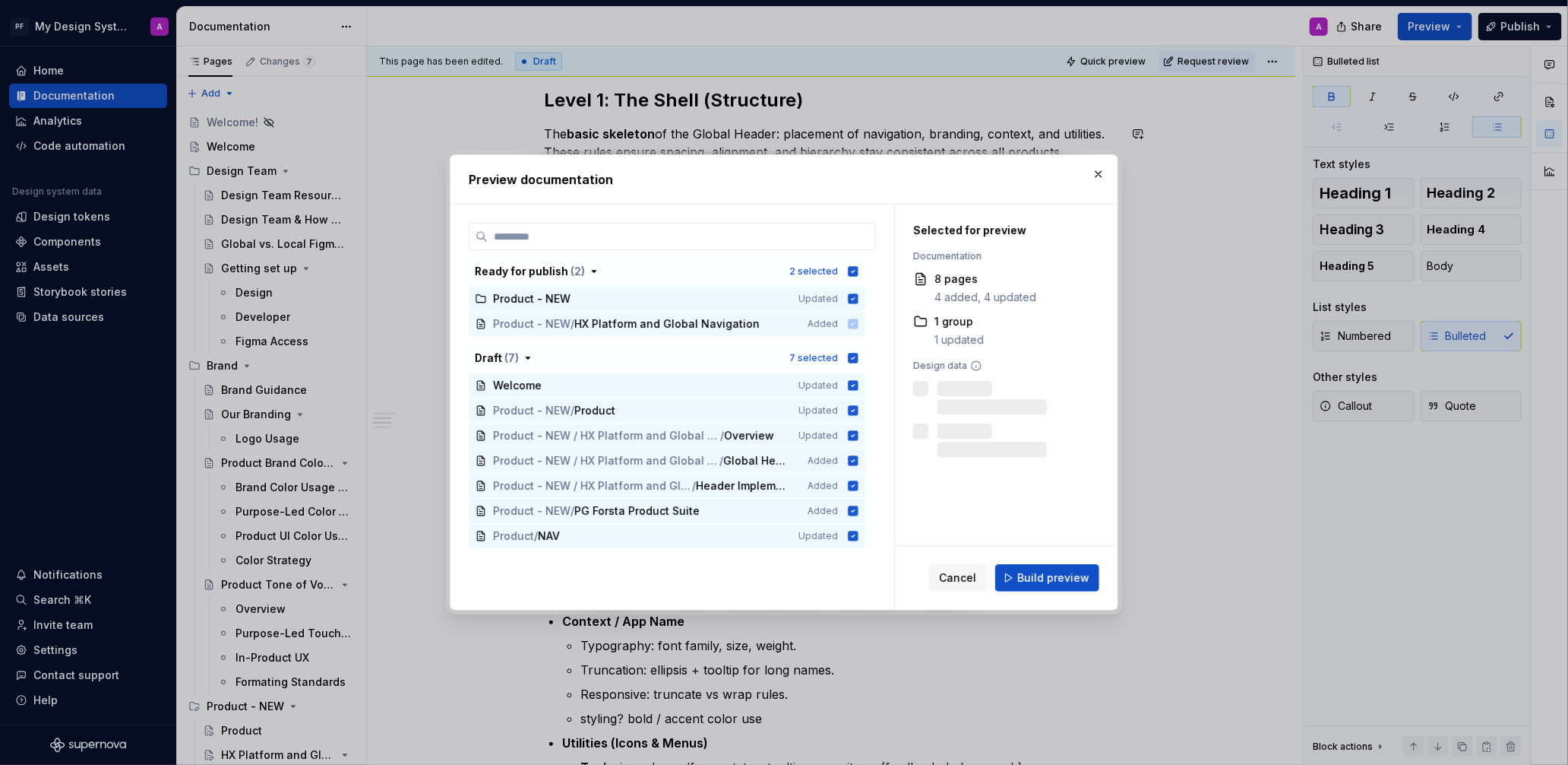
drag, startPoint x: 1075, startPoint y: 568, endPoint x: 1132, endPoint y: 543, distance: 62.2
click at [1075, 568] on button "Build preview" at bounding box center [1048, 577] width 104 height 27
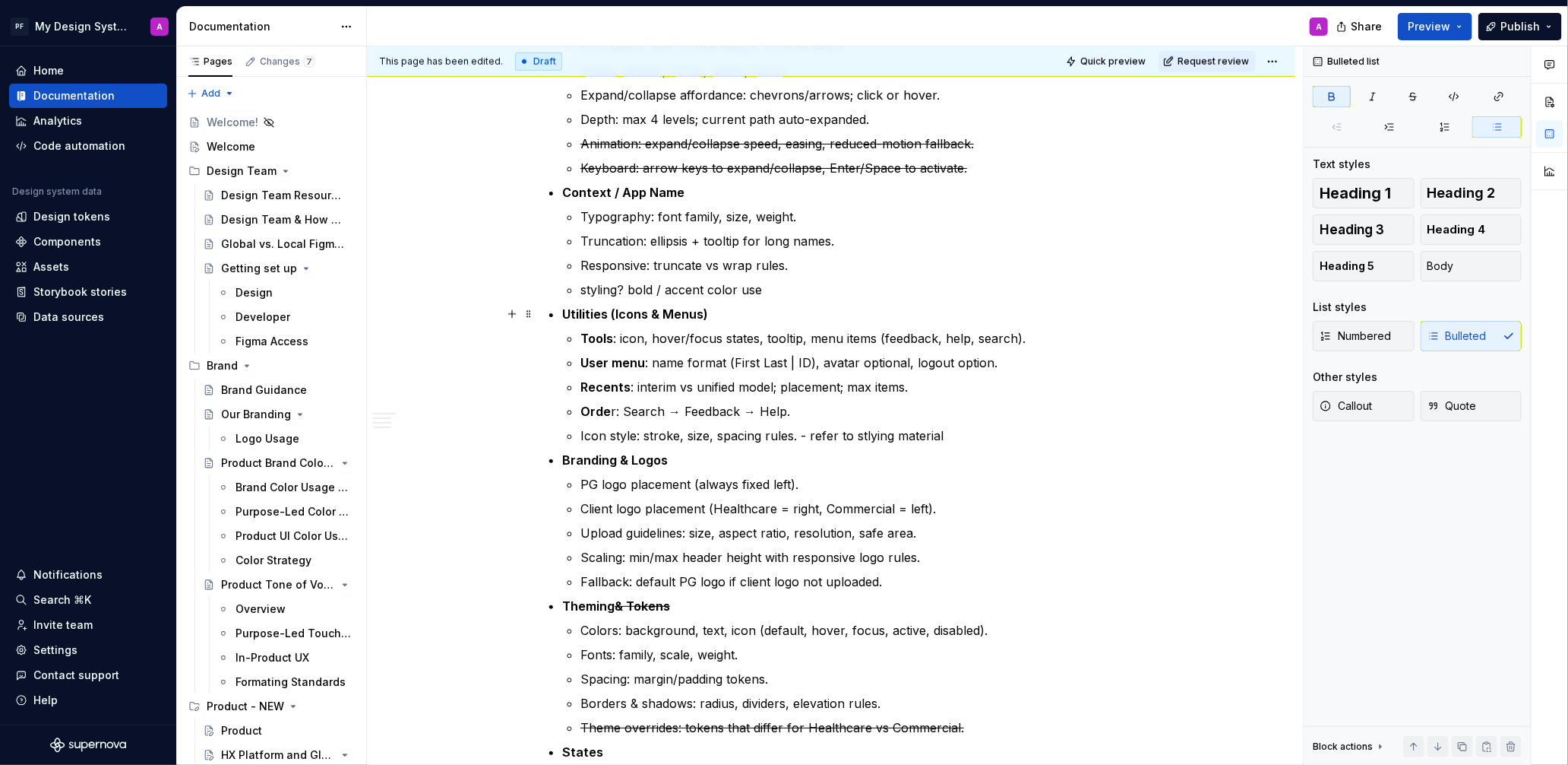
scroll to position [875, 0]
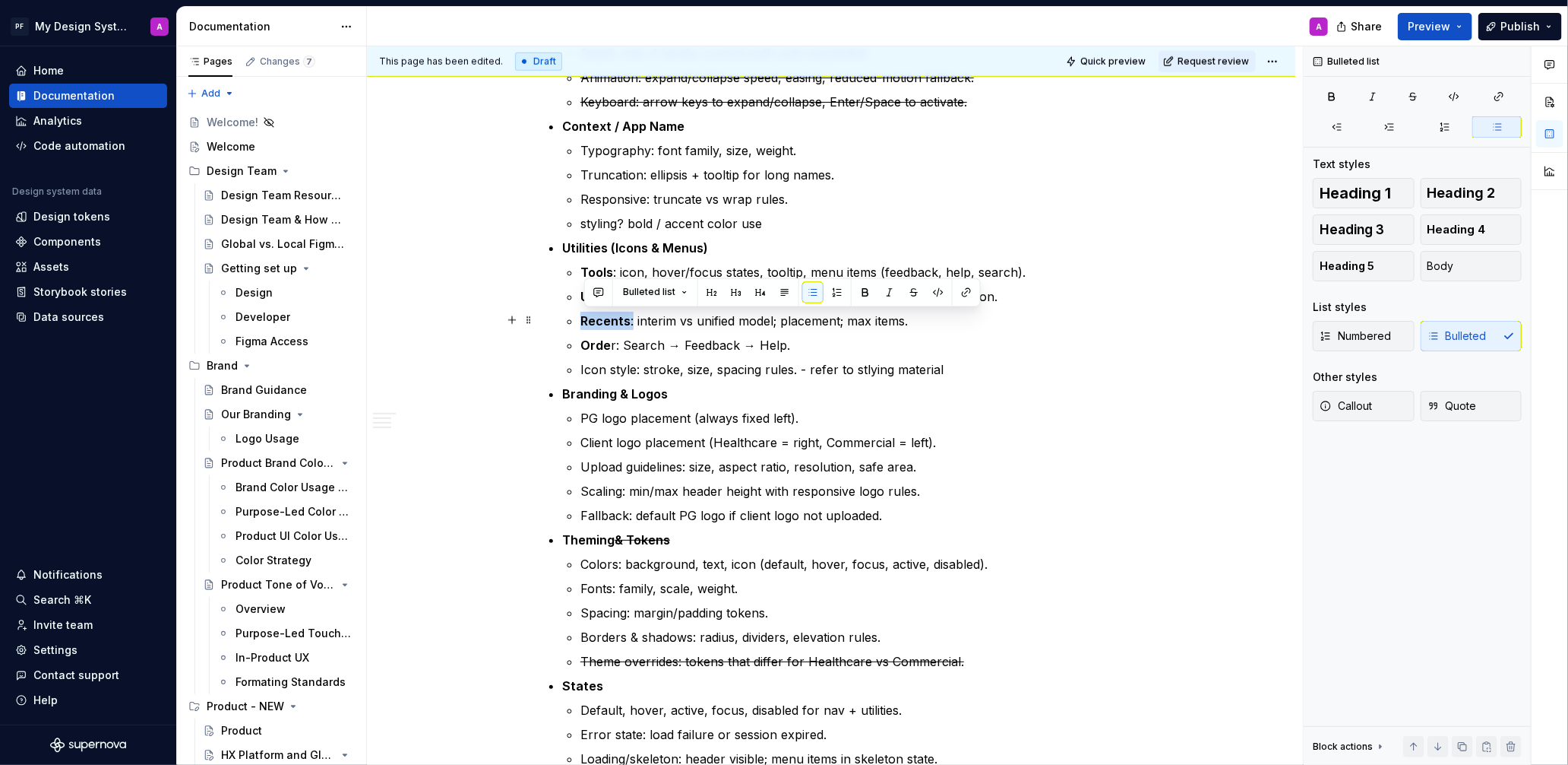
drag, startPoint x: 584, startPoint y: 321, endPoint x: 636, endPoint y: 320, distance: 52.0
click at [636, 320] on p "Recents : interim vs unified model; placement; max items." at bounding box center [849, 321] width 538 height 19
click at [931, 321] on p "Recents : interim vs unified model; placement; max items." at bounding box center [849, 321] width 538 height 19
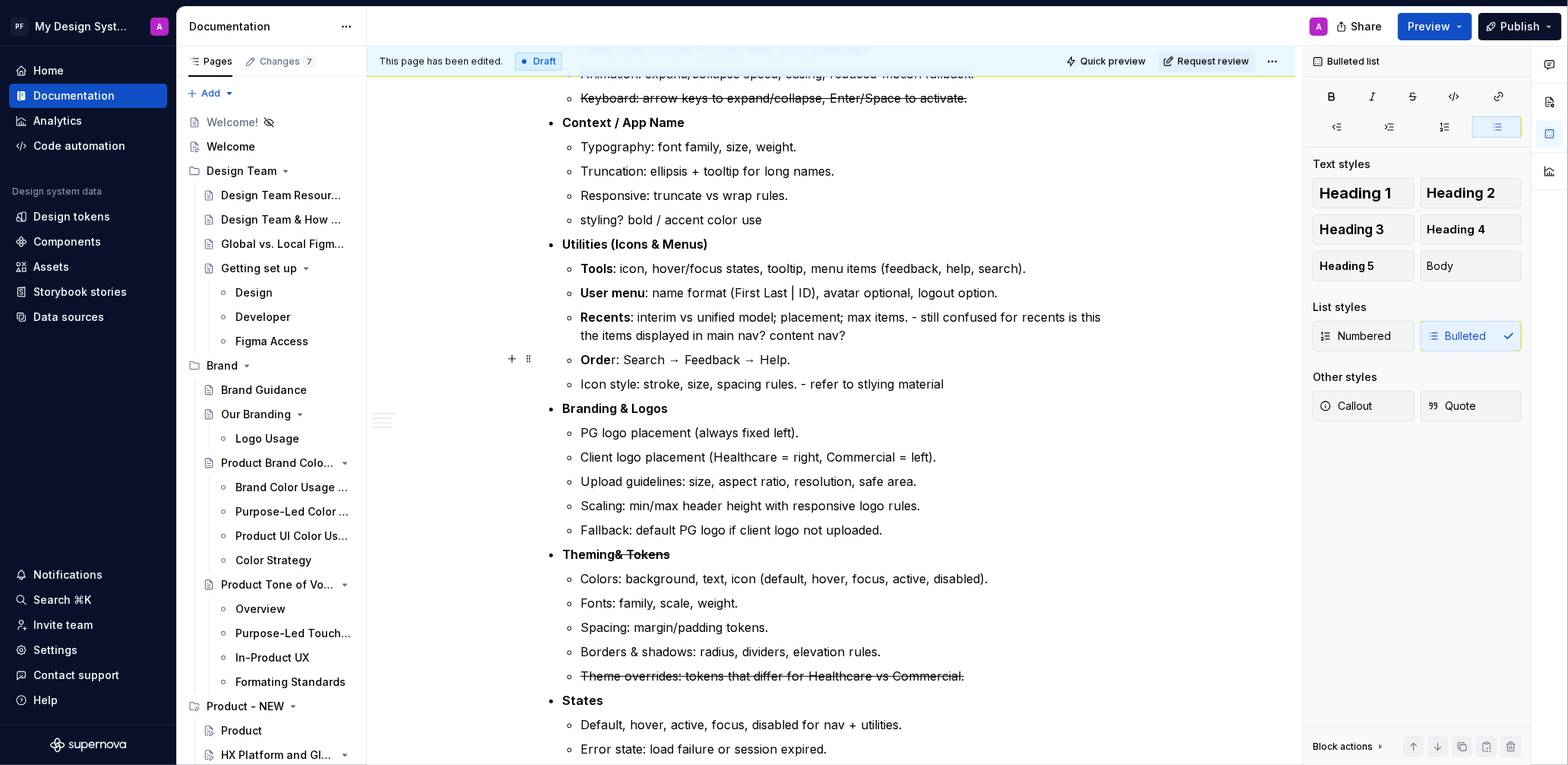
click at [830, 361] on p "Orde r: Search → Feedback → Help." at bounding box center [849, 359] width 538 height 19
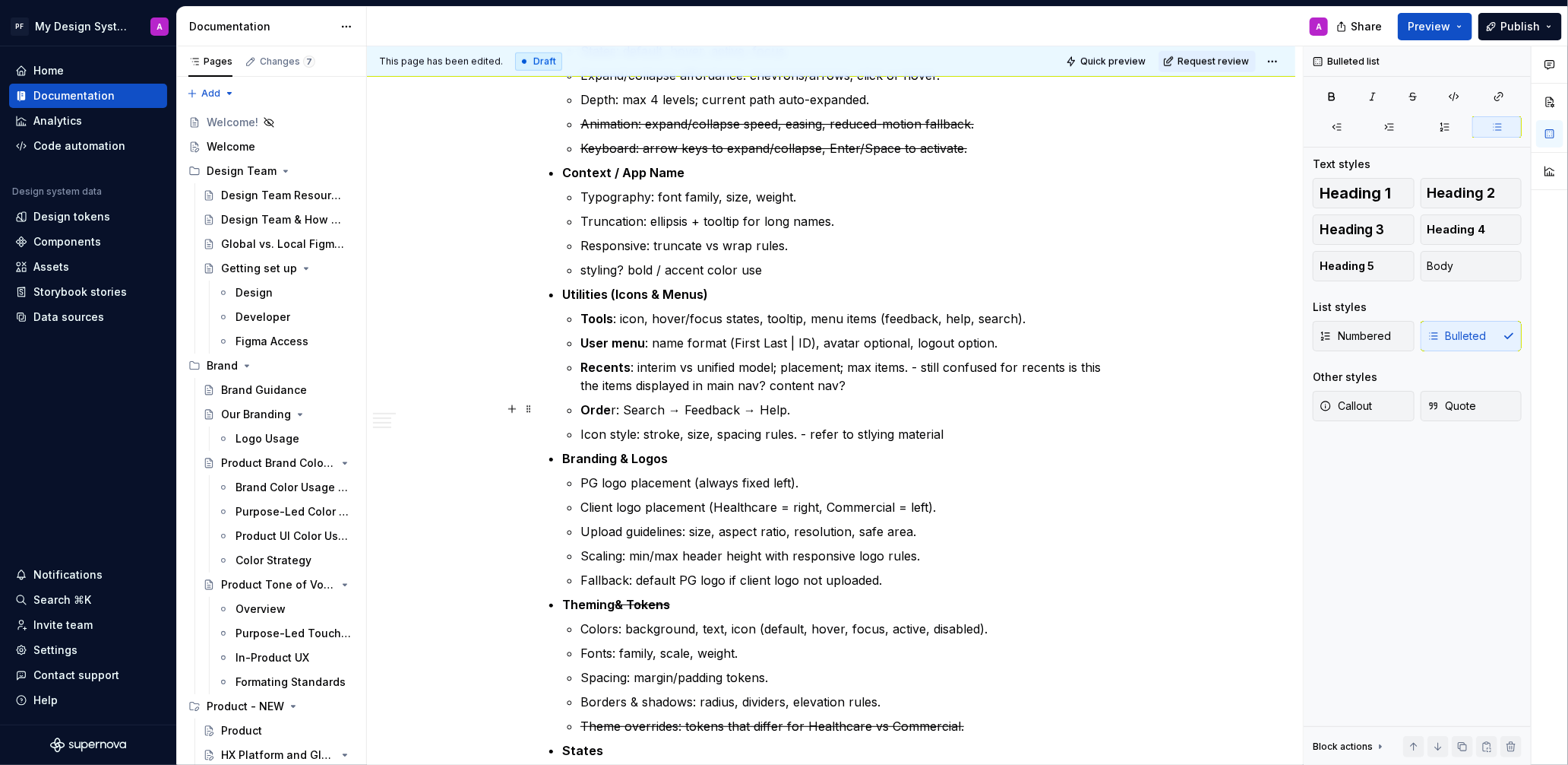
scroll to position [811, 0]
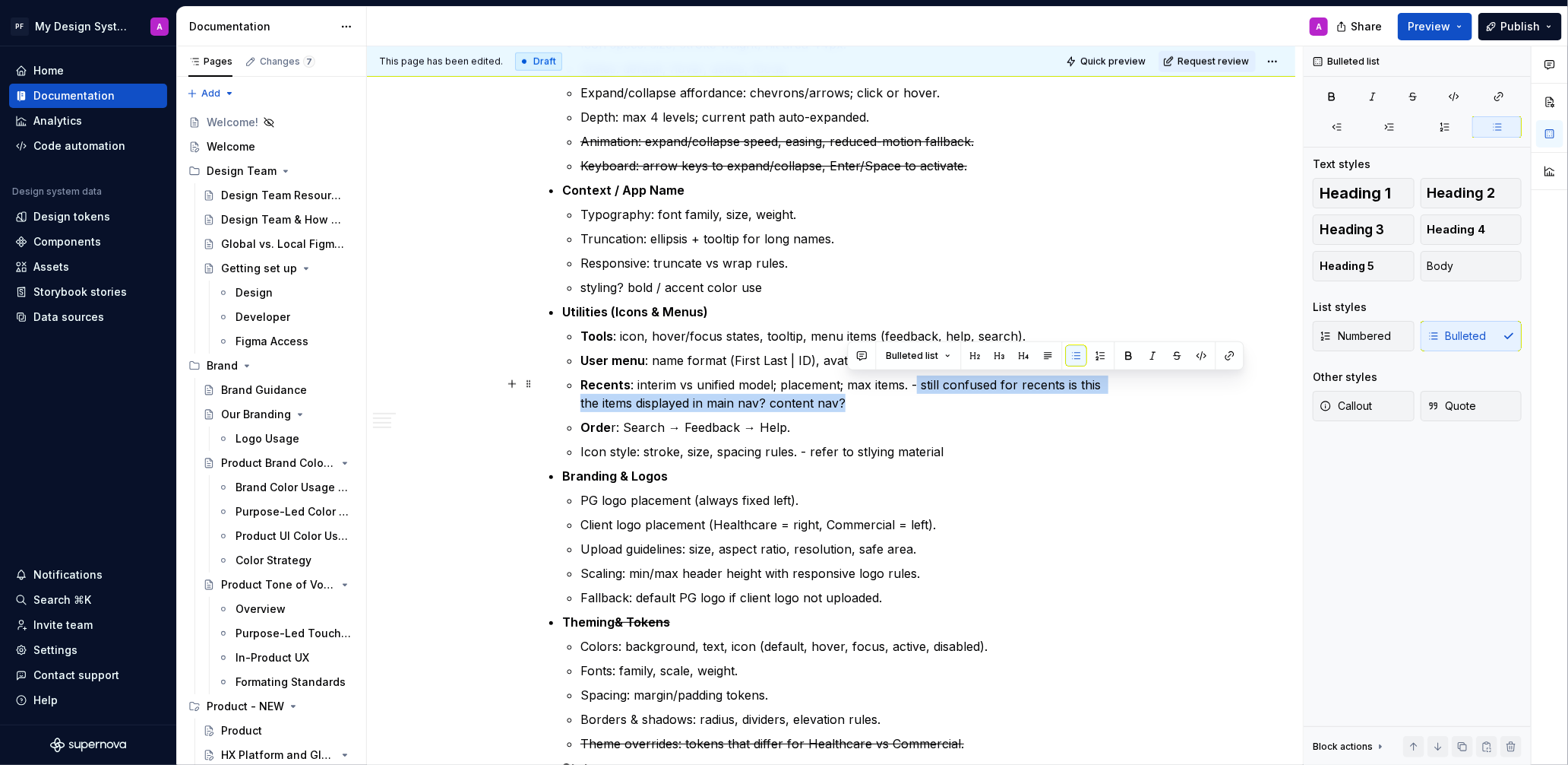
drag, startPoint x: 921, startPoint y: 383, endPoint x: 1004, endPoint y: 413, distance: 88.3
click at [1028, 402] on p "Recents : interim vs unified model; placement; max items. - still confused for …" at bounding box center [849, 393] width 538 height 36
drag, startPoint x: 1146, startPoint y: 354, endPoint x: 1119, endPoint y: 428, distance: 78.8
click at [1146, 355] on button "button" at bounding box center [1153, 356] width 21 height 21
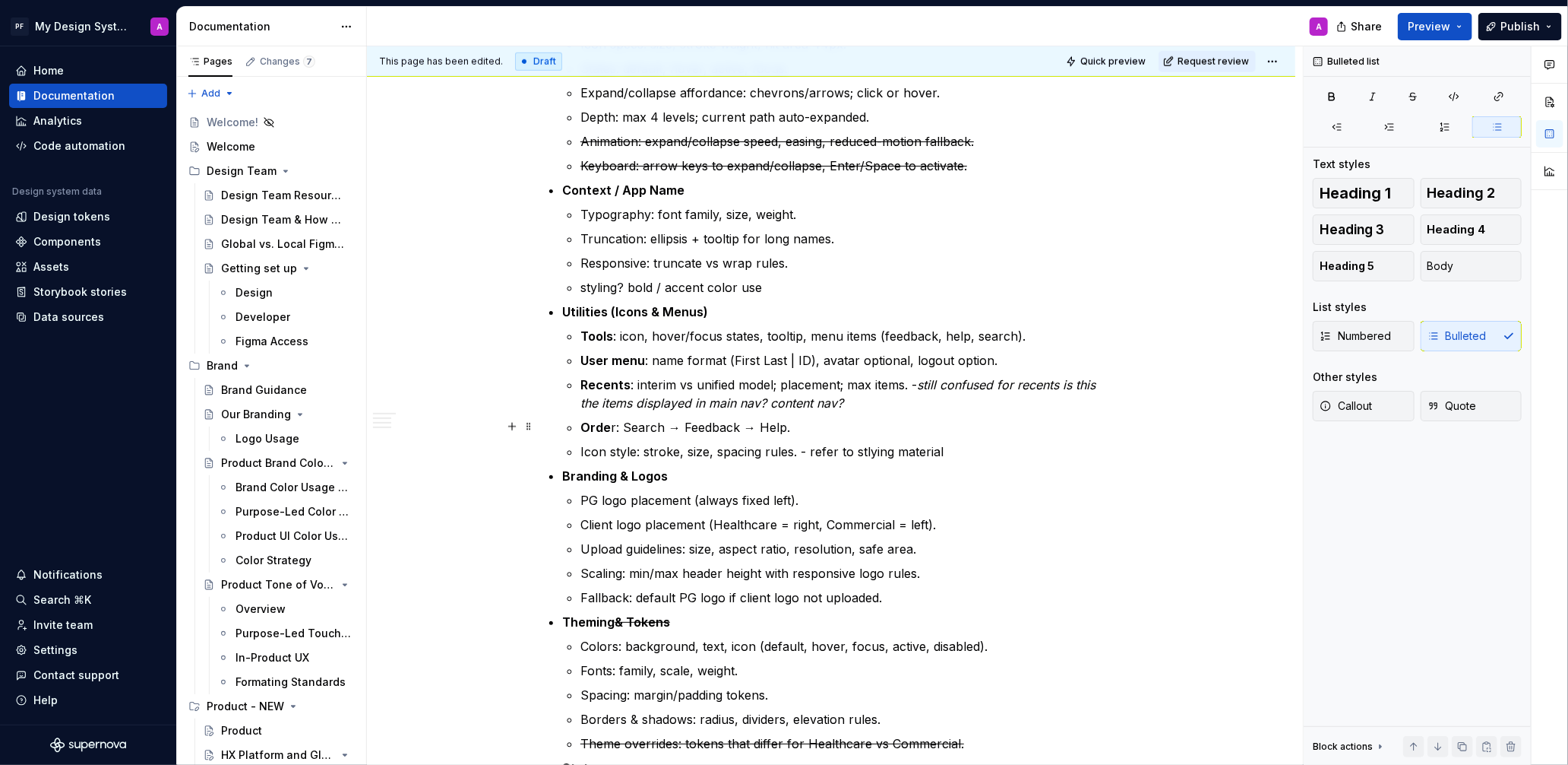
click at [1118, 429] on p "Orde r: Search → Feedback → Help." at bounding box center [849, 427] width 538 height 19
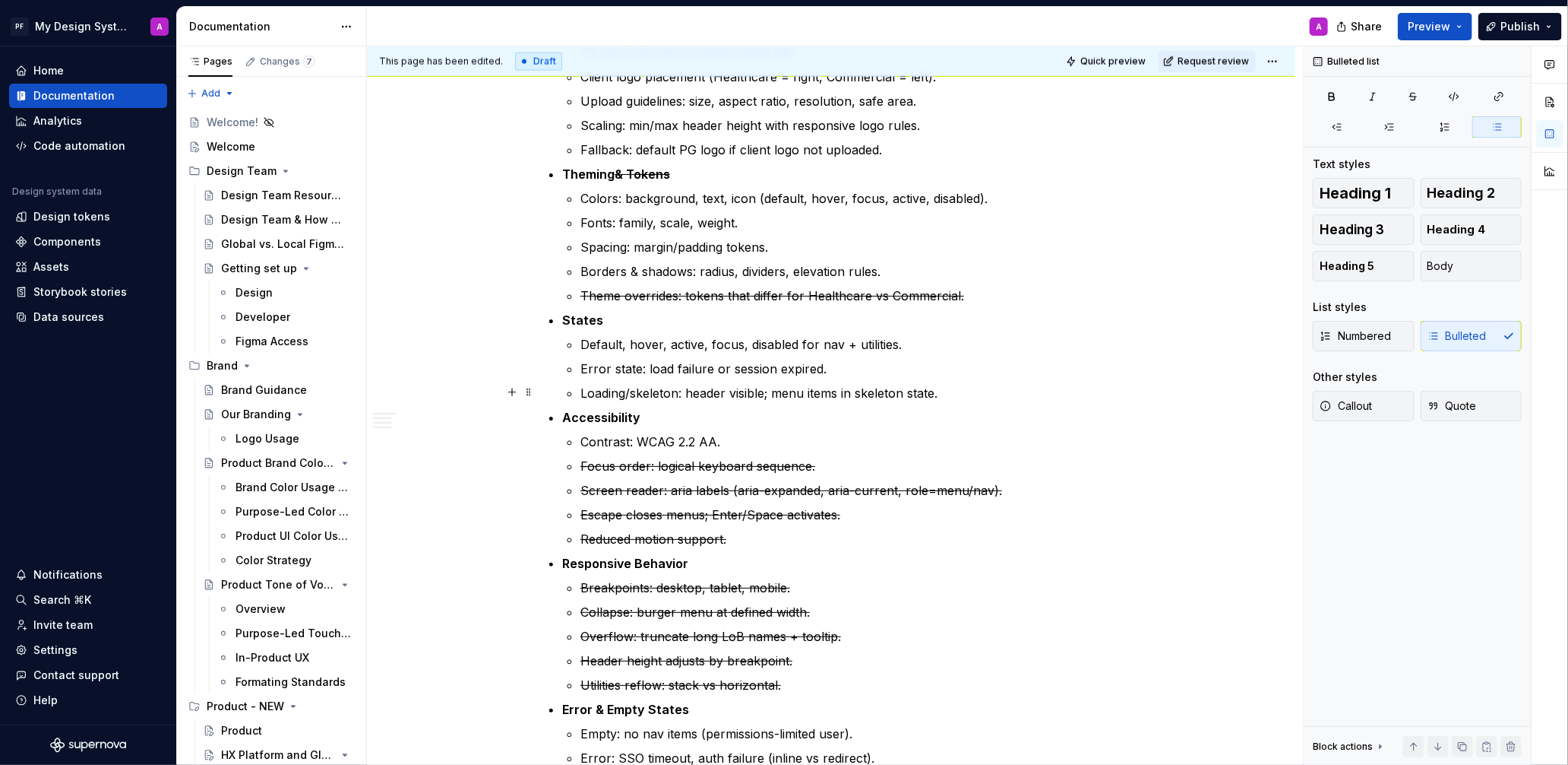
scroll to position [1314, 0]
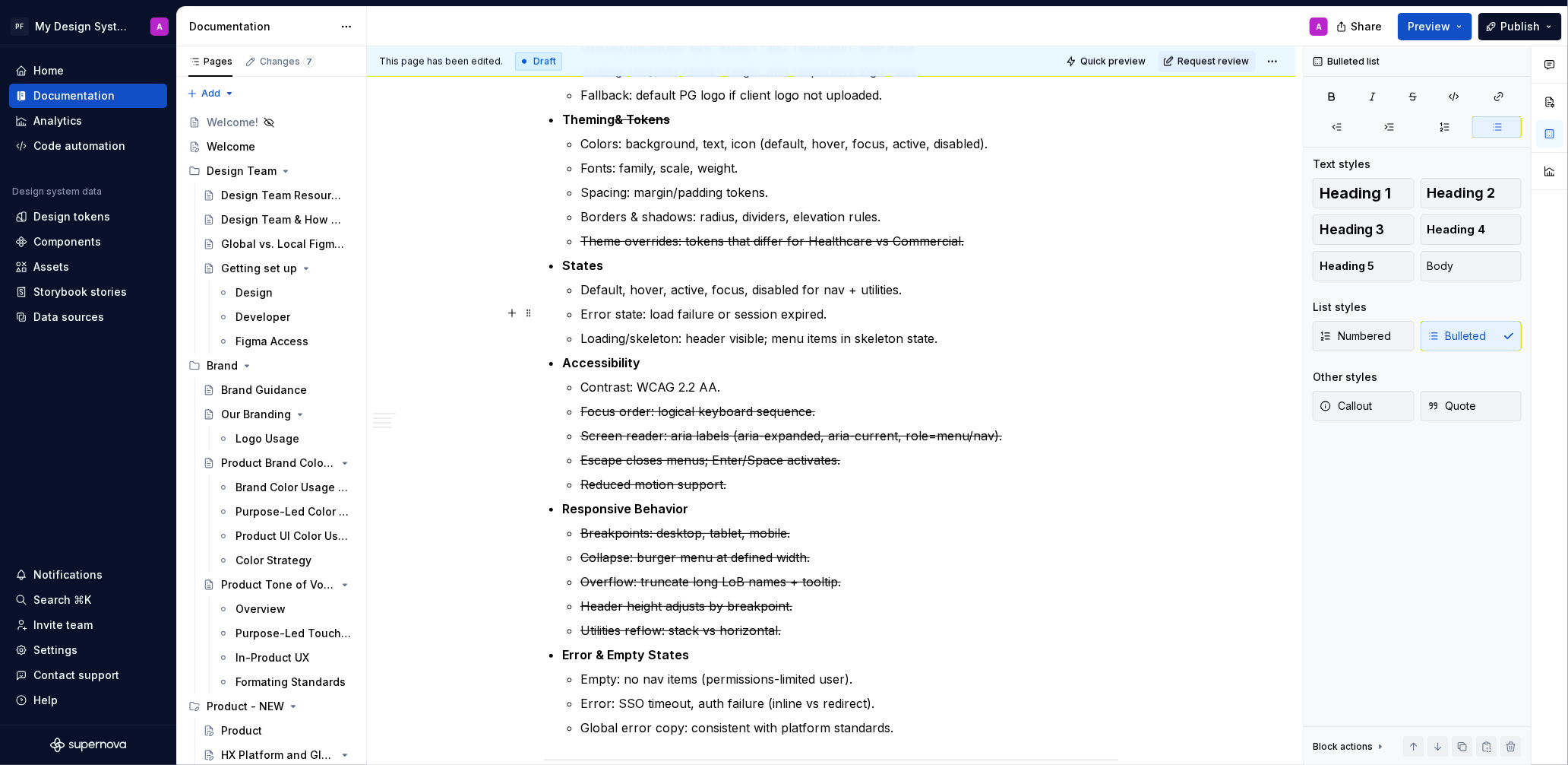
click at [872, 317] on p "Error state: load failure or session expired." at bounding box center [849, 313] width 538 height 19
drag, startPoint x: 938, startPoint y: 313, endPoint x: 830, endPoint y: 309, distance: 108.1
click at [830, 309] on p "Error state: load failure or session expired. - do we have this?" at bounding box center [849, 313] width 538 height 19
copy p "- do we have this?"
click at [971, 322] on ul "Default, hover, active, focus, disabled for nav + utilities. Error state: load …" at bounding box center [849, 314] width 538 height 67
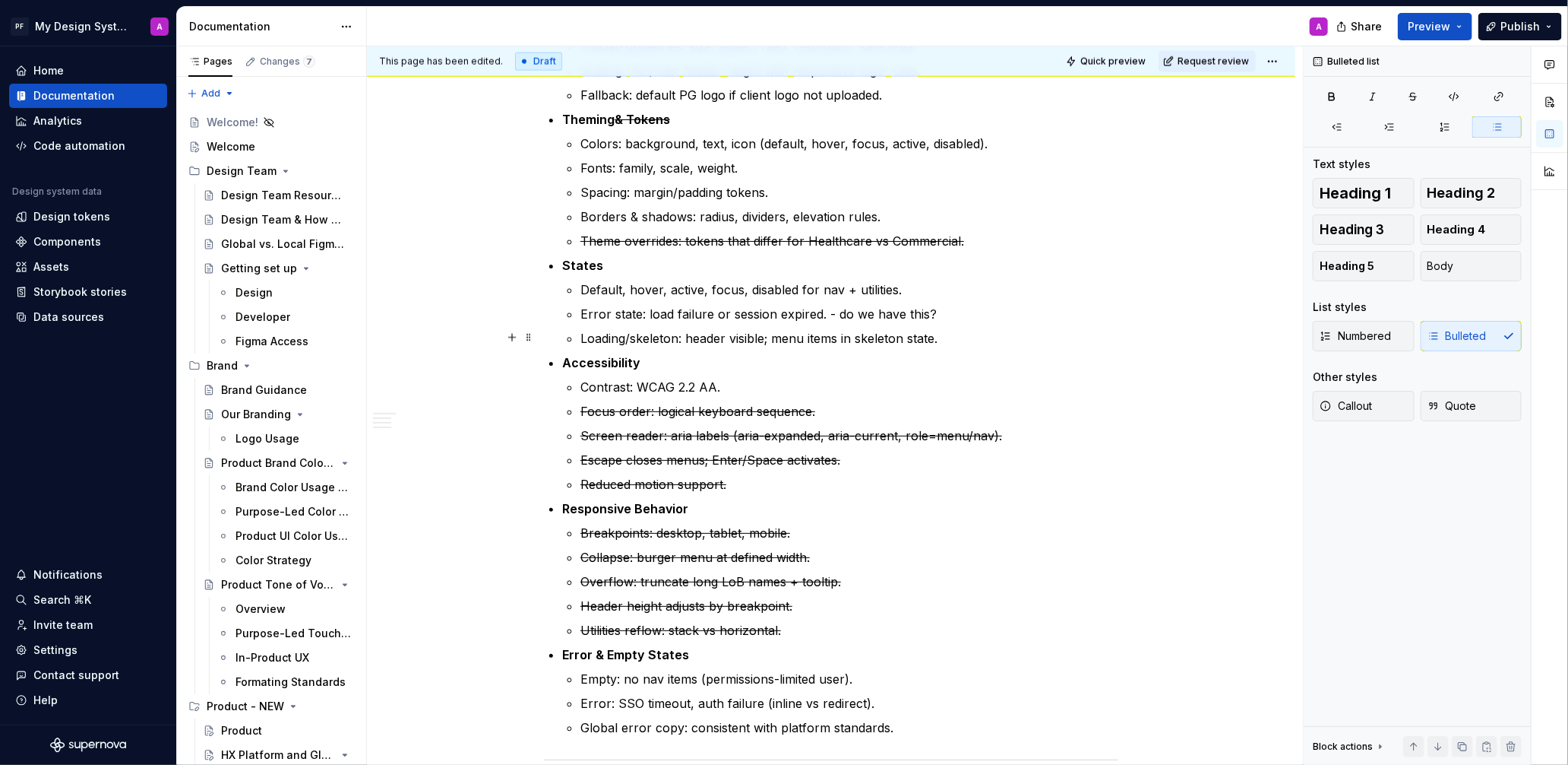
click at [970, 335] on p "Loading/skeleton: header visible; menu items in skeleton state." at bounding box center [849, 338] width 538 height 19
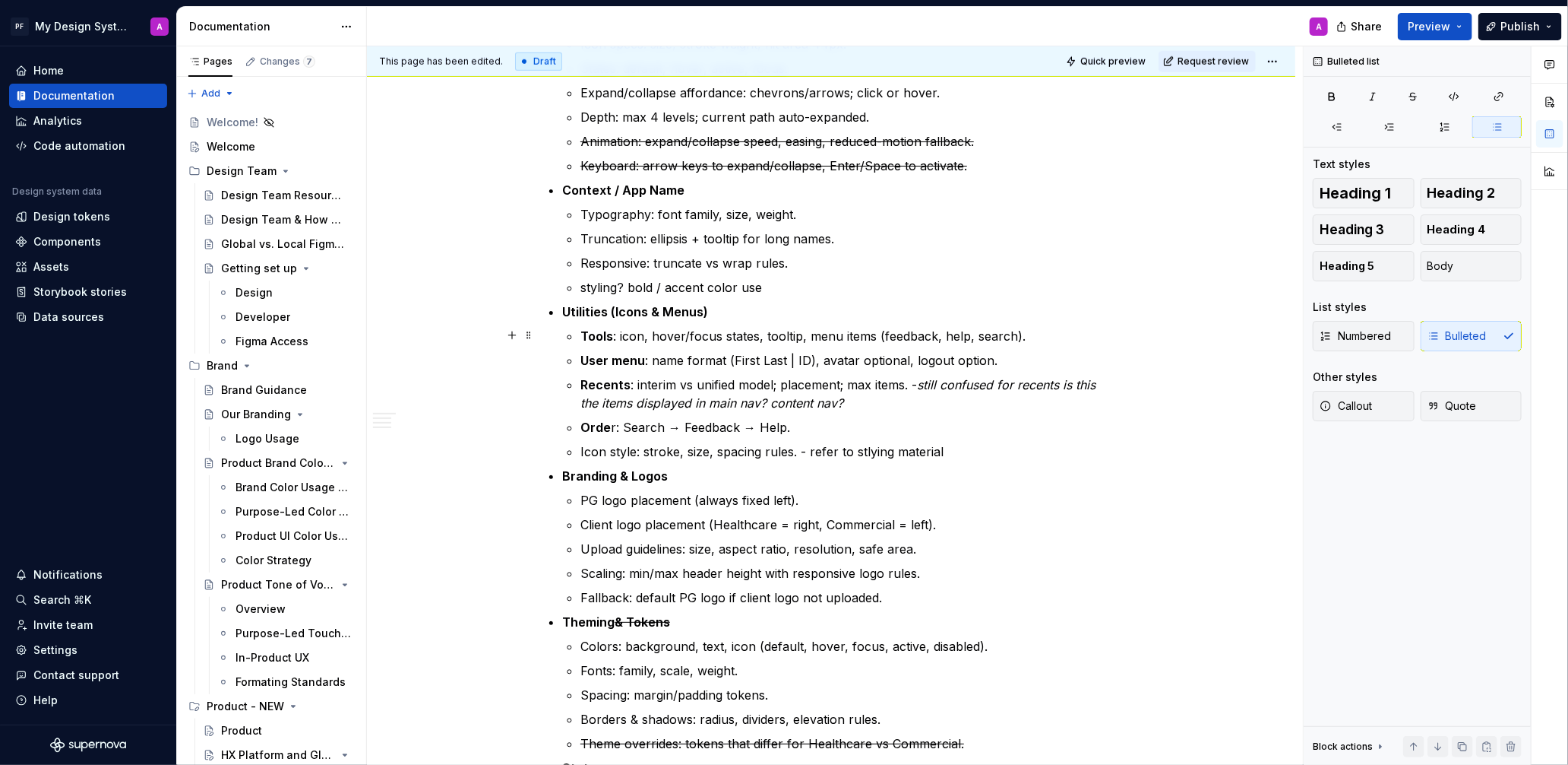
scroll to position [815, 0]
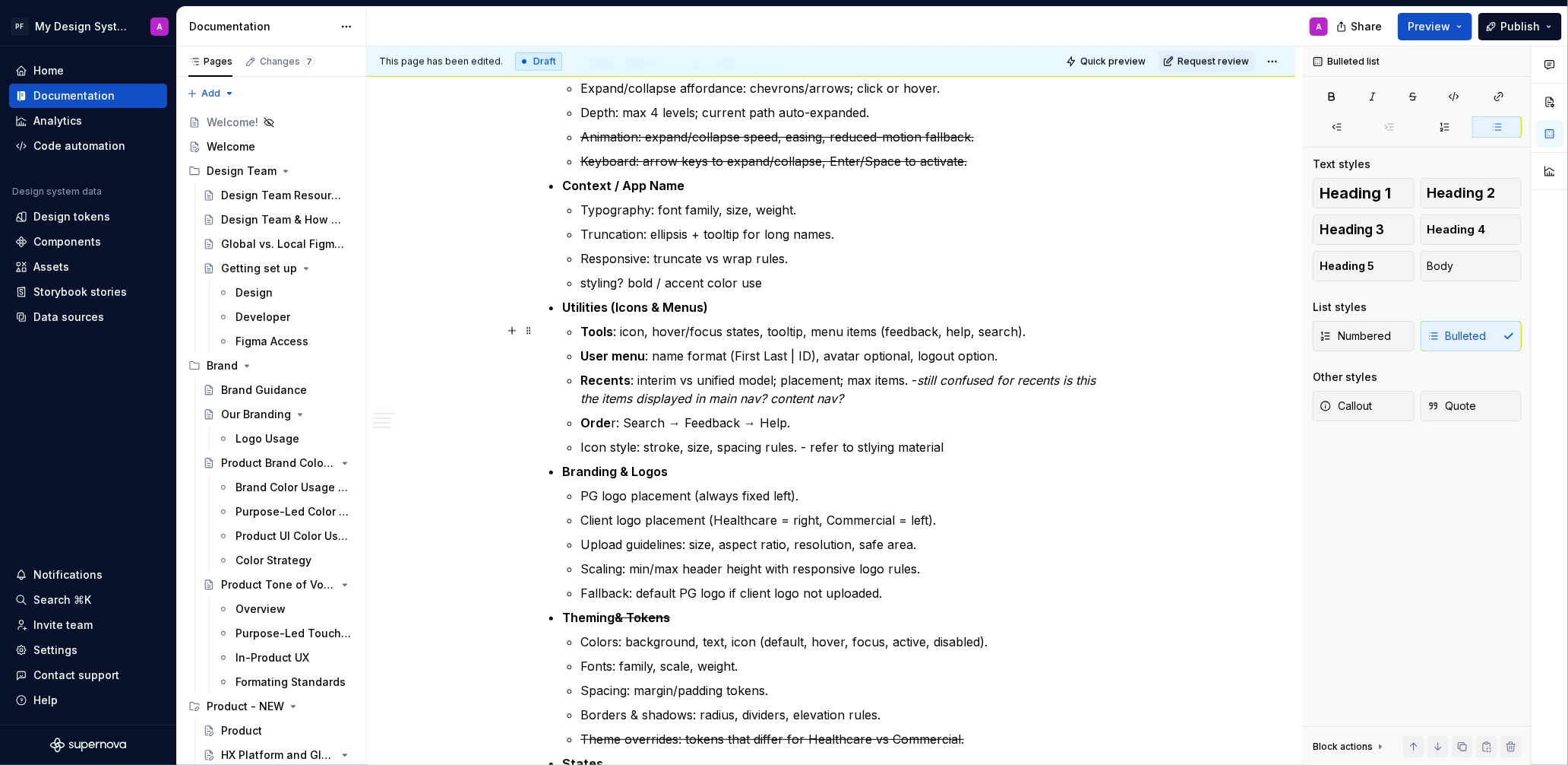
click at [1050, 329] on p "Tools : icon, hover/focus states, tooltip, menu items (feedback, help, search)." at bounding box center [849, 331] width 538 height 19
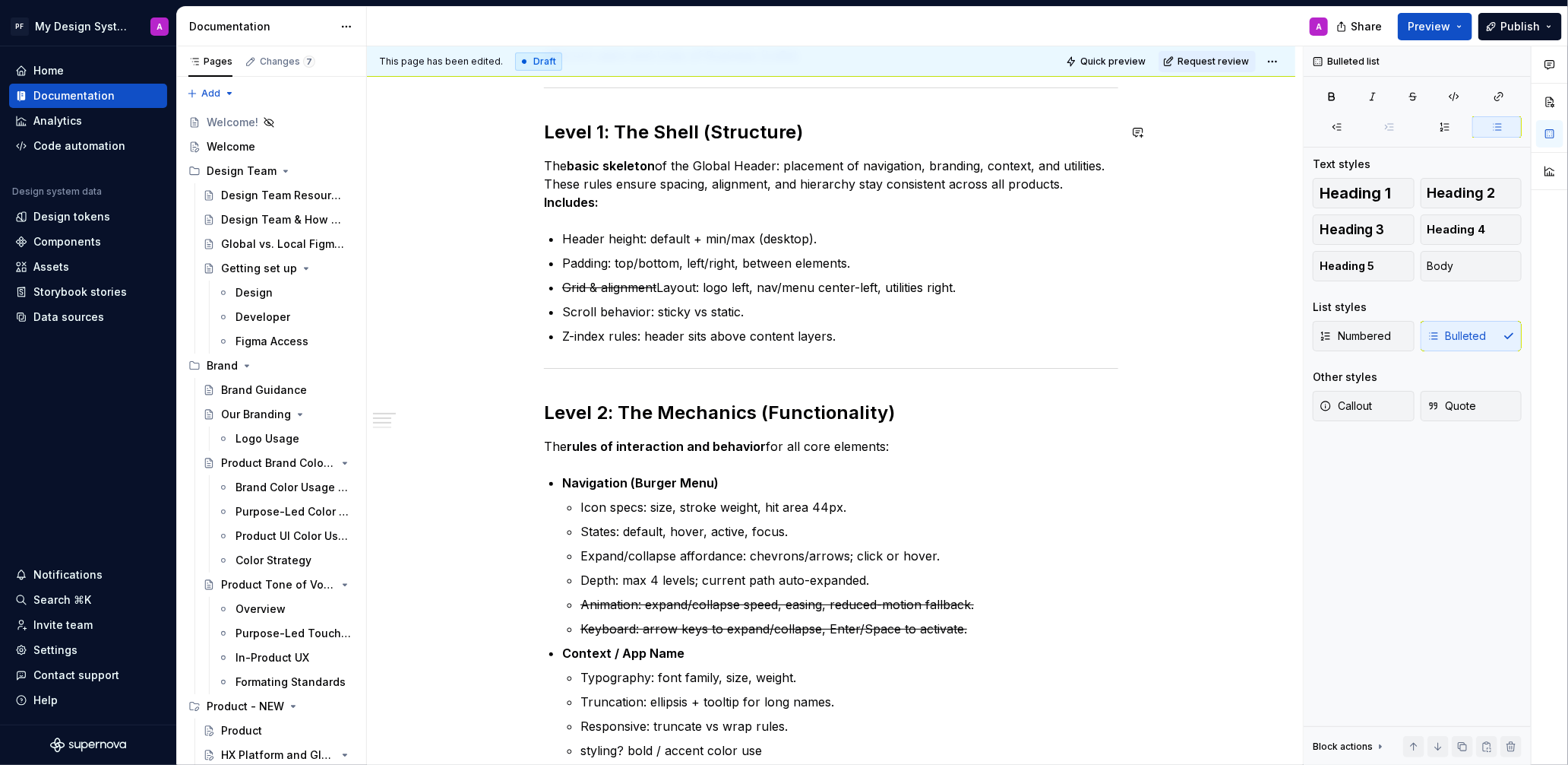
scroll to position [0, 0]
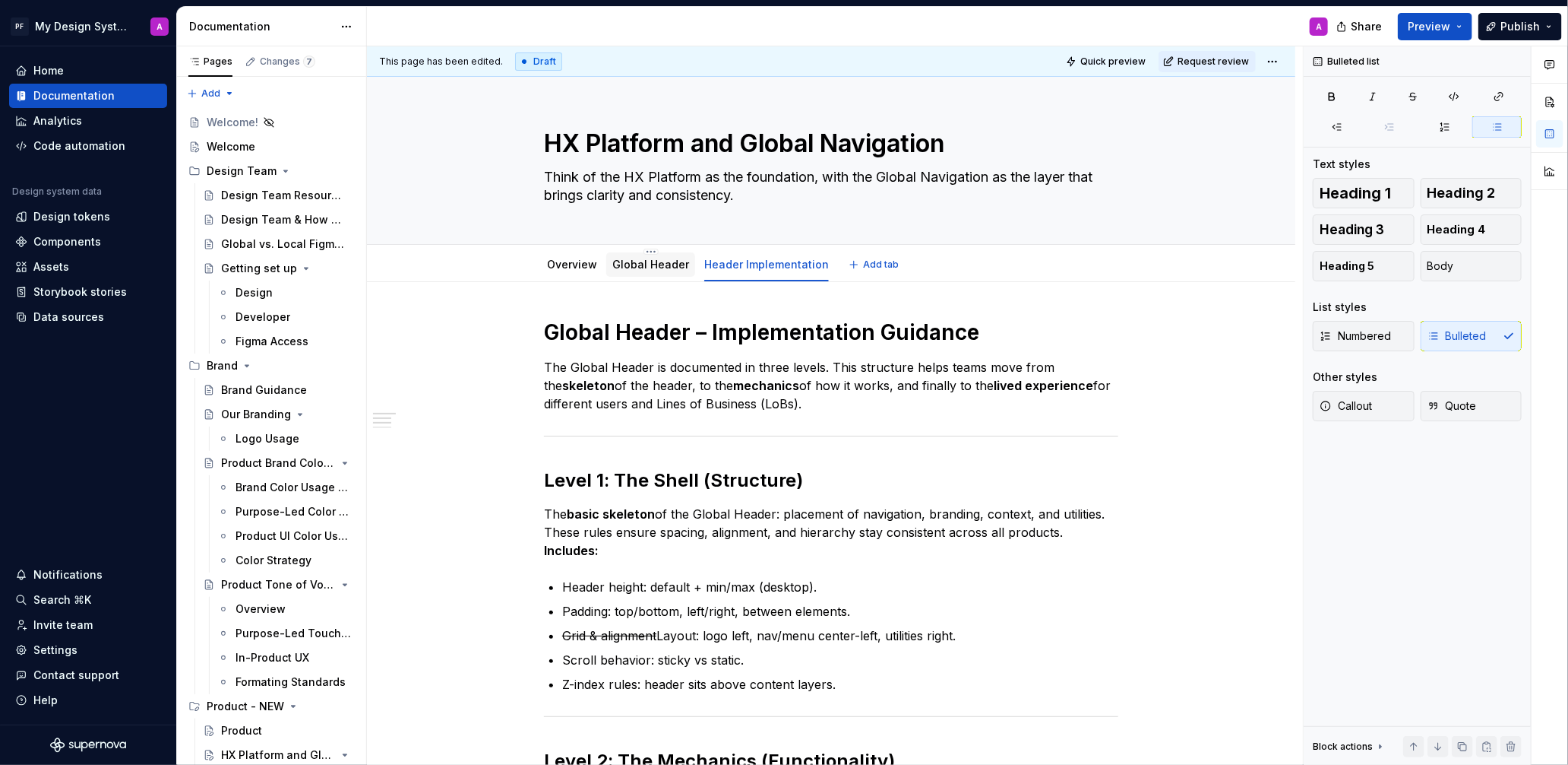
click at [636, 268] on link "Global Header" at bounding box center [650, 264] width 77 height 13
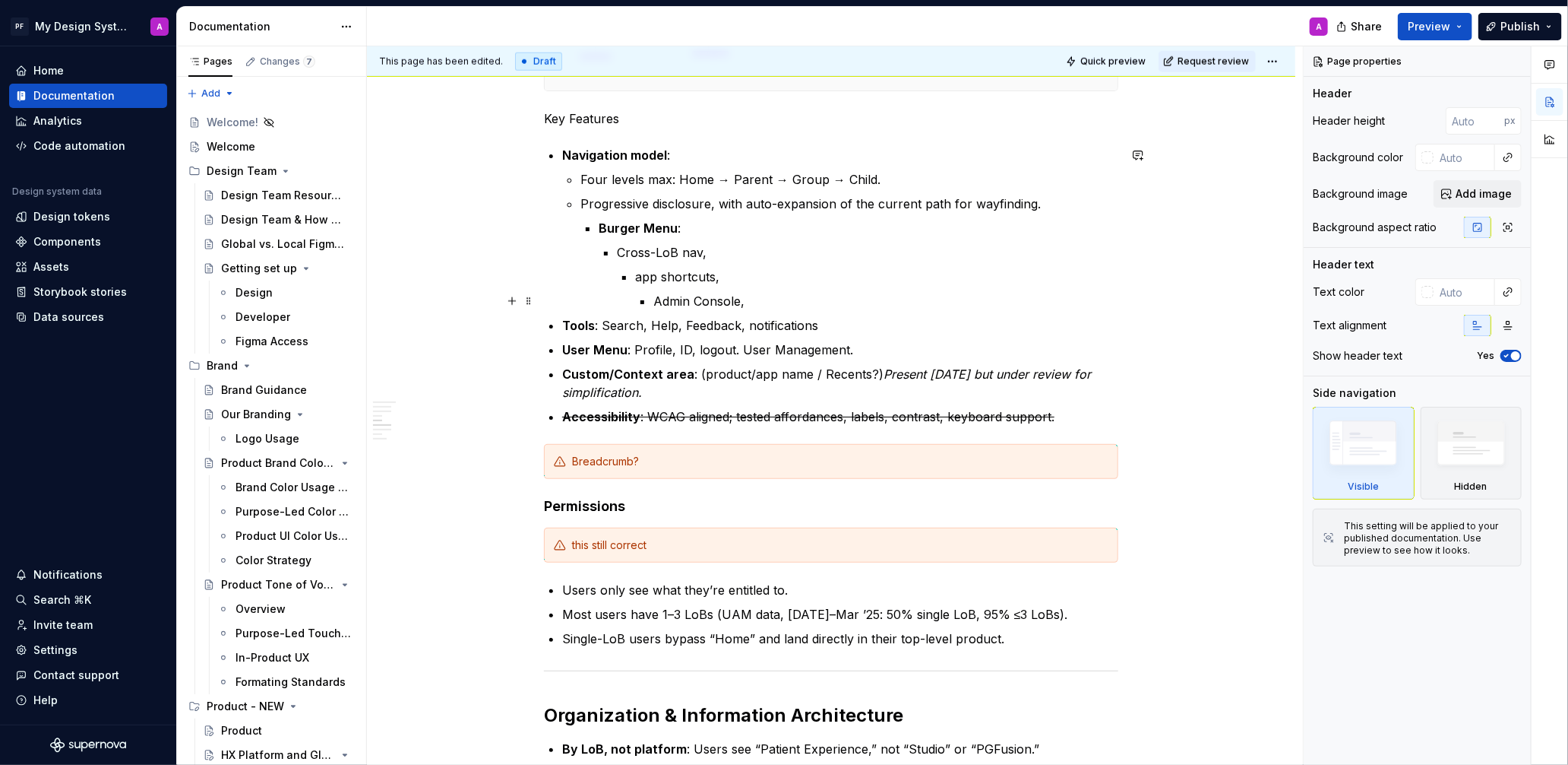
scroll to position [928, 0]
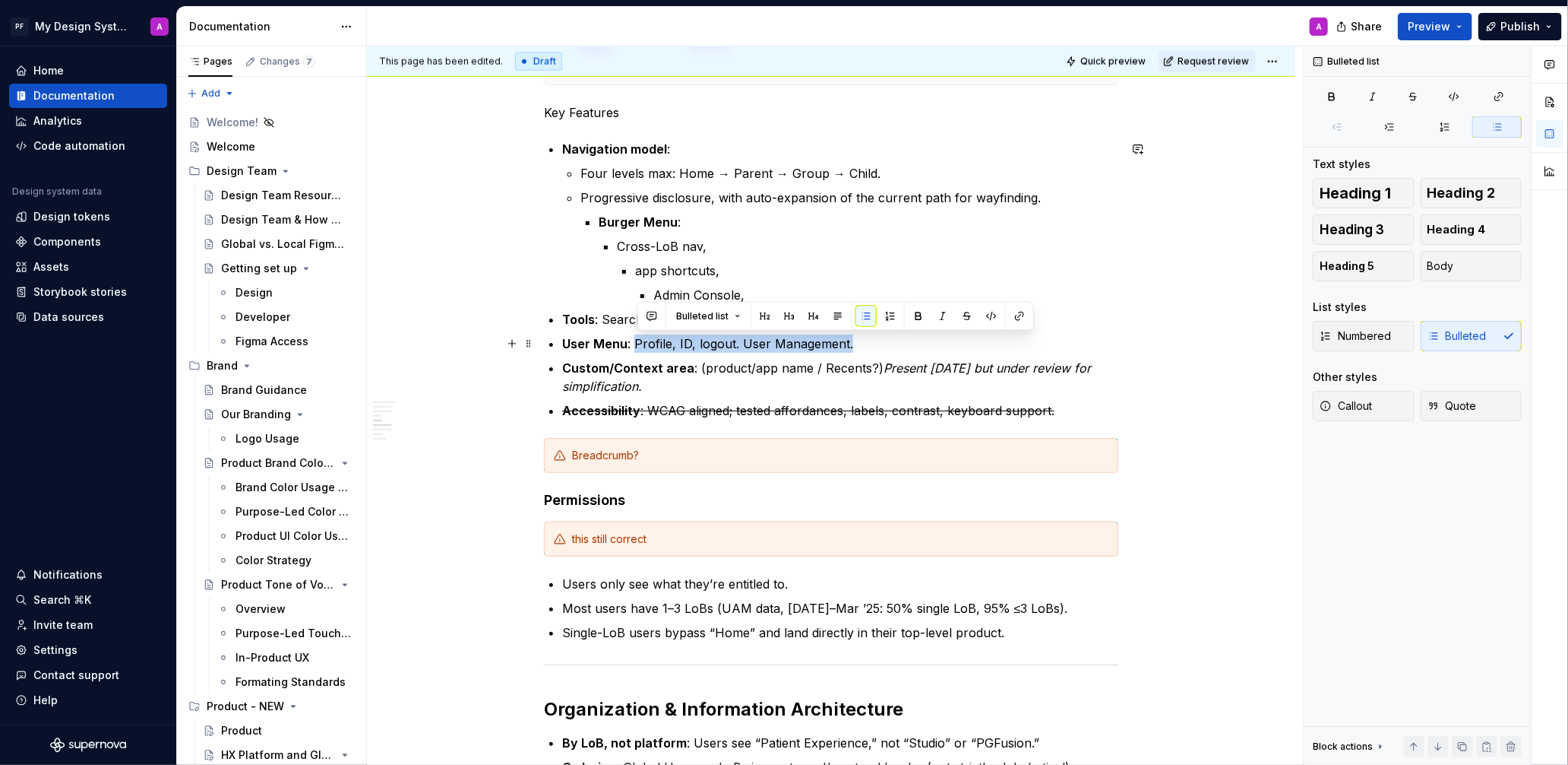
drag, startPoint x: 846, startPoint y: 342, endPoint x: 637, endPoint y: 344, distance: 209.0
click at [637, 344] on p "User Menu : Profile, ID, logout. User Management." at bounding box center [840, 344] width 556 height 19
copy p "Profile, ID, logout. User Management."
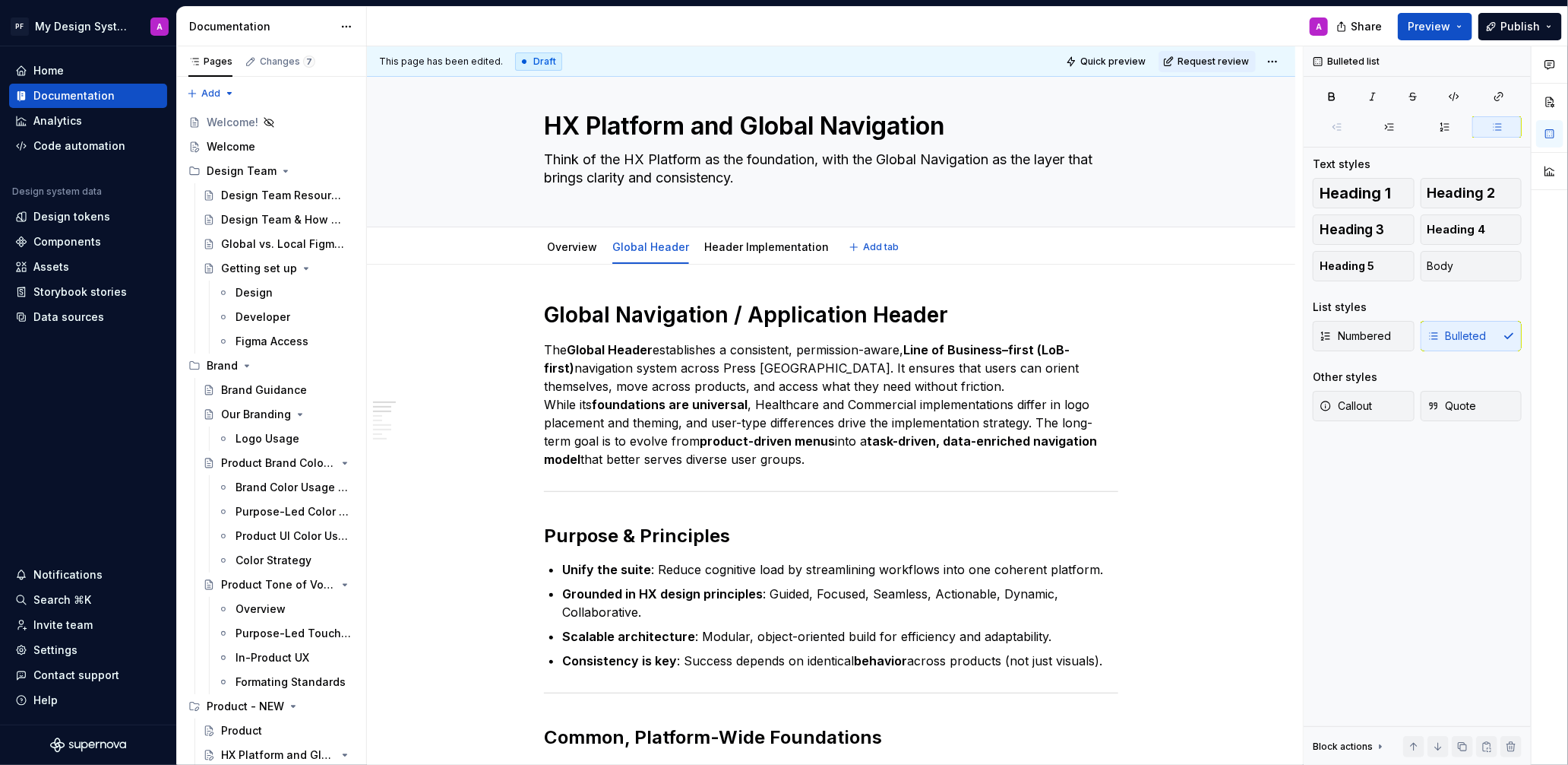
scroll to position [0, 0]
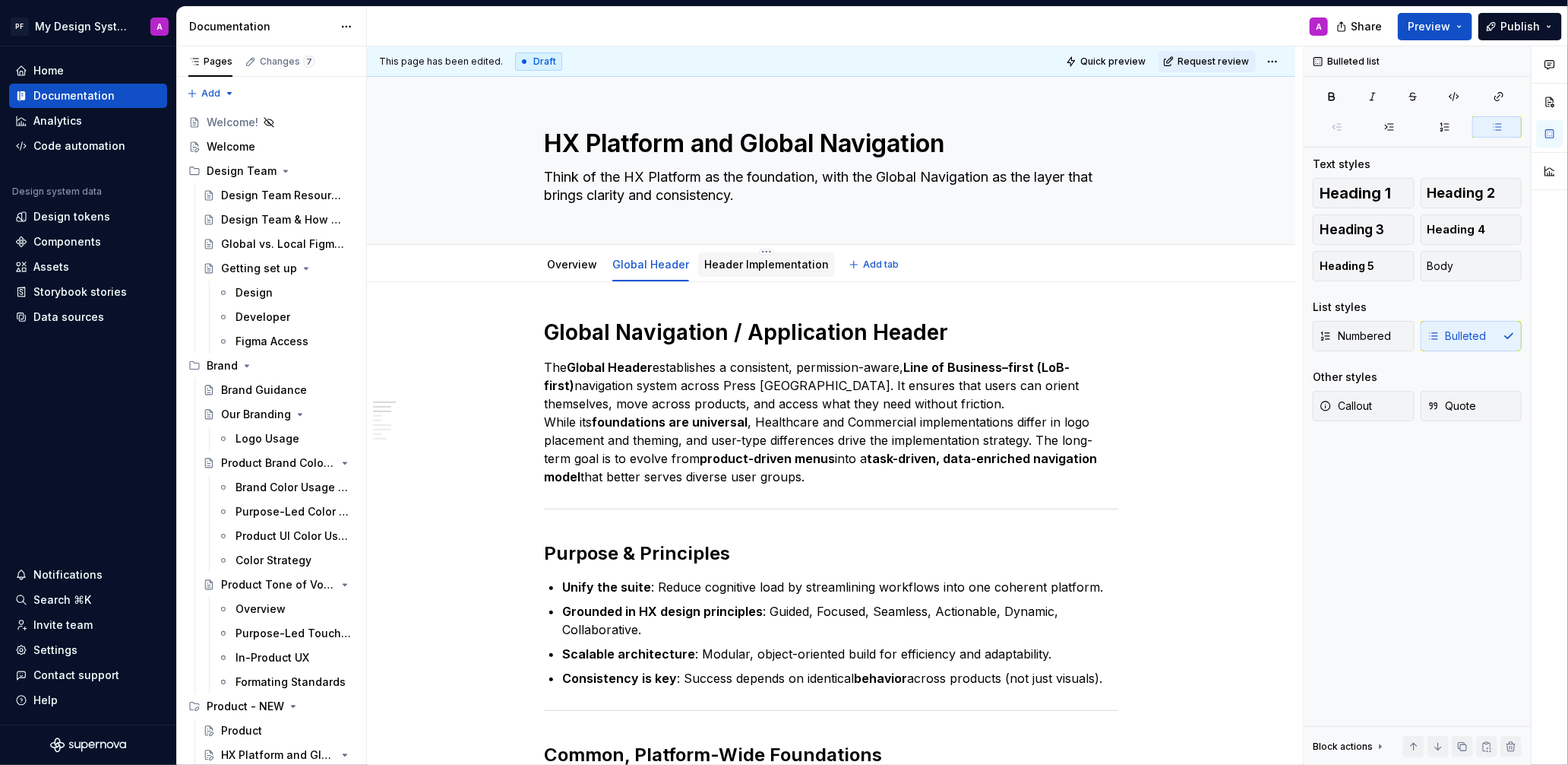
type textarea "*"
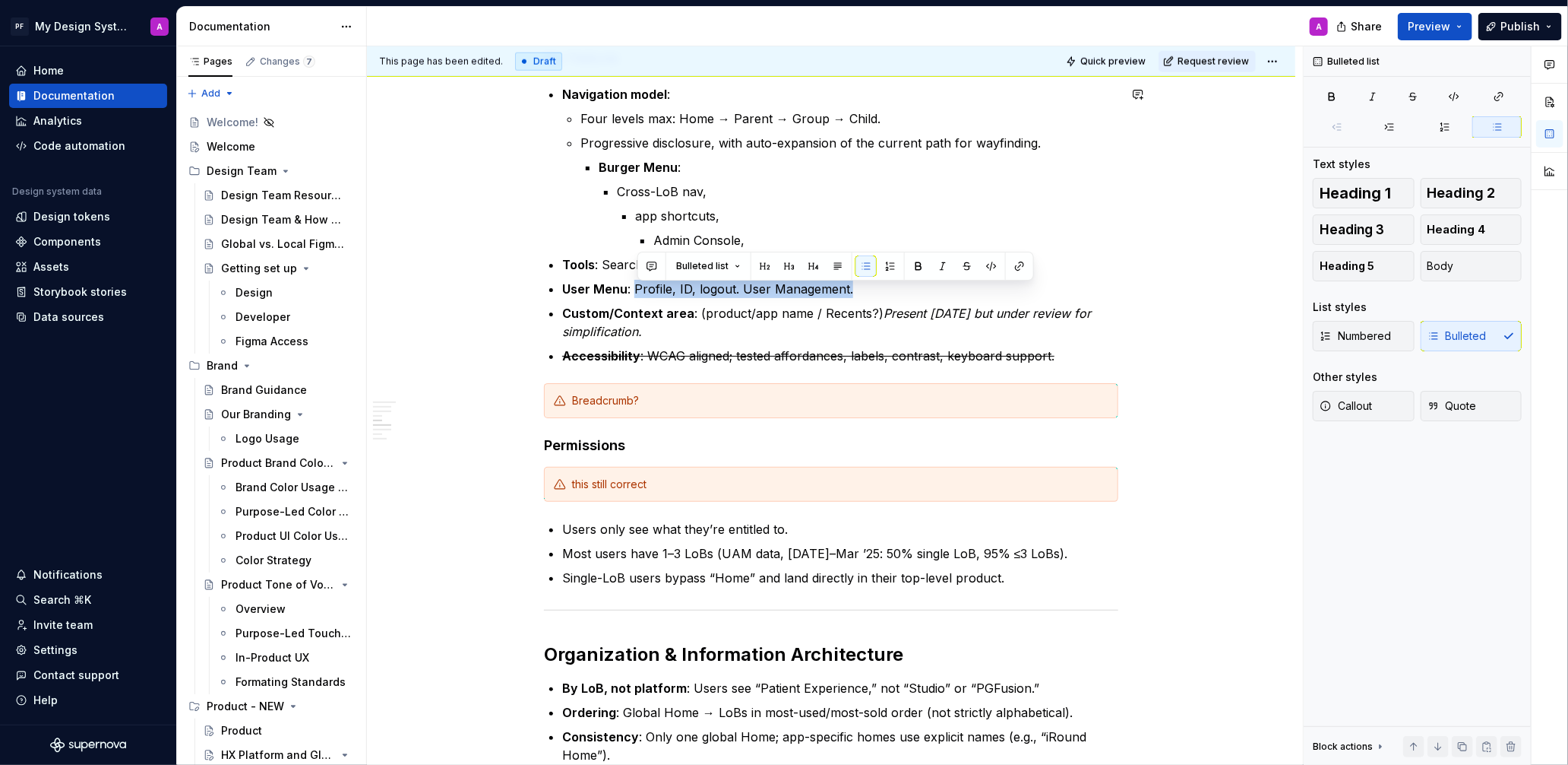
scroll to position [973, 0]
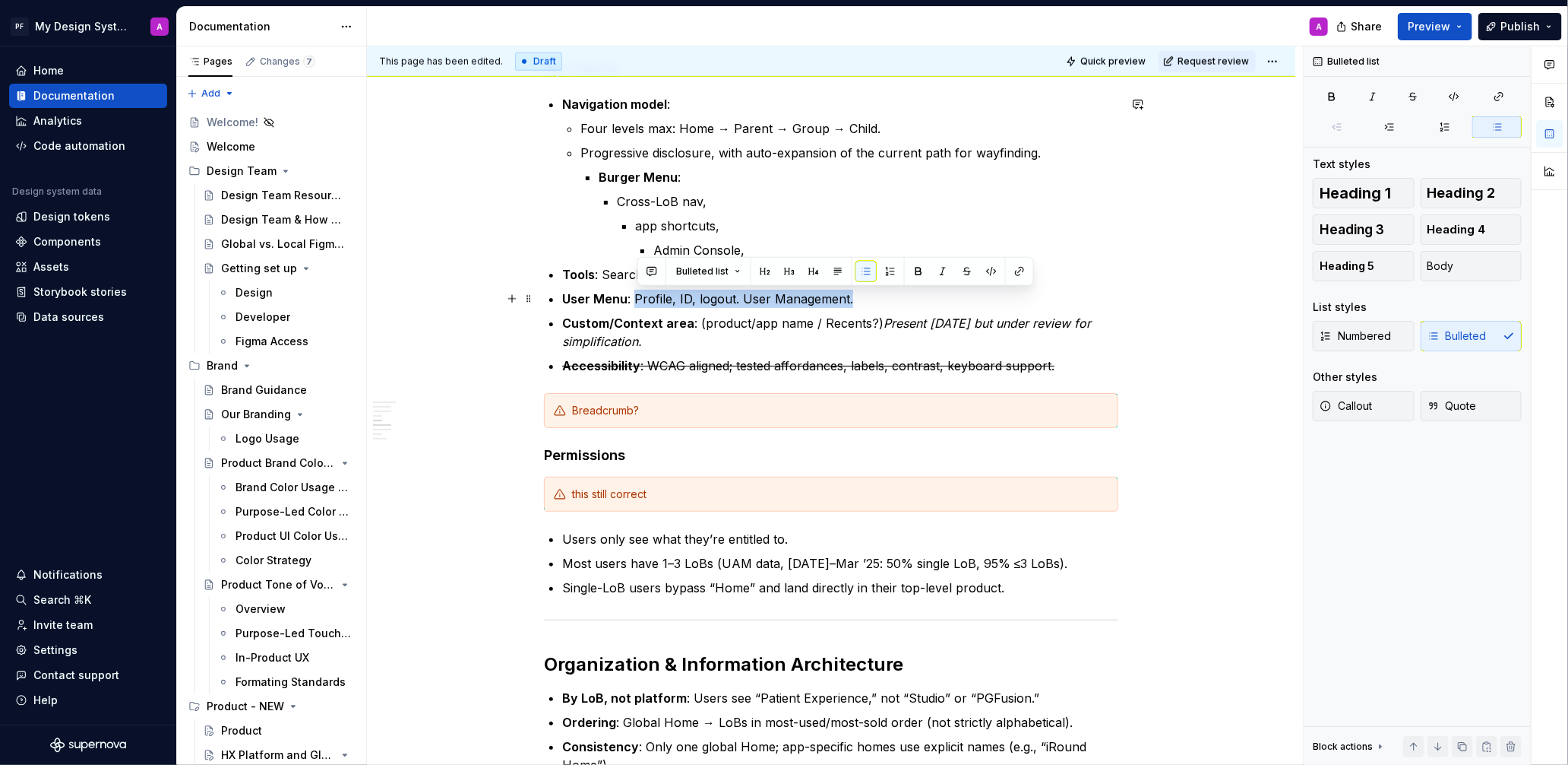
click at [744, 294] on p "User Menu : Profile, ID, logout. User Management." at bounding box center [840, 298] width 556 height 19
click at [631, 297] on p "User Menu : Profile, ID, logout. User Management." at bounding box center [840, 298] width 556 height 19
click at [567, 298] on strong "User Menu" at bounding box center [595, 298] width 65 height 15
click at [688, 298] on p "Account (User Menu : Profile, ID, logout. User Management." at bounding box center [840, 298] width 556 height 19
drag, startPoint x: 626, startPoint y: 299, endPoint x: 690, endPoint y: 299, distance: 64.0
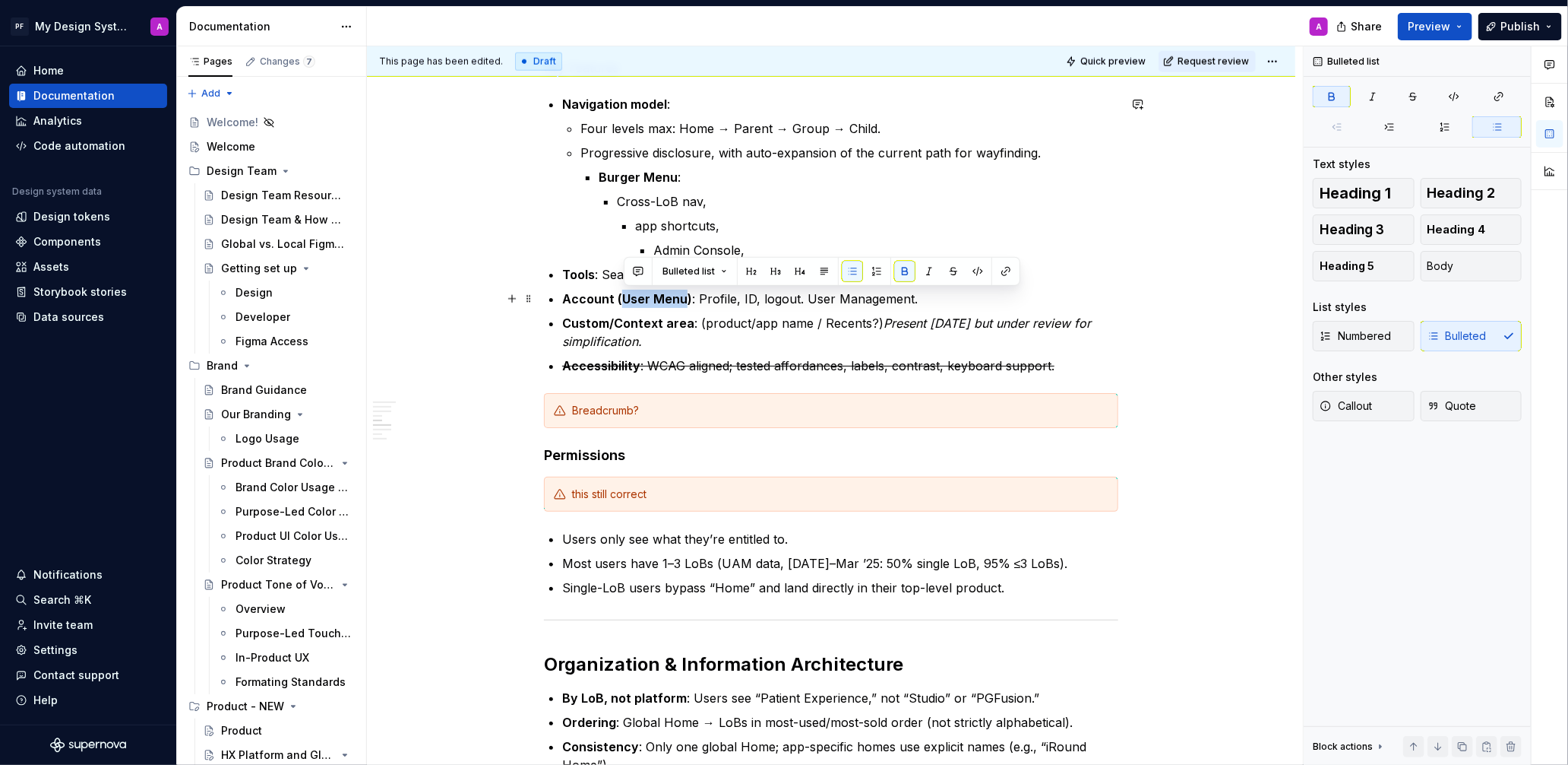
click at [689, 299] on strong "Account (User Menu)" at bounding box center [626, 298] width 130 height 15
click at [903, 275] on button "button" at bounding box center [904, 271] width 21 height 21
click at [595, 304] on strong "Account (" at bounding box center [592, 298] width 60 height 15
drag, startPoint x: 567, startPoint y: 298, endPoint x: 696, endPoint y: 299, distance: 129.0
click at [696, 299] on p "Account ( User Menu ) : Profile, ID, logout. User Management." at bounding box center [840, 298] width 556 height 19
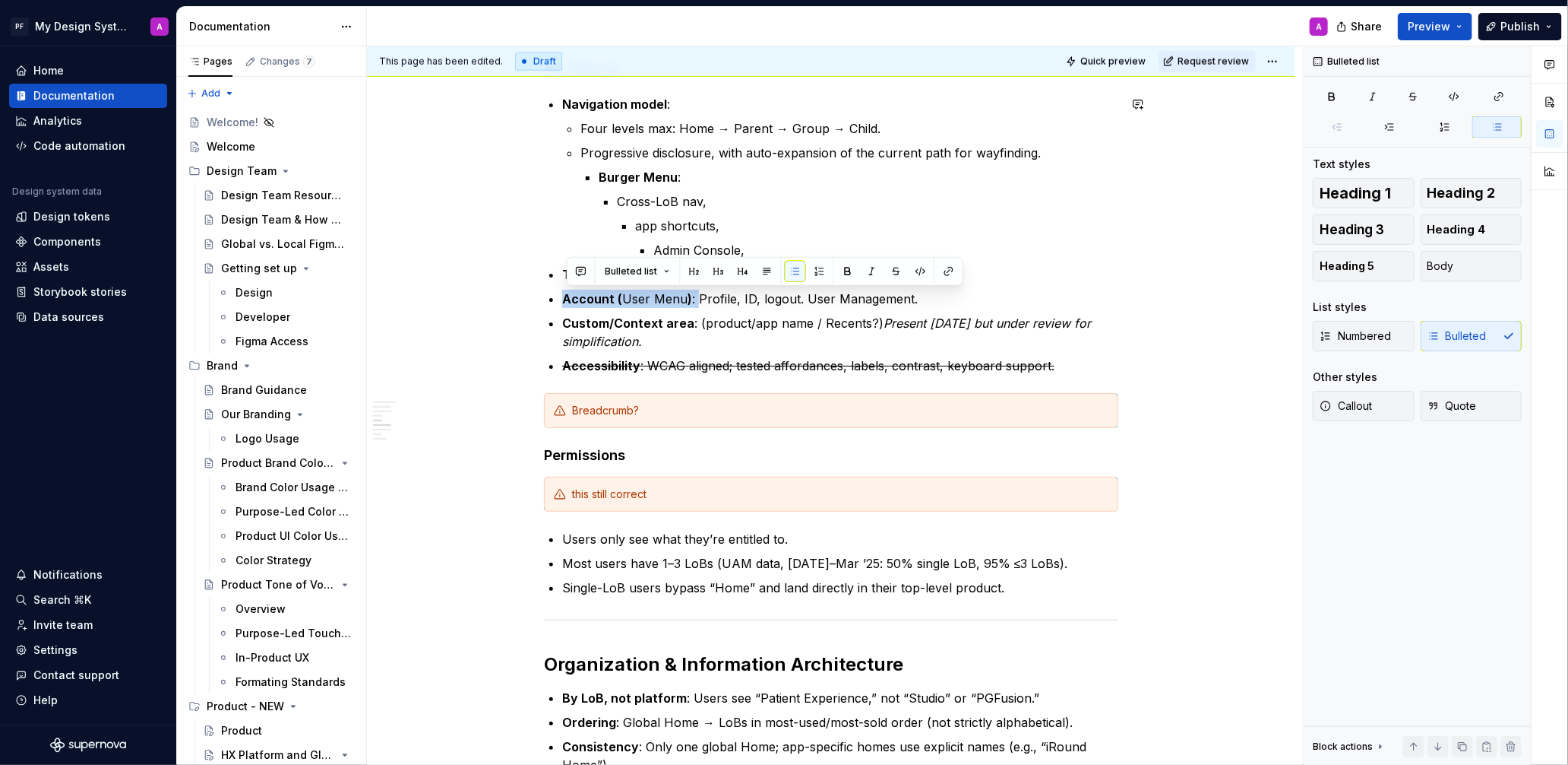
copy p "Account ( User Menu ) :"
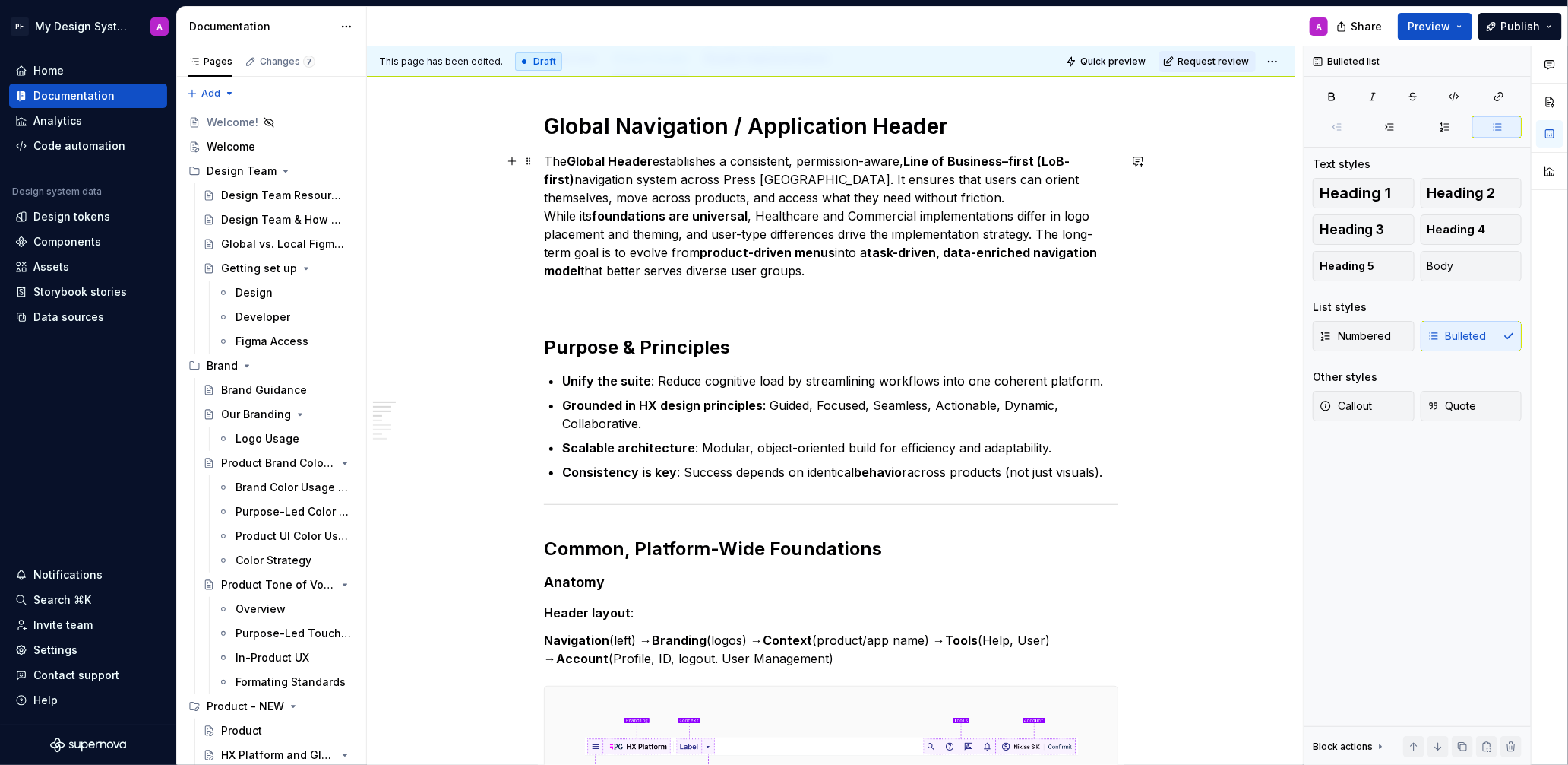
scroll to position [0, 0]
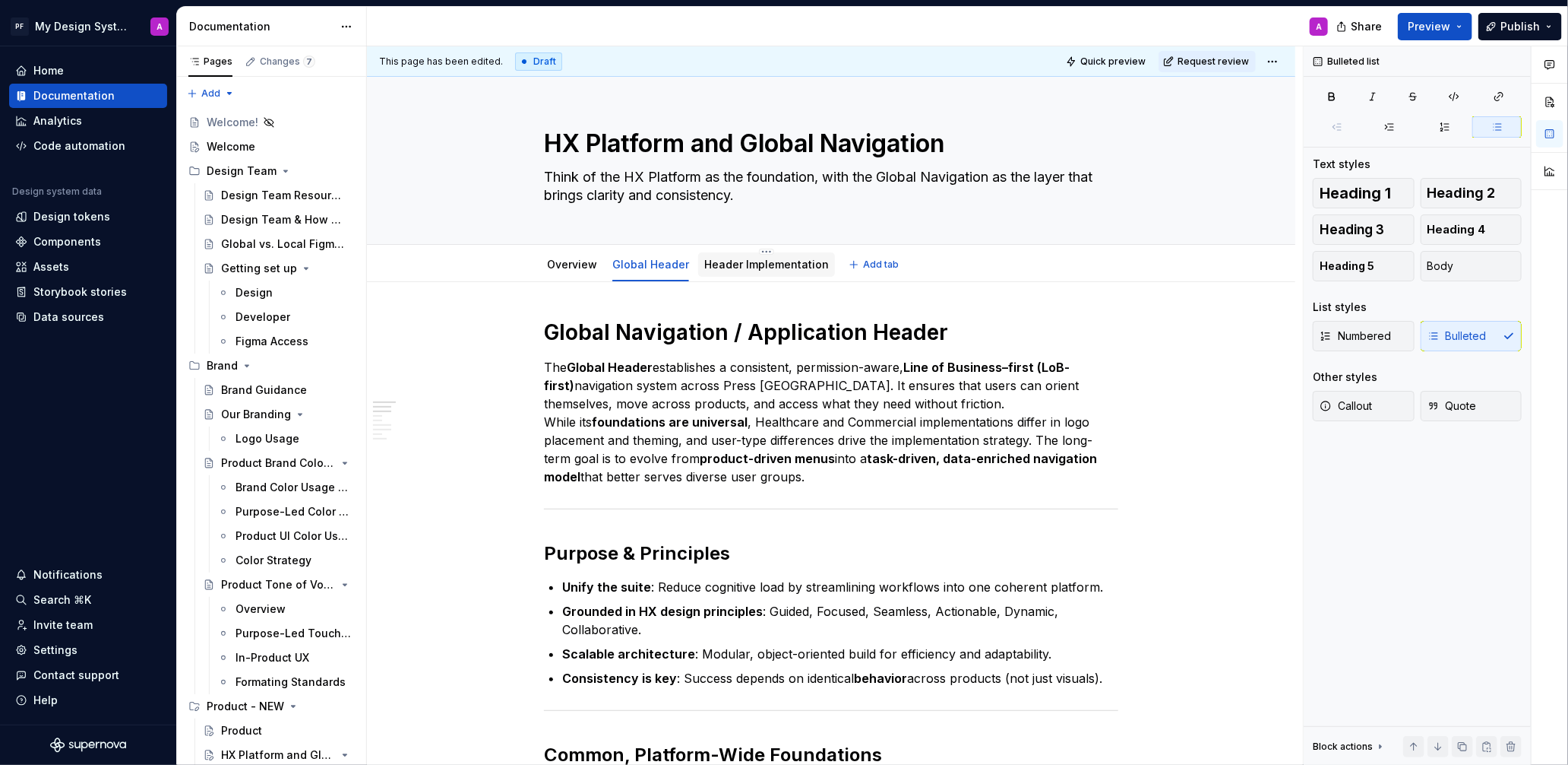
click at [743, 258] on link "Header Implementation" at bounding box center [766, 264] width 125 height 13
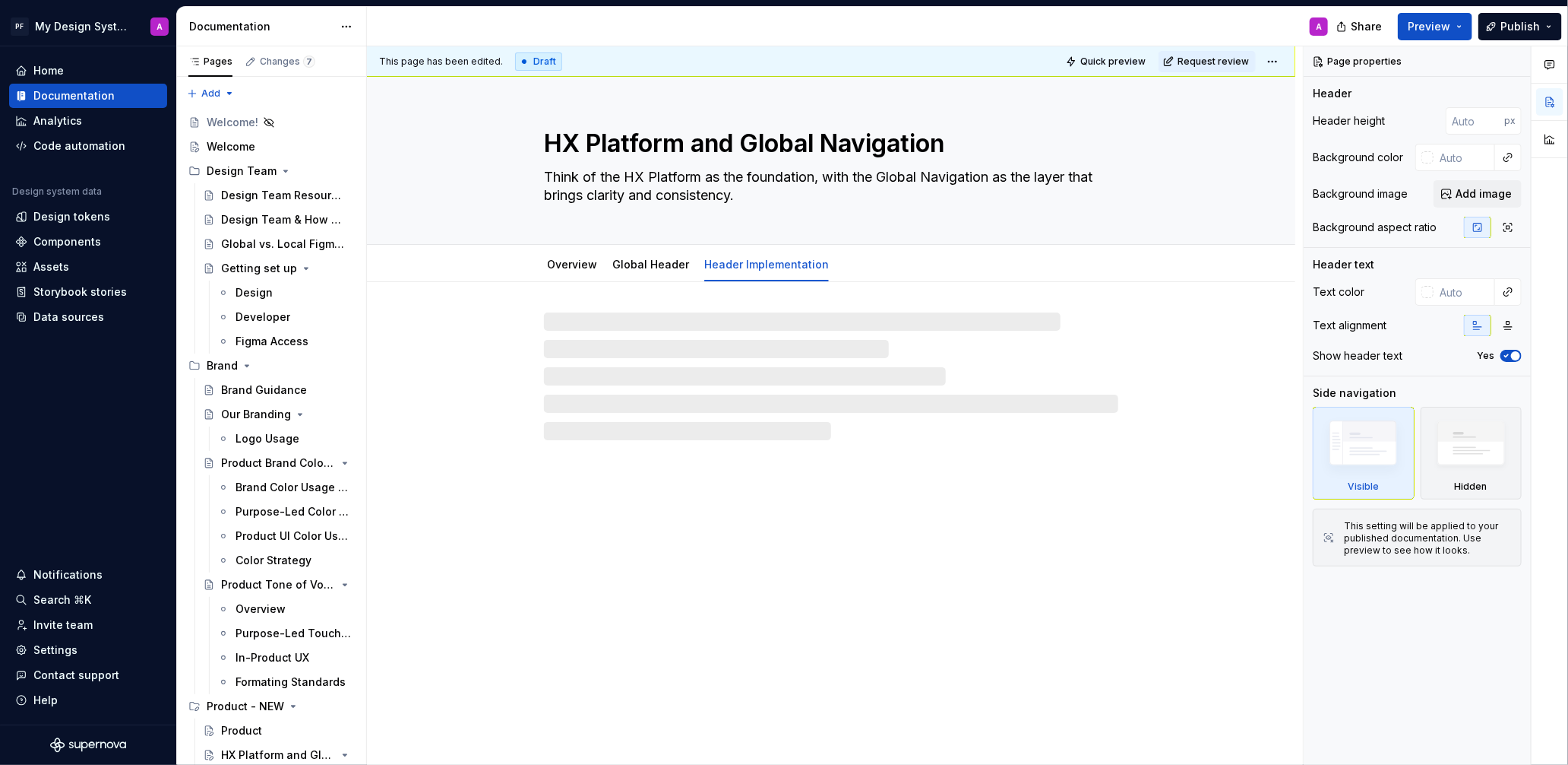
type textarea "*"
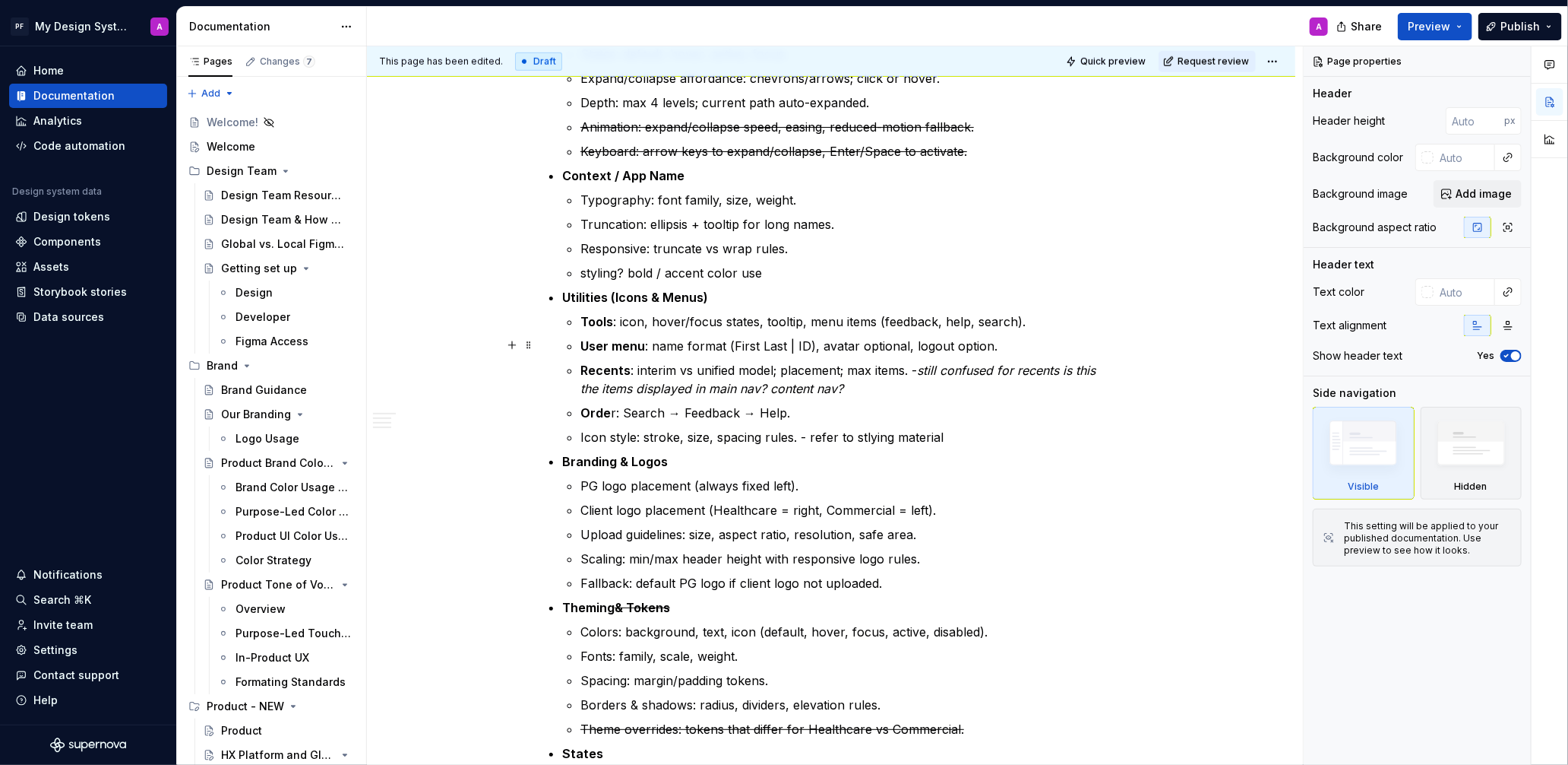
scroll to position [827, 0]
click at [588, 344] on strong "User menu" at bounding box center [612, 344] width 65 height 15
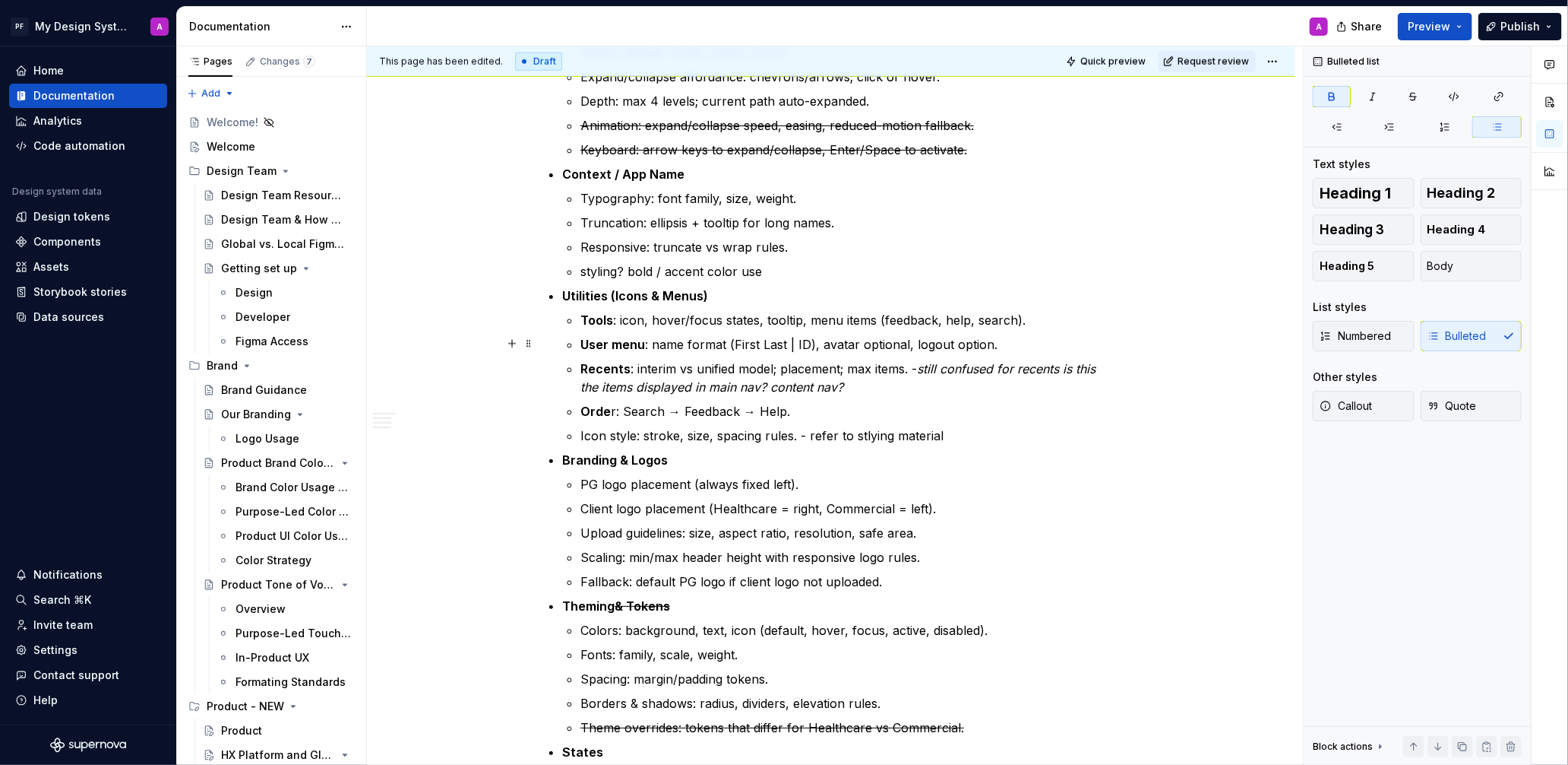
click at [586, 344] on strong "User menu" at bounding box center [612, 344] width 65 height 15
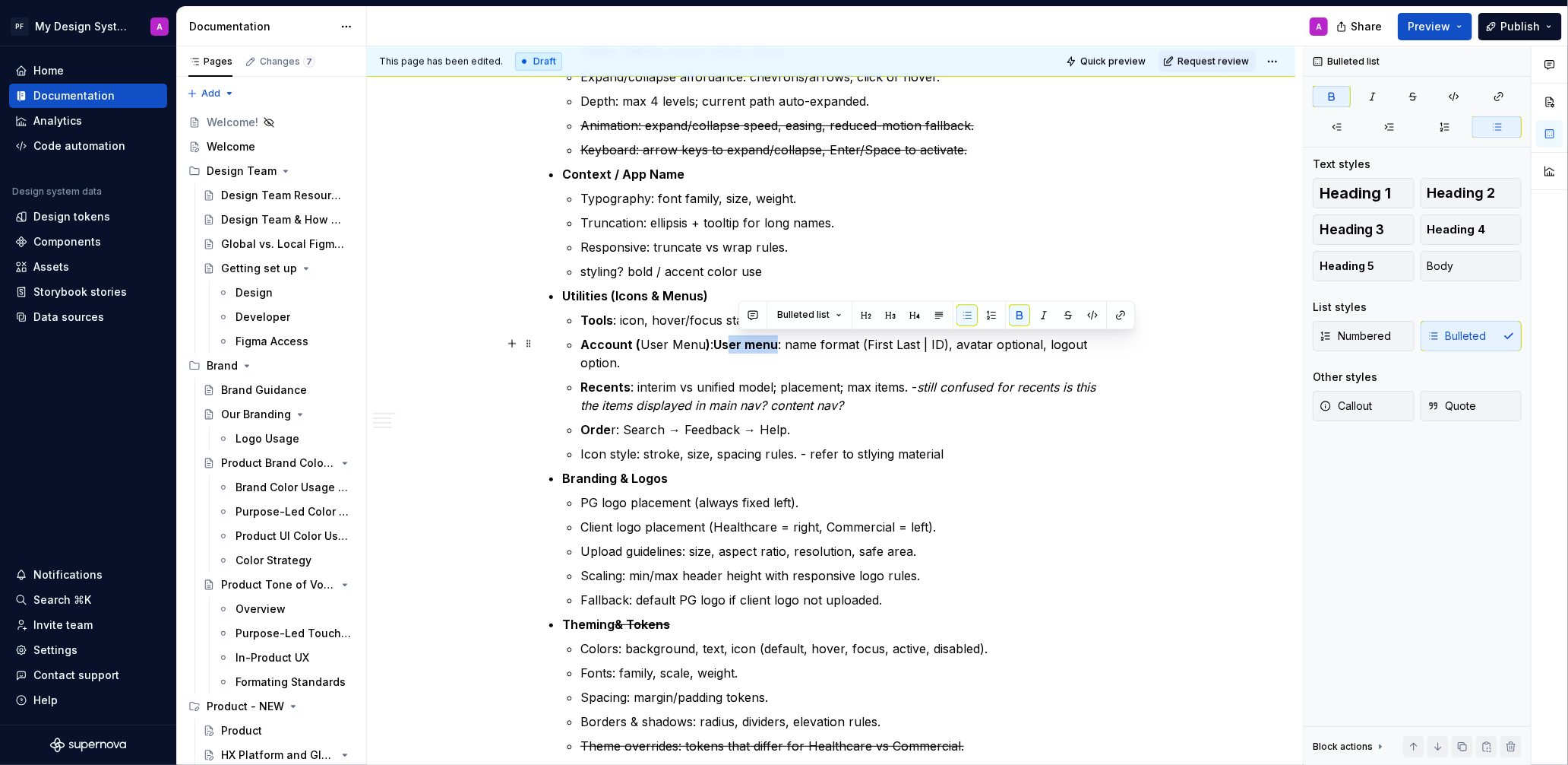
drag, startPoint x: 780, startPoint y: 342, endPoint x: 724, endPoint y: 343, distance: 56.0
click at [727, 344] on p "Account ( User Menu ) : User menu : name format (First Last | ID), avatar optio…" at bounding box center [849, 353] width 538 height 36
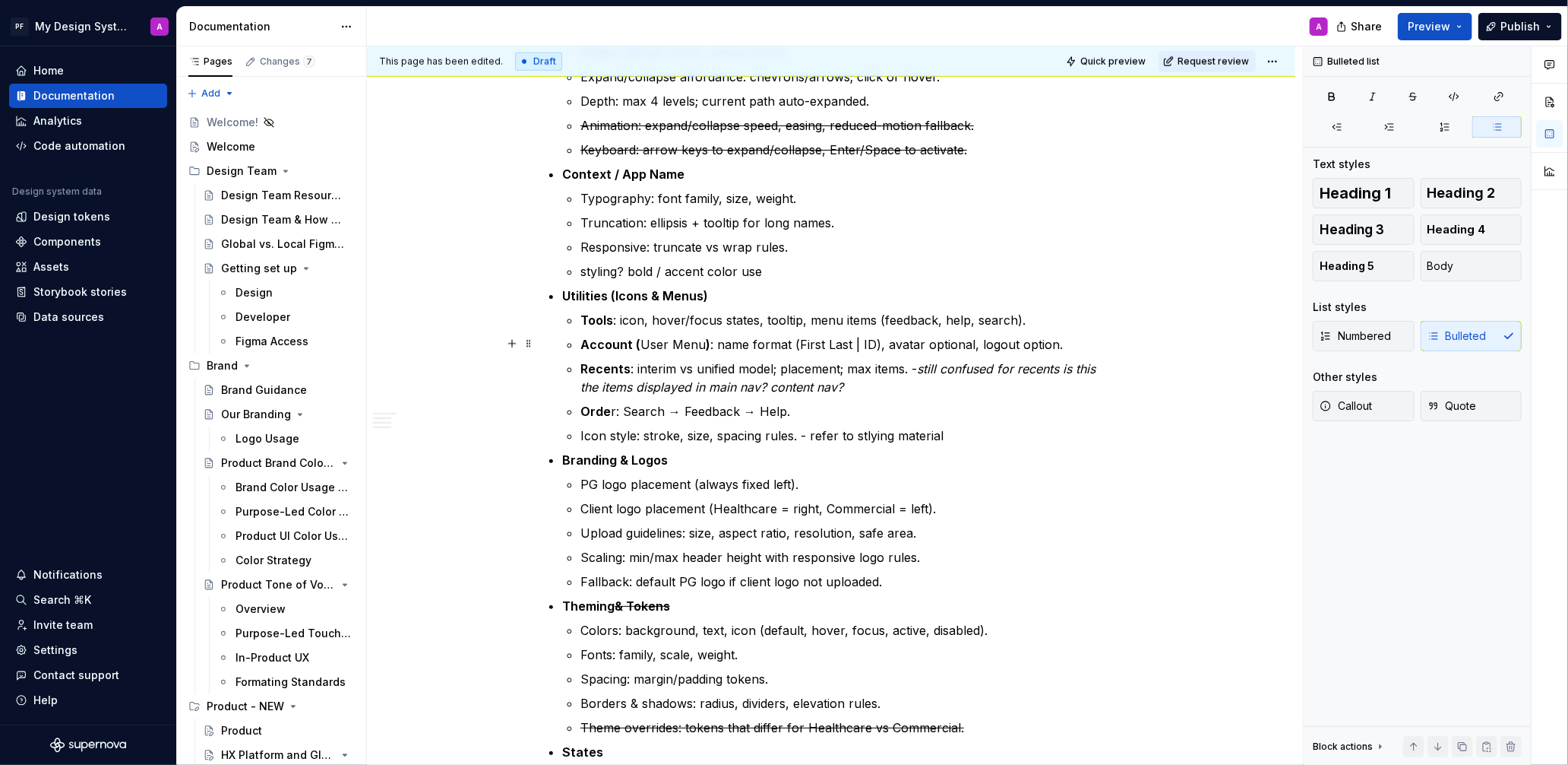
click at [1085, 344] on p "Account ( User Menu ) : name format (First Last | ID), avatar optional, logout …" at bounding box center [849, 344] width 538 height 19
click at [630, 367] on strong "Recents" at bounding box center [605, 368] width 50 height 15
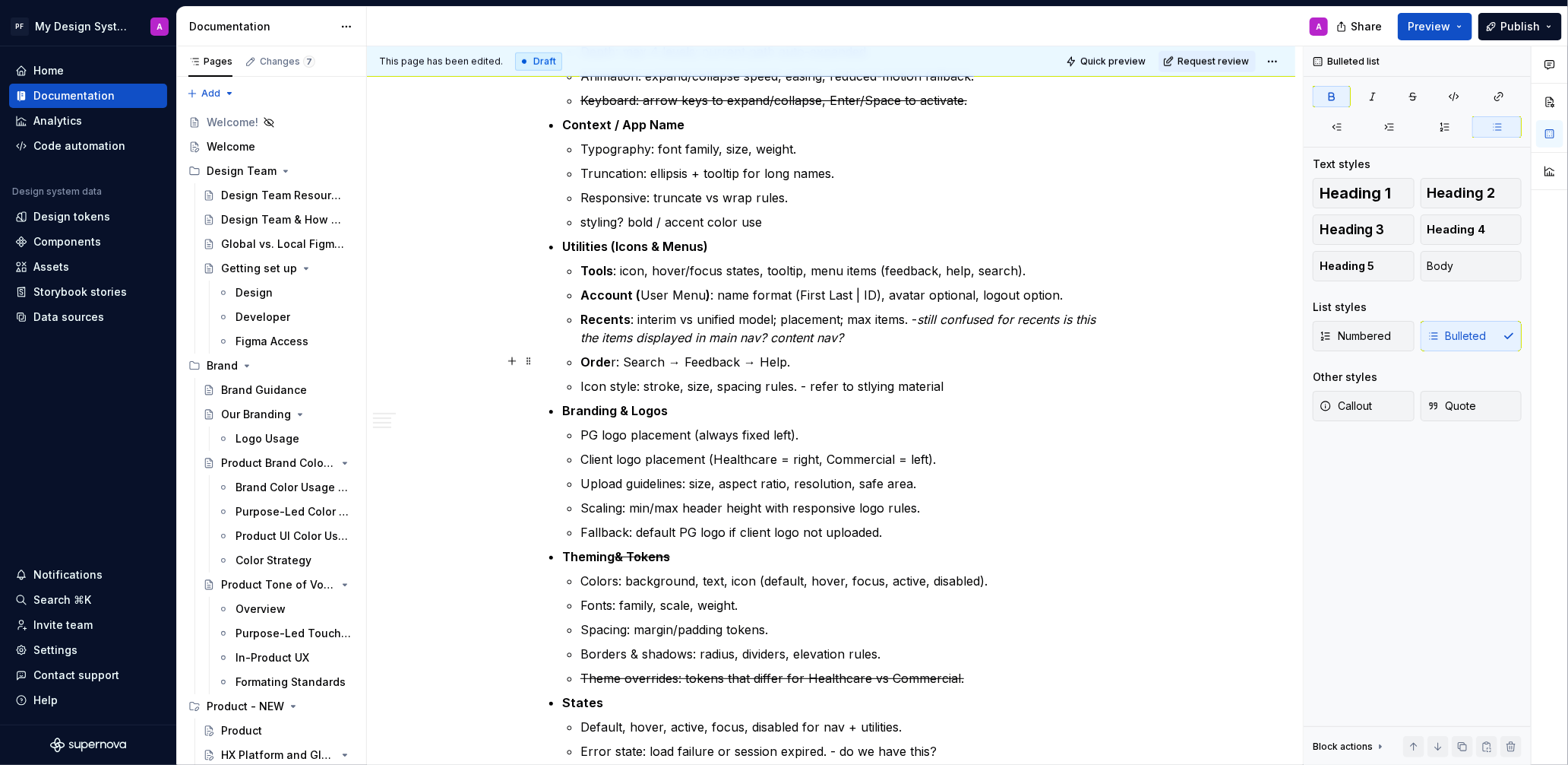
scroll to position [894, 0]
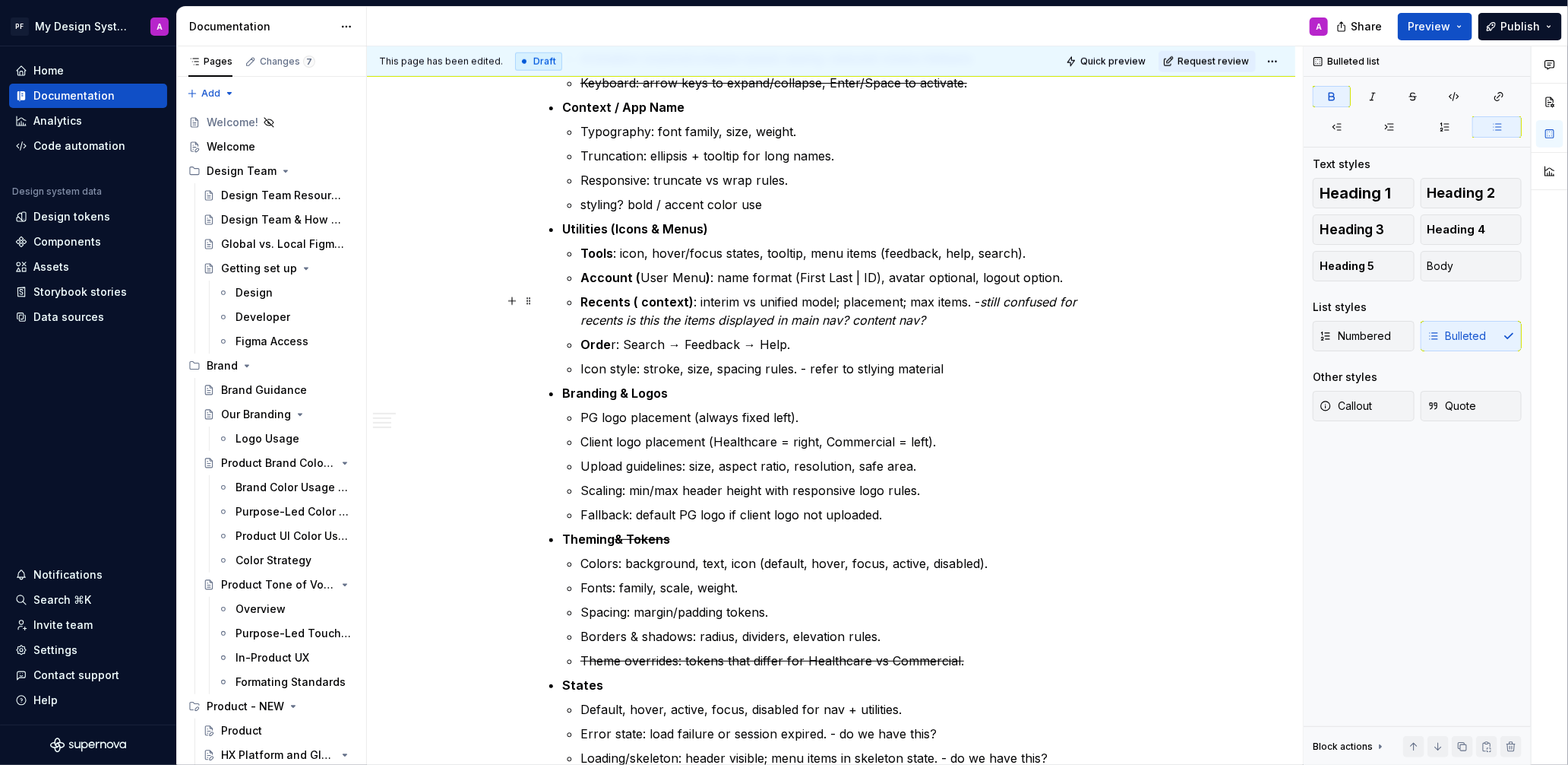
click at [647, 304] on strong "Recents ( context)" at bounding box center [637, 301] width 113 height 15
click at [683, 301] on strong "Recents (context)" at bounding box center [635, 301] width 110 height 15
drag, startPoint x: 1140, startPoint y: 359, endPoint x: 1072, endPoint y: 354, distance: 68.2
click at [1140, 359] on div "Global Header – Implementation Guidance The Global Header is documented in thre…" at bounding box center [831, 713] width 928 height 2649
click at [802, 342] on p "Orde r: Search → Feedback → Help." at bounding box center [849, 344] width 538 height 19
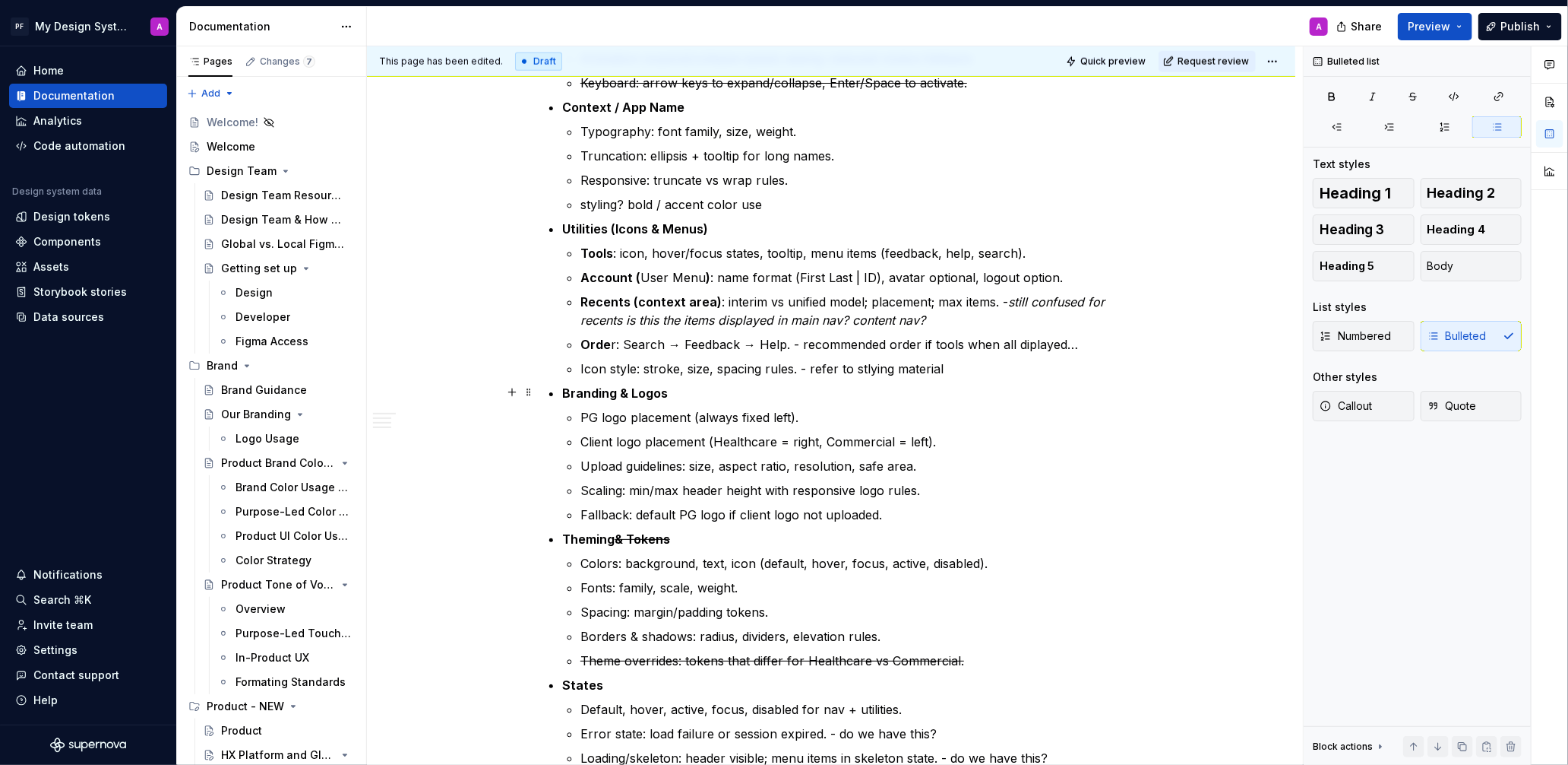
click at [982, 382] on ul "Navigation (Burger Menu) Icon specs: size, stroke weight, hit area 44px. States…" at bounding box center [840, 541] width 556 height 1228
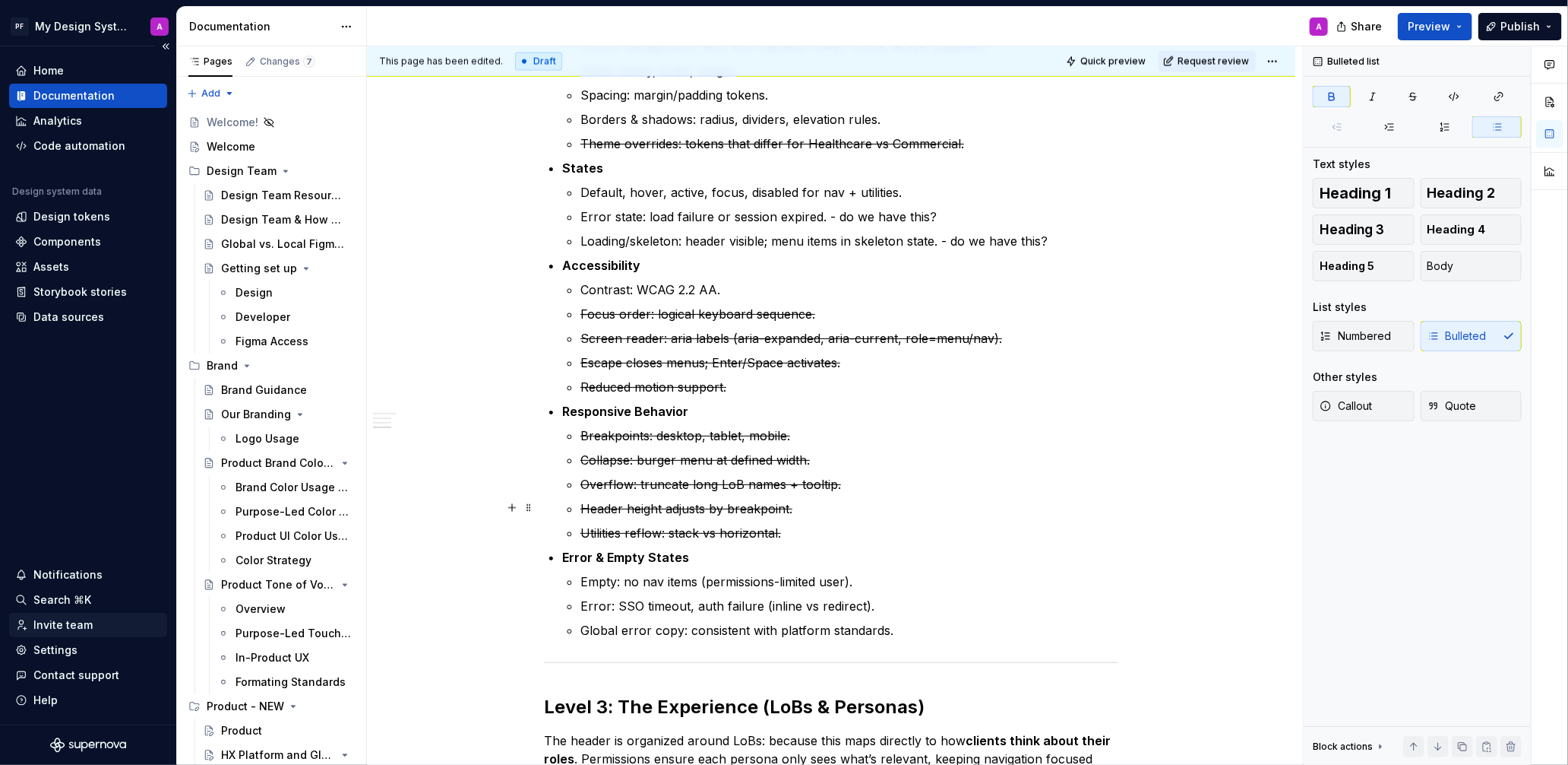
scroll to position [1419, 0]
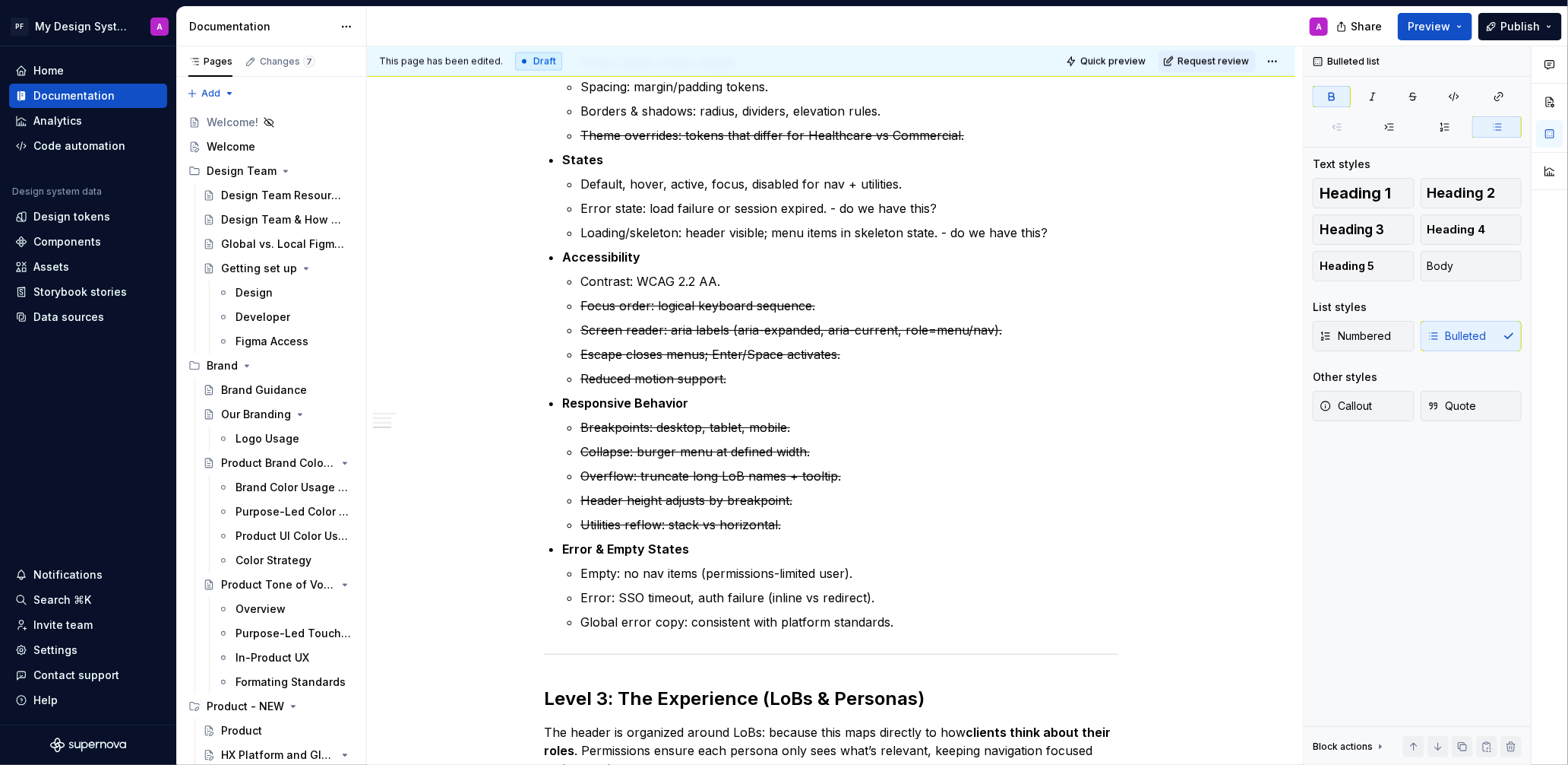
click at [0, 0] on div "PF My Design System A Home Documentation Analytics Code automation Design syste…" at bounding box center [784, 382] width 1568 height 765
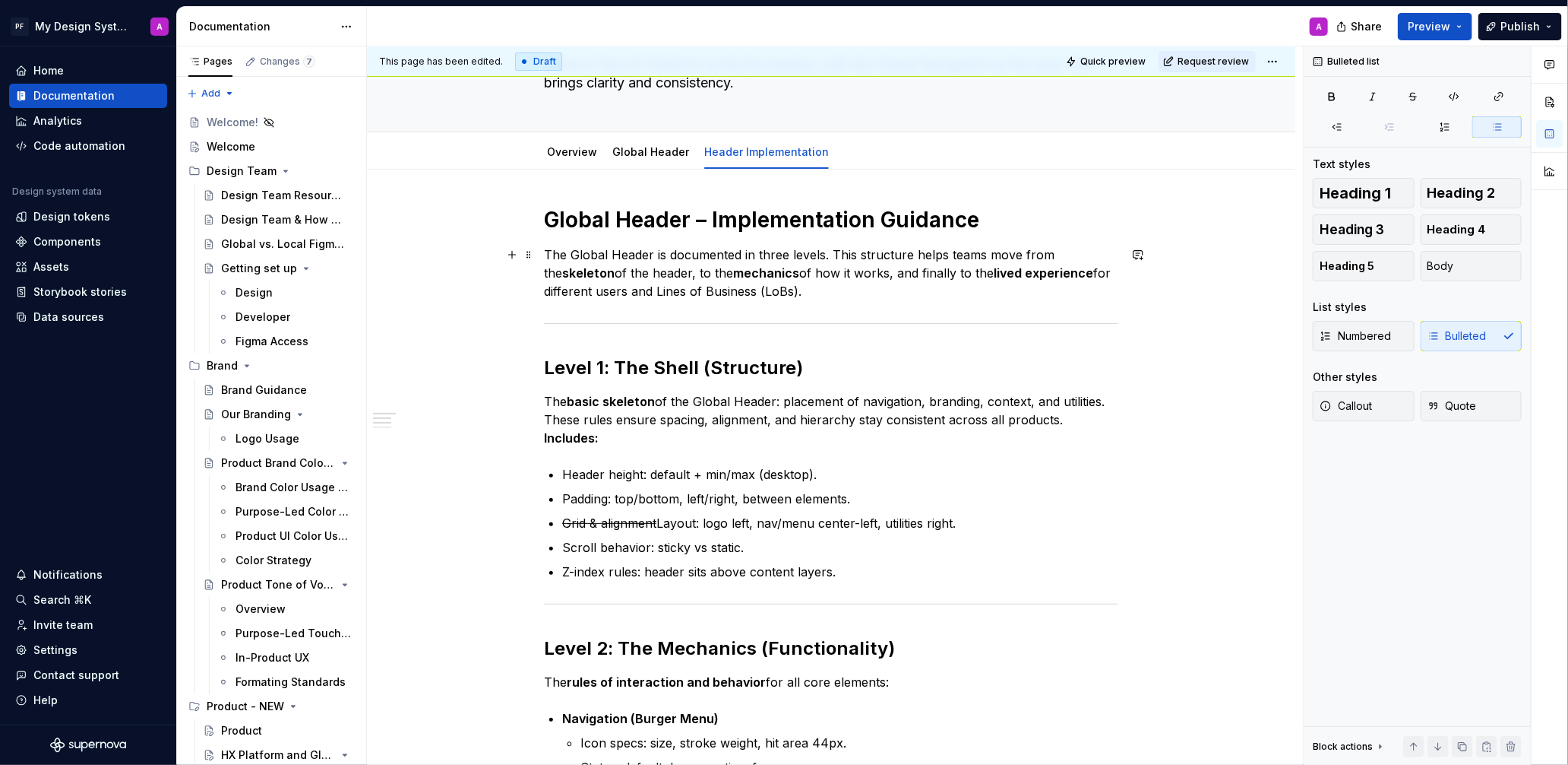
scroll to position [0, 0]
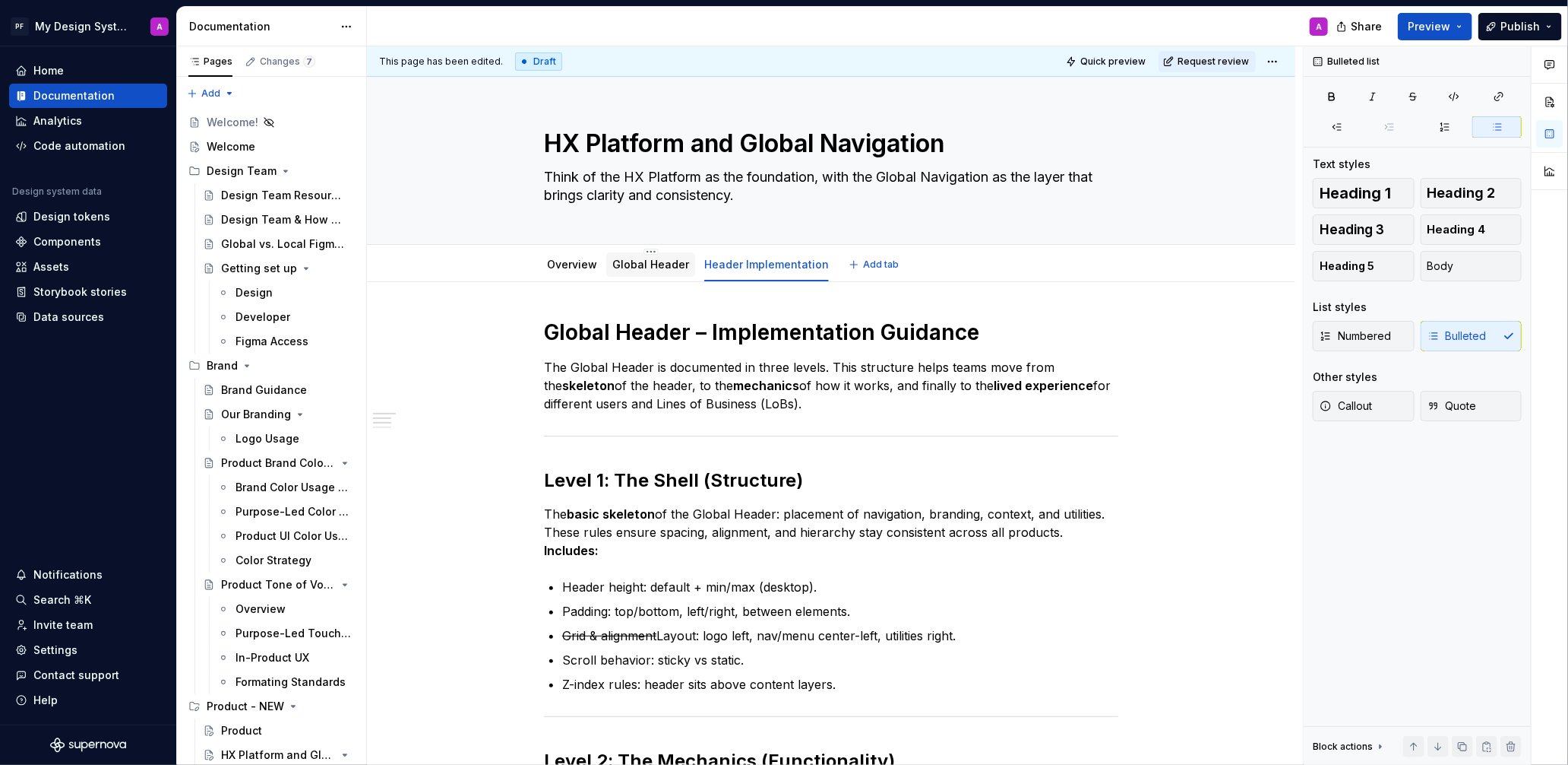
click at [636, 268] on link "Global Header" at bounding box center [650, 264] width 77 height 13
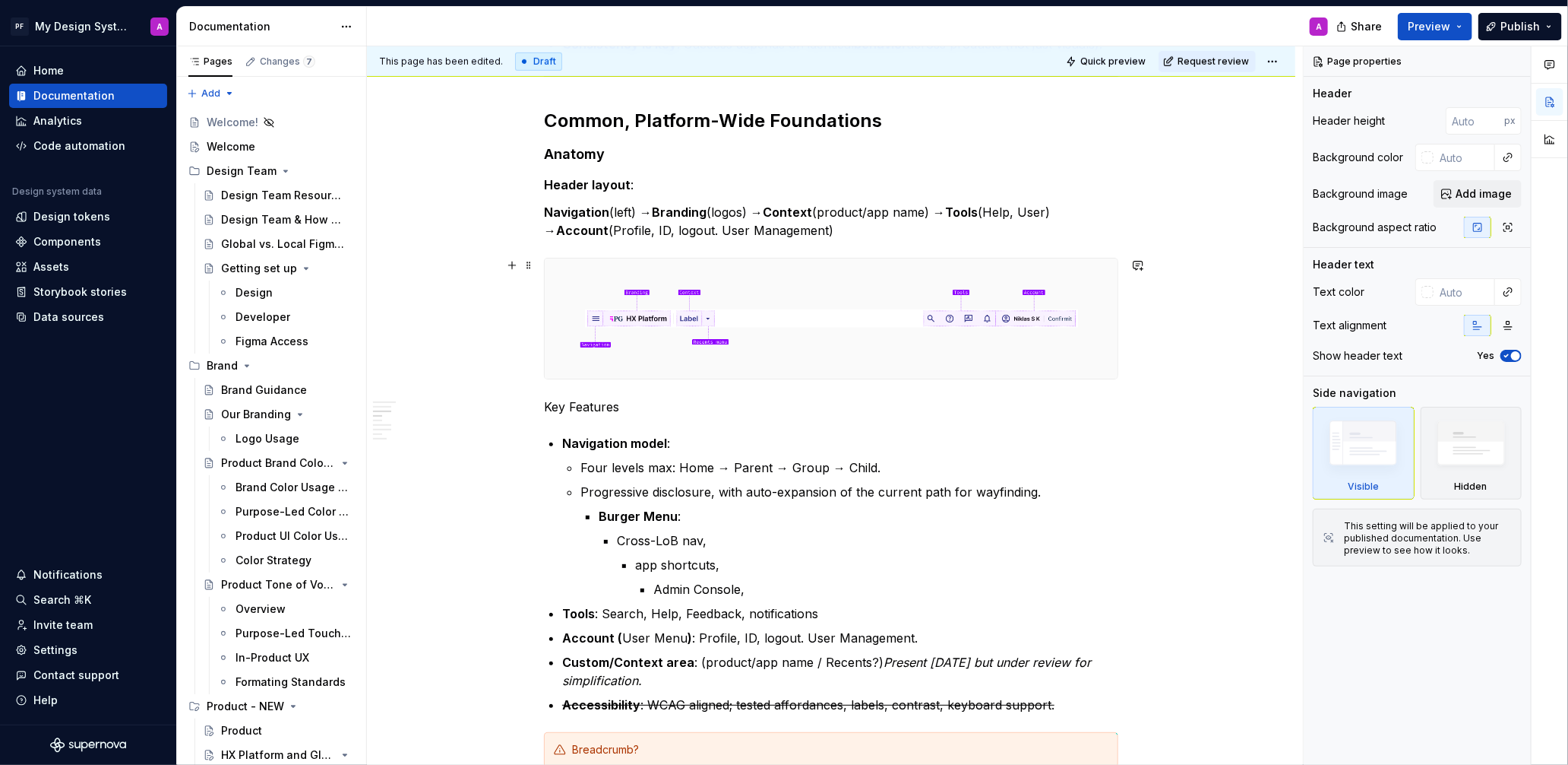
scroll to position [662, 0]
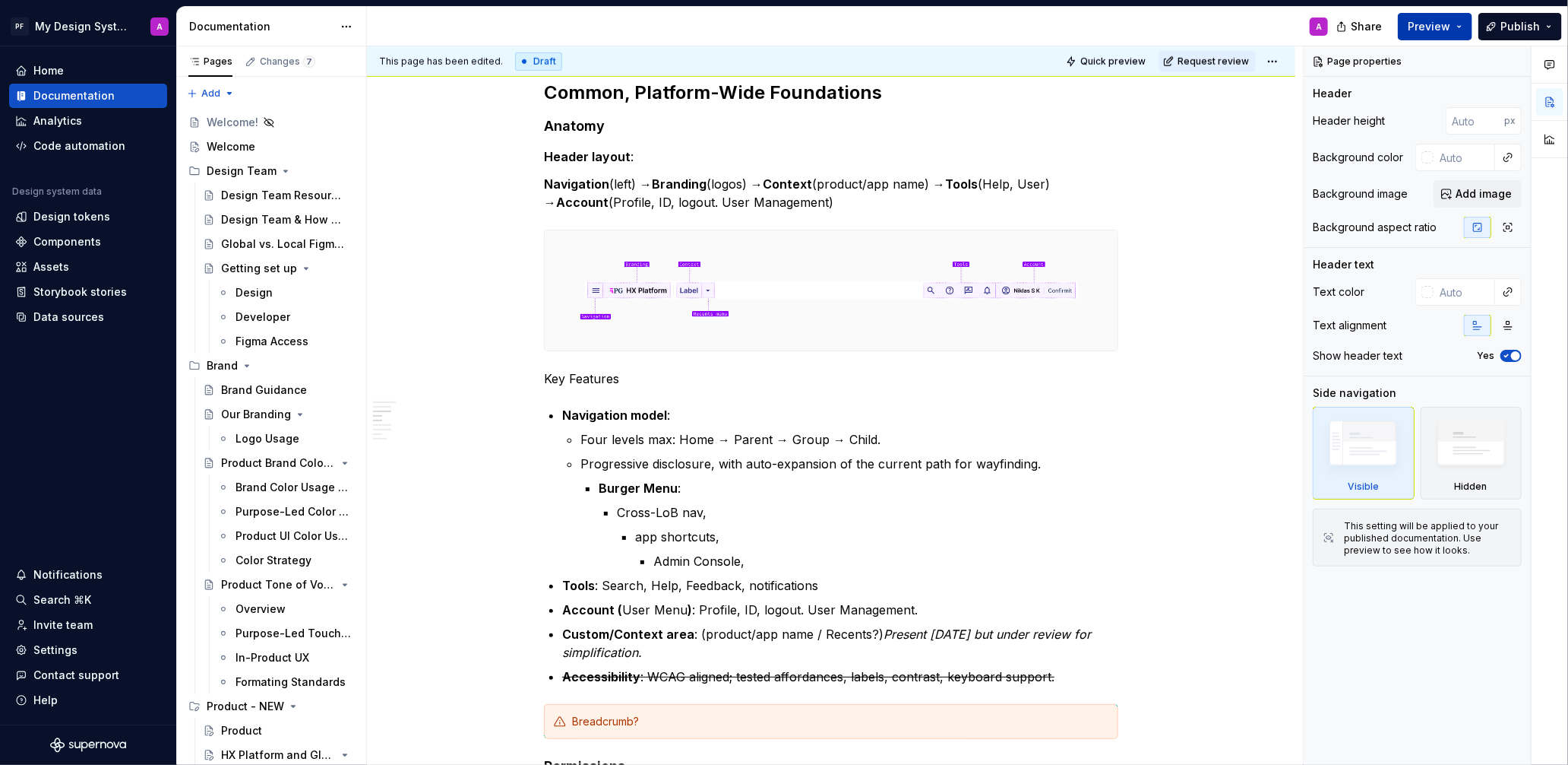
click at [1438, 28] on span "Preview" at bounding box center [1429, 26] width 42 height 15
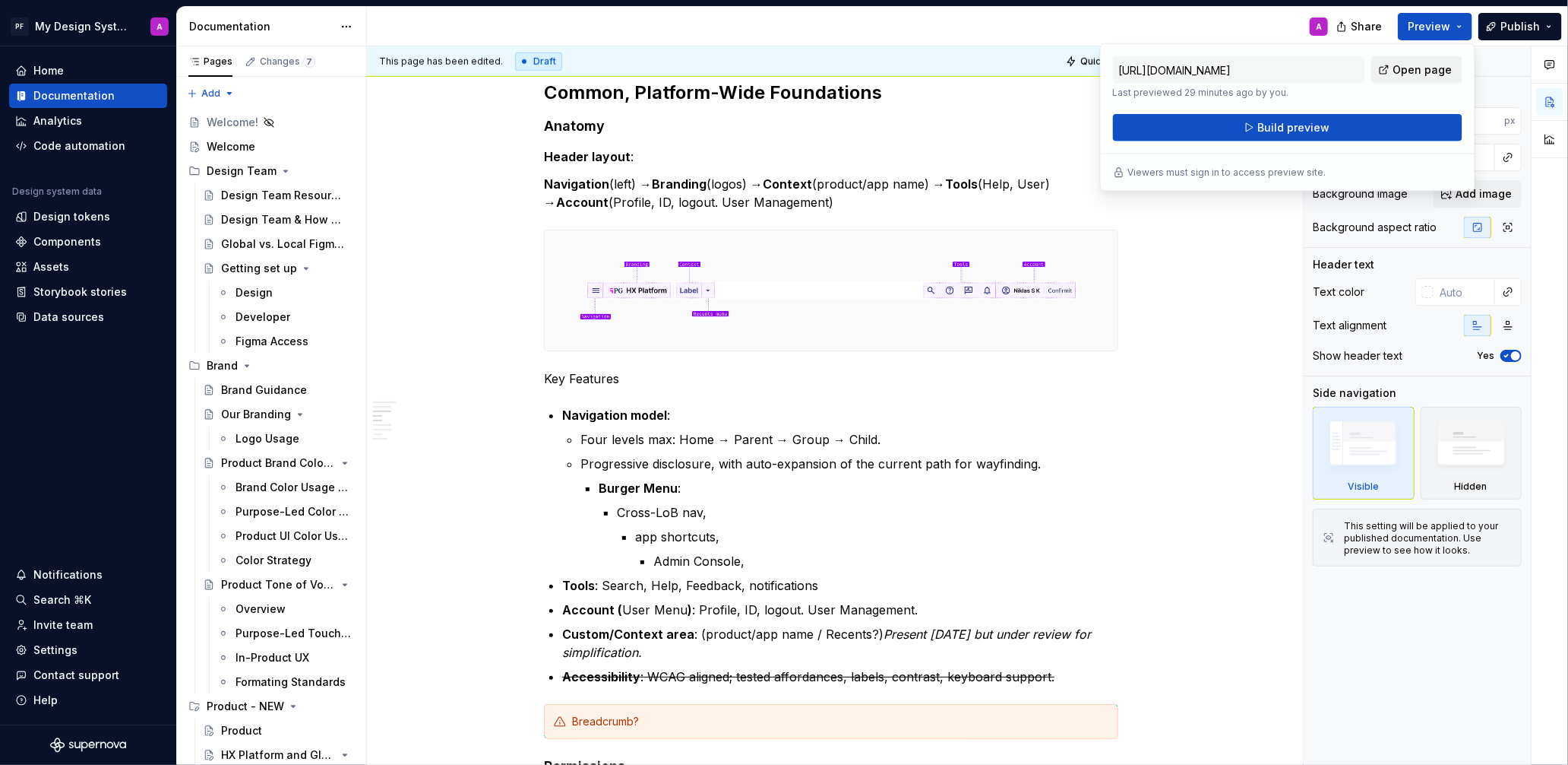
click at [1405, 74] on span "Open page" at bounding box center [1423, 69] width 59 height 15
type textarea "*"
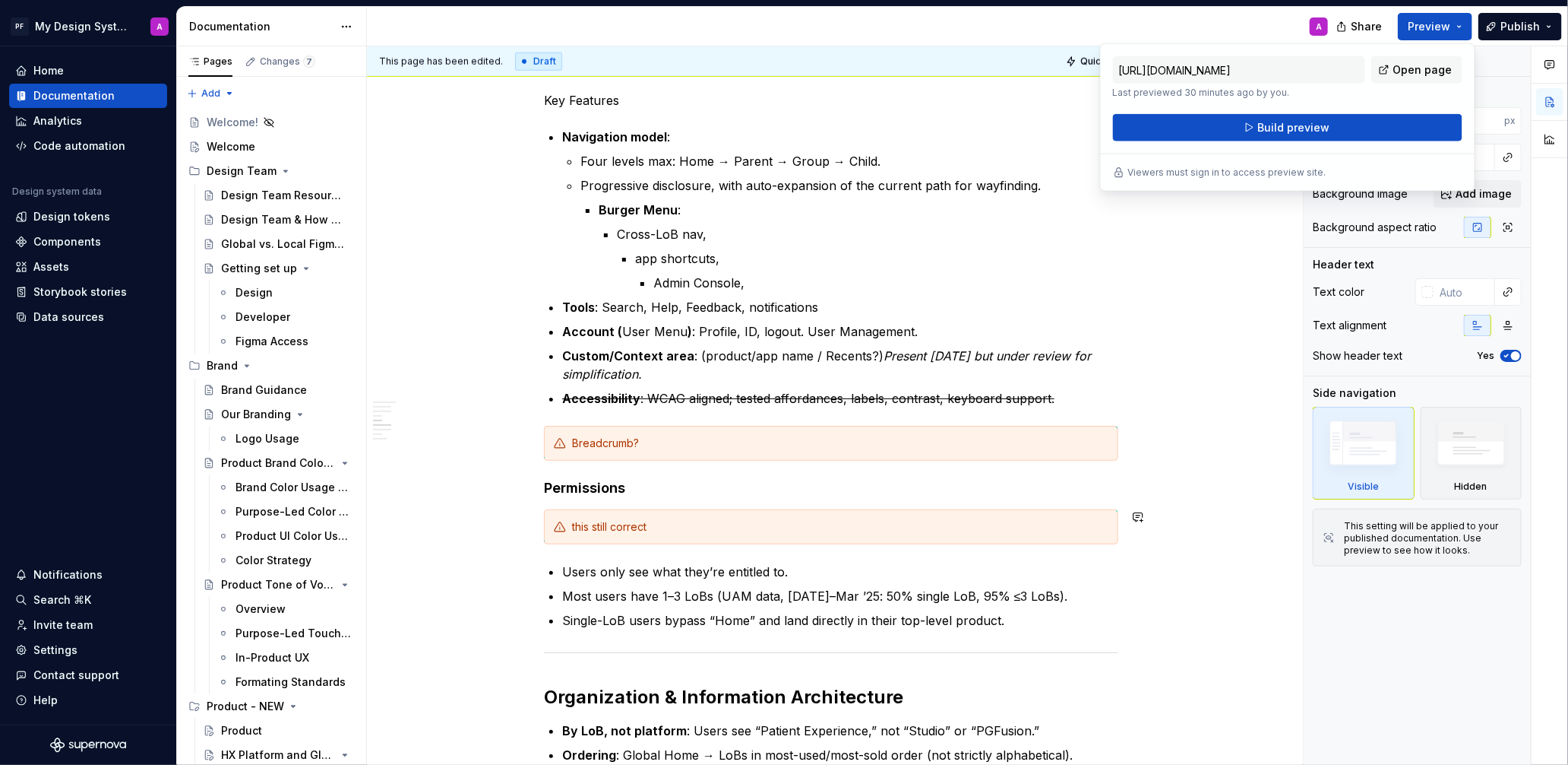
scroll to position [875, 0]
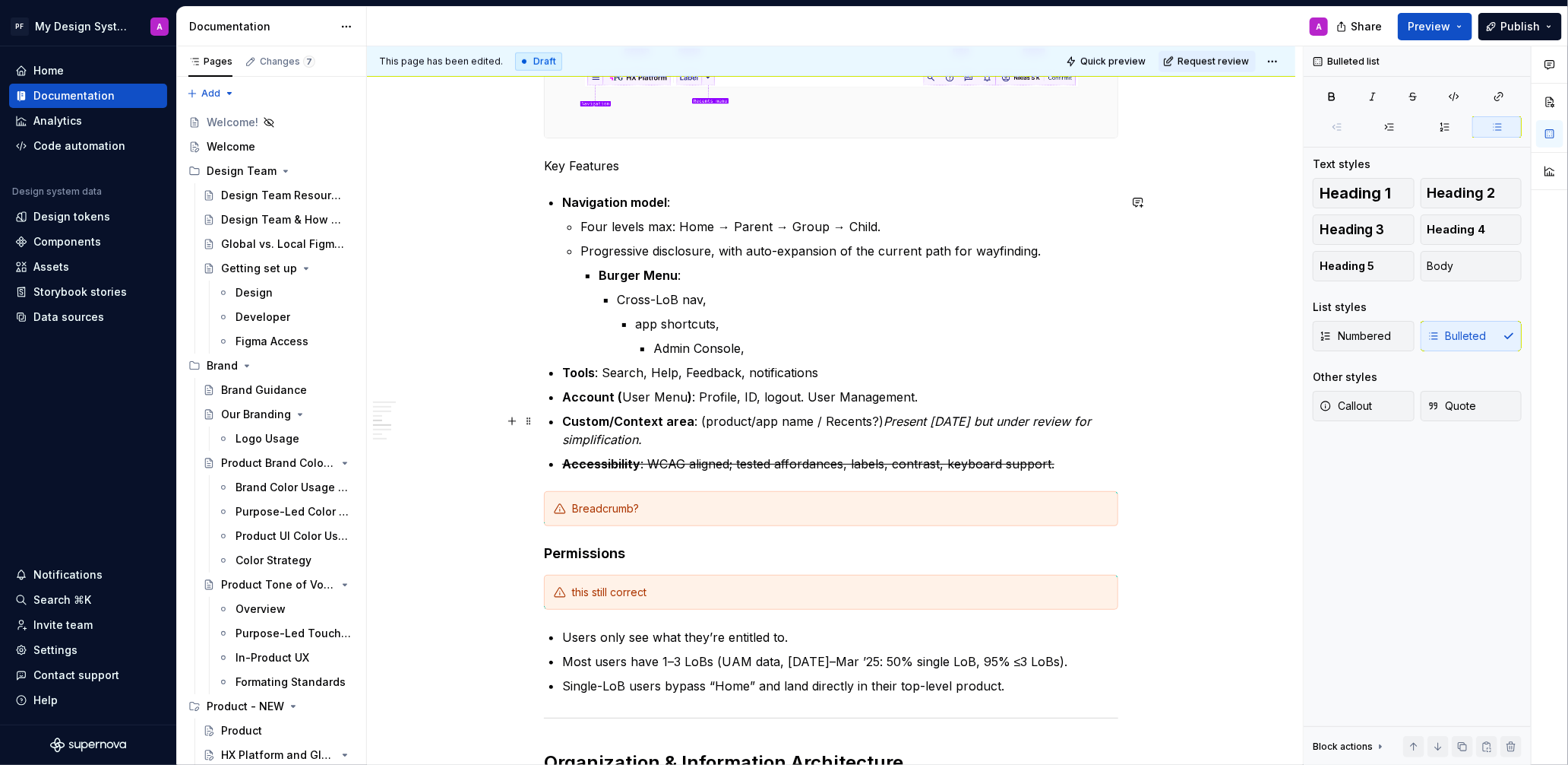
click at [872, 423] on p "Custom/Context area : (product/app name / Recents?) Present [DATE] but under re…" at bounding box center [840, 429] width 556 height 36
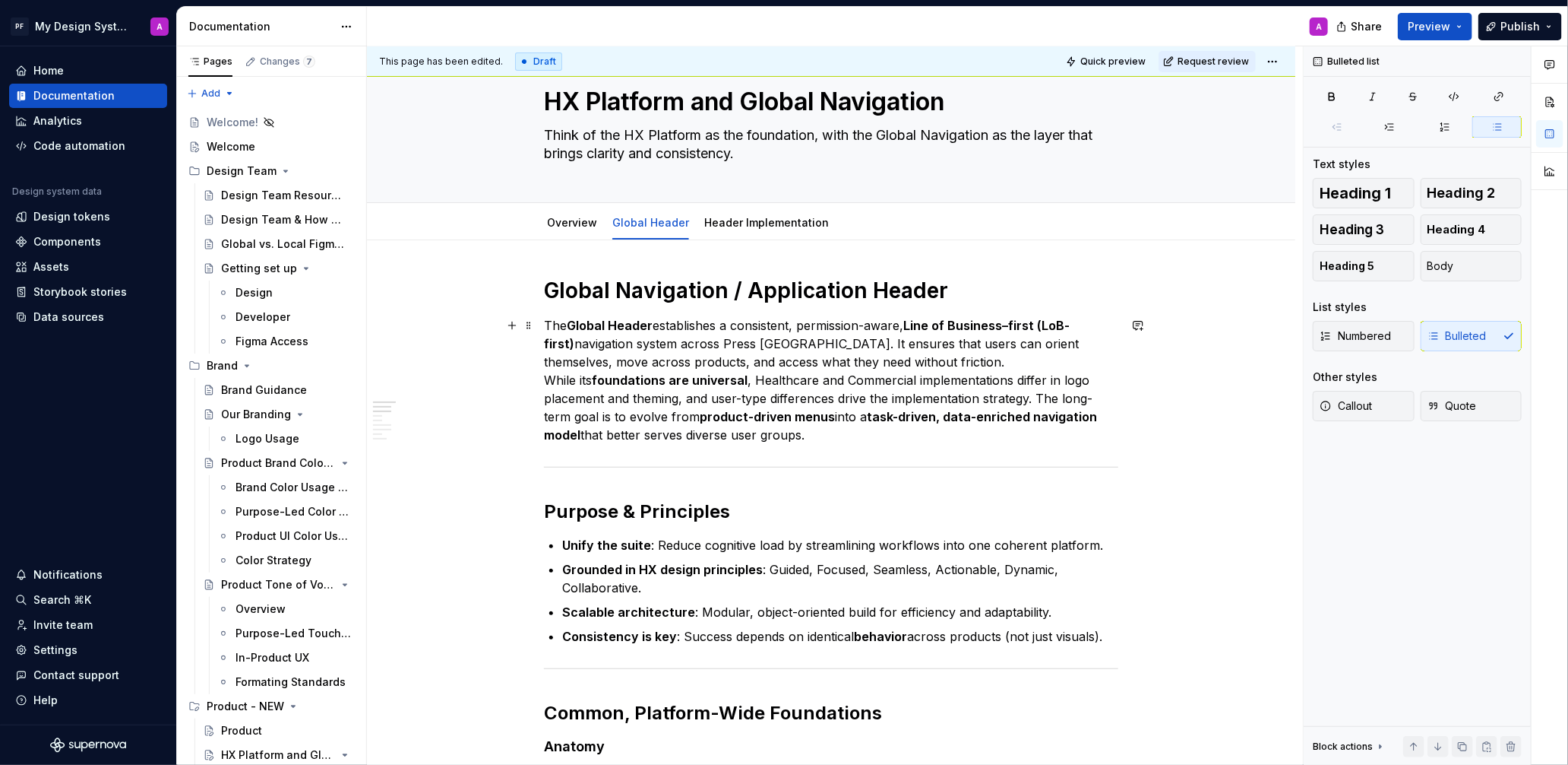
scroll to position [0, 0]
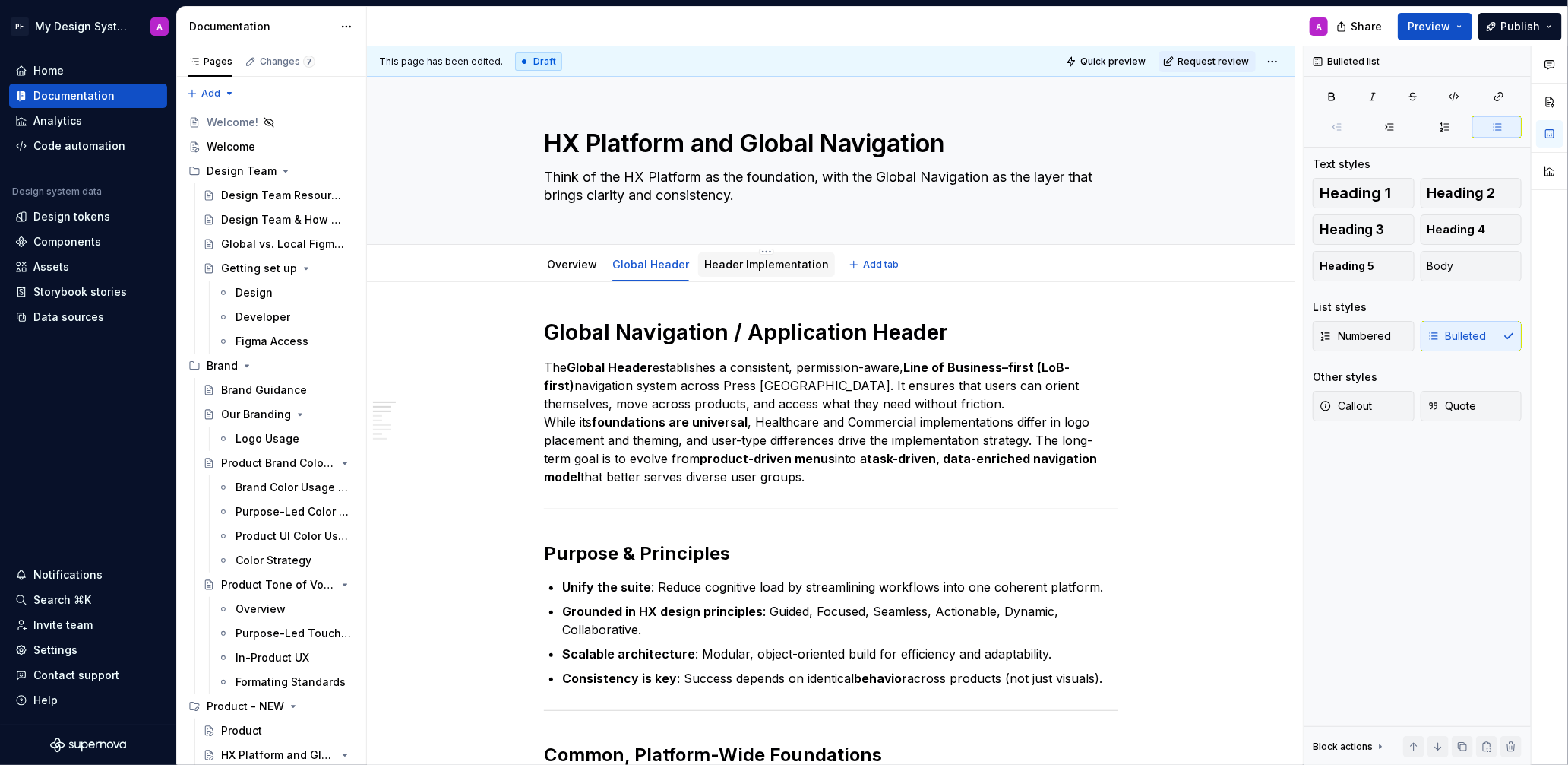
click at [793, 264] on link "Header Implementation" at bounding box center [766, 264] width 125 height 13
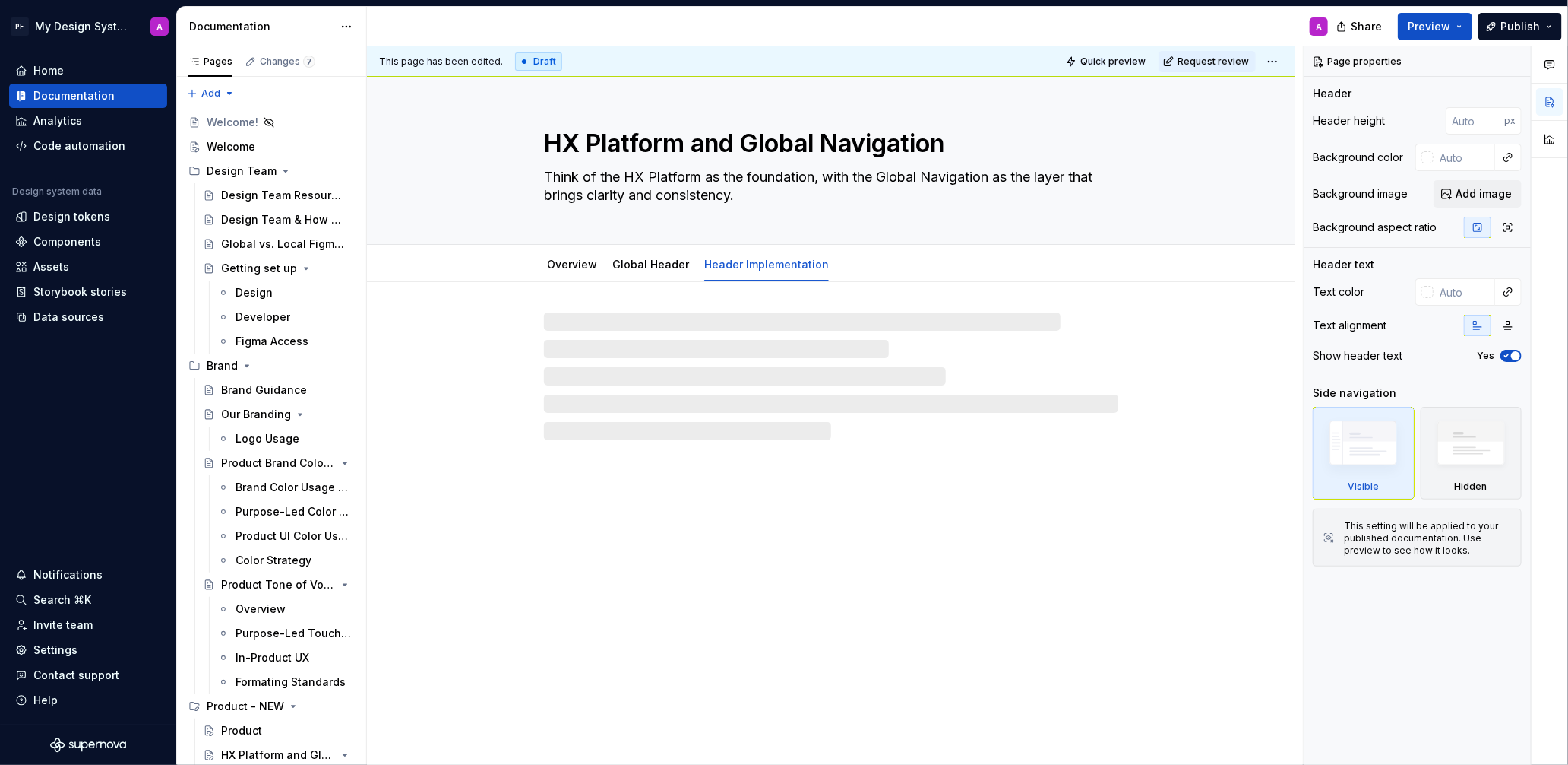
type textarea "*"
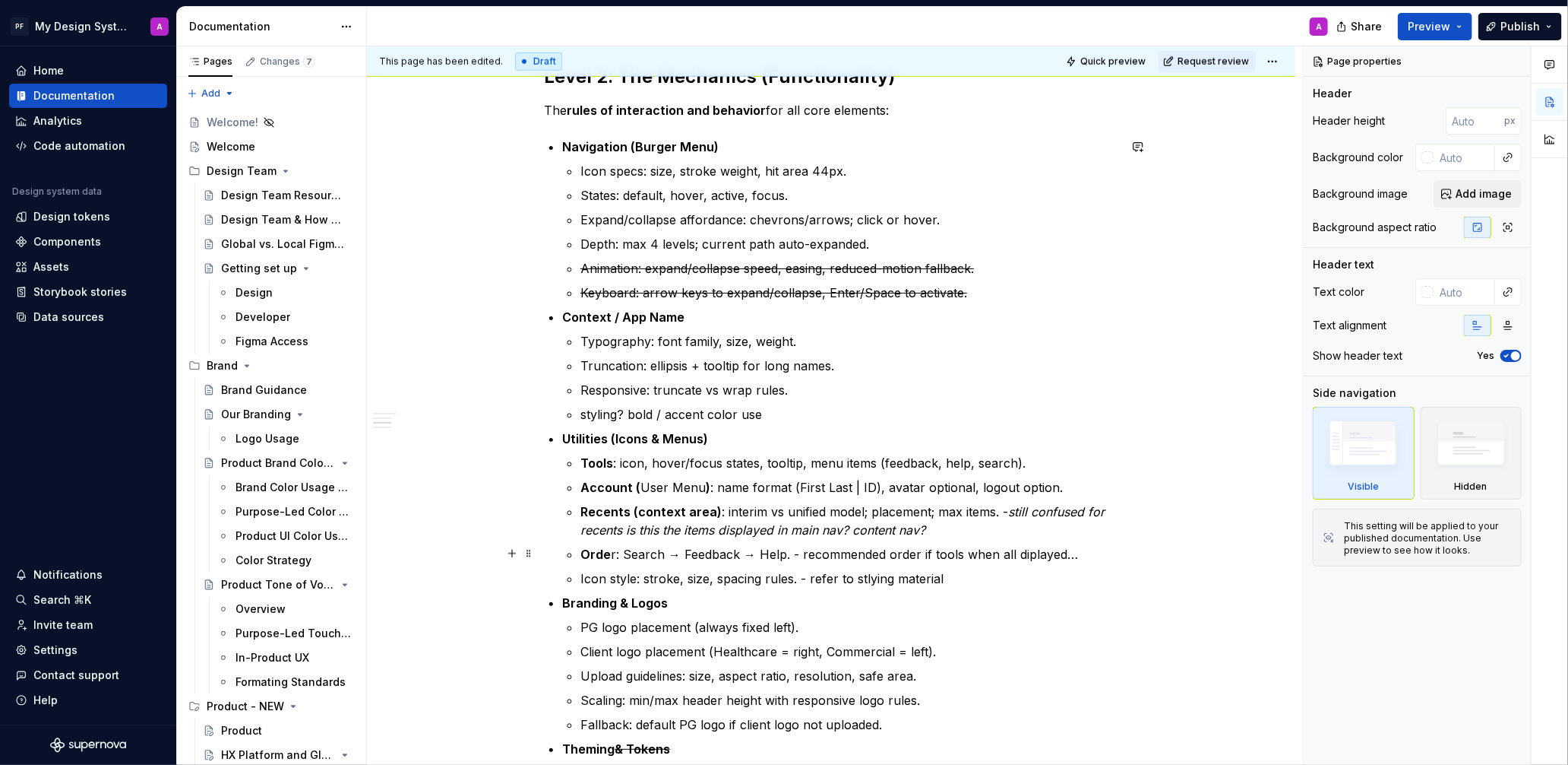
scroll to position [777, 0]
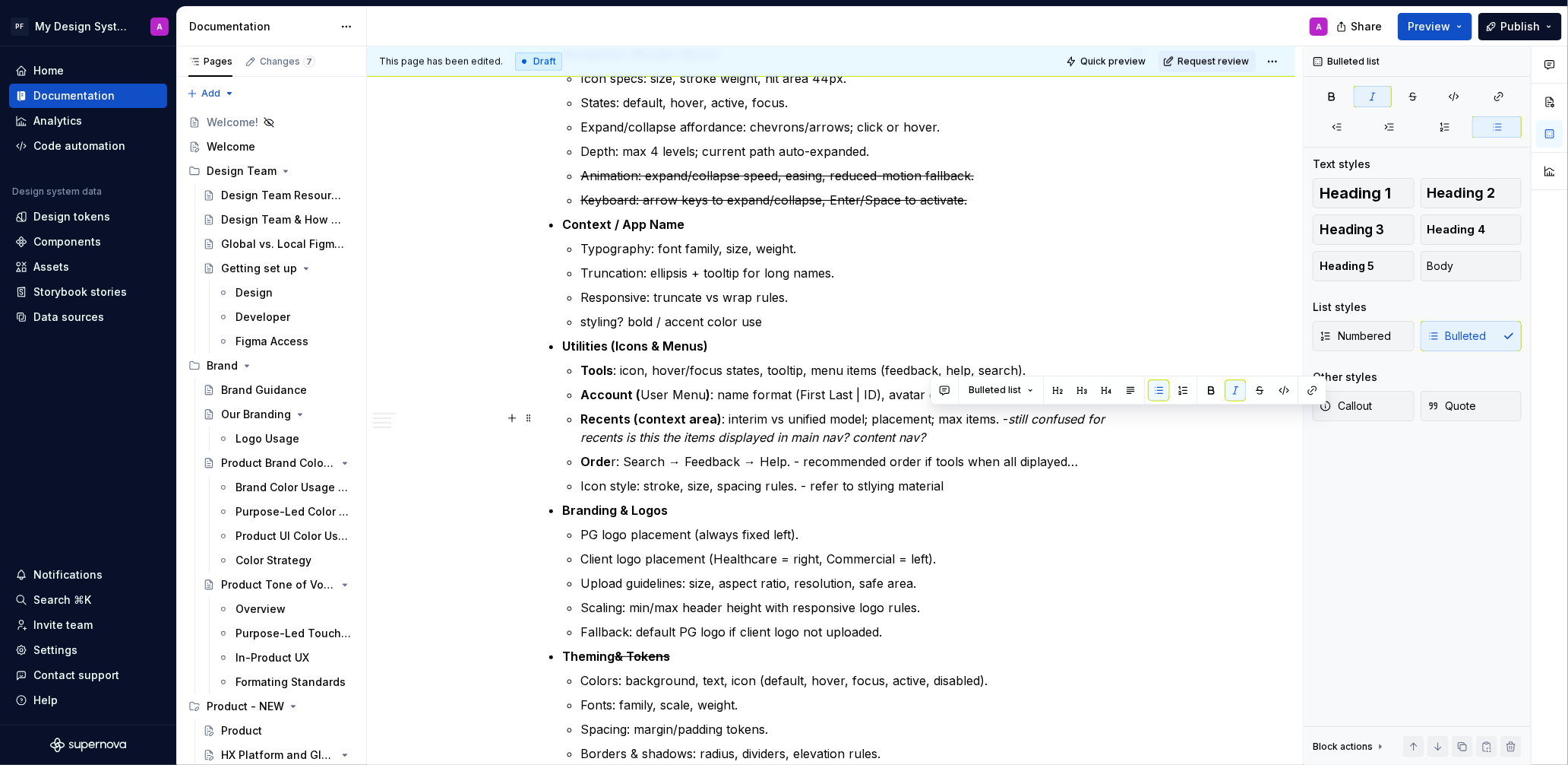
drag, startPoint x: 948, startPoint y: 438, endPoint x: 1011, endPoint y: 414, distance: 67.4
click at [1011, 414] on p "Recents (context area) : interim vs unified model; placement; max items. - stil…" at bounding box center [849, 428] width 538 height 36
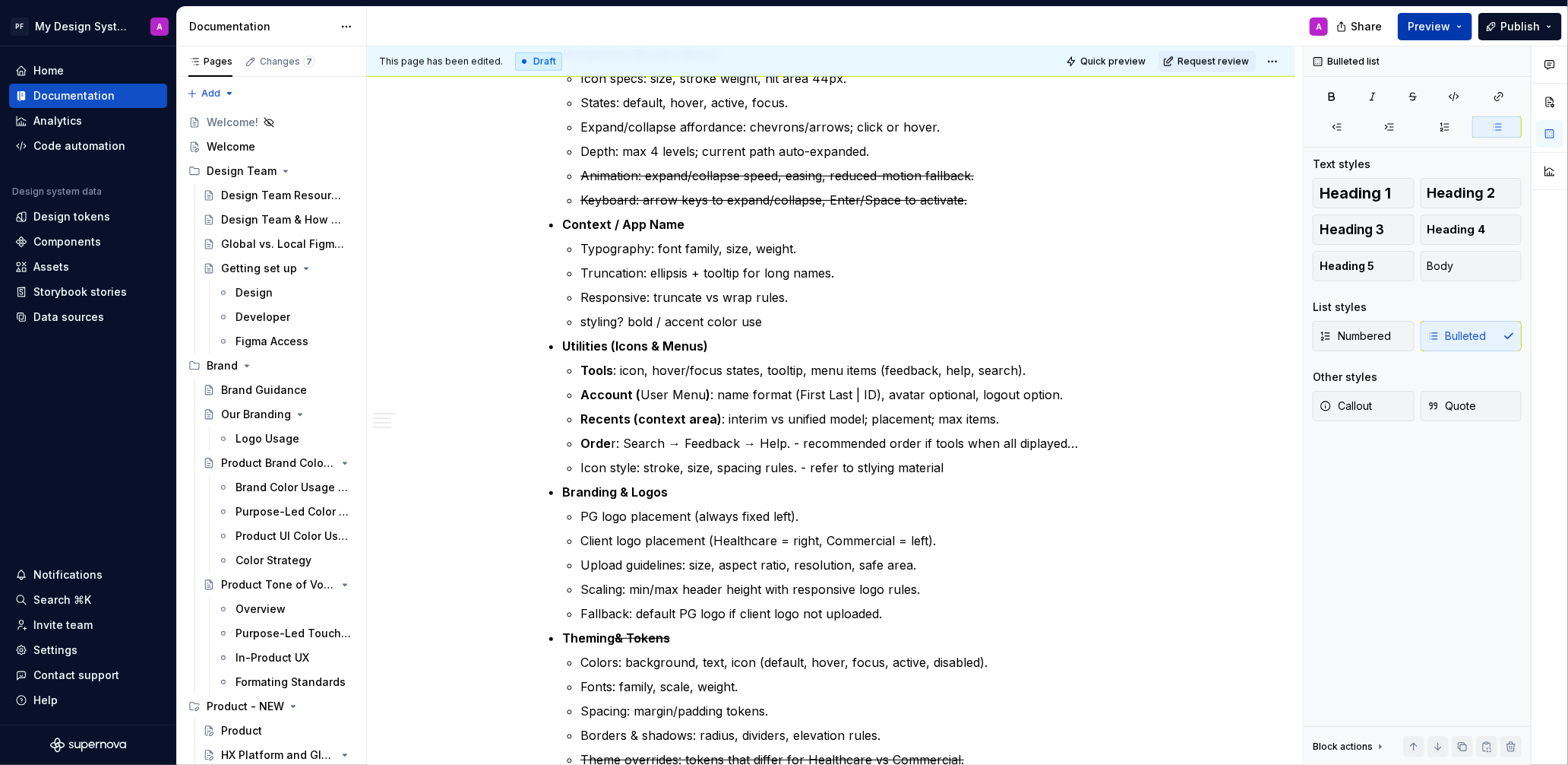
click at [1422, 25] on span "Preview" at bounding box center [1429, 26] width 42 height 15
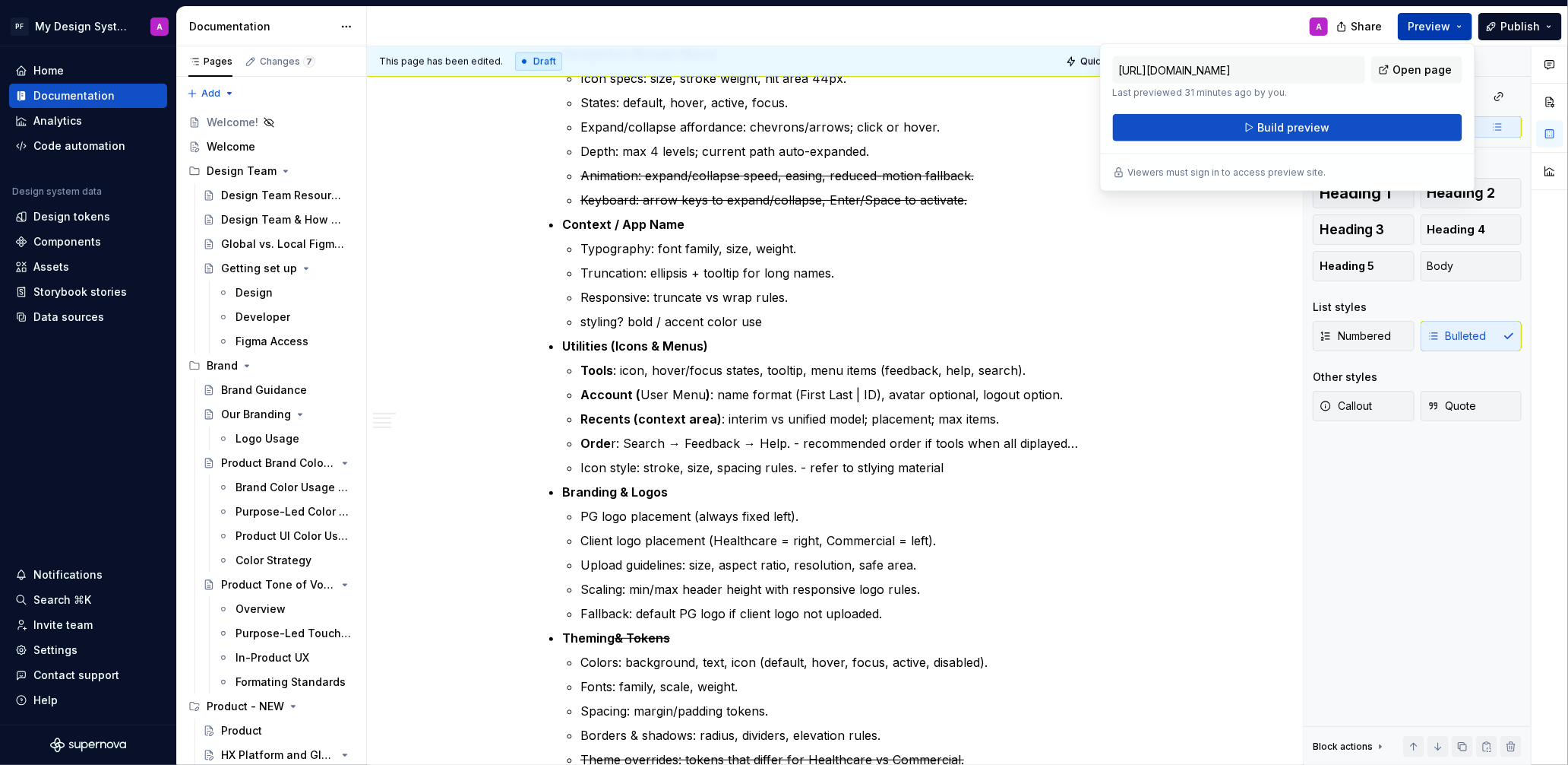
click at [1319, 132] on span "Build preview" at bounding box center [1294, 128] width 73 height 15
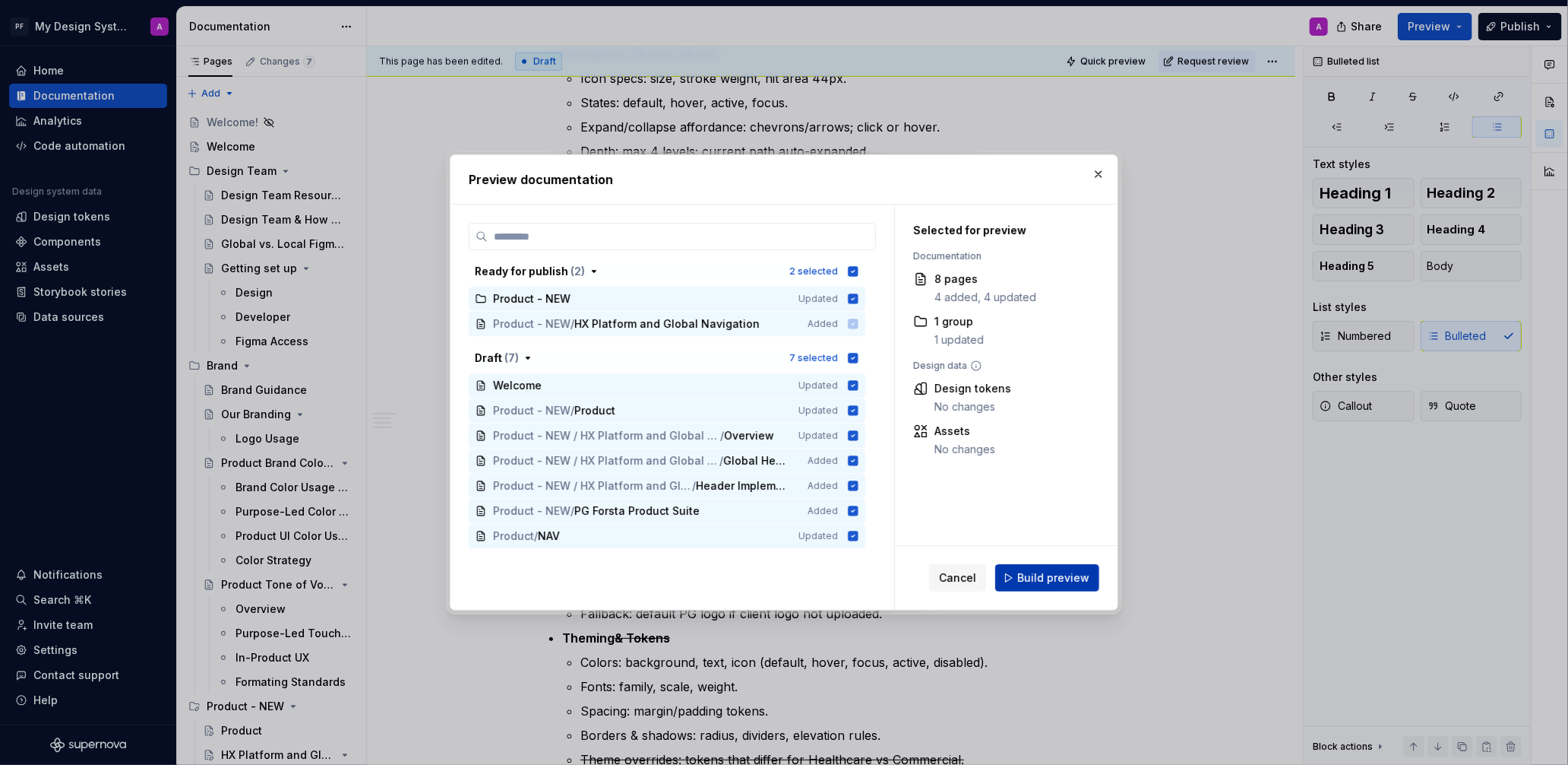
click at [1028, 564] on button "Build preview" at bounding box center [1048, 577] width 104 height 27
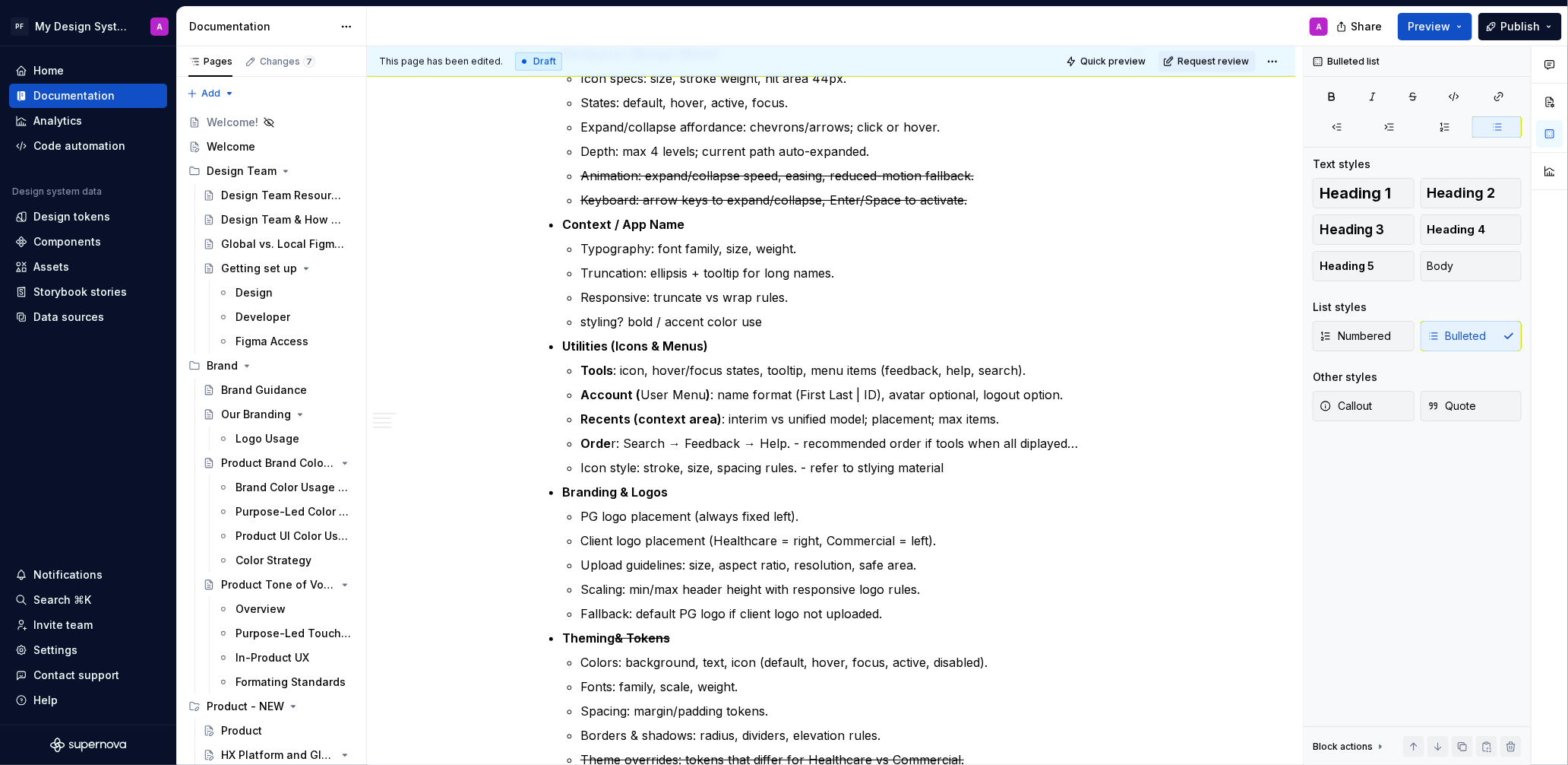
type textarea "*"
